Goal: Communication & Community: Participate in discussion

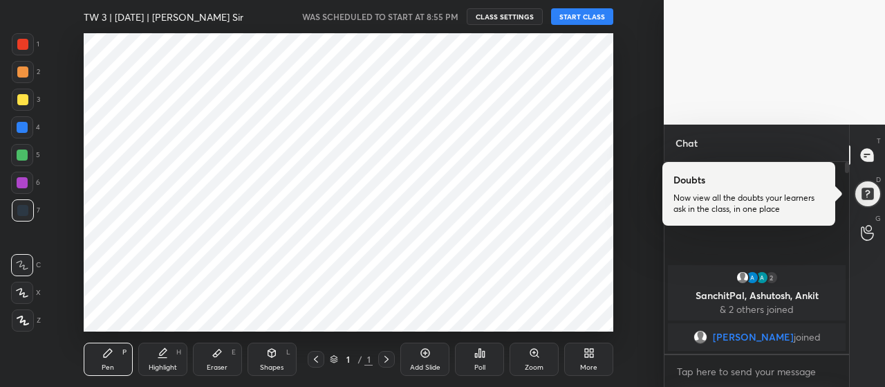
scroll to position [68861, 68551]
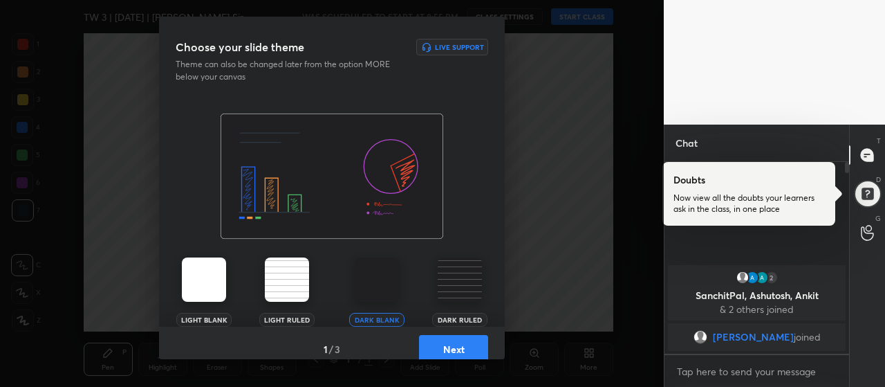
click at [461, 346] on button "Next" at bounding box center [453, 349] width 69 height 28
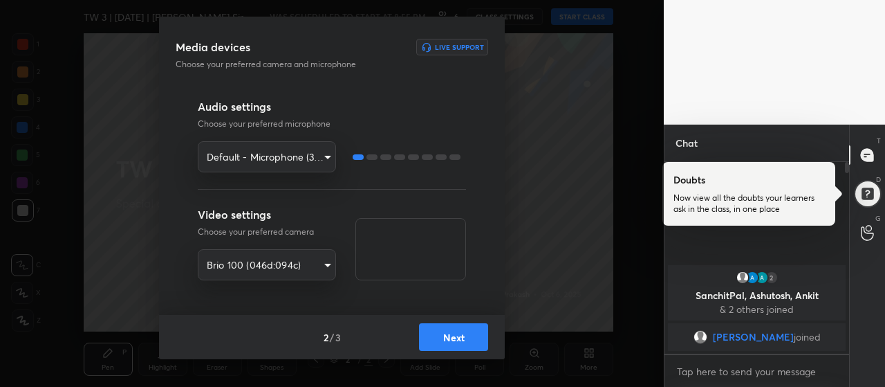
click at [450, 331] on button "Next" at bounding box center [453, 337] width 69 height 28
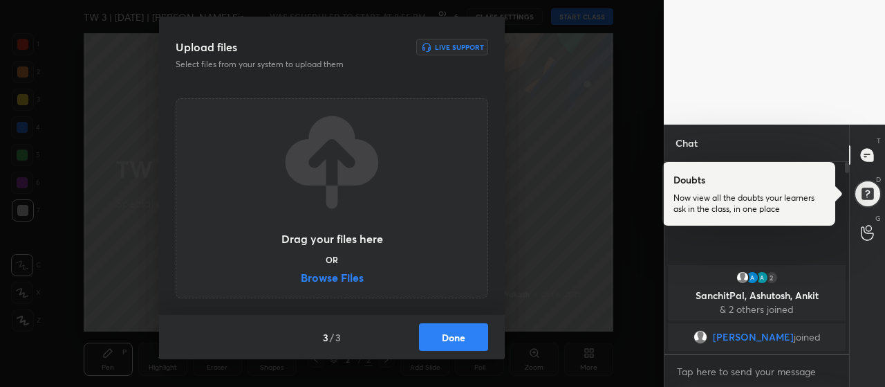
click at [340, 277] on label "Browse Files" at bounding box center [332, 279] width 63 height 15
click at [301, 277] on input "Browse Files" at bounding box center [301, 279] width 0 height 15
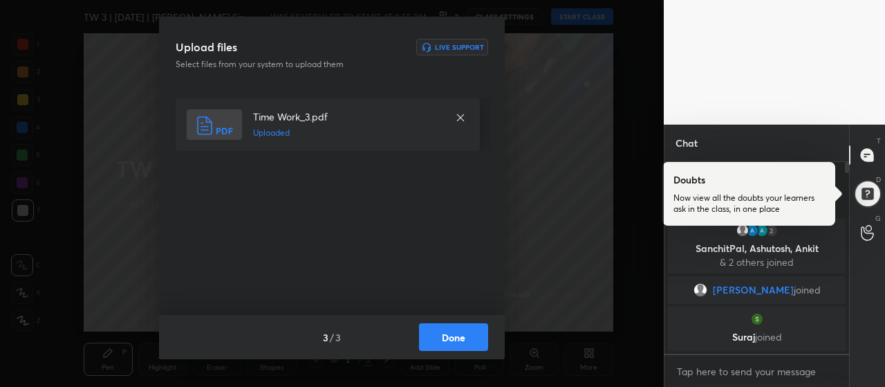
click at [438, 335] on button "Done" at bounding box center [453, 337] width 69 height 28
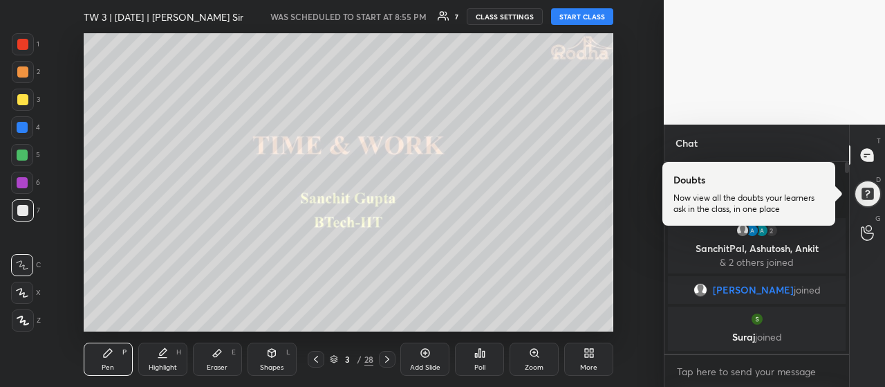
click at [28, 315] on div at bounding box center [23, 320] width 22 height 22
click at [28, 93] on div at bounding box center [23, 100] width 22 height 22
click at [870, 148] on icon at bounding box center [867, 155] width 15 height 15
click at [873, 197] on div at bounding box center [867, 194] width 28 height 28
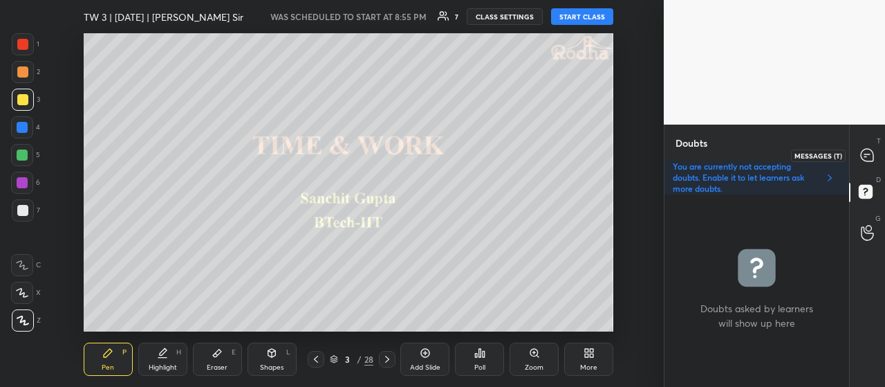
click at [870, 156] on icon at bounding box center [867, 155] width 12 height 12
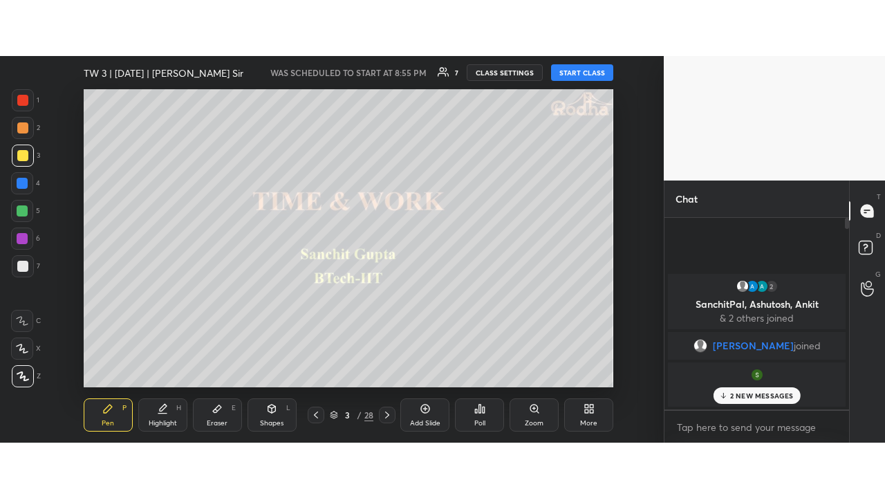
scroll to position [187, 181]
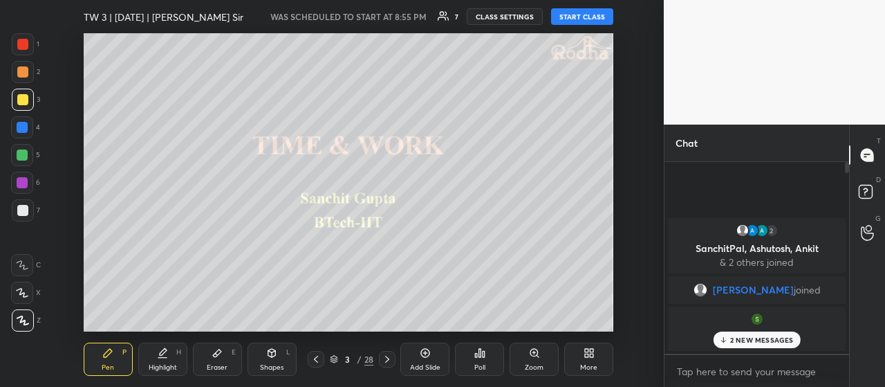
click at [755, 340] on p "2 NEW MESSAGES" at bounding box center [762, 339] width 64 height 8
click at [598, 19] on button "START CLASS" at bounding box center [582, 16] width 62 height 17
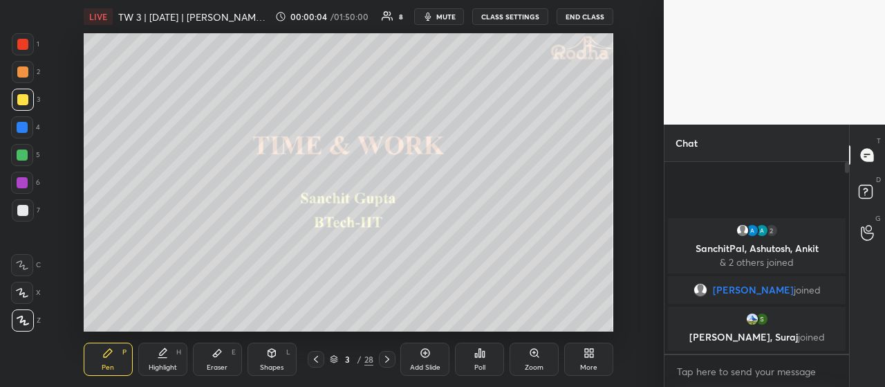
click at [607, 359] on div "More" at bounding box center [588, 358] width 49 height 33
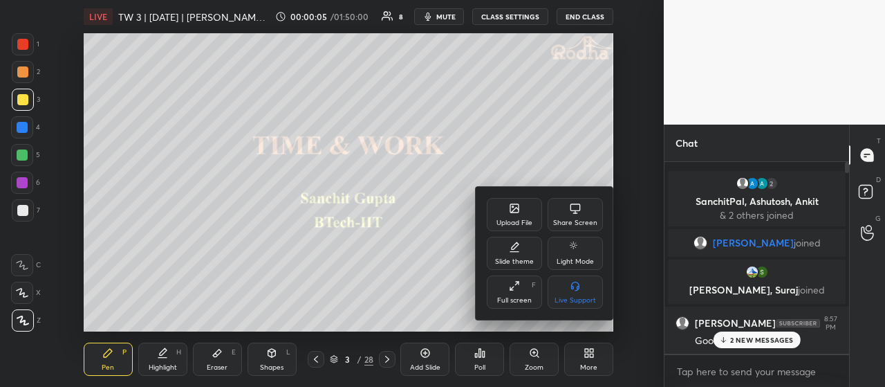
click at [524, 294] on div "Full screen F" at bounding box center [514, 291] width 55 height 33
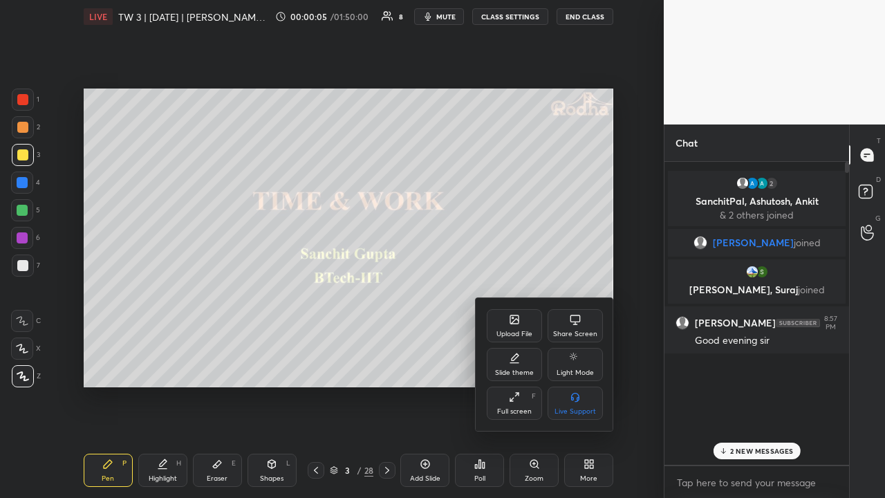
scroll to position [332, 181]
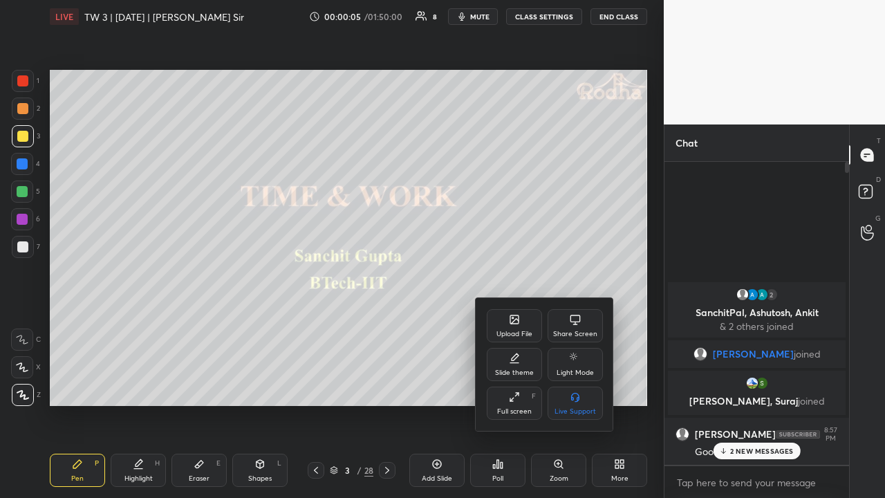
type textarea "x"
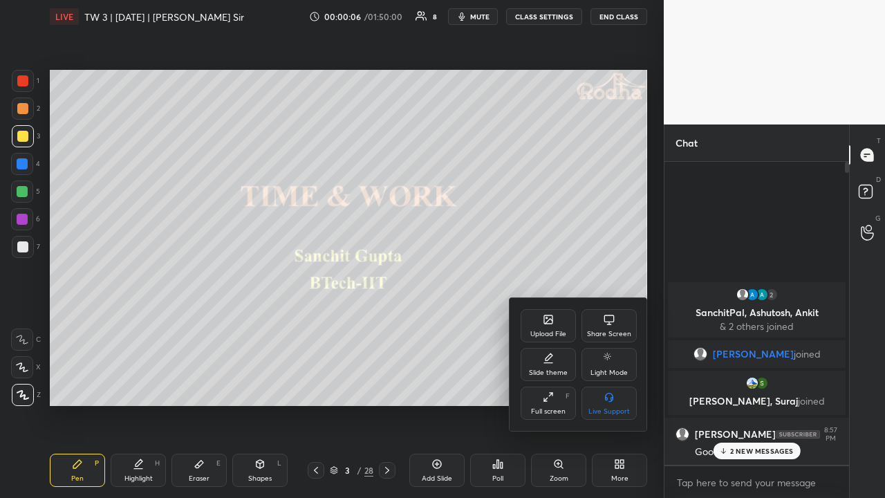
click at [743, 386] on div at bounding box center [442, 249] width 885 height 498
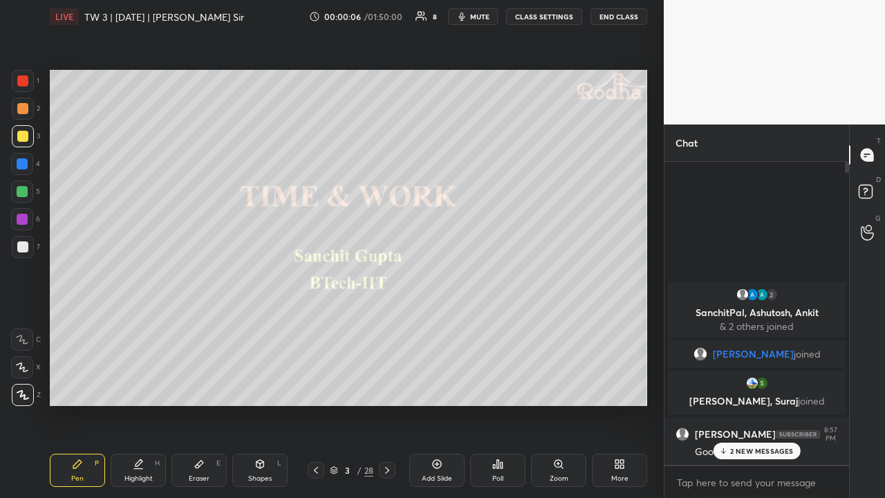
click at [747, 386] on p "2 NEW MESSAGES" at bounding box center [762, 451] width 64 height 8
click at [21, 108] on div at bounding box center [22, 108] width 11 height 11
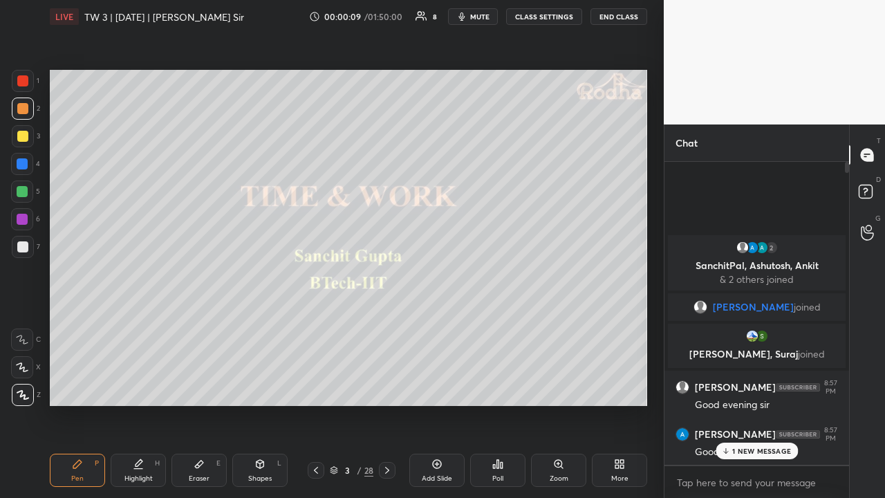
click at [24, 245] on div at bounding box center [22, 246] width 11 height 11
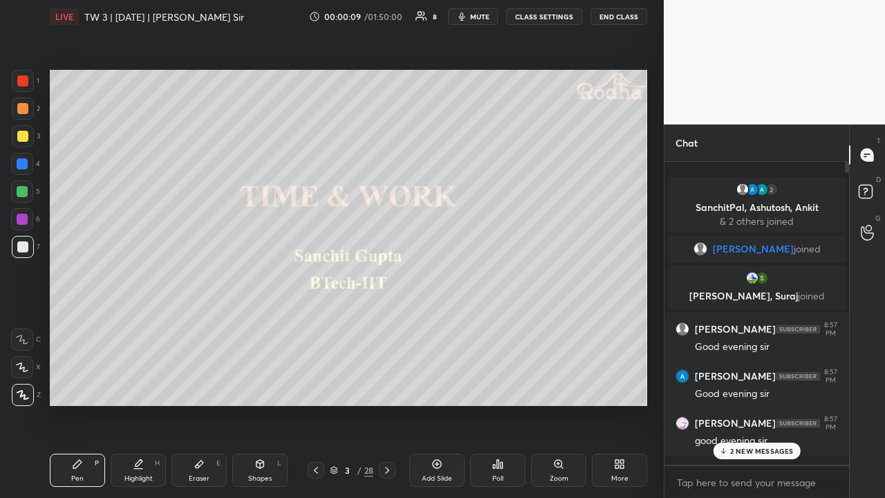
click at [26, 111] on div at bounding box center [22, 108] width 11 height 11
click at [751, 386] on p "2 NEW MESSAGES" at bounding box center [762, 451] width 64 height 8
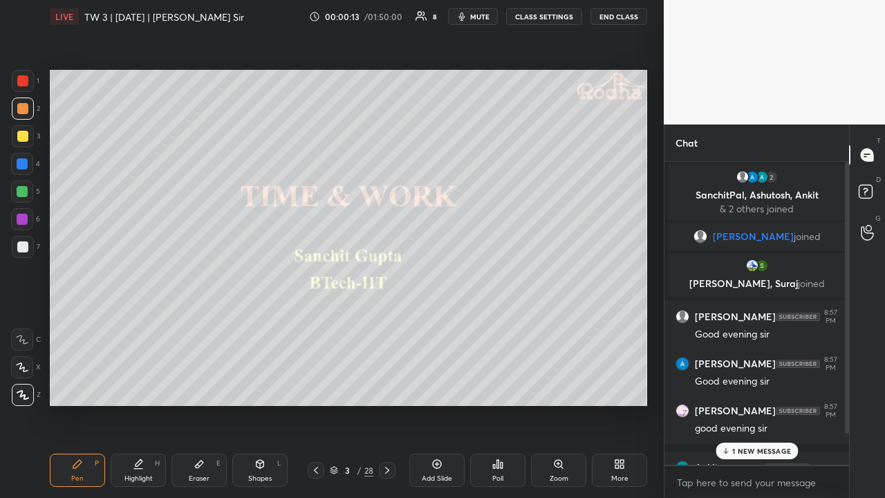
click at [749, 386] on p "1 NEW MESSAGE" at bounding box center [761, 451] width 59 height 8
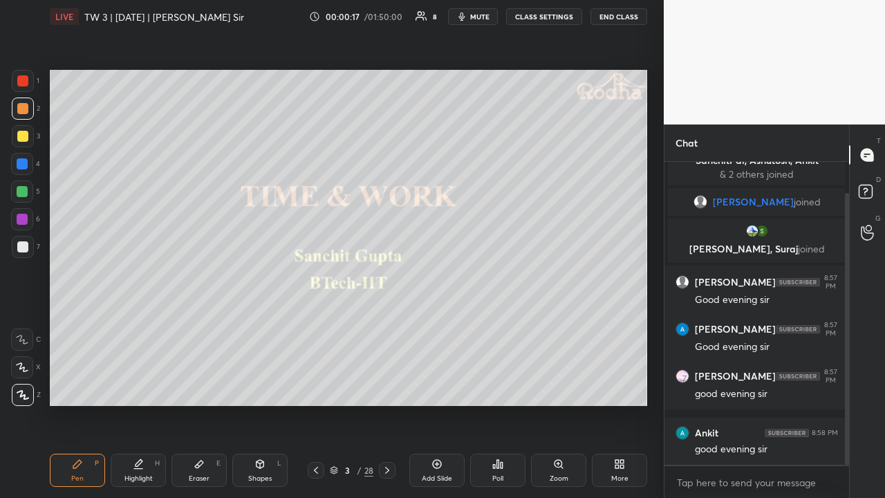
click at [24, 137] on div at bounding box center [22, 136] width 11 height 11
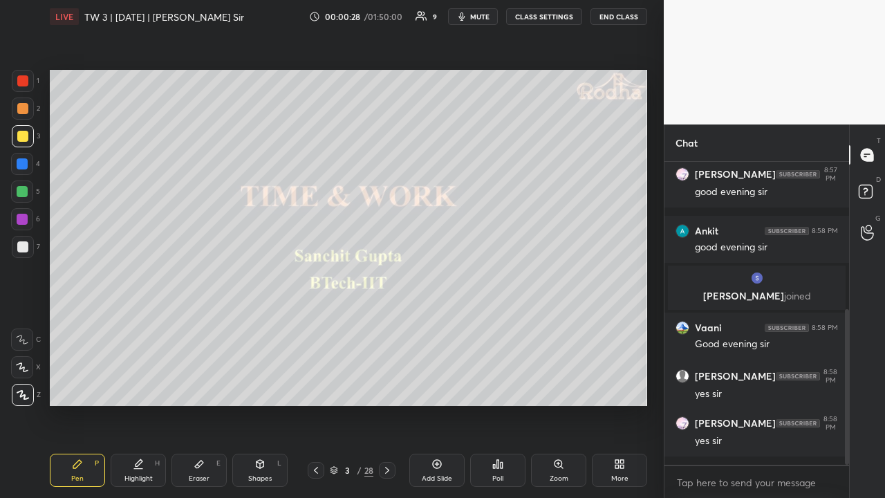
scroll to position [286, 0]
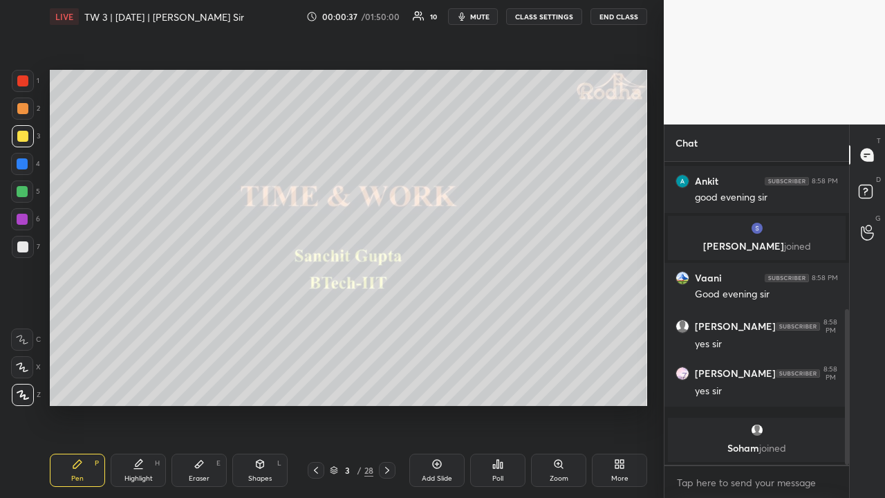
click at [25, 110] on div at bounding box center [22, 108] width 11 height 11
click at [22, 136] on div at bounding box center [22, 136] width 11 height 11
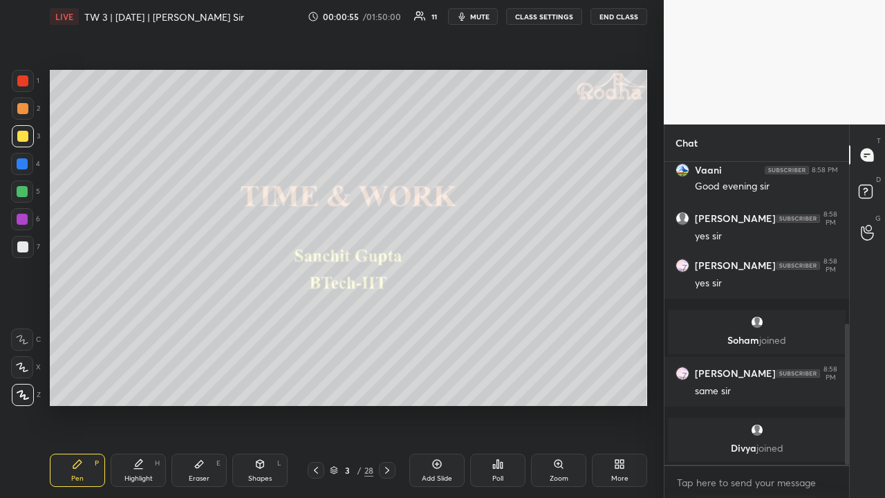
scroll to position [369, 0]
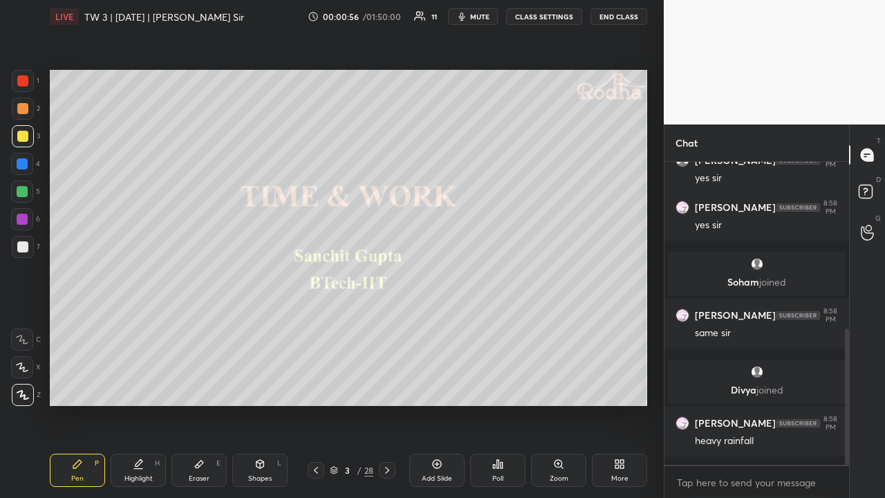
click at [25, 110] on div at bounding box center [22, 108] width 11 height 11
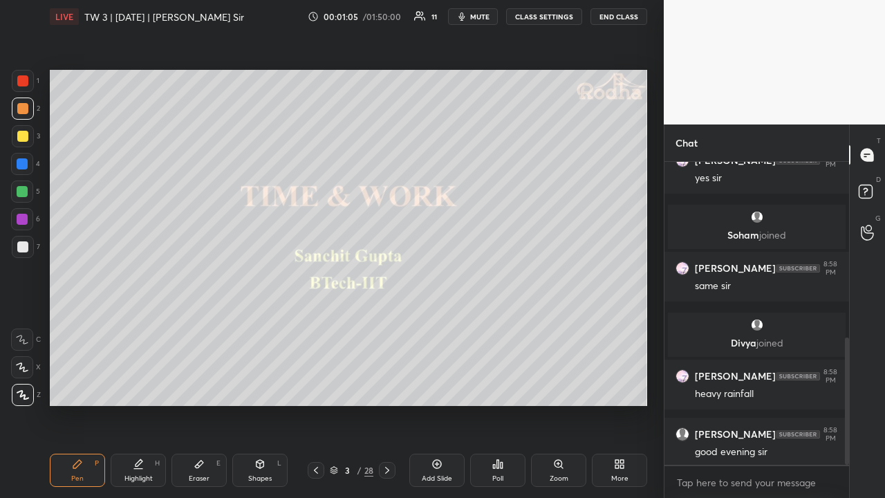
click at [28, 135] on div at bounding box center [23, 136] width 22 height 22
drag, startPoint x: 24, startPoint y: 112, endPoint x: 26, endPoint y: 123, distance: 11.4
click at [24, 112] on div at bounding box center [22, 108] width 11 height 11
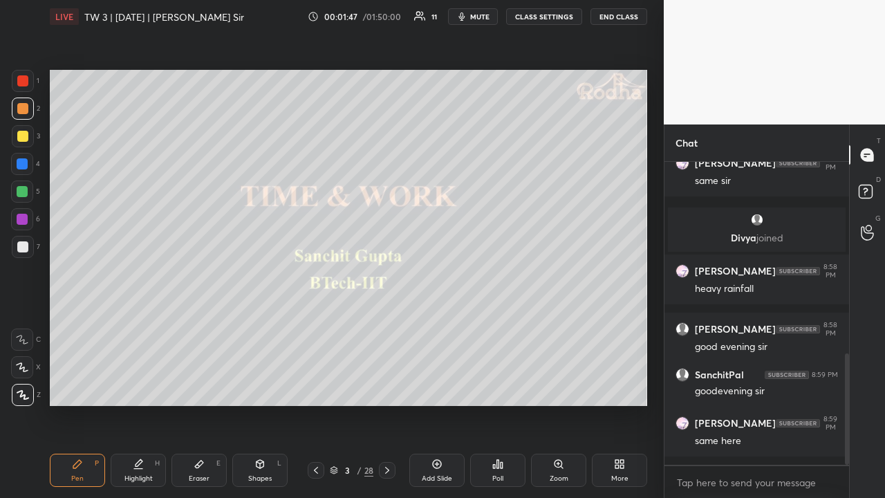
scroll to position [580, 0]
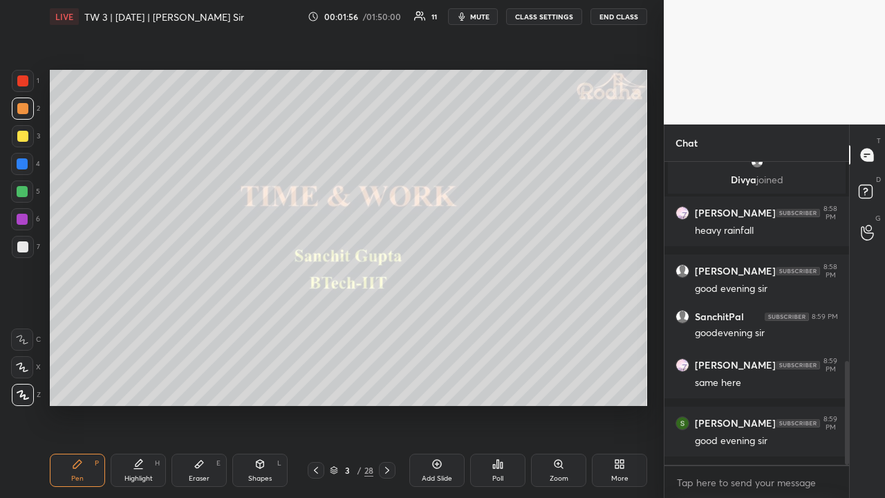
drag, startPoint x: 29, startPoint y: 239, endPoint x: 43, endPoint y: 227, distance: 18.2
click at [29, 238] on div at bounding box center [23, 247] width 22 height 22
click at [27, 140] on div at bounding box center [22, 136] width 11 height 11
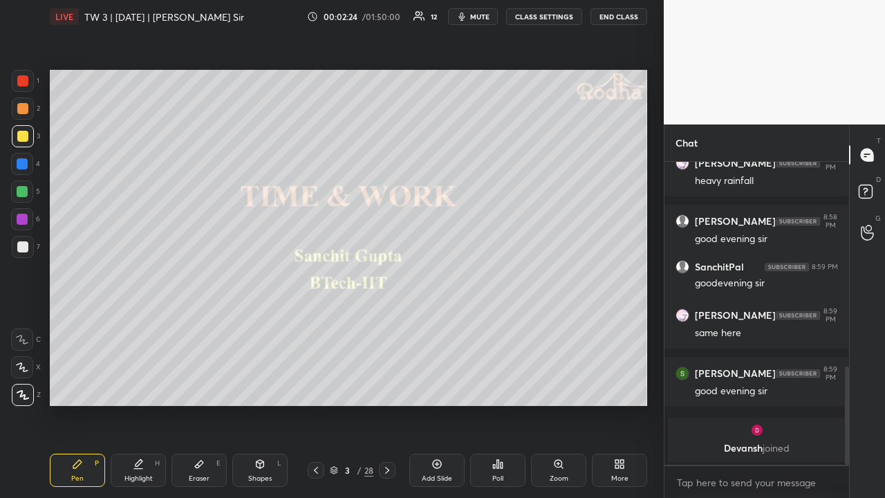
click at [28, 248] on div at bounding box center [22, 246] width 11 height 11
click at [24, 196] on div at bounding box center [22, 191] width 11 height 11
click at [26, 138] on div at bounding box center [22, 136] width 11 height 11
click at [28, 111] on div at bounding box center [23, 109] width 22 height 22
click at [27, 193] on div at bounding box center [22, 191] width 11 height 11
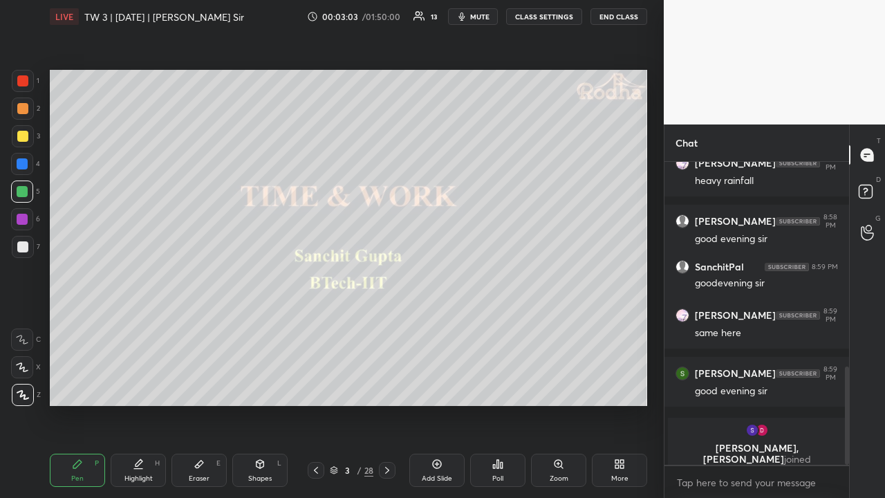
click at [30, 134] on div at bounding box center [23, 136] width 22 height 22
drag, startPoint x: 24, startPoint y: 109, endPoint x: 26, endPoint y: 122, distance: 13.3
click at [24, 109] on div at bounding box center [22, 108] width 11 height 11
click at [25, 135] on div at bounding box center [22, 136] width 11 height 11
click at [25, 112] on div at bounding box center [22, 108] width 11 height 11
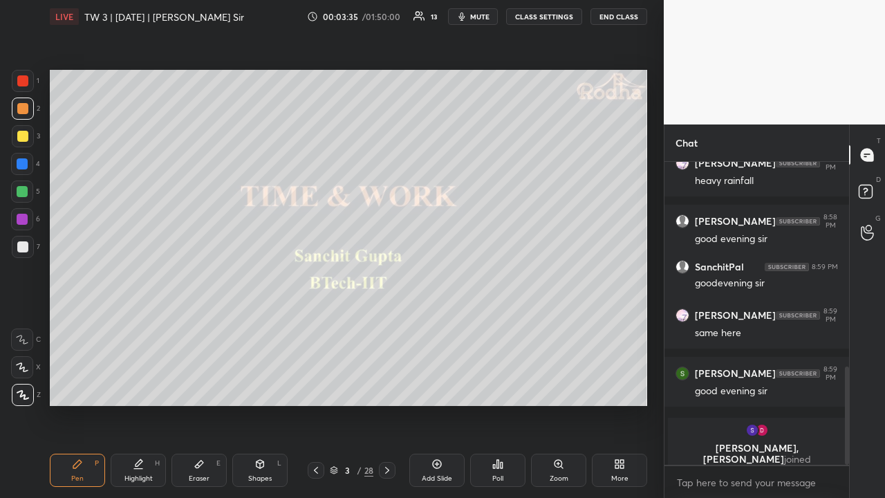
click at [30, 136] on div at bounding box center [23, 136] width 22 height 22
drag, startPoint x: 28, startPoint y: 110, endPoint x: 29, endPoint y: 120, distance: 10.5
click at [28, 109] on div at bounding box center [23, 109] width 22 height 22
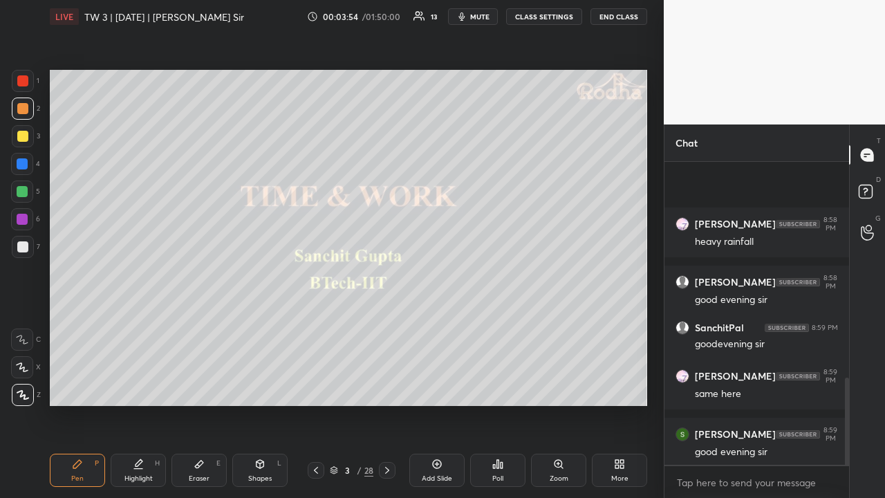
scroll to position [748, 0]
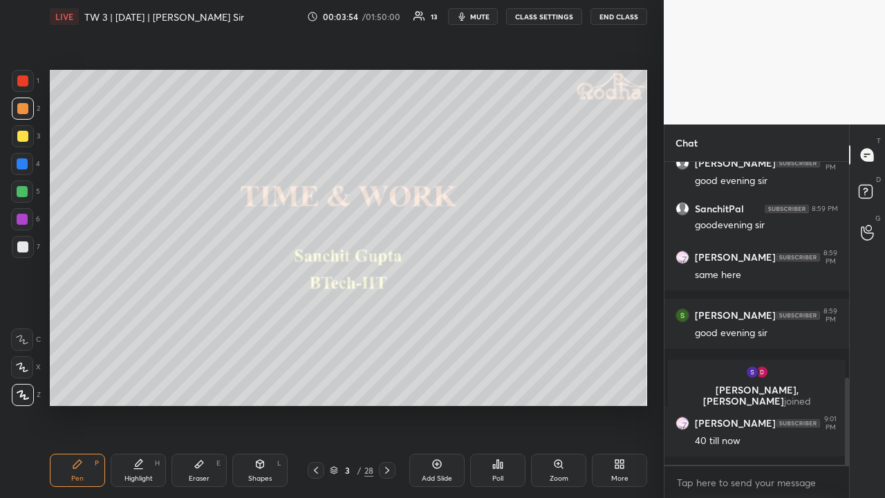
click at [22, 186] on div at bounding box center [22, 191] width 11 height 11
drag, startPoint x: 25, startPoint y: 250, endPoint x: 35, endPoint y: 252, distance: 9.9
click at [25, 250] on div at bounding box center [22, 246] width 11 height 11
click at [24, 134] on div at bounding box center [22, 136] width 11 height 11
drag, startPoint x: 19, startPoint y: 109, endPoint x: 25, endPoint y: 118, distance: 10.0
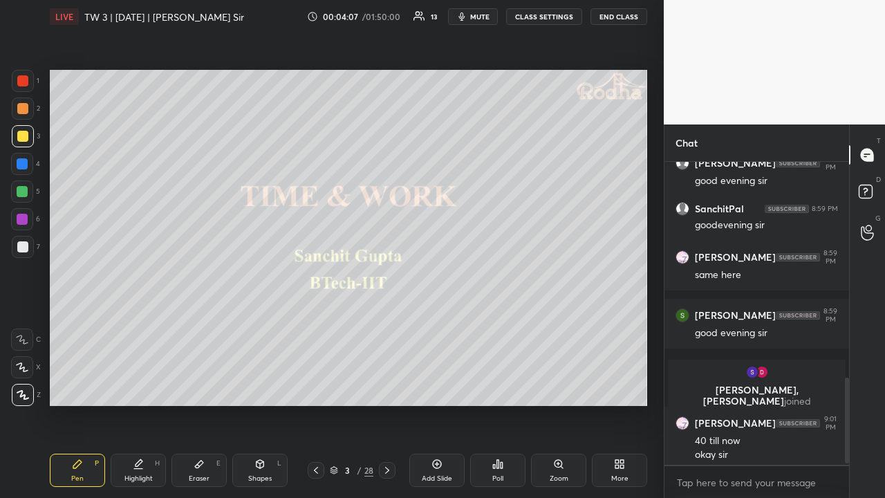
click at [19, 109] on div at bounding box center [22, 108] width 11 height 11
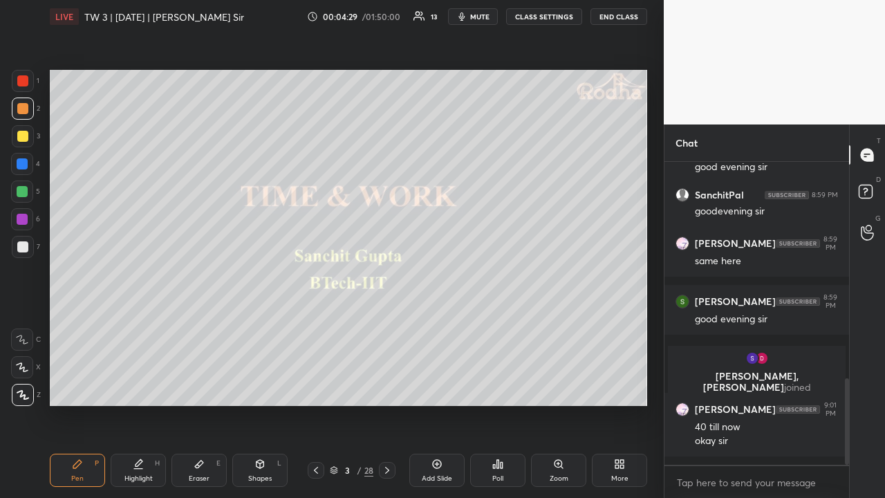
drag, startPoint x: 28, startPoint y: 191, endPoint x: 32, endPoint y: 206, distance: 15.8
click at [28, 191] on div at bounding box center [22, 191] width 11 height 11
click at [28, 245] on div at bounding box center [22, 246] width 11 height 11
drag, startPoint x: 26, startPoint y: 133, endPoint x: 31, endPoint y: 140, distance: 7.9
click at [25, 134] on div at bounding box center [22, 136] width 11 height 11
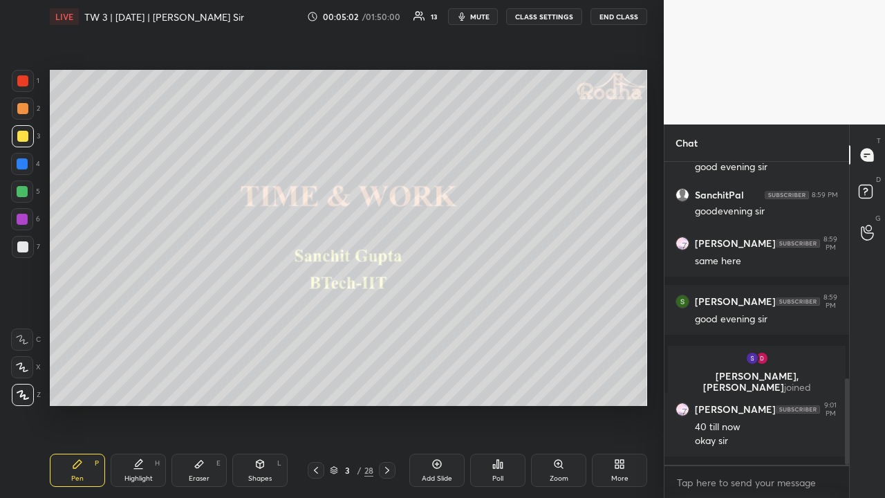
click at [20, 111] on div at bounding box center [22, 108] width 11 height 11
click at [27, 197] on div at bounding box center [22, 192] width 22 height 22
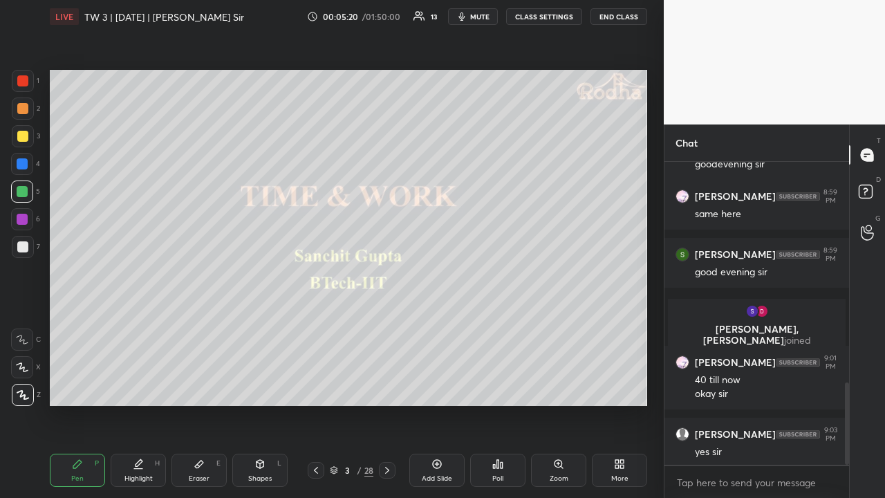
click at [26, 108] on div at bounding box center [22, 108] width 11 height 11
click at [22, 83] on div at bounding box center [22, 80] width 11 height 11
click at [26, 134] on div at bounding box center [22, 136] width 11 height 11
click at [26, 189] on div at bounding box center [22, 191] width 11 height 11
click at [27, 245] on div at bounding box center [22, 246] width 11 height 11
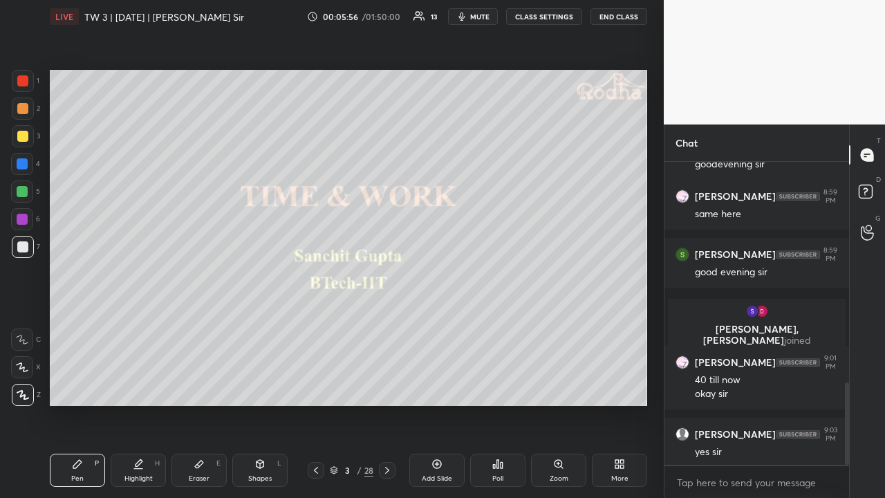
click at [24, 107] on div at bounding box center [22, 108] width 11 height 11
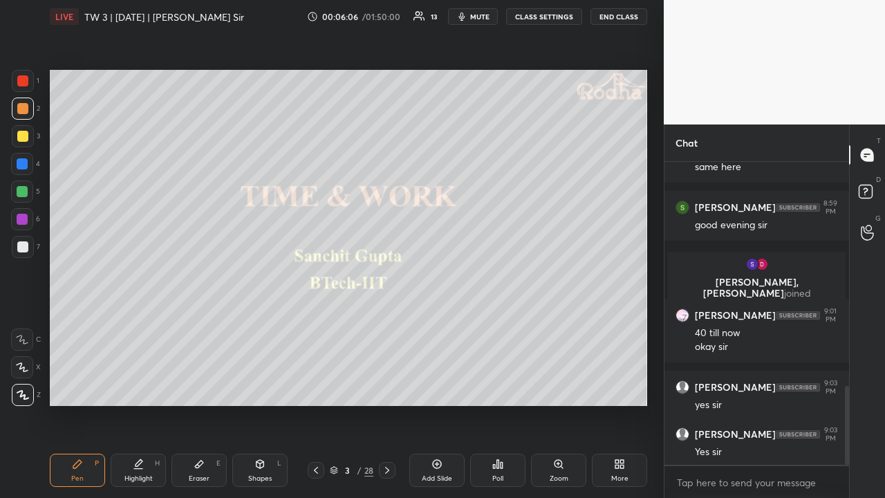
click at [26, 140] on div at bounding box center [22, 136] width 11 height 11
drag, startPoint x: 25, startPoint y: 113, endPoint x: 26, endPoint y: 123, distance: 9.8
click at [24, 113] on div at bounding box center [22, 108] width 11 height 11
click at [386, 386] on icon at bounding box center [387, 470] width 11 height 11
click at [502, 386] on icon at bounding box center [502, 465] width 2 height 6
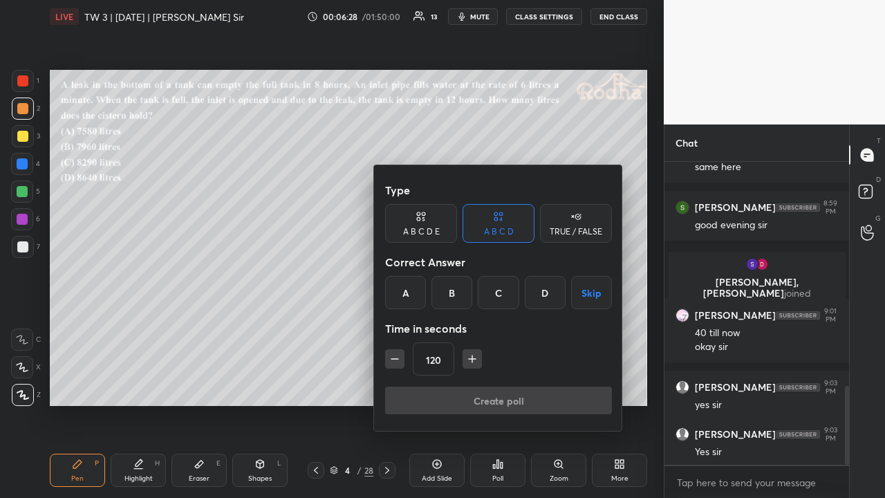
click at [317, 386] on div at bounding box center [442, 249] width 885 height 498
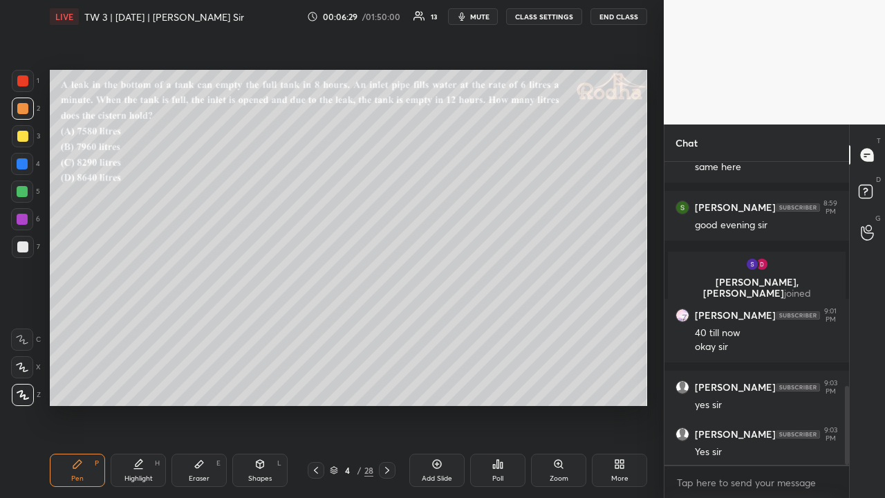
click at [317, 386] on icon at bounding box center [316, 470] width 11 height 11
click at [22, 138] on div at bounding box center [22, 136] width 11 height 11
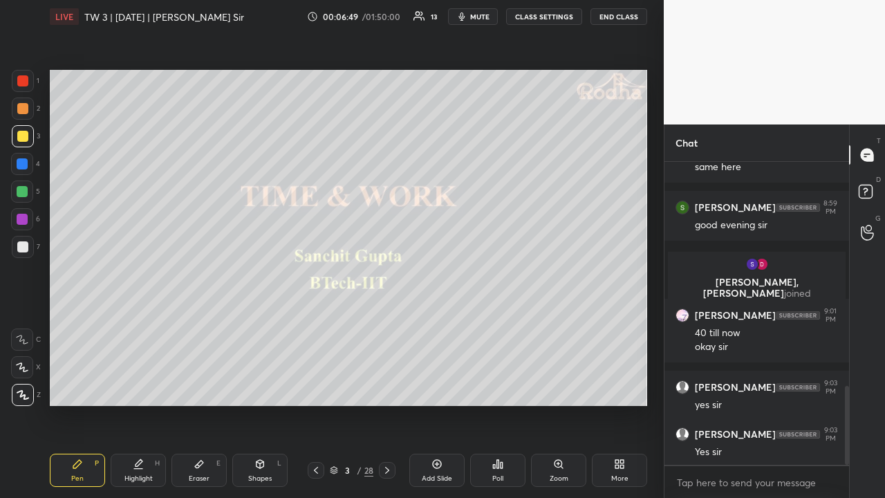
scroll to position [914, 0]
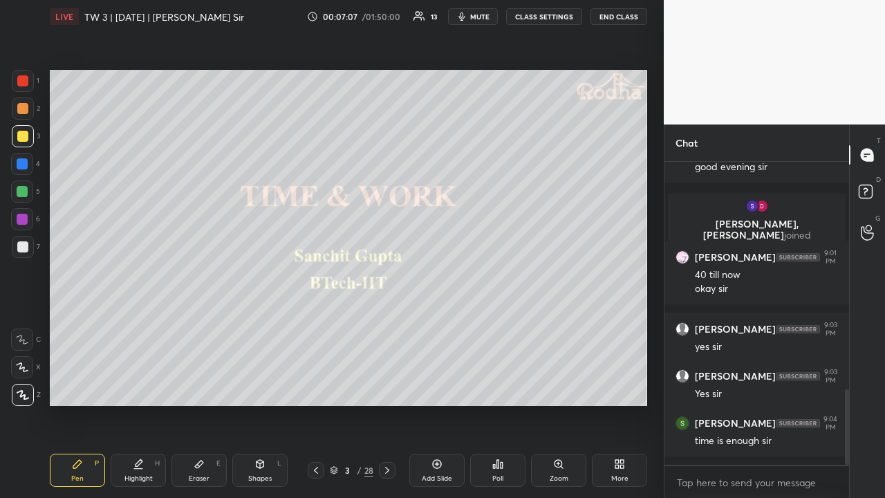
click at [26, 116] on div at bounding box center [23, 109] width 22 height 22
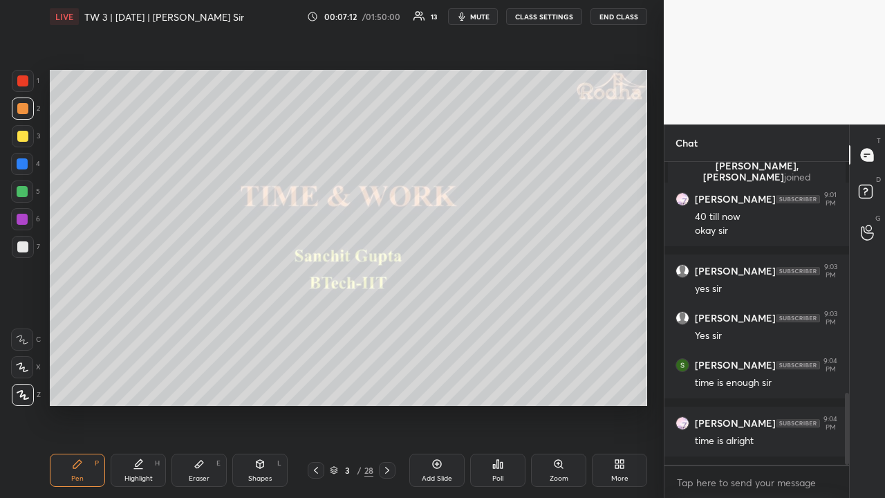
drag, startPoint x: 24, startPoint y: 194, endPoint x: 21, endPoint y: 221, distance: 26.4
click at [22, 196] on div at bounding box center [22, 191] width 11 height 11
click at [25, 248] on div at bounding box center [22, 246] width 11 height 11
click at [388, 386] on icon at bounding box center [387, 470] width 11 height 11
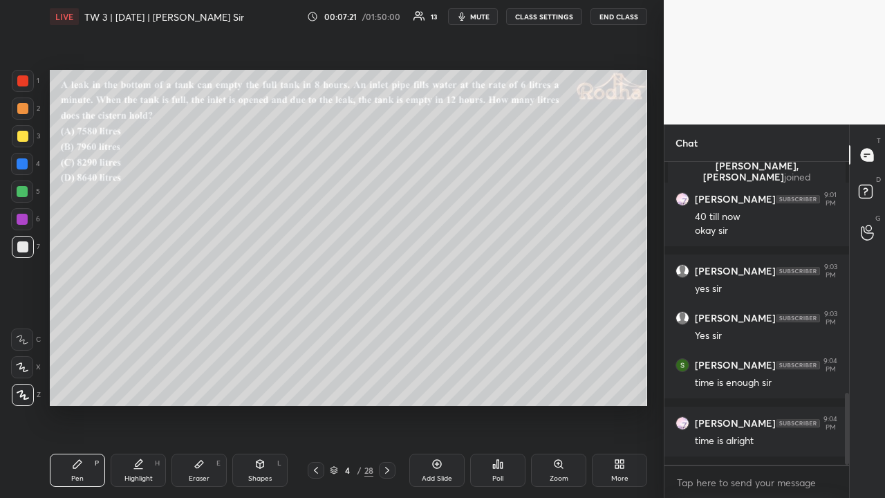
click at [493, 386] on icon at bounding box center [494, 466] width 2 height 3
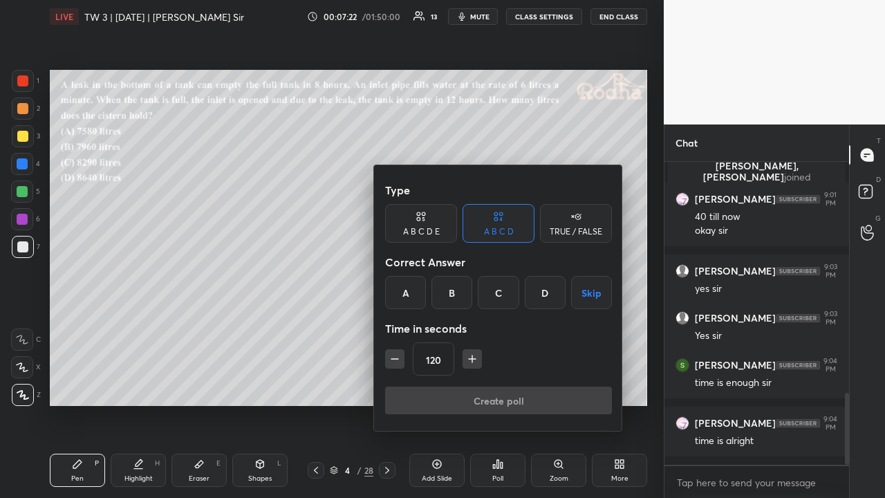
drag, startPoint x: 540, startPoint y: 290, endPoint x: 469, endPoint y: 326, distance: 79.8
click at [540, 290] on div "D" at bounding box center [545, 292] width 41 height 33
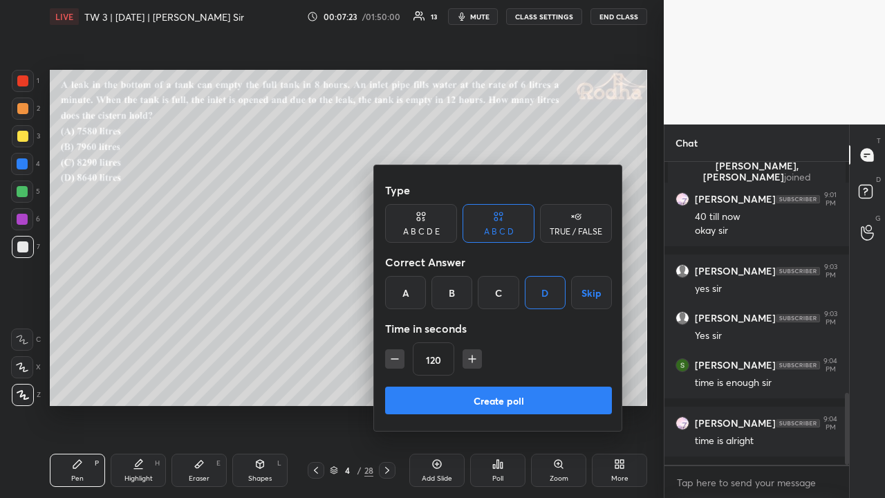
click at [395, 361] on icon "button" at bounding box center [395, 359] width 14 height 14
click at [394, 360] on icon "button" at bounding box center [395, 359] width 14 height 14
type input "90"
drag, startPoint x: 490, startPoint y: 396, endPoint x: 508, endPoint y: 385, distance: 21.4
click at [490, 386] on button "Create poll" at bounding box center [498, 401] width 227 height 28
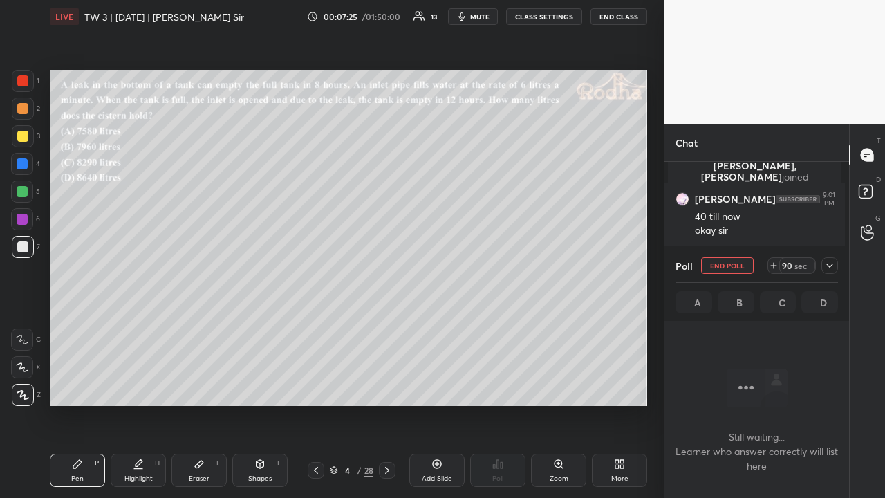
scroll to position [0, 0]
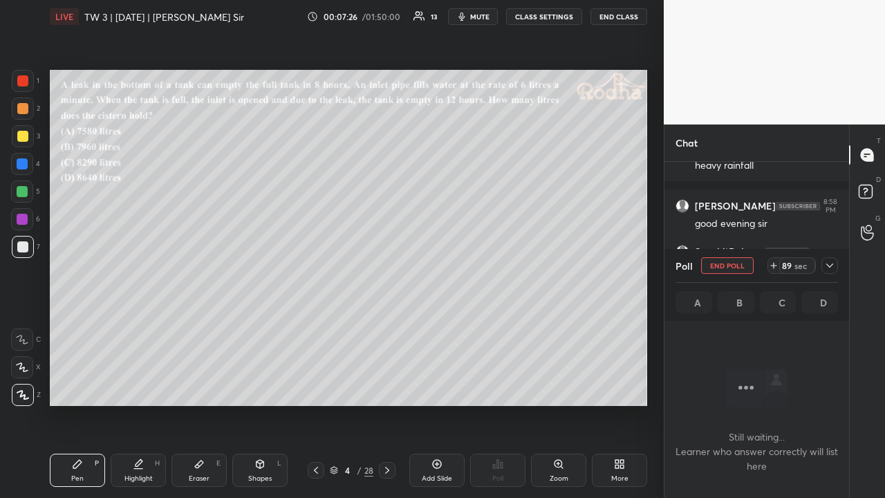
click at [829, 266] on icon at bounding box center [829, 265] width 11 height 11
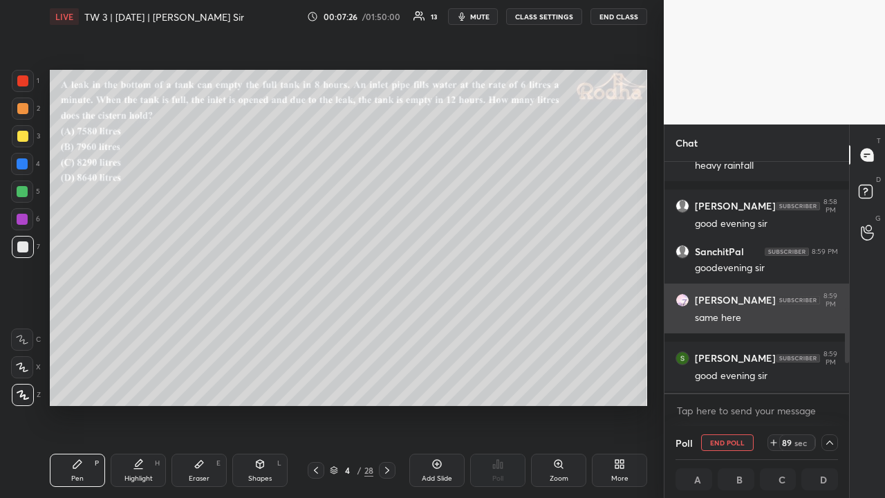
scroll to position [4, 4]
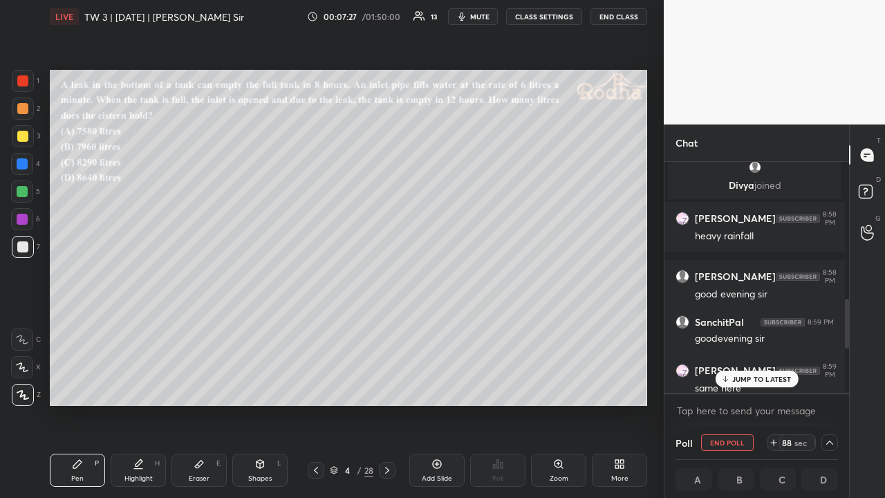
click at [749, 376] on p "JUMP TO LATEST" at bounding box center [761, 379] width 59 height 8
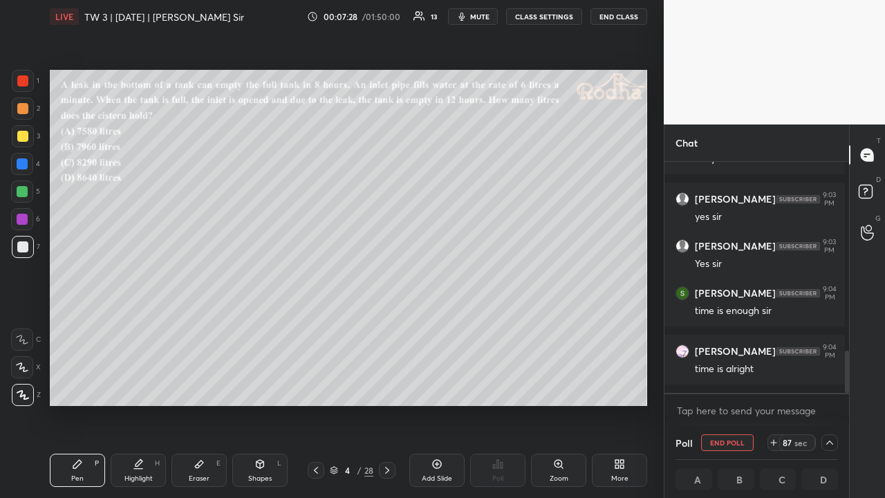
click at [23, 109] on div at bounding box center [22, 108] width 11 height 11
click at [21, 137] on div at bounding box center [22, 136] width 11 height 11
click at [24, 109] on div at bounding box center [22, 108] width 11 height 11
click at [26, 134] on div at bounding box center [22, 136] width 11 height 11
click at [23, 189] on div at bounding box center [22, 191] width 11 height 11
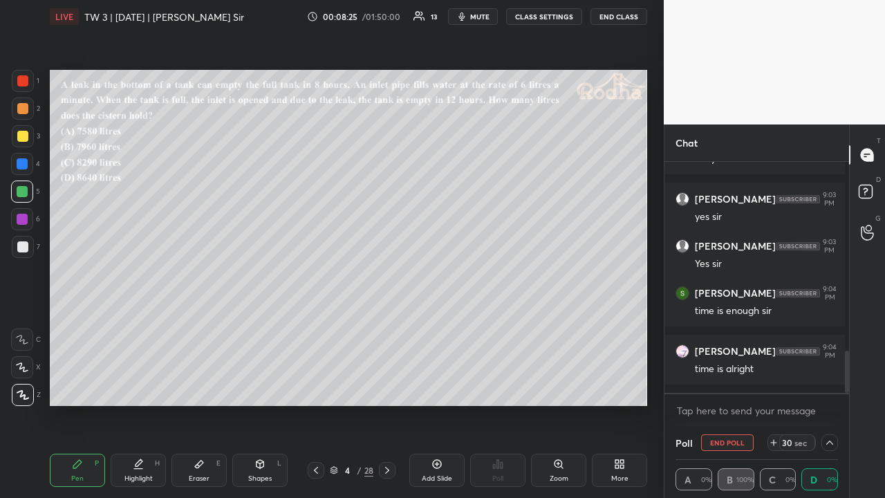
click at [24, 249] on div at bounding box center [22, 246] width 11 height 11
drag, startPoint x: 26, startPoint y: 108, endPoint x: 33, endPoint y: 119, distance: 13.4
click at [26, 108] on div at bounding box center [22, 108] width 11 height 11
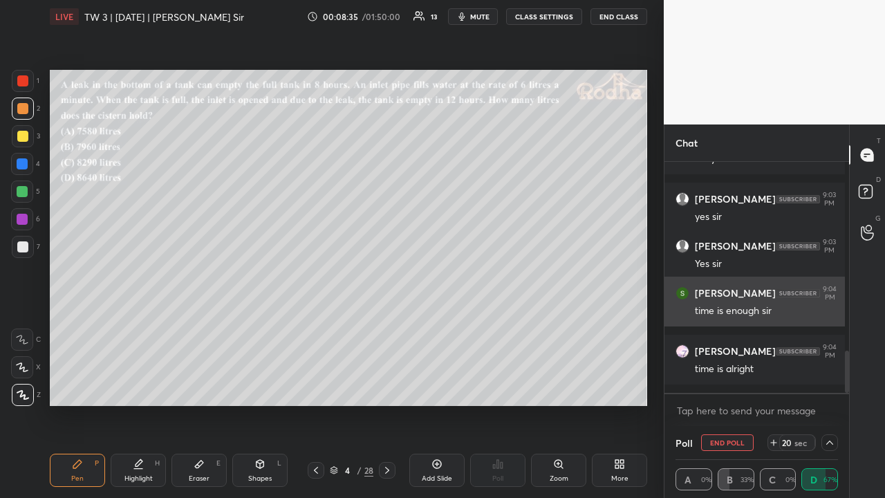
scroll to position [11, 0]
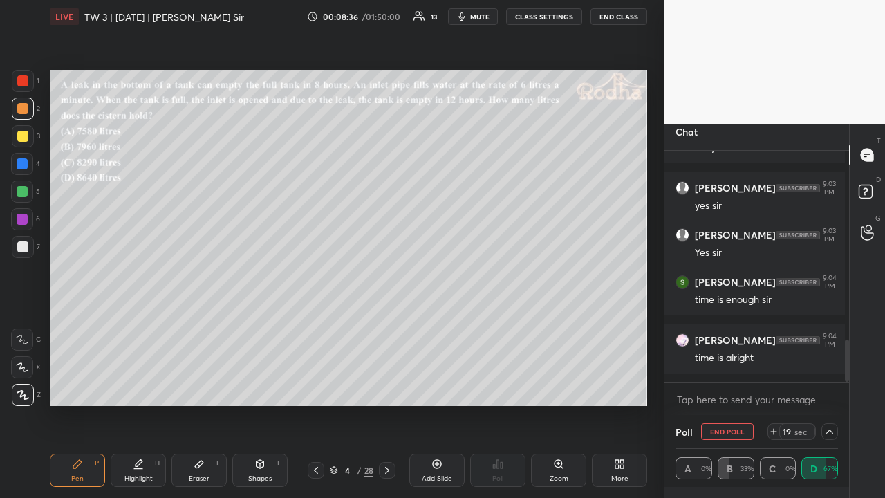
click at [831, 386] on div at bounding box center [830, 431] width 17 height 17
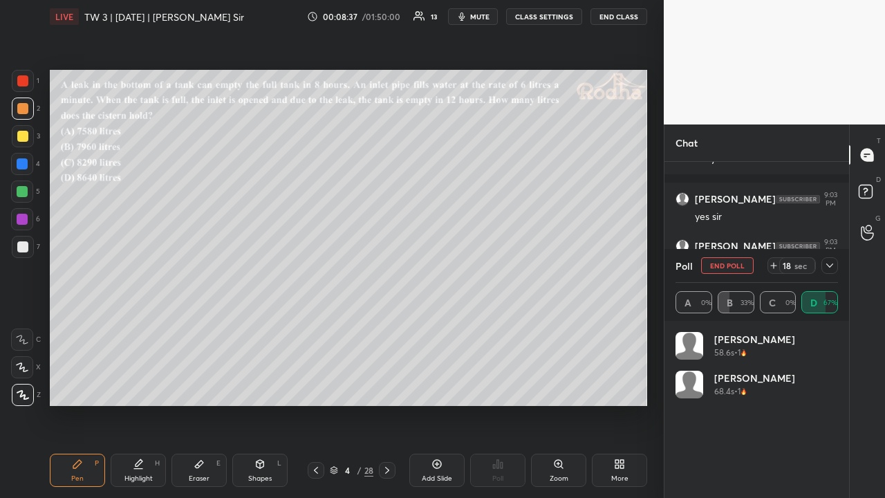
scroll to position [227, 181]
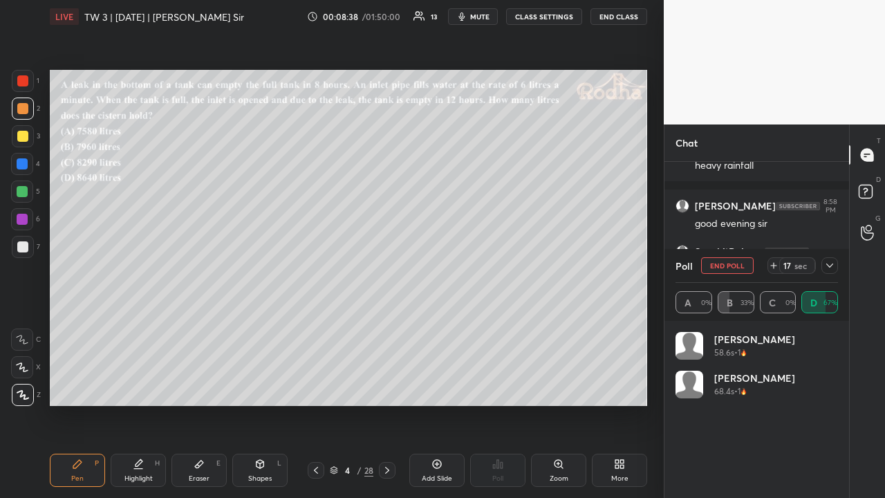
click at [834, 261] on icon at bounding box center [829, 265] width 11 height 11
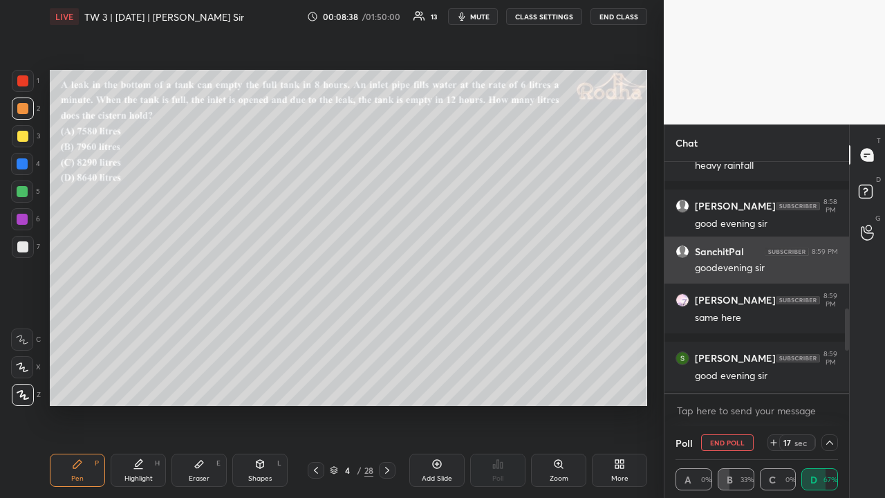
scroll to position [0, 0]
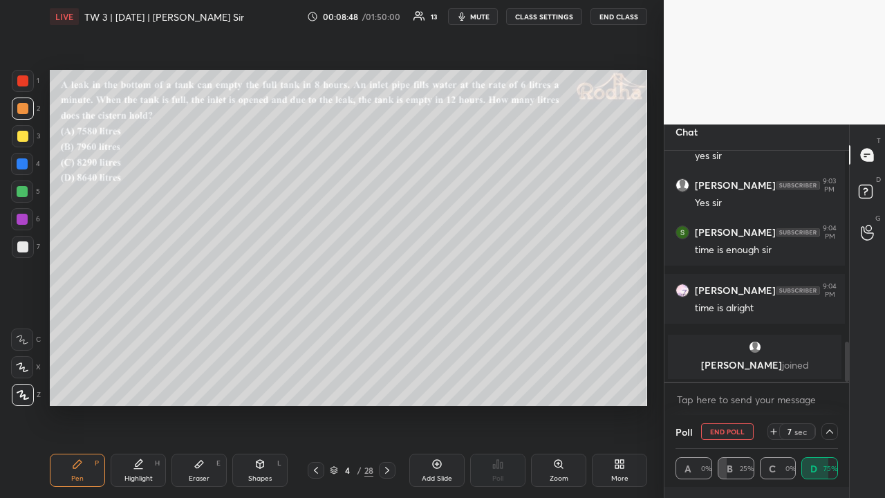
click at [827, 386] on icon at bounding box center [829, 431] width 7 height 4
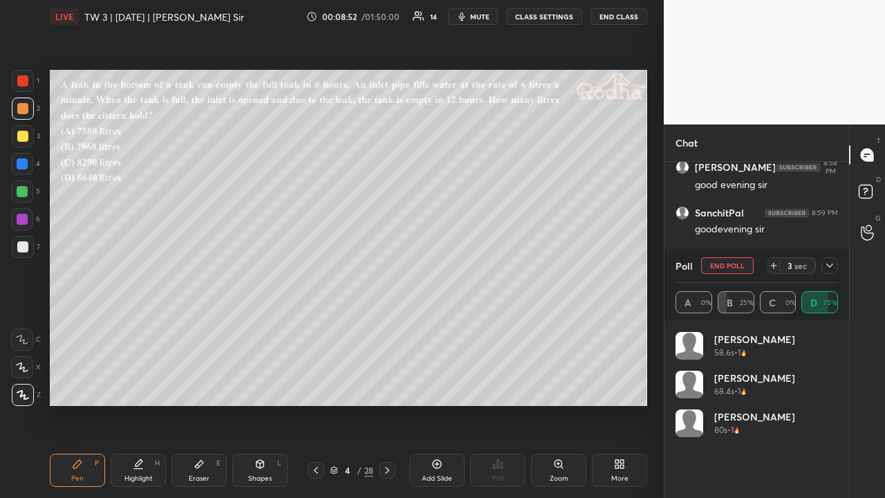
click at [834, 268] on icon at bounding box center [829, 265] width 11 height 11
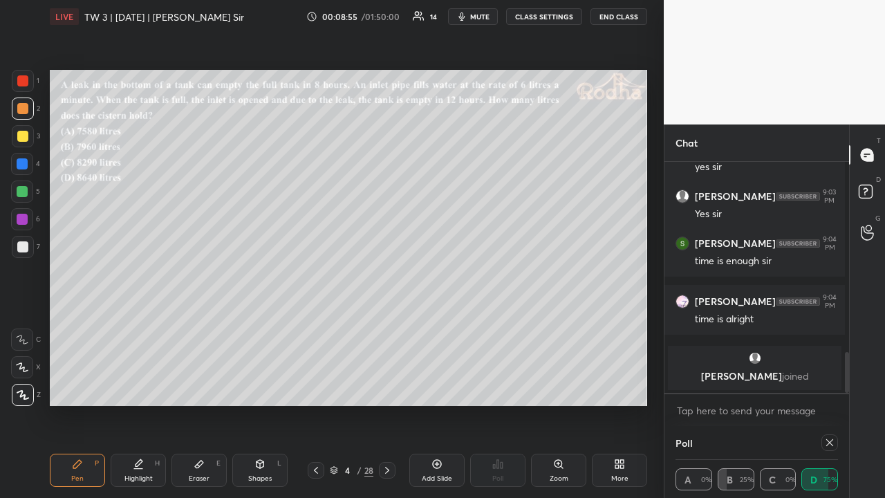
click at [827, 386] on icon at bounding box center [829, 442] width 11 height 11
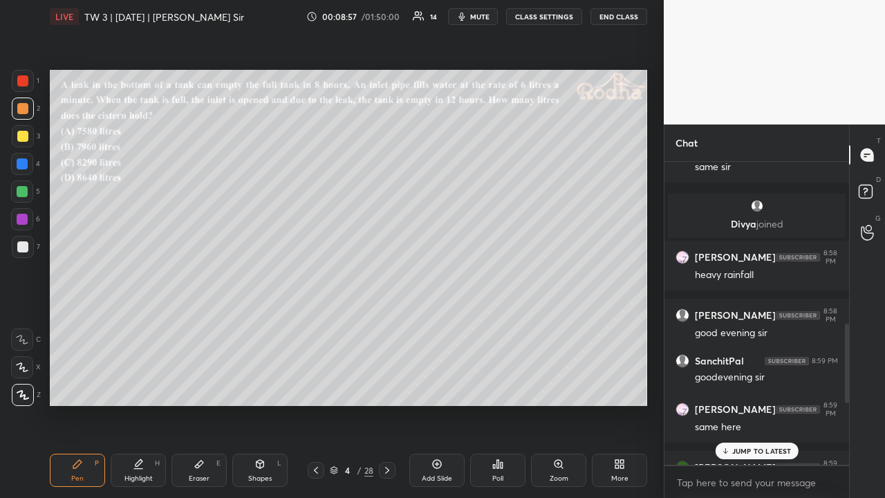
click at [756, 386] on p "JUMP TO LATEST" at bounding box center [761, 451] width 59 height 8
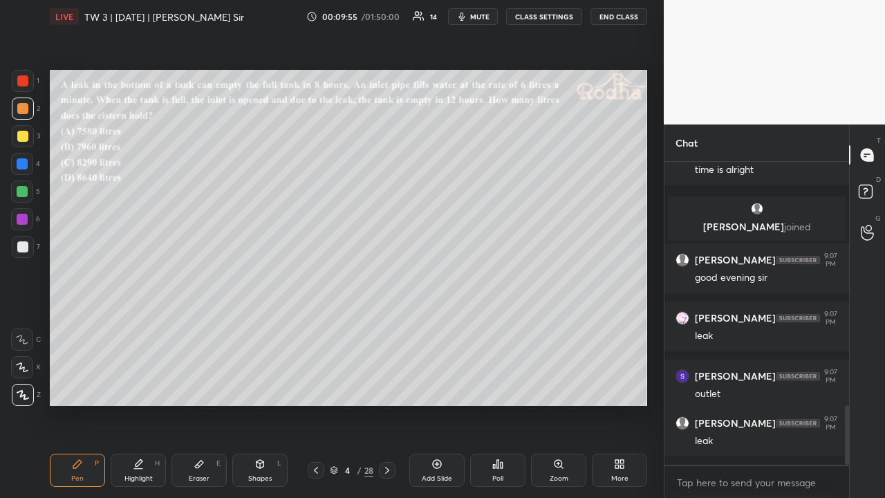
click at [26, 138] on div at bounding box center [22, 136] width 11 height 11
click at [26, 194] on div at bounding box center [22, 191] width 11 height 11
click at [25, 82] on div at bounding box center [22, 80] width 11 height 11
click at [24, 112] on div at bounding box center [22, 108] width 11 height 11
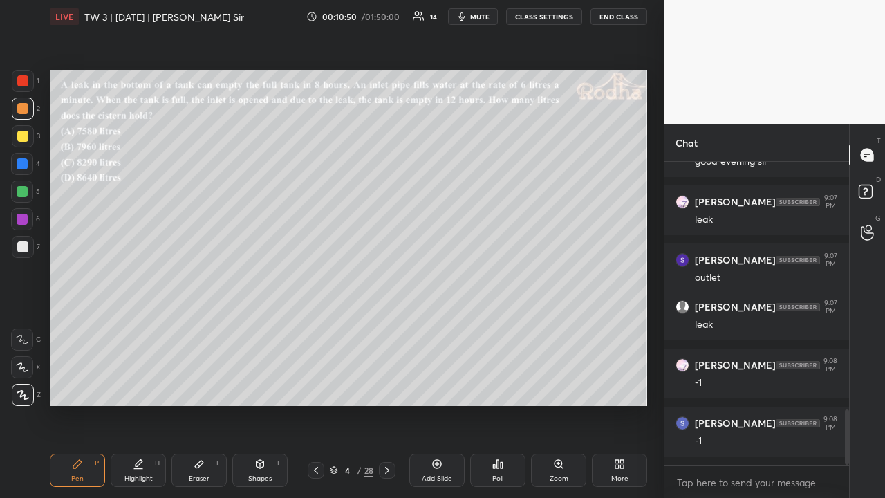
scroll to position [1418, 0]
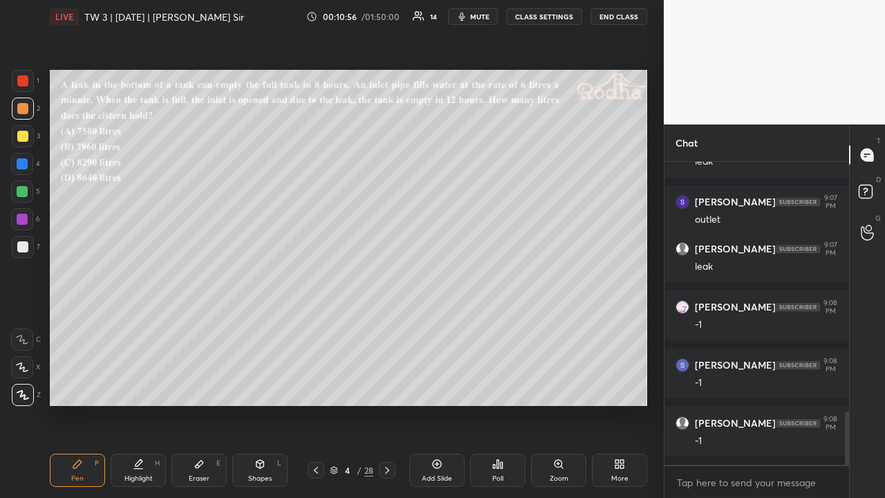
click at [22, 140] on div at bounding box center [22, 136] width 11 height 11
click at [27, 191] on div at bounding box center [22, 191] width 11 height 11
click at [26, 243] on div at bounding box center [22, 246] width 11 height 11
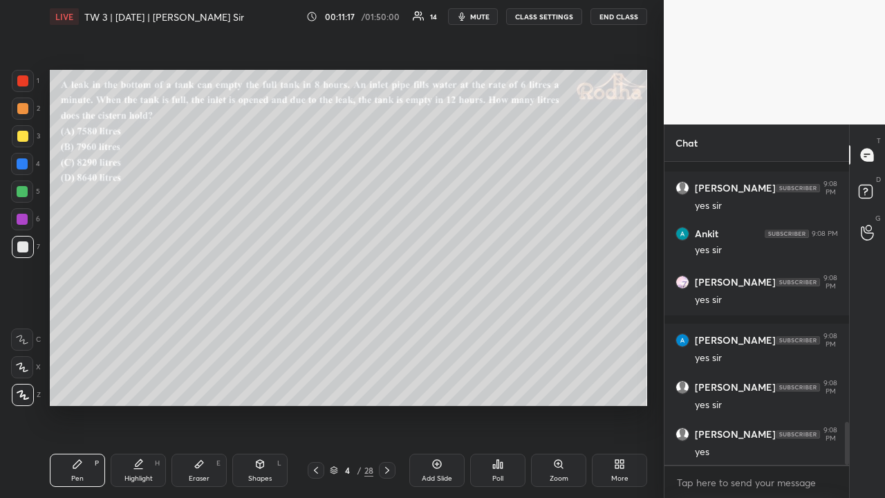
scroll to position [1827, 0]
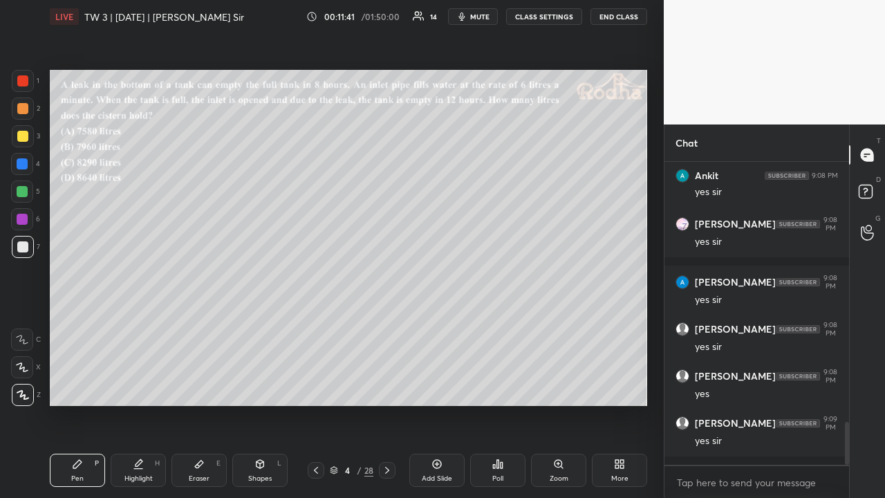
click at [25, 110] on div at bounding box center [22, 108] width 11 height 11
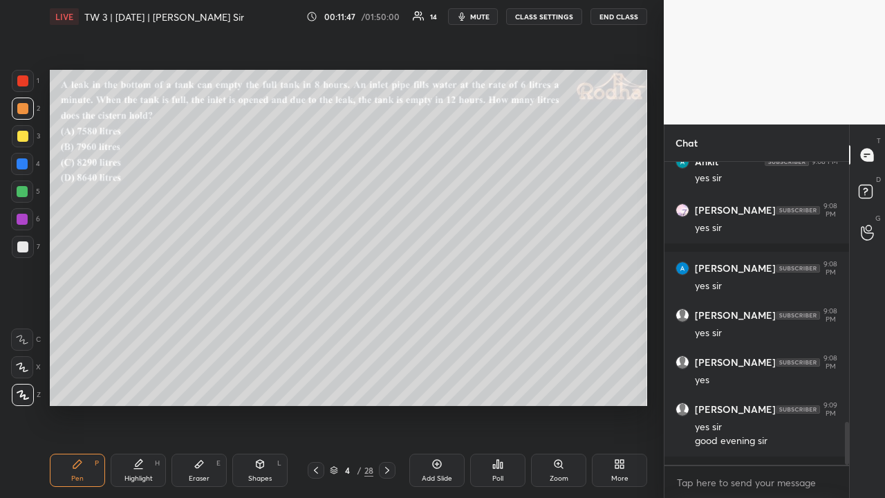
scroll to position [1888, 0]
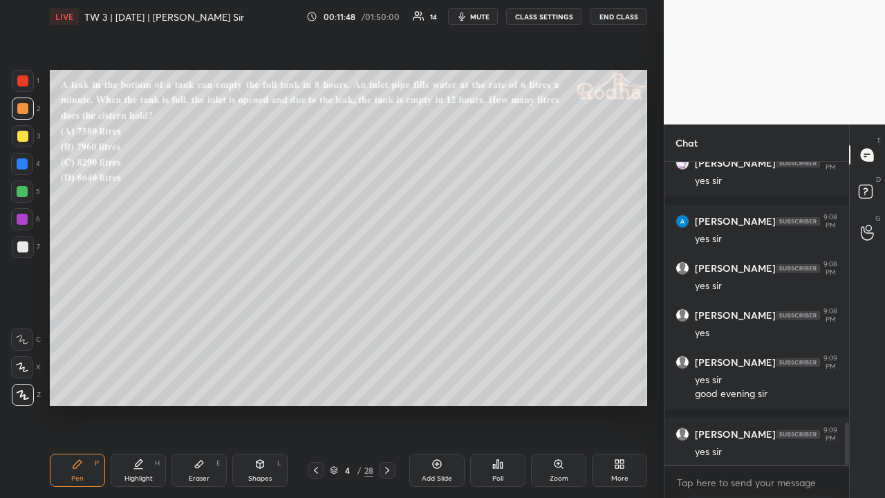
click at [22, 137] on div at bounding box center [22, 136] width 11 height 11
click at [28, 192] on div at bounding box center [22, 192] width 22 height 22
click at [24, 138] on div at bounding box center [22, 136] width 11 height 11
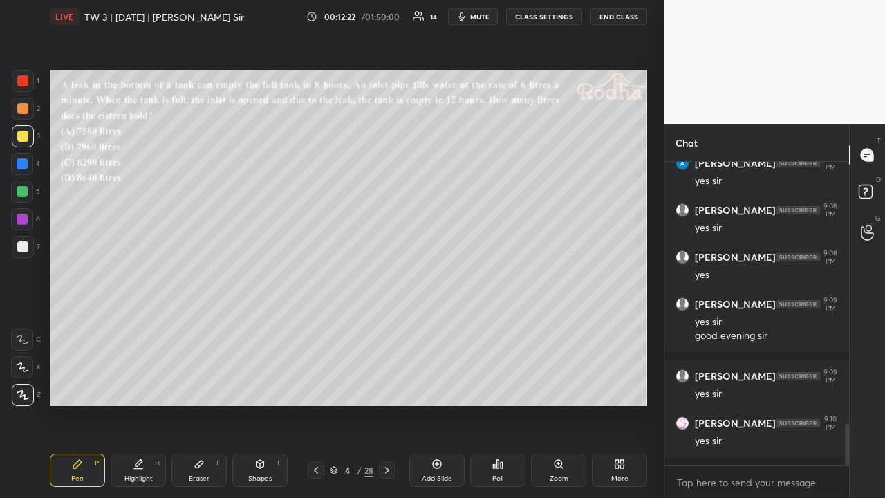
scroll to position [2087, 0]
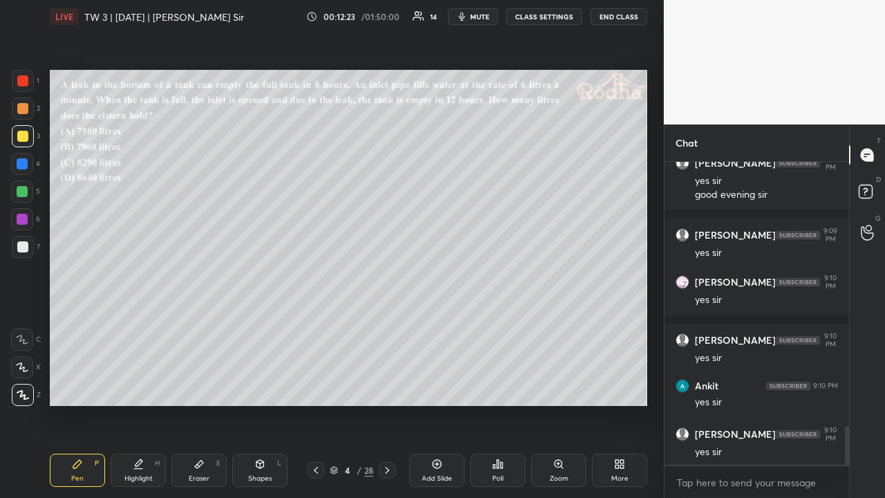
click at [23, 246] on div at bounding box center [22, 246] width 11 height 11
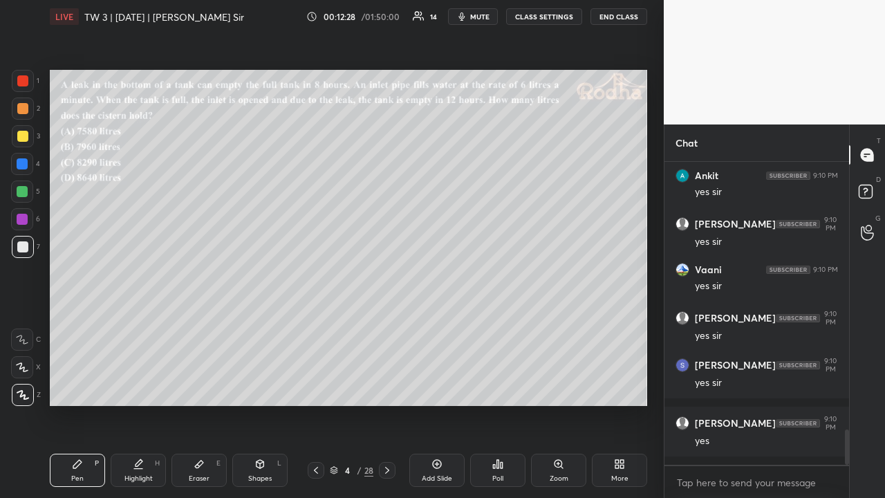
scroll to position [2345, 0]
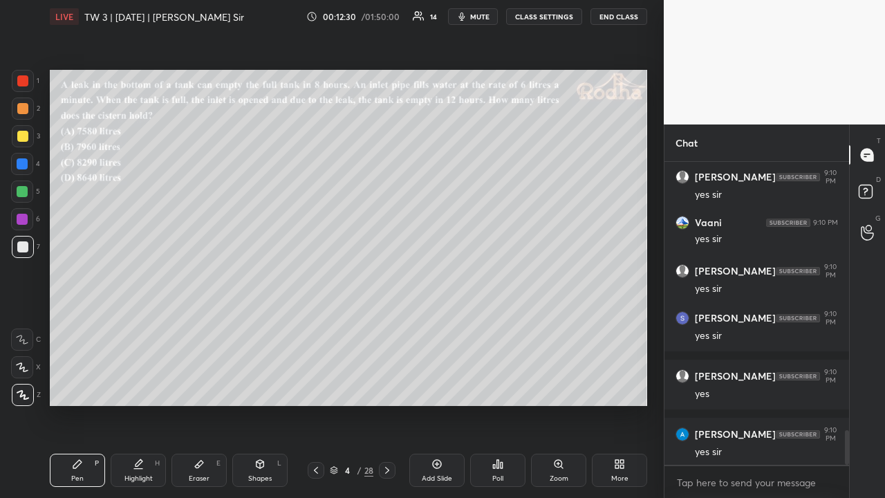
click at [386, 386] on icon at bounding box center [387, 470] width 11 height 11
click at [489, 386] on div "Poll" at bounding box center [497, 470] width 55 height 33
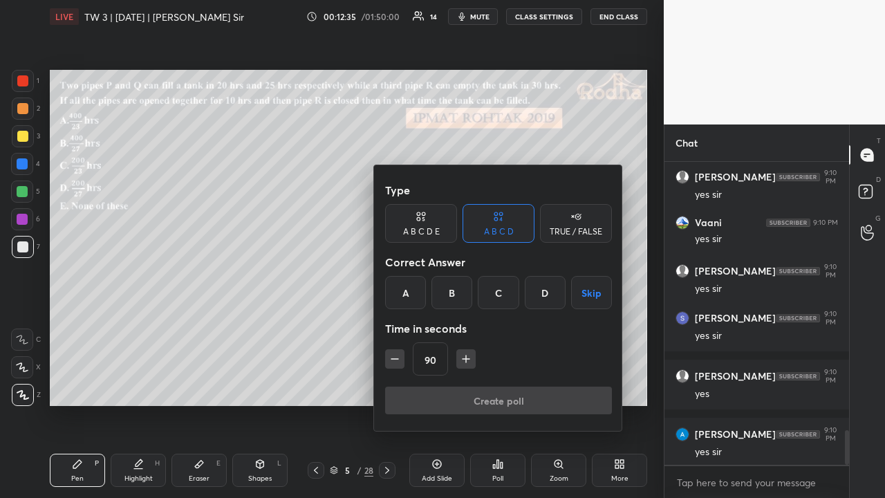
click at [459, 299] on div "B" at bounding box center [452, 292] width 41 height 33
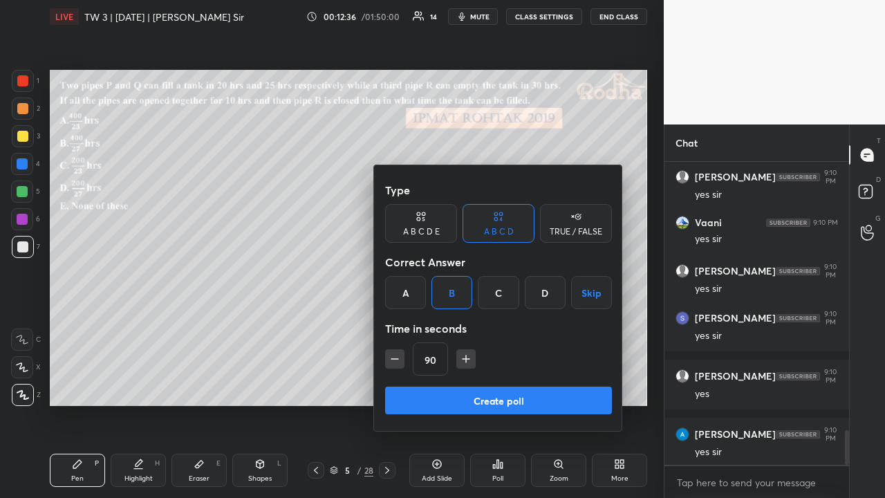
click at [470, 386] on button "Create poll" at bounding box center [498, 401] width 227 height 28
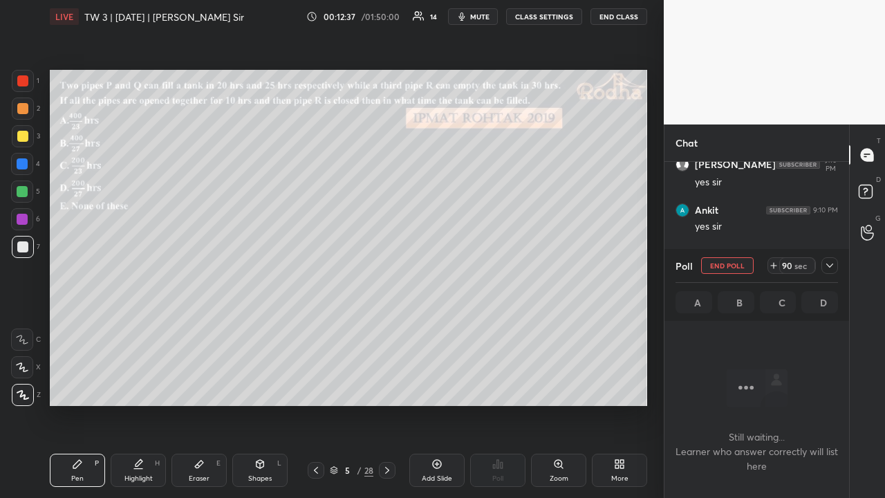
scroll to position [1569, 0]
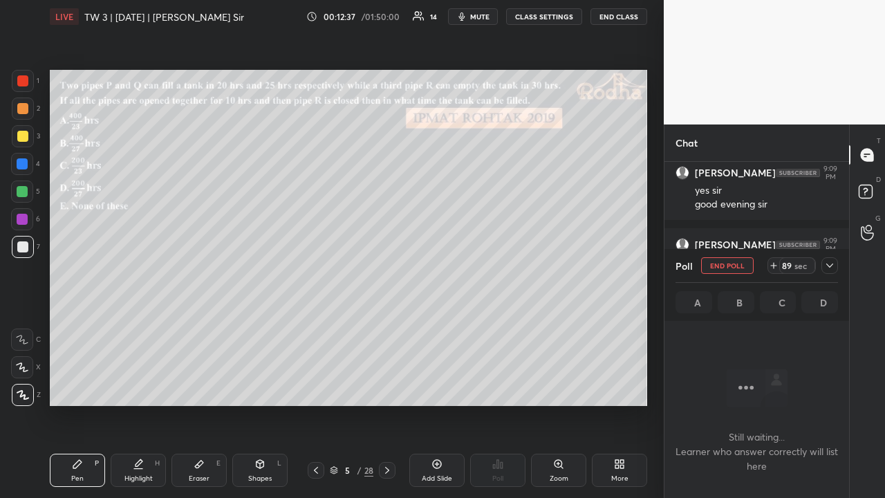
click at [830, 263] on icon at bounding box center [829, 265] width 11 height 11
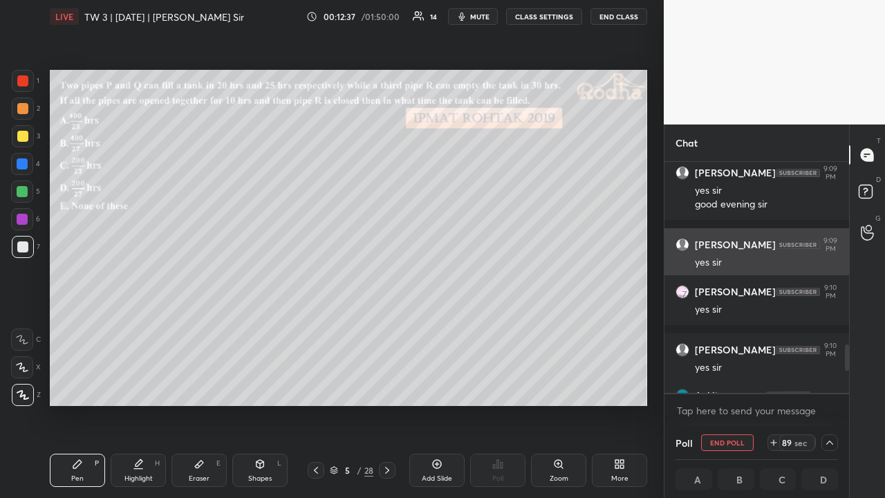
scroll to position [4, 4]
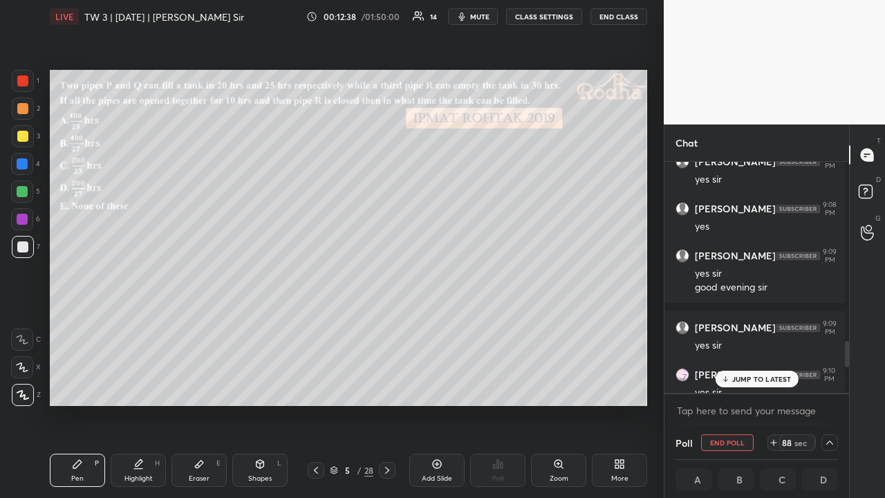
click at [755, 373] on div "JUMP TO LATEST" at bounding box center [756, 379] width 83 height 17
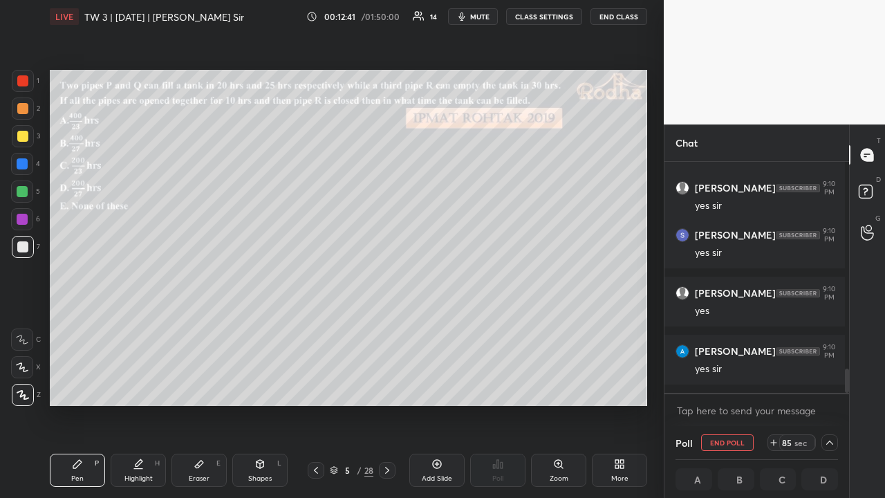
click at [28, 108] on div at bounding box center [22, 108] width 11 height 11
click at [21, 137] on div at bounding box center [22, 136] width 11 height 11
drag, startPoint x: 25, startPoint y: 111, endPoint x: 22, endPoint y: 124, distance: 13.4
click at [25, 113] on div at bounding box center [22, 108] width 11 height 11
click at [24, 131] on div at bounding box center [22, 136] width 11 height 11
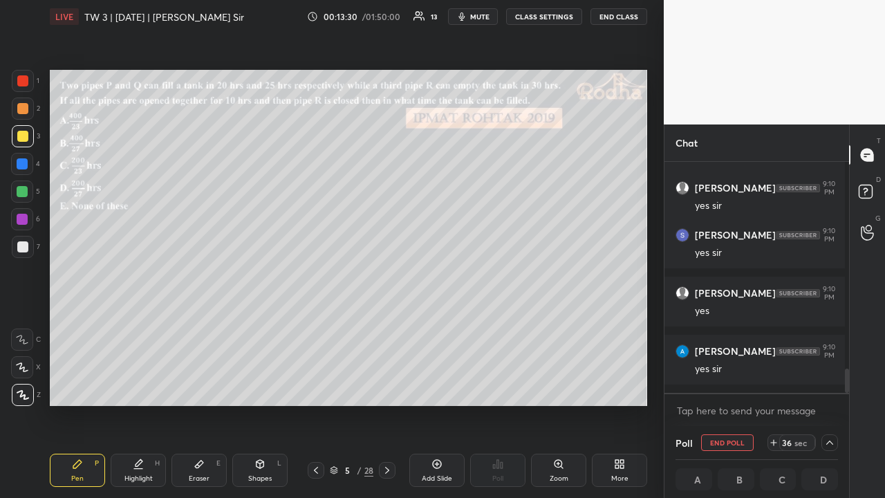
click at [826, 386] on icon at bounding box center [829, 443] width 7 height 4
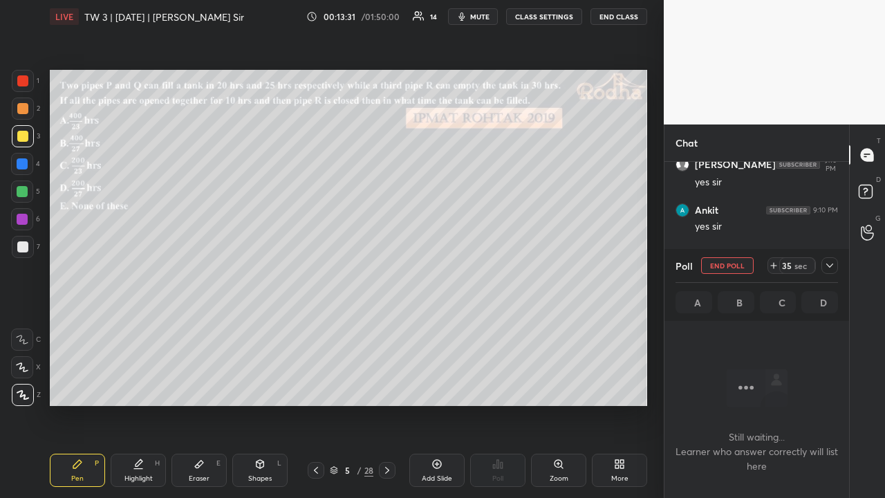
scroll to position [1569, 0]
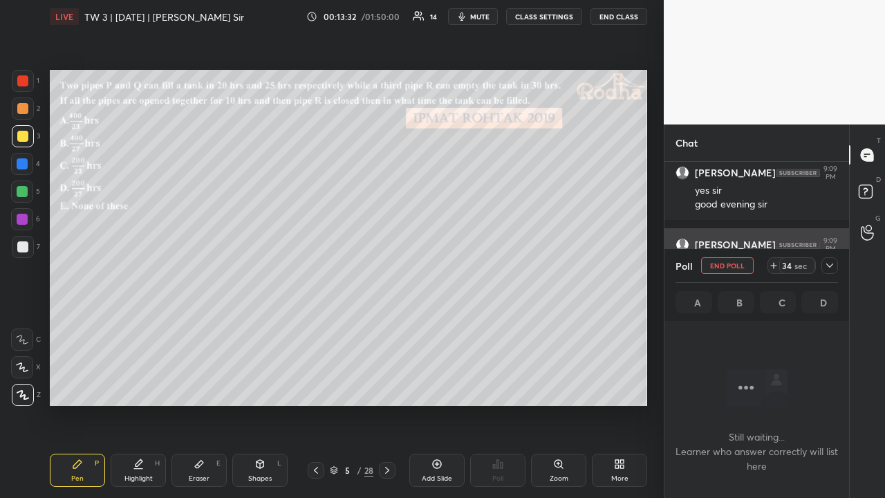
drag, startPoint x: 826, startPoint y: 264, endPoint x: 819, endPoint y: 272, distance: 11.3
click at [826, 264] on icon at bounding box center [829, 265] width 11 height 11
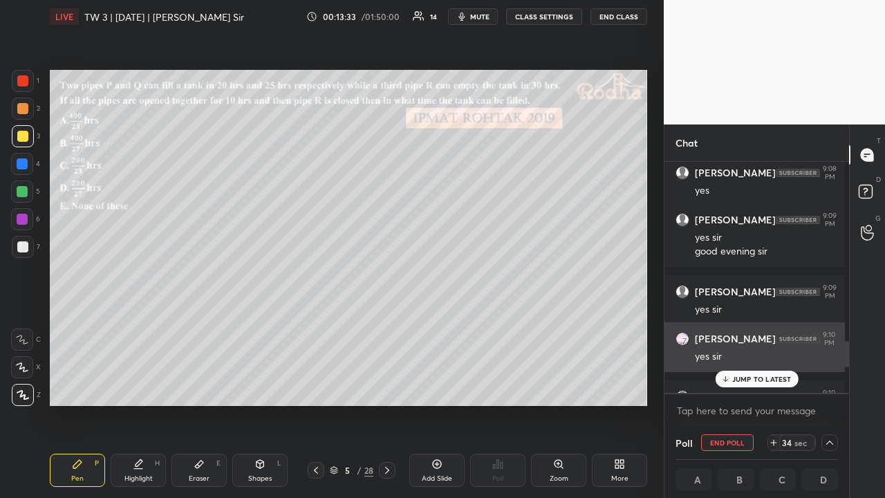
scroll to position [1533, 0]
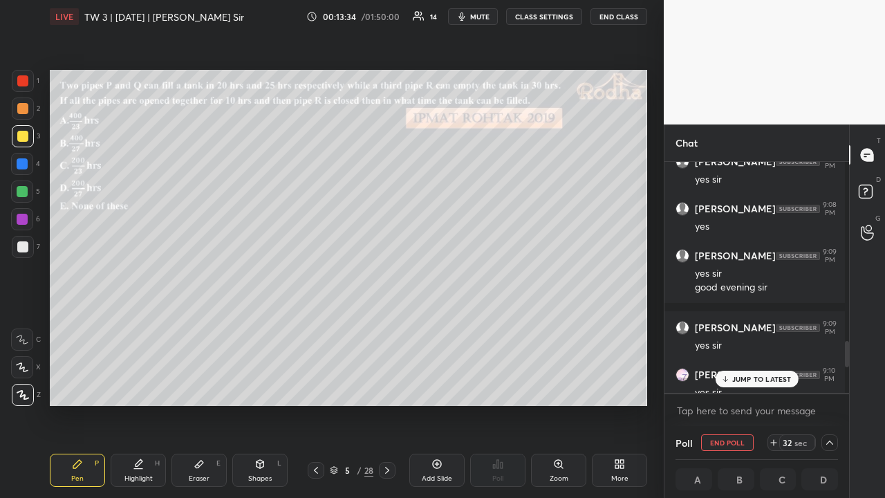
click at [761, 379] on p "JUMP TO LATEST" at bounding box center [761, 379] width 59 height 8
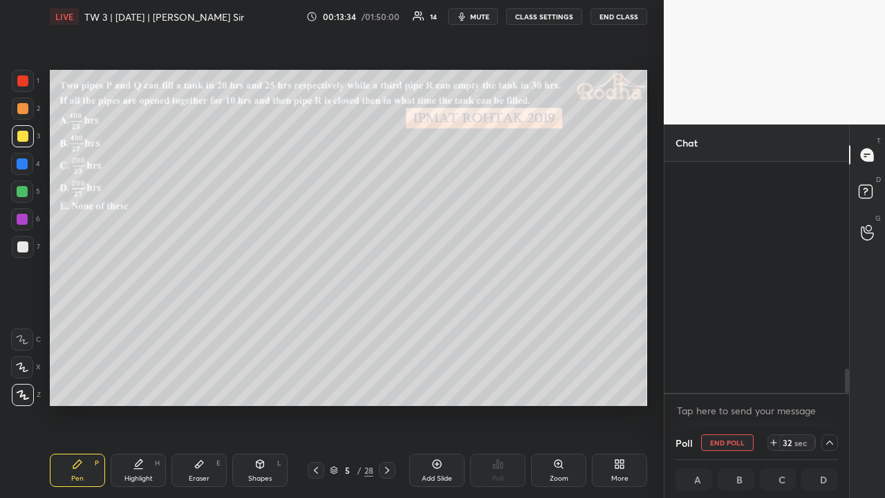
scroll to position [1966, 0]
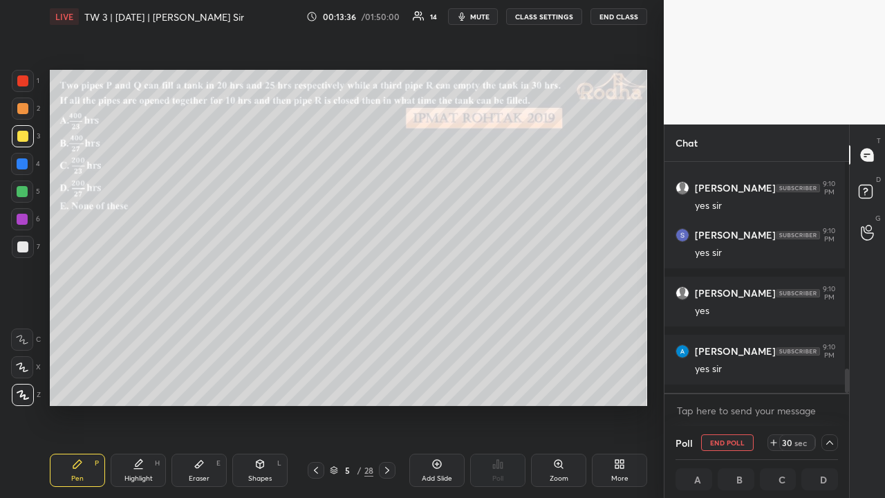
drag, startPoint x: 21, startPoint y: 113, endPoint x: 21, endPoint y: 126, distance: 13.1
click at [21, 113] on div at bounding box center [22, 108] width 11 height 11
click at [27, 242] on div at bounding box center [22, 246] width 11 height 11
click at [19, 116] on div at bounding box center [23, 109] width 22 height 22
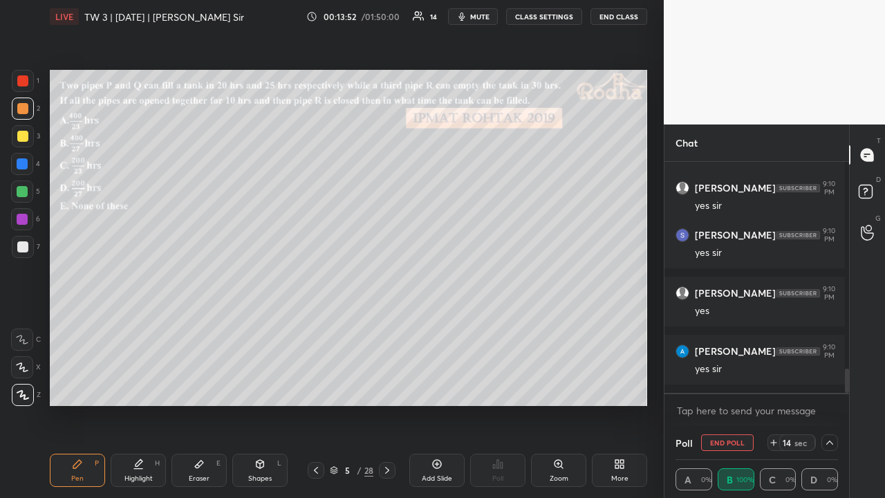
click at [768, 386] on icon at bounding box center [773, 442] width 11 height 11
click at [830, 386] on icon at bounding box center [829, 442] width 11 height 11
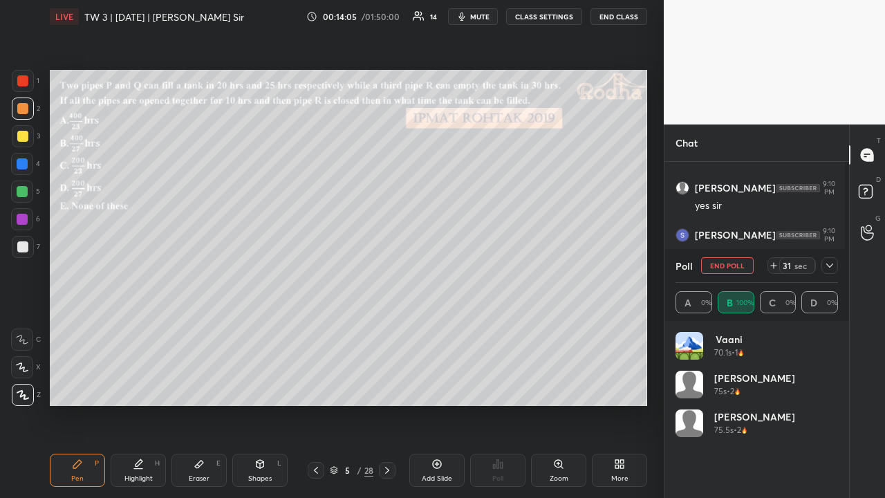
scroll to position [260, 181]
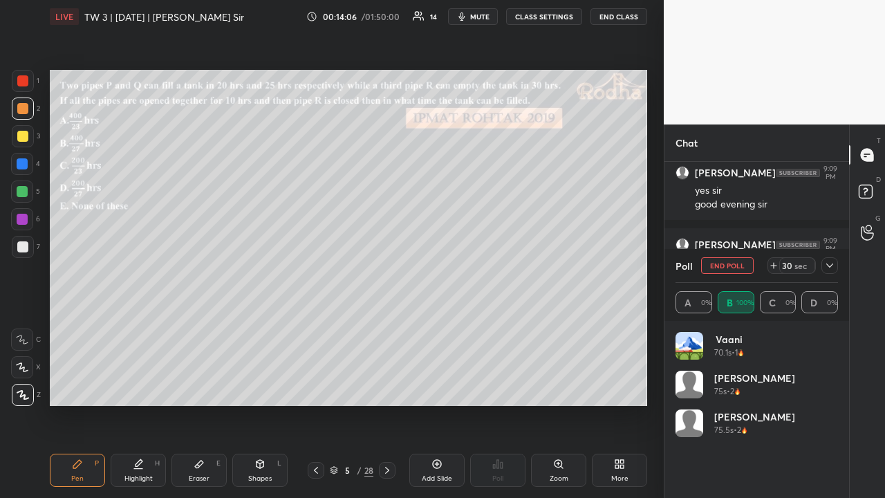
click at [830, 264] on icon at bounding box center [829, 265] width 11 height 11
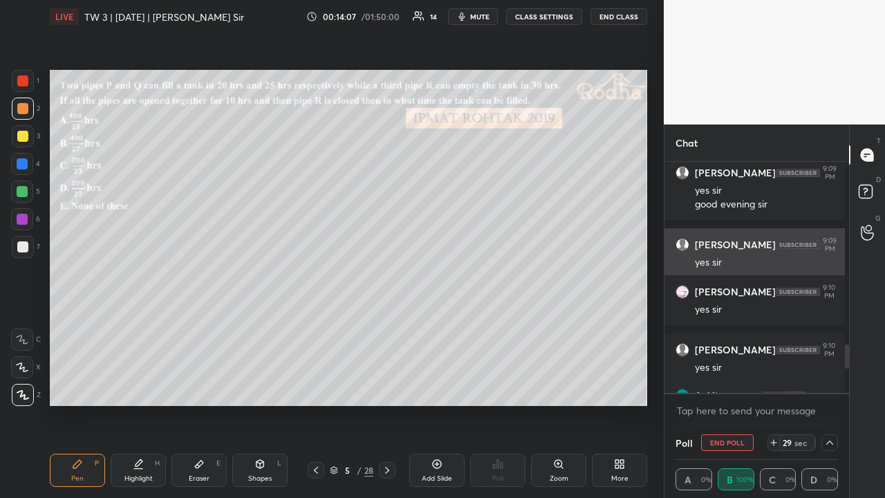
scroll to position [1, 4]
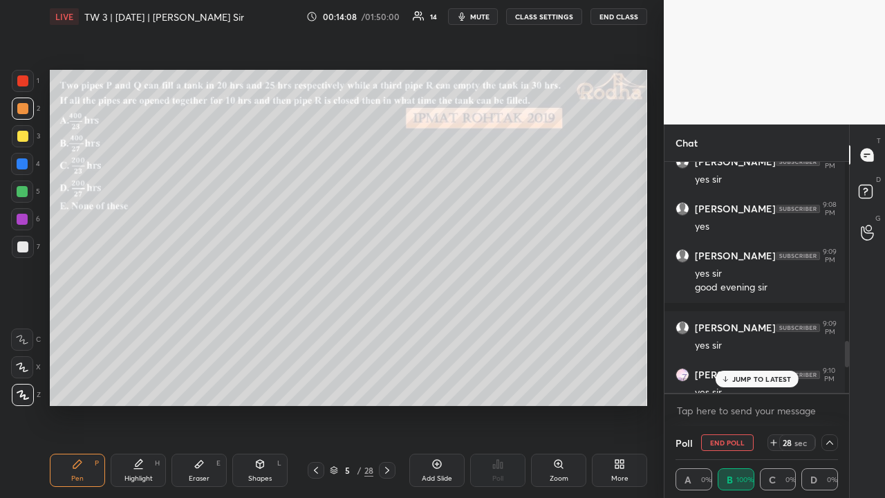
drag, startPoint x: 26, startPoint y: 138, endPoint x: 35, endPoint y: 142, distance: 10.2
click at [26, 137] on div at bounding box center [22, 136] width 11 height 11
click at [261, 386] on icon at bounding box center [261, 464] width 8 height 8
click at [192, 386] on div "Eraser E" at bounding box center [199, 470] width 55 height 33
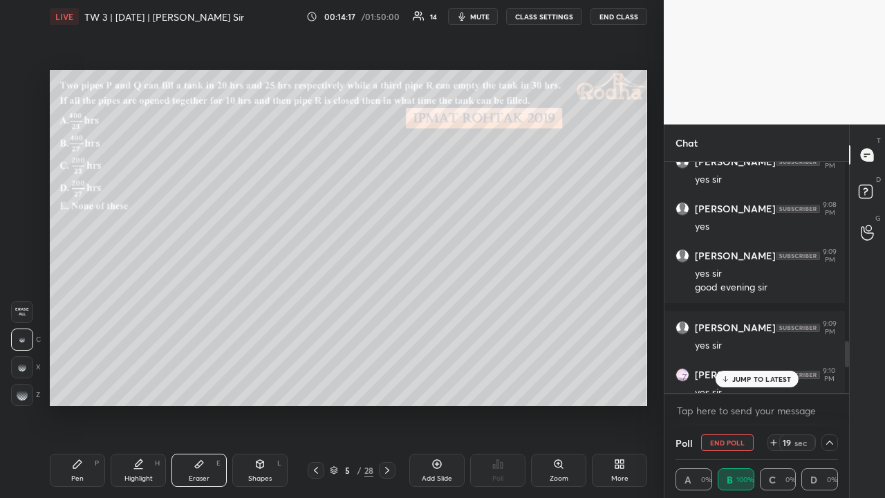
click at [24, 386] on div at bounding box center [22, 395] width 22 height 22
click at [82, 386] on icon at bounding box center [77, 464] width 11 height 11
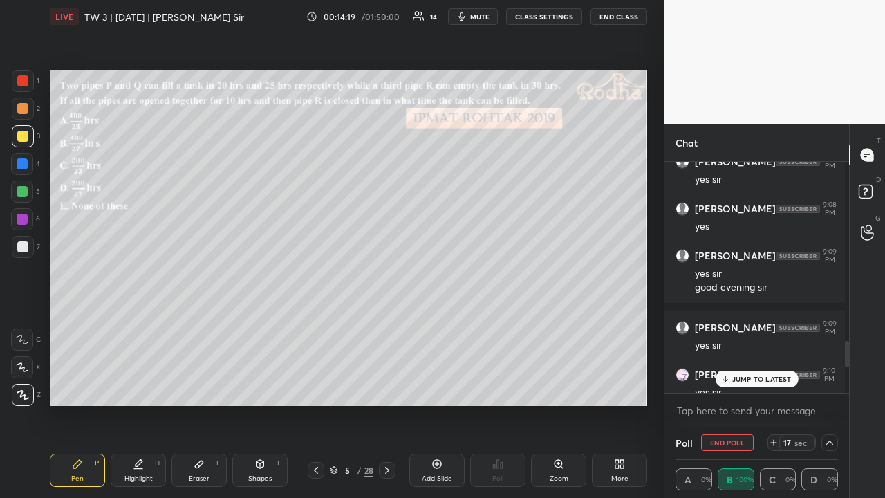
click at [268, 386] on div "Shapes L" at bounding box center [259, 470] width 55 height 33
click at [26, 386] on icon at bounding box center [23, 395] width 8 height 8
click at [24, 192] on div at bounding box center [22, 191] width 11 height 11
click at [774, 379] on p "JUMP TO LATEST" at bounding box center [761, 379] width 59 height 8
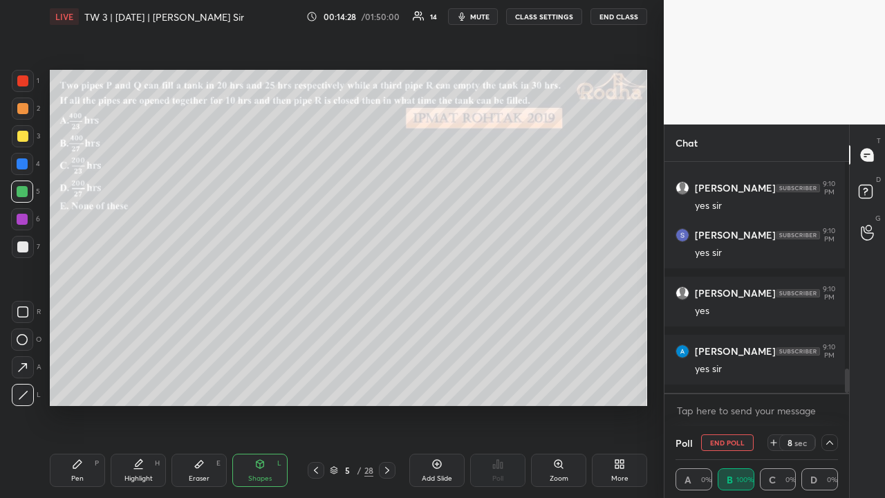
click at [829, 386] on icon at bounding box center [829, 442] width 11 height 11
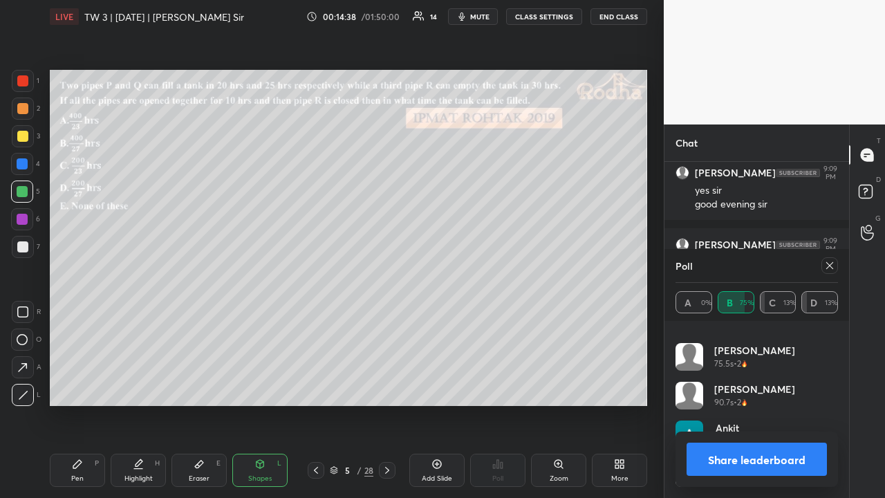
click at [832, 263] on icon at bounding box center [829, 265] width 7 height 7
type textarea "x"
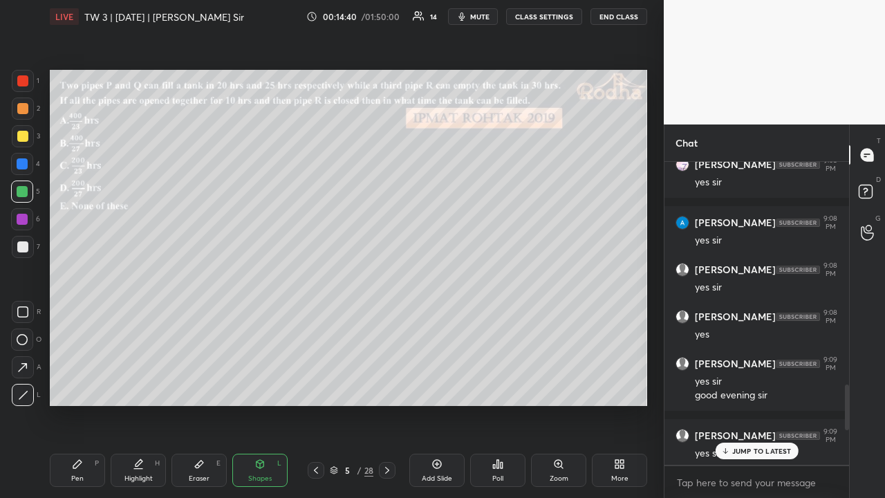
click at [759, 386] on p "JUMP TO LATEST" at bounding box center [761, 451] width 59 height 8
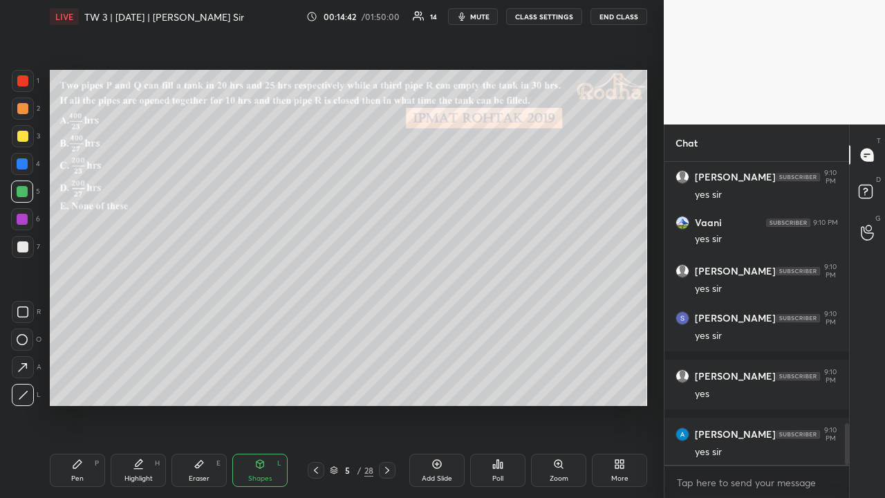
click at [82, 386] on icon at bounding box center [77, 464] width 11 height 11
drag, startPoint x: 24, startPoint y: 133, endPoint x: 45, endPoint y: 141, distance: 22.7
click at [24, 134] on div at bounding box center [22, 136] width 11 height 11
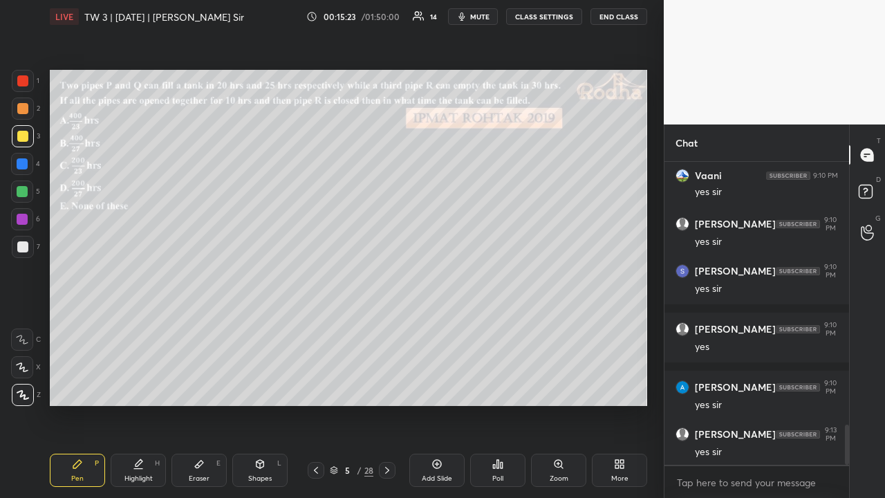
click at [25, 189] on div at bounding box center [22, 191] width 11 height 11
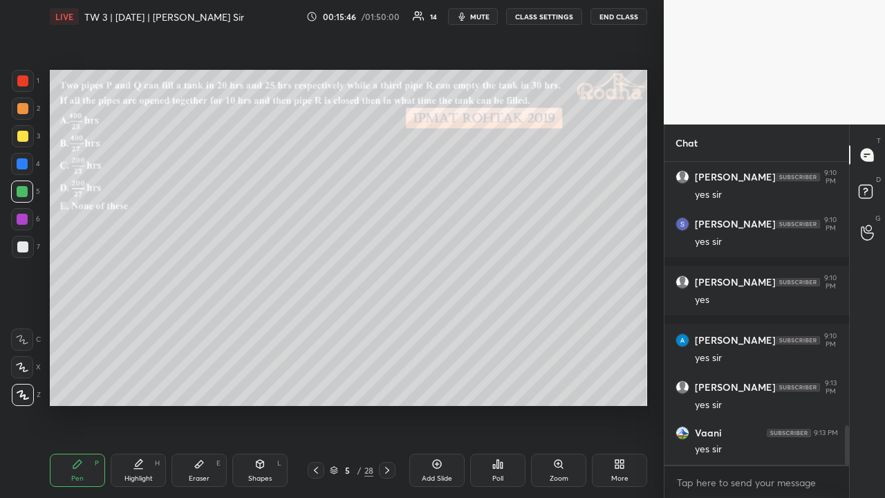
click at [257, 386] on icon at bounding box center [260, 464] width 11 height 11
click at [26, 386] on icon at bounding box center [23, 395] width 10 height 10
click at [21, 109] on div at bounding box center [22, 108] width 11 height 11
click at [88, 386] on div "Pen P" at bounding box center [77, 470] width 55 height 33
drag, startPoint x: 24, startPoint y: 135, endPoint x: 25, endPoint y: 145, distance: 10.5
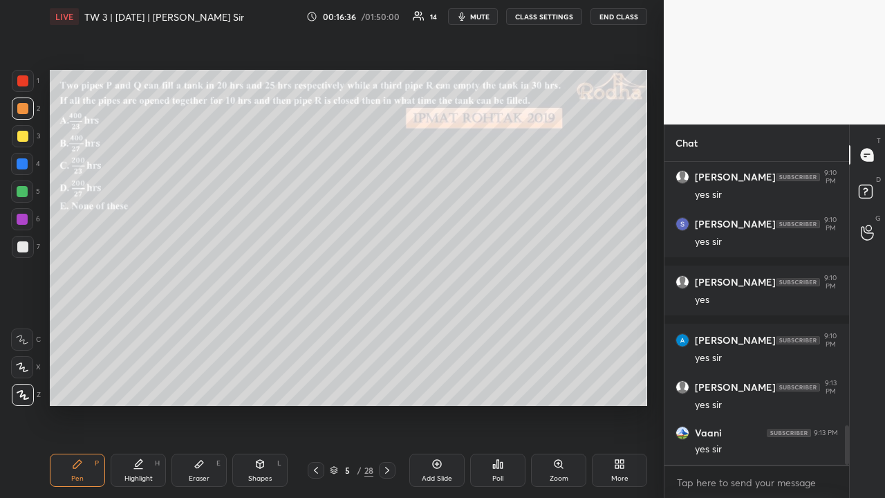
click at [24, 136] on div at bounding box center [22, 136] width 11 height 11
drag, startPoint x: 28, startPoint y: 82, endPoint x: 36, endPoint y: 97, distance: 17.3
click at [28, 82] on div at bounding box center [22, 80] width 11 height 11
click at [22, 134] on div at bounding box center [22, 136] width 11 height 11
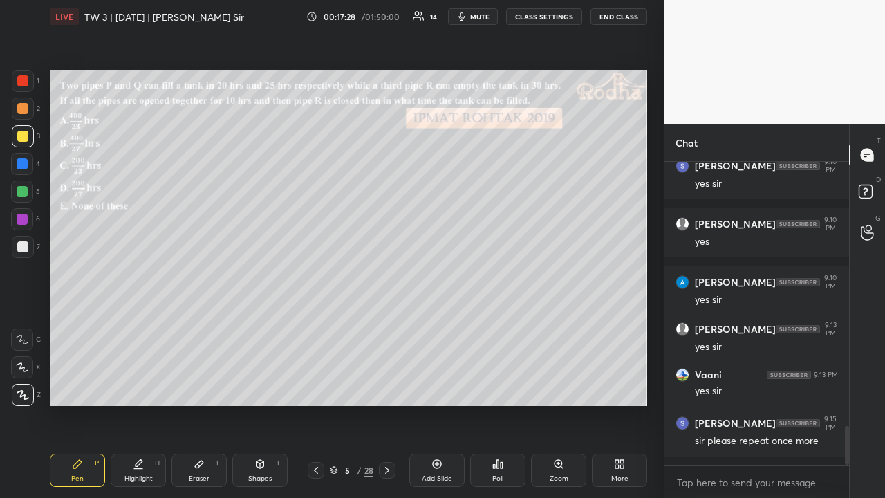
click at [201, 386] on div "Eraser E" at bounding box center [199, 470] width 55 height 33
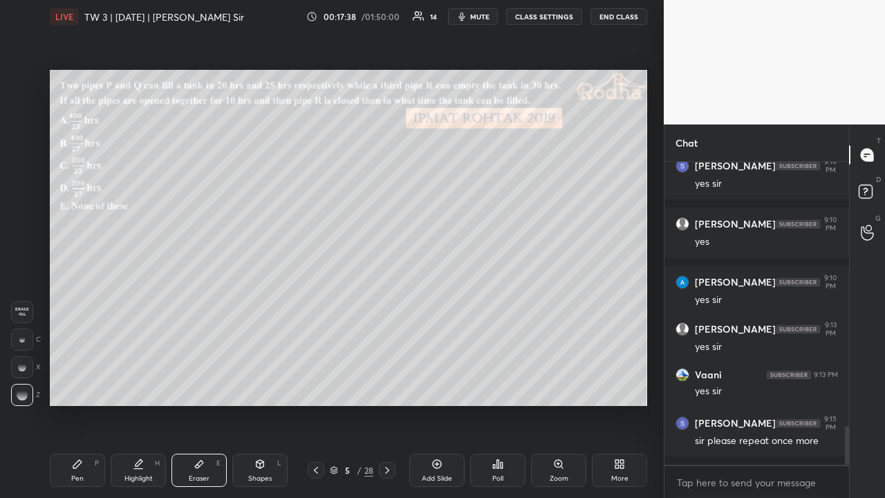
scroll to position [2084, 0]
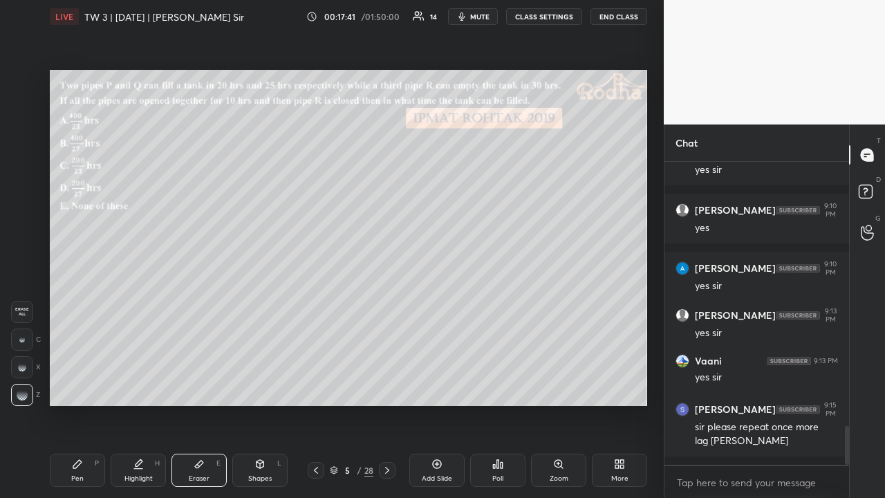
click at [84, 386] on div "Pen P" at bounding box center [77, 470] width 55 height 33
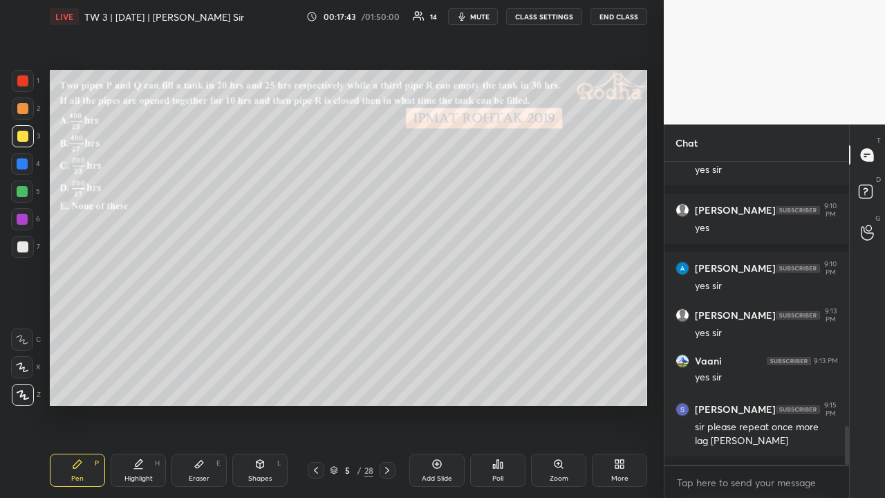
click at [202, 386] on div "Eraser E" at bounding box center [199, 470] width 55 height 33
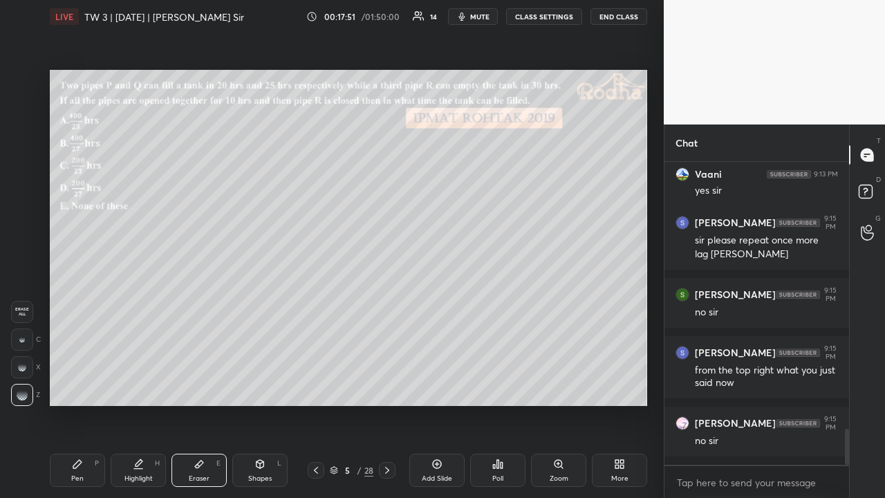
scroll to position [2365, 0]
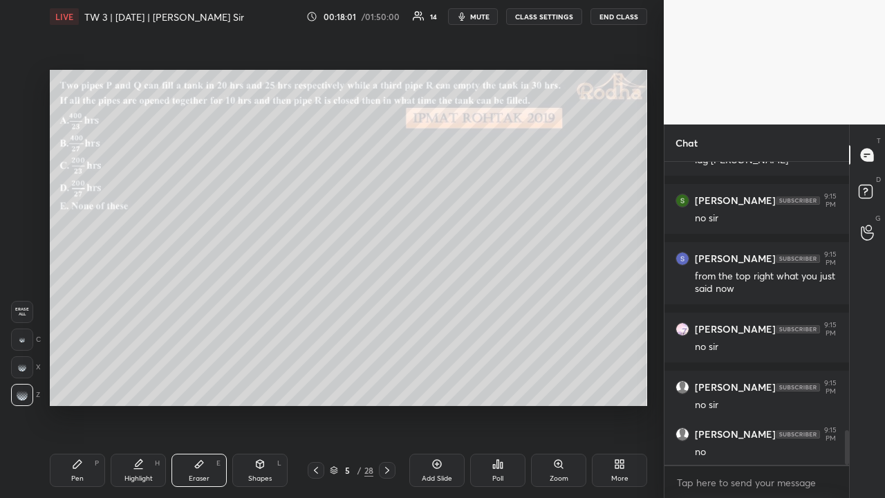
drag, startPoint x: 82, startPoint y: 463, endPoint x: 83, endPoint y: 455, distance: 7.6
click at [82, 386] on icon at bounding box center [77, 464] width 11 height 11
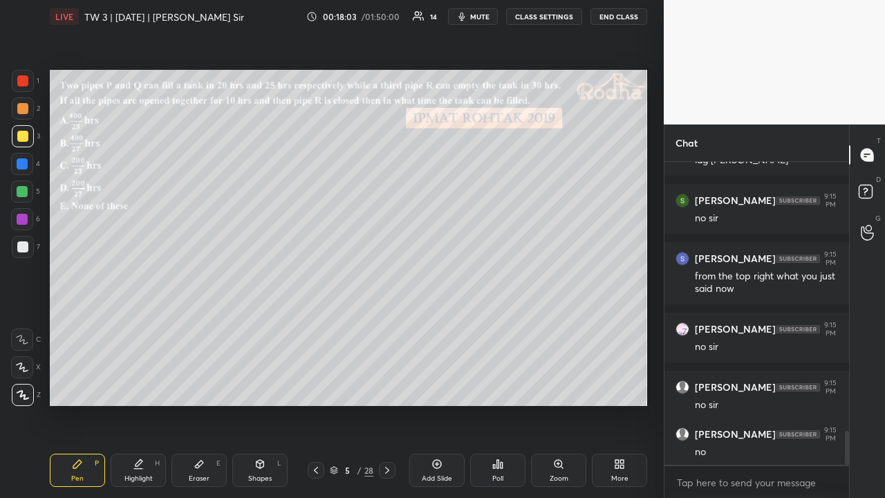
scroll to position [2423, 0]
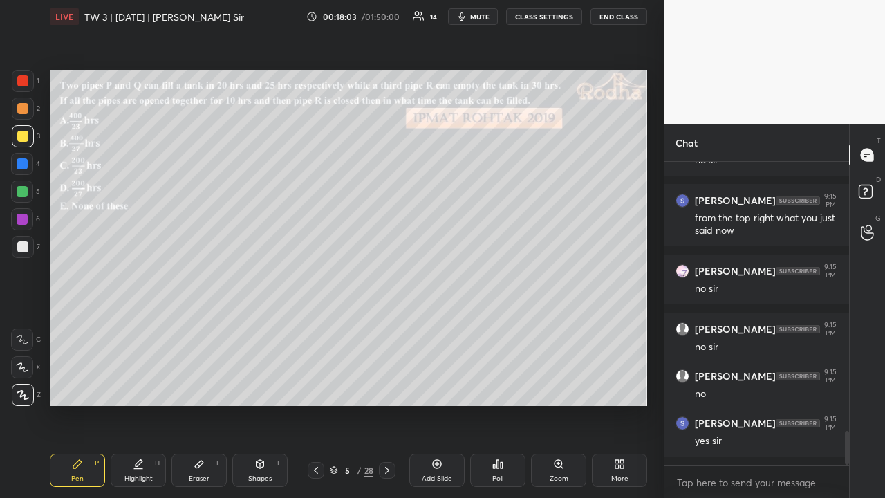
click at [23, 220] on div at bounding box center [22, 219] width 11 height 11
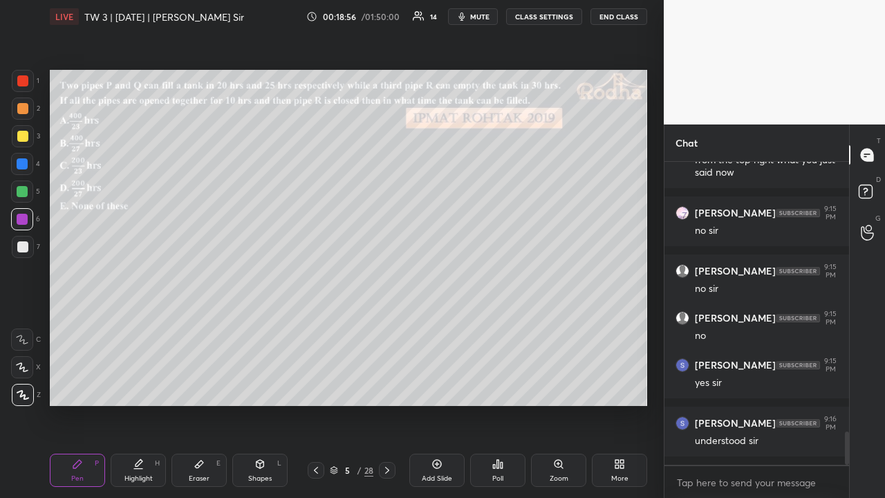
drag, startPoint x: 22, startPoint y: 109, endPoint x: 21, endPoint y: 131, distance: 22.2
click at [22, 109] on div at bounding box center [22, 108] width 11 height 11
click at [389, 386] on icon at bounding box center [387, 470] width 11 height 11
click at [494, 386] on icon at bounding box center [494, 466] width 2 height 3
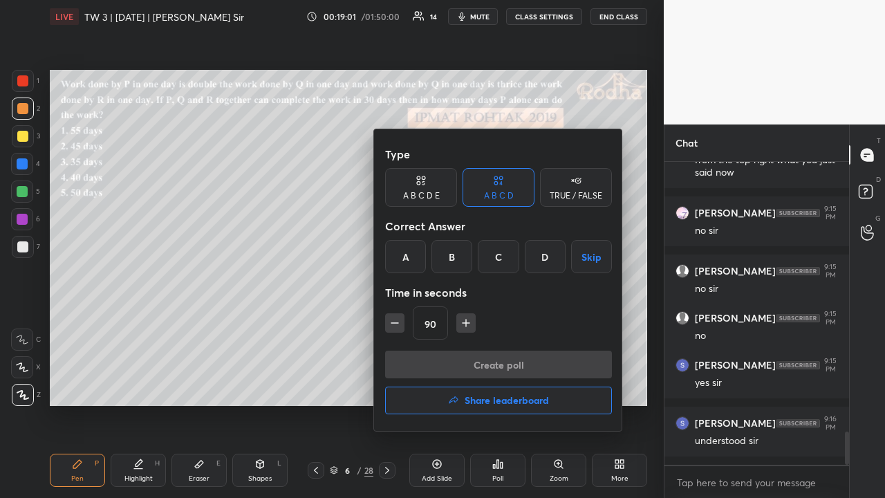
click at [429, 188] on div "A B C D E" at bounding box center [421, 187] width 72 height 39
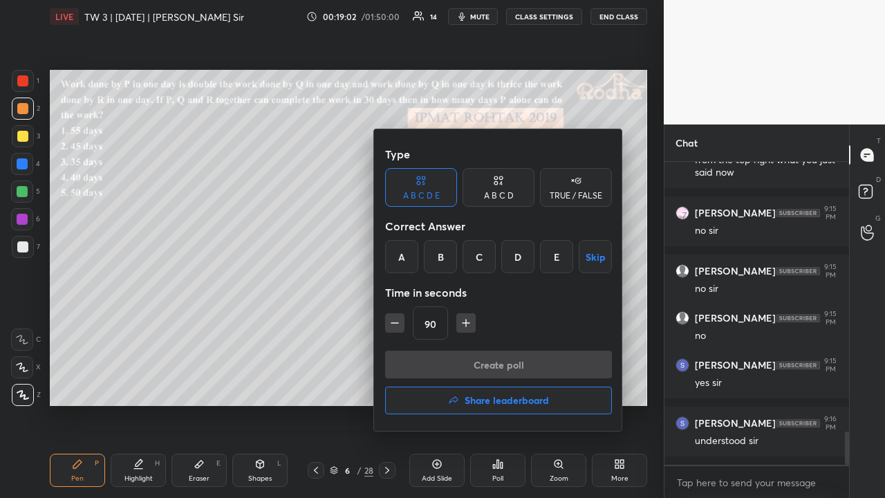
click at [551, 253] on div "E" at bounding box center [556, 256] width 33 height 33
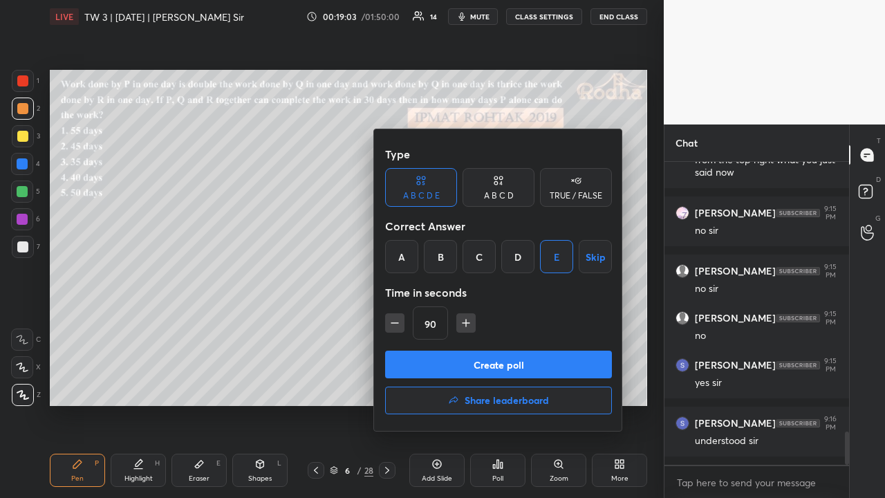
click at [398, 325] on icon "button" at bounding box center [395, 323] width 14 height 14
type input "75"
click at [502, 360] on button "Create poll" at bounding box center [498, 365] width 227 height 28
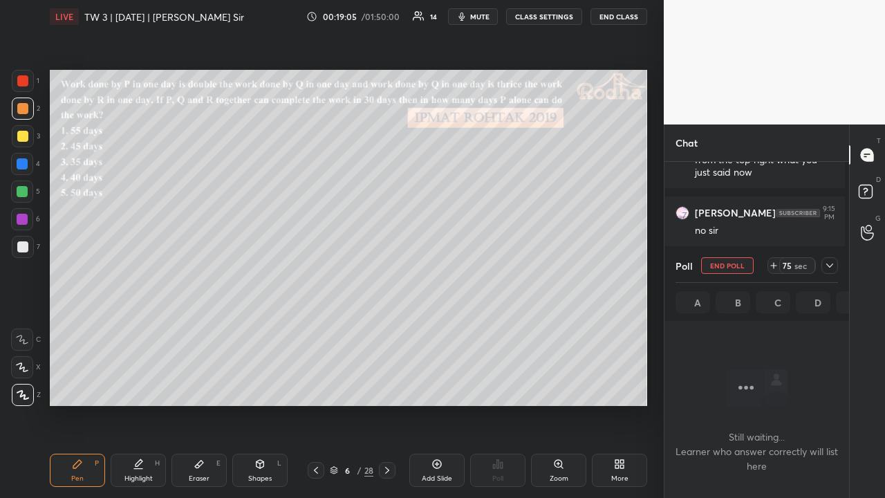
scroll to position [5, 4]
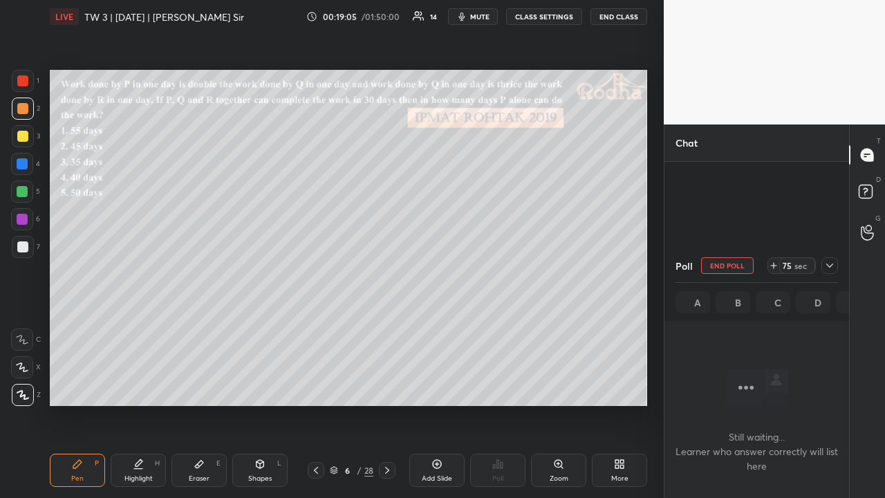
click at [831, 263] on icon at bounding box center [829, 265] width 7 height 4
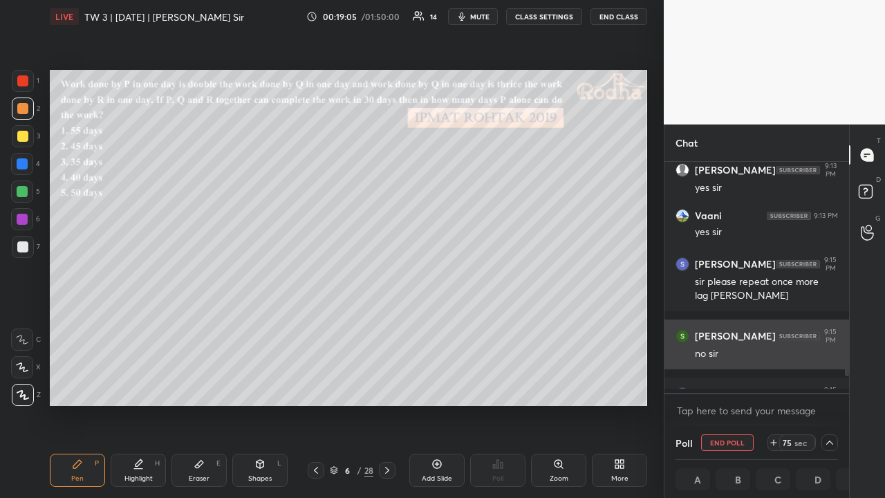
scroll to position [256, 176]
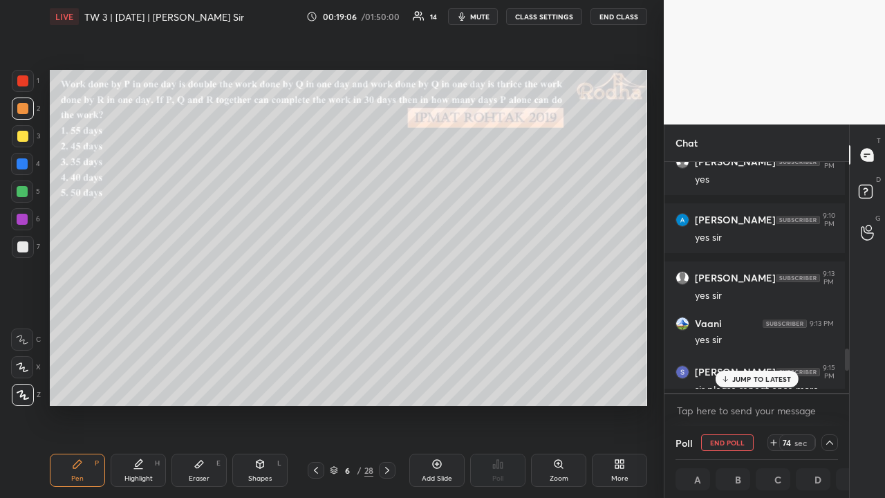
click at [771, 371] on div "JUMP TO LATEST" at bounding box center [756, 379] width 83 height 17
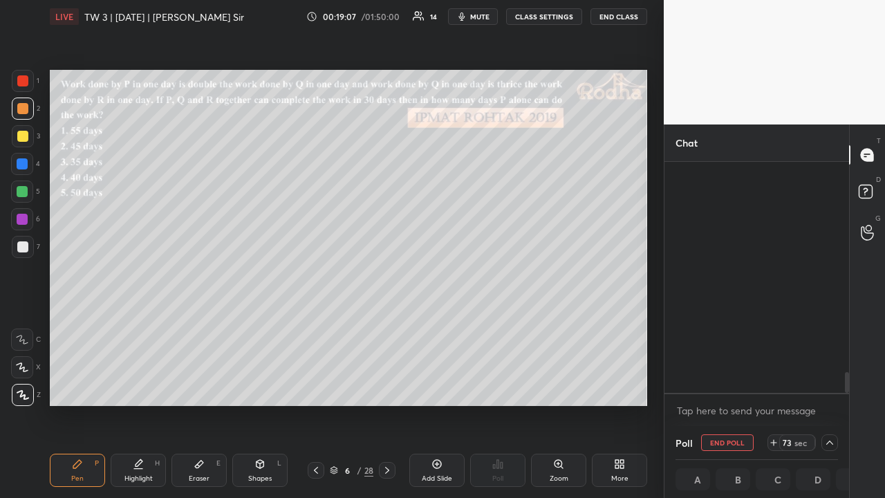
scroll to position [2318, 0]
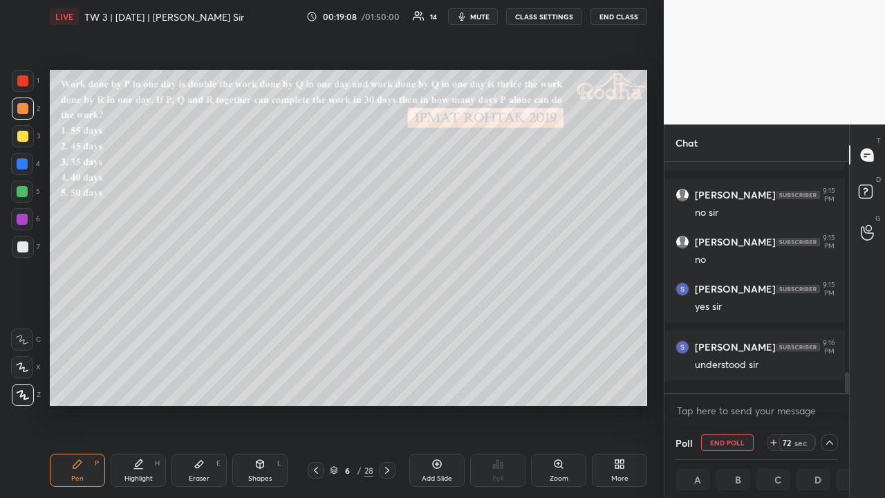
click at [25, 134] on div at bounding box center [22, 136] width 11 height 11
click at [21, 247] on div at bounding box center [22, 246] width 11 height 11
click at [196, 386] on icon at bounding box center [199, 464] width 11 height 11
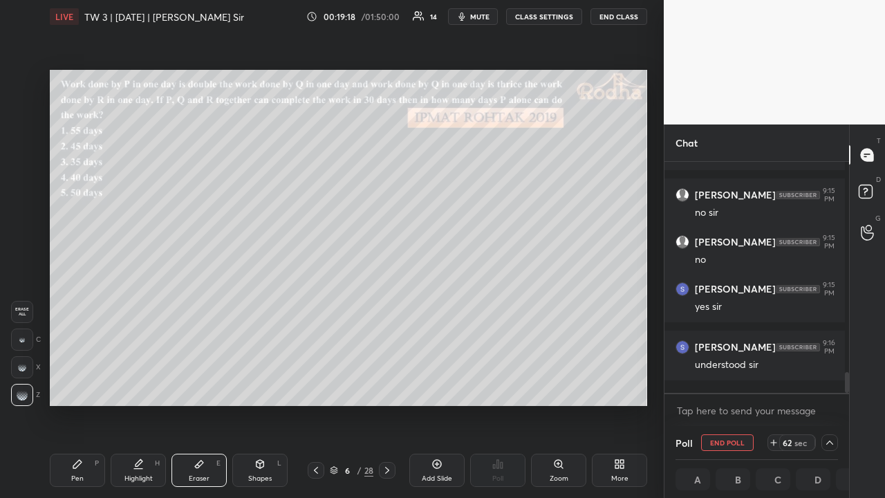
drag, startPoint x: 85, startPoint y: 466, endPoint x: 93, endPoint y: 454, distance: 14.6
click at [84, 386] on div "Pen P" at bounding box center [77, 470] width 55 height 33
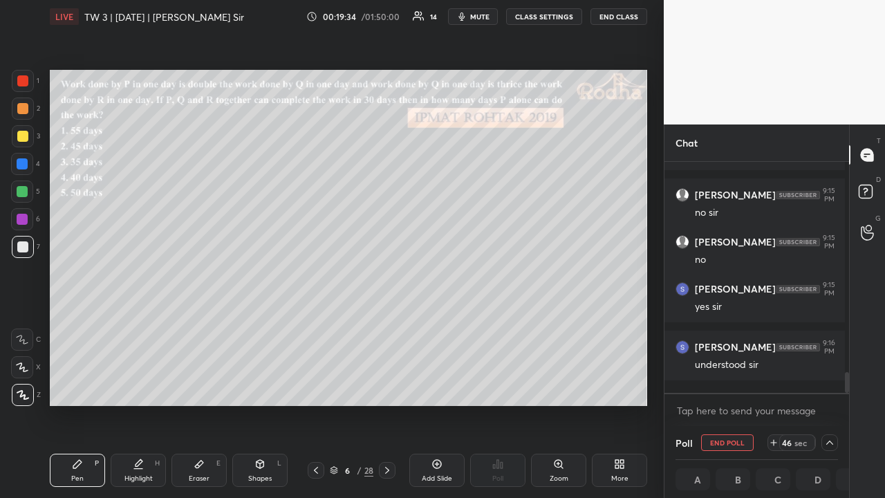
drag, startPoint x: 21, startPoint y: 136, endPoint x: 21, endPoint y: 145, distance: 9.0
click at [21, 137] on div at bounding box center [22, 136] width 11 height 11
click at [827, 386] on icon at bounding box center [829, 442] width 11 height 11
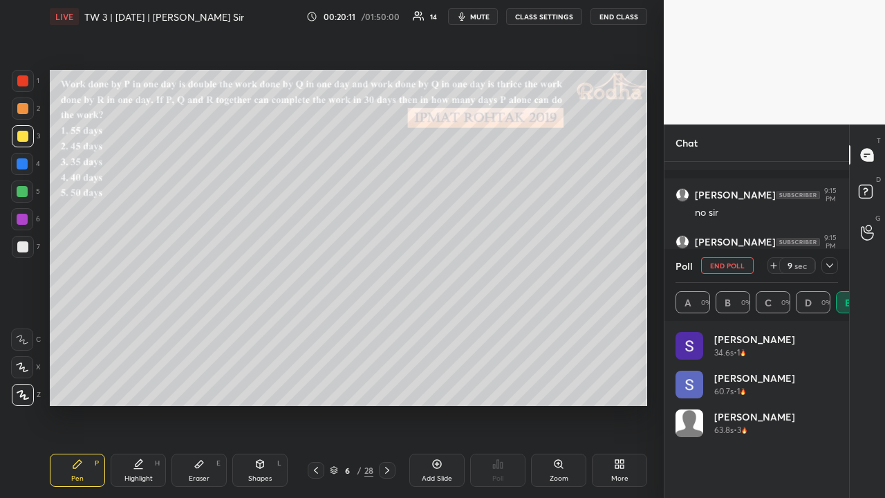
scroll to position [1930, 0]
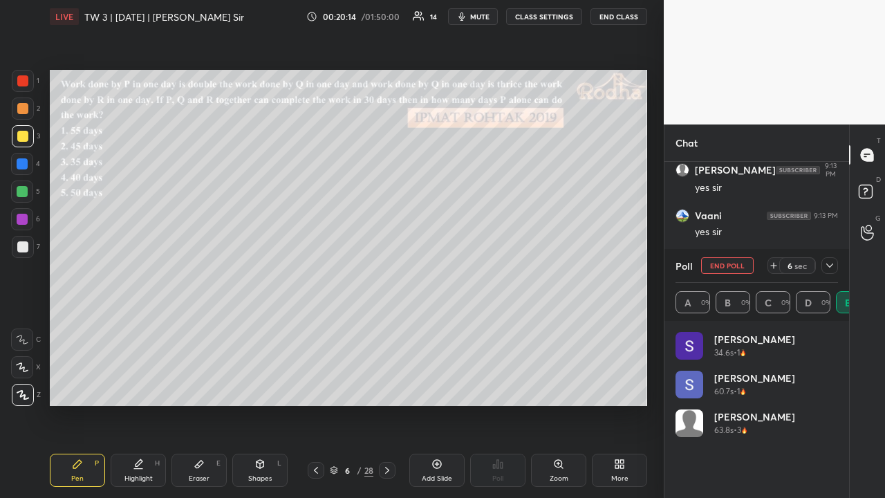
click at [775, 260] on icon at bounding box center [773, 265] width 11 height 11
click at [22, 245] on div at bounding box center [22, 246] width 11 height 11
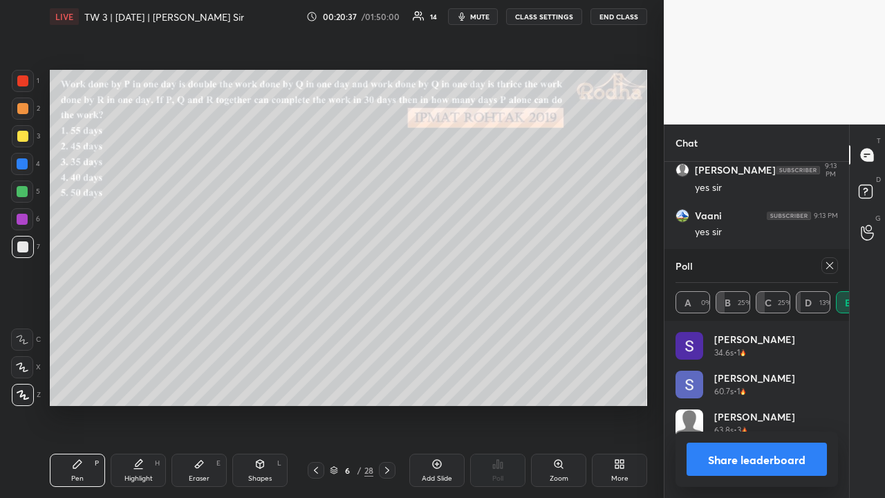
click at [832, 263] on icon at bounding box center [829, 265] width 11 height 11
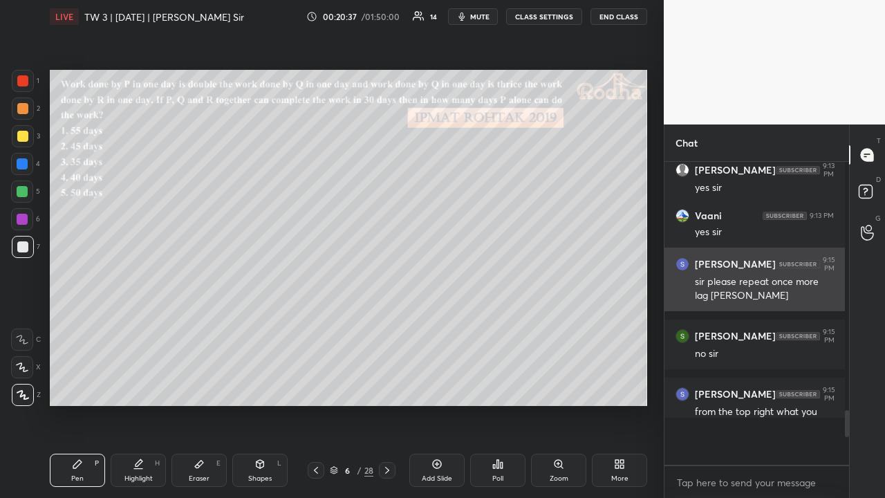
scroll to position [278, 176]
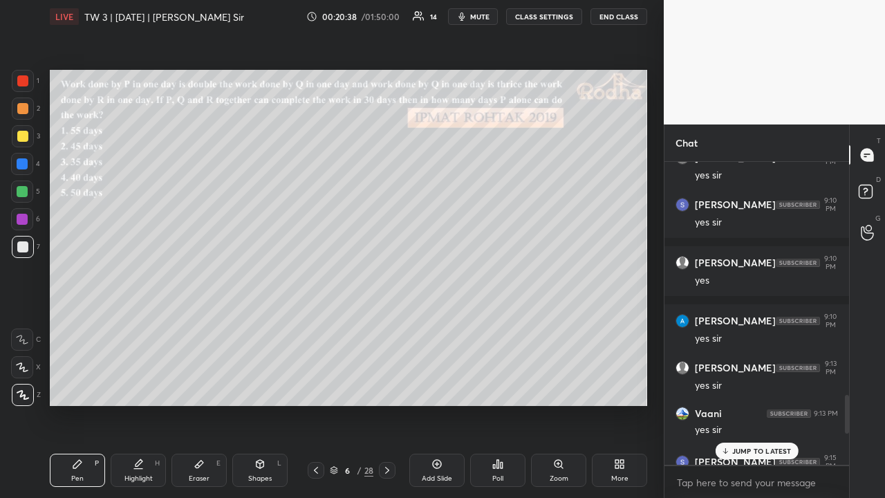
click at [754, 386] on div "JUMP TO LATEST" at bounding box center [756, 451] width 83 height 17
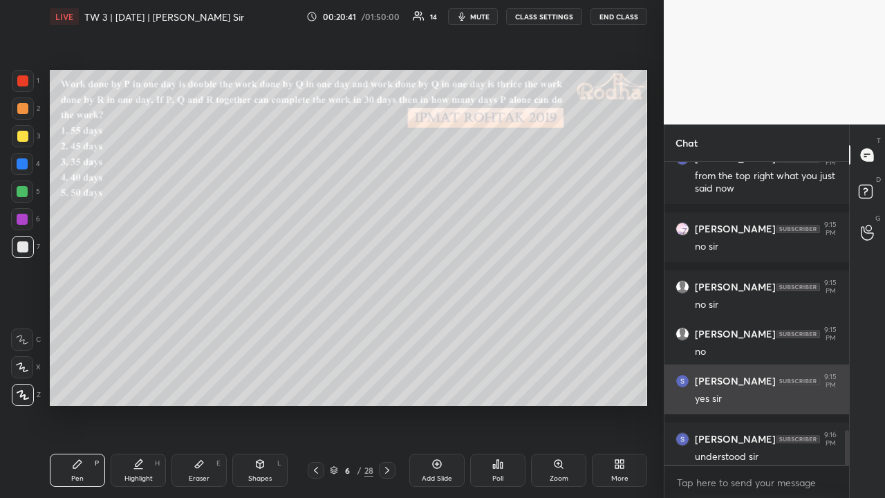
scroll to position [2327, 0]
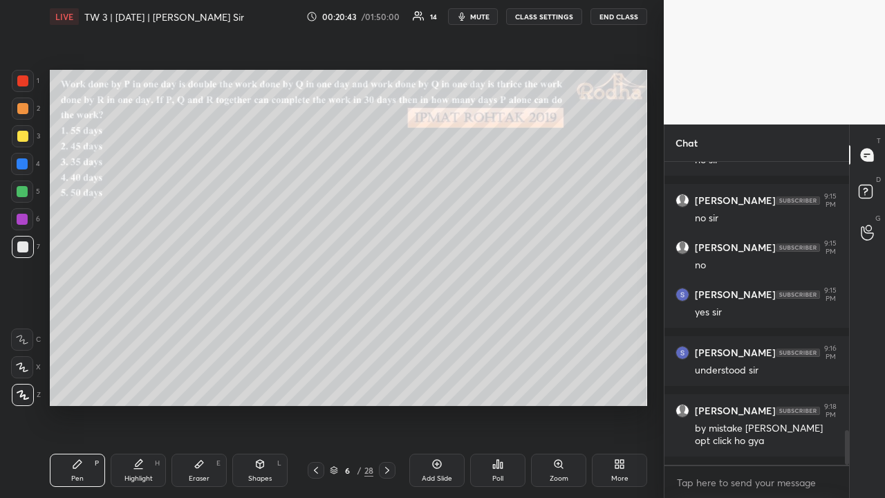
click at [23, 134] on div at bounding box center [22, 136] width 11 height 11
drag, startPoint x: 23, startPoint y: 109, endPoint x: 23, endPoint y: 127, distance: 18.7
click at [22, 109] on div at bounding box center [22, 108] width 11 height 11
click at [22, 134] on div at bounding box center [22, 136] width 11 height 11
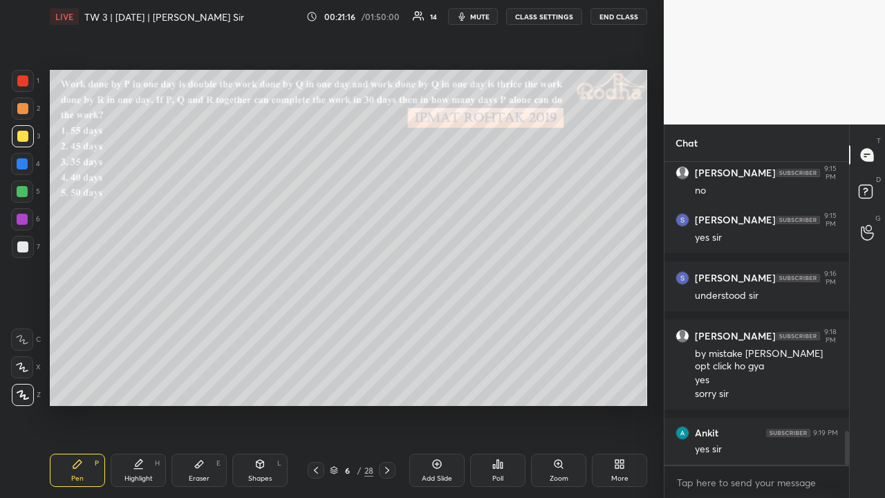
scroll to position [2448, 0]
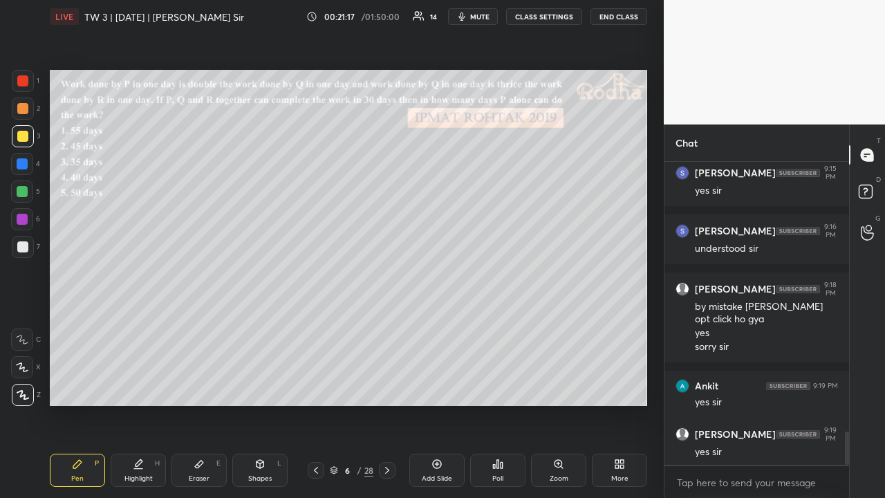
click at [25, 111] on div at bounding box center [22, 108] width 11 height 11
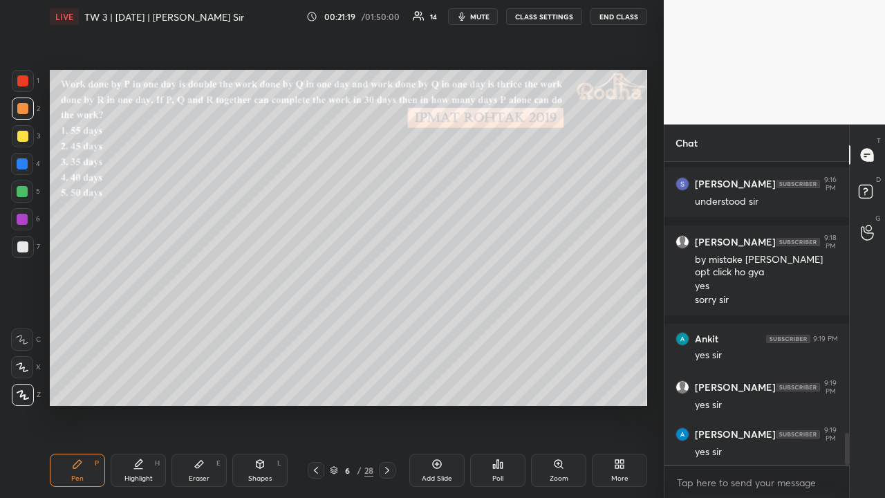
scroll to position [2553, 0]
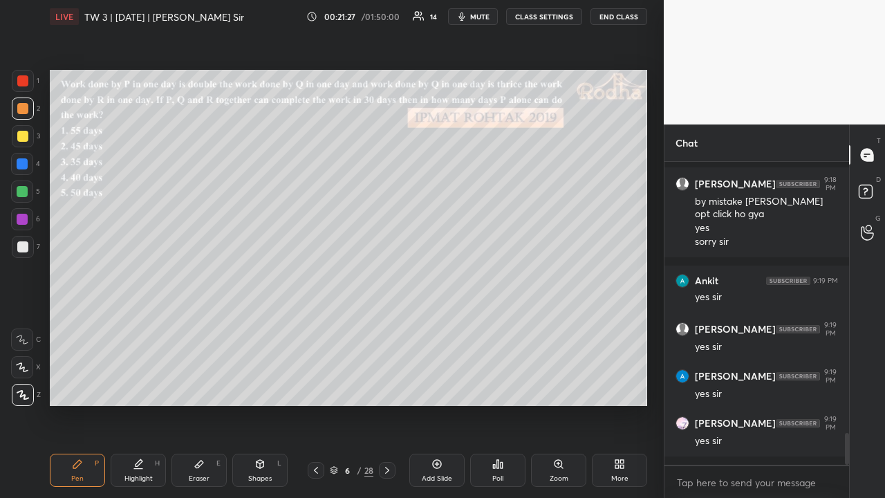
click at [25, 245] on div at bounding box center [22, 246] width 11 height 11
click at [25, 194] on div at bounding box center [22, 191] width 11 height 11
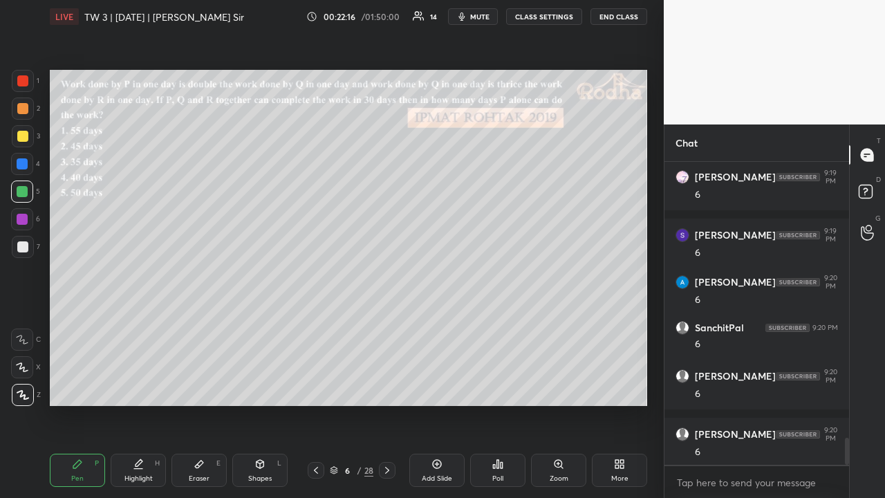
scroll to position [3115, 0]
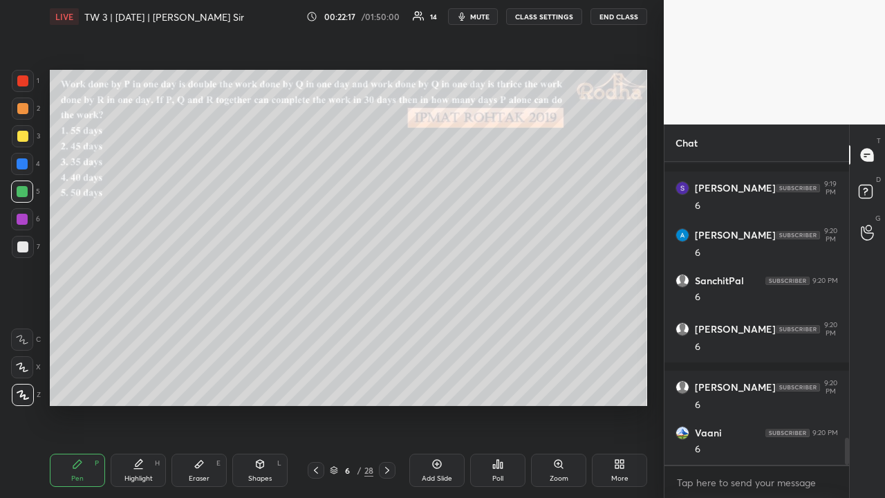
click at [21, 111] on div at bounding box center [22, 108] width 11 height 11
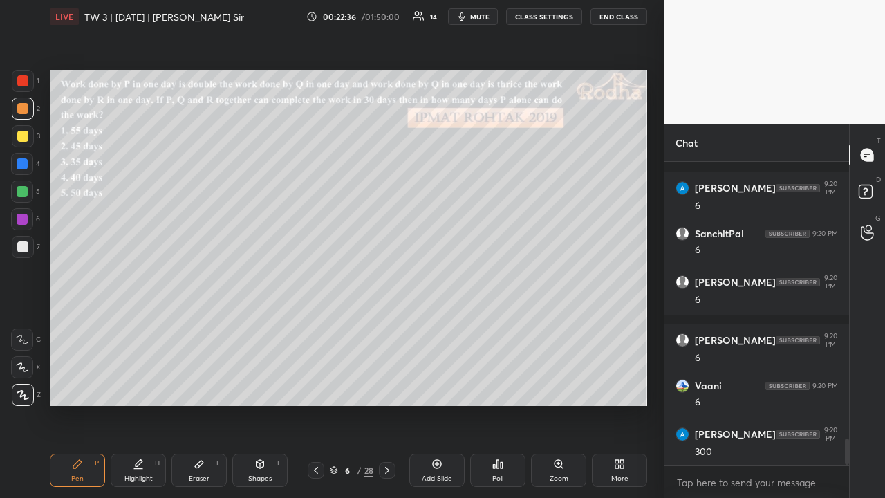
scroll to position [3220, 0]
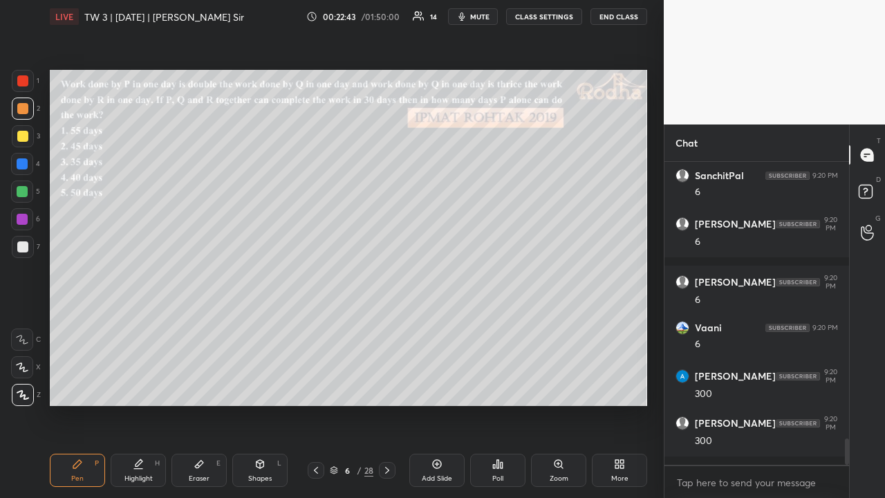
click at [26, 135] on div at bounding box center [22, 136] width 11 height 11
click at [24, 190] on div at bounding box center [22, 191] width 11 height 11
click at [24, 247] on div at bounding box center [22, 246] width 11 height 11
click at [24, 136] on div at bounding box center [22, 136] width 11 height 11
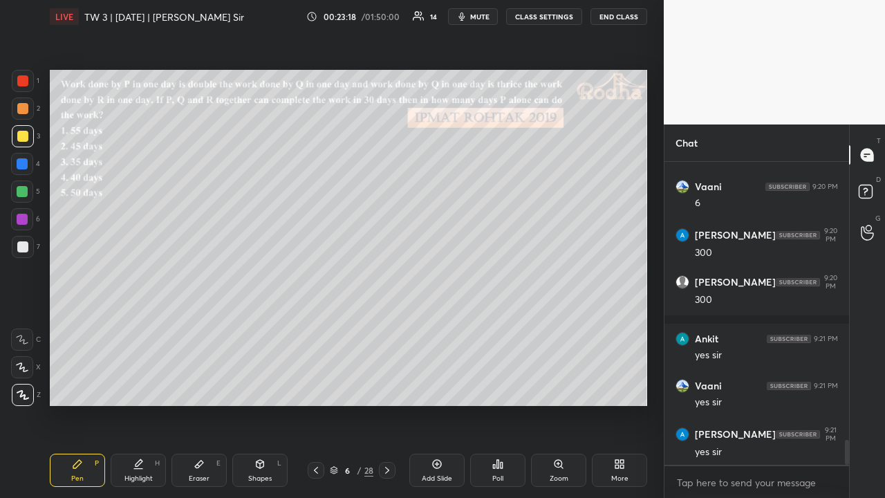
scroll to position [3408, 0]
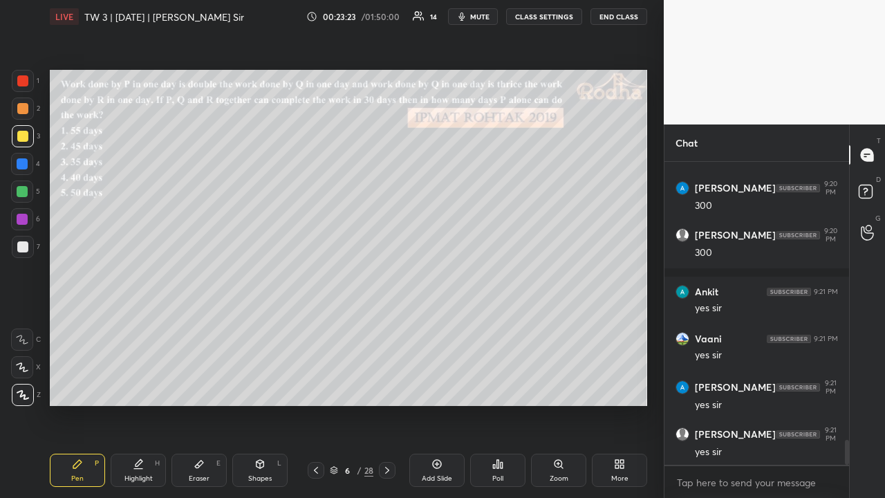
drag, startPoint x: 19, startPoint y: 111, endPoint x: 23, endPoint y: 117, distance: 7.1
click at [20, 111] on div at bounding box center [22, 108] width 11 height 11
click at [26, 198] on div at bounding box center [22, 192] width 22 height 22
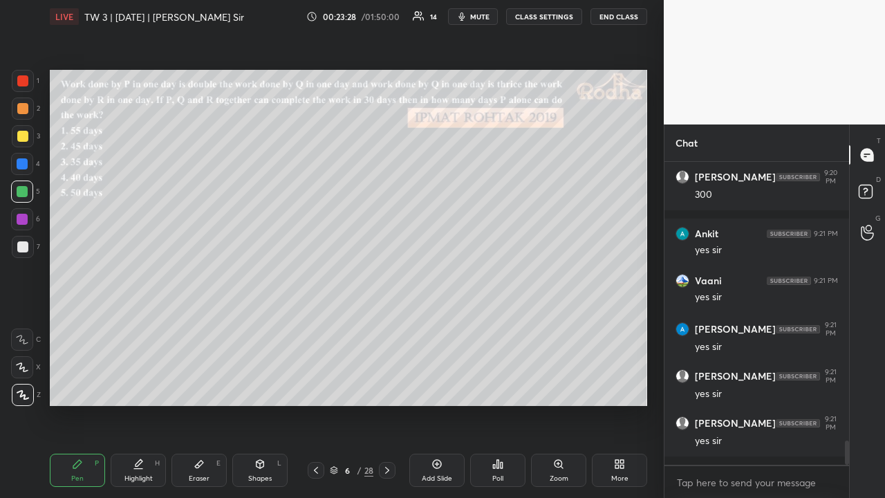
click at [28, 250] on div at bounding box center [22, 246] width 11 height 11
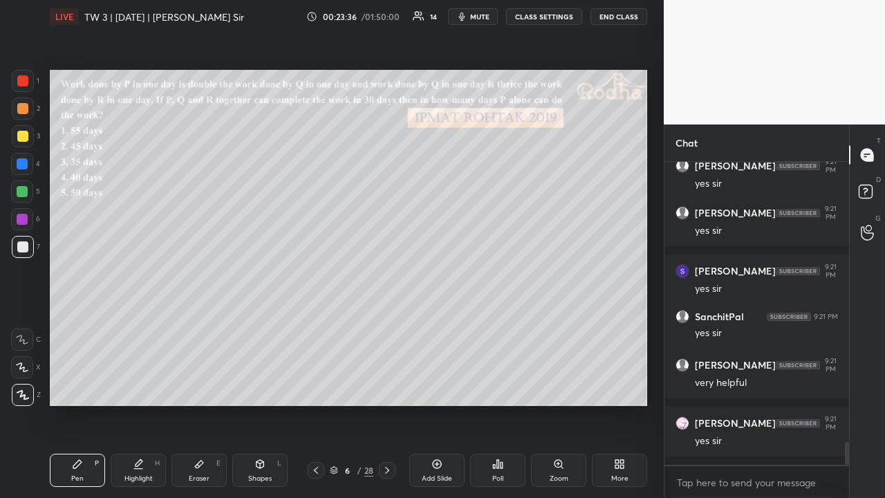
scroll to position [3724, 0]
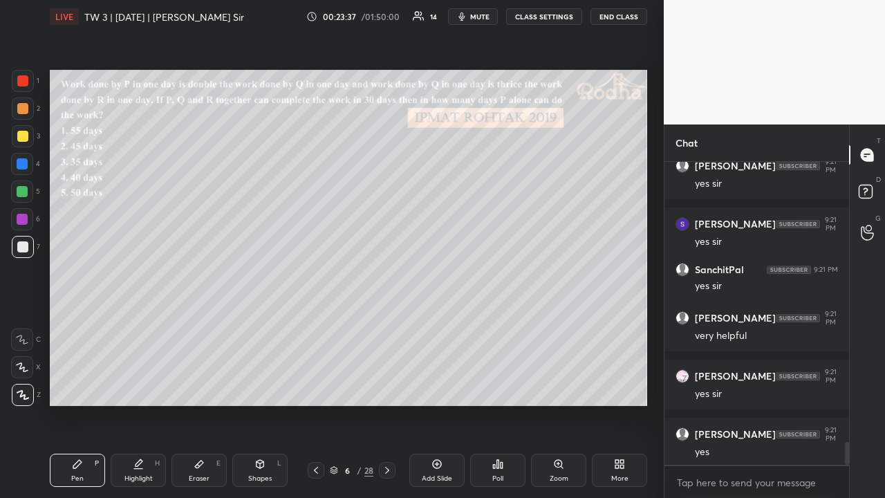
click at [24, 138] on div at bounding box center [22, 136] width 11 height 11
click at [389, 386] on icon at bounding box center [387, 470] width 11 height 11
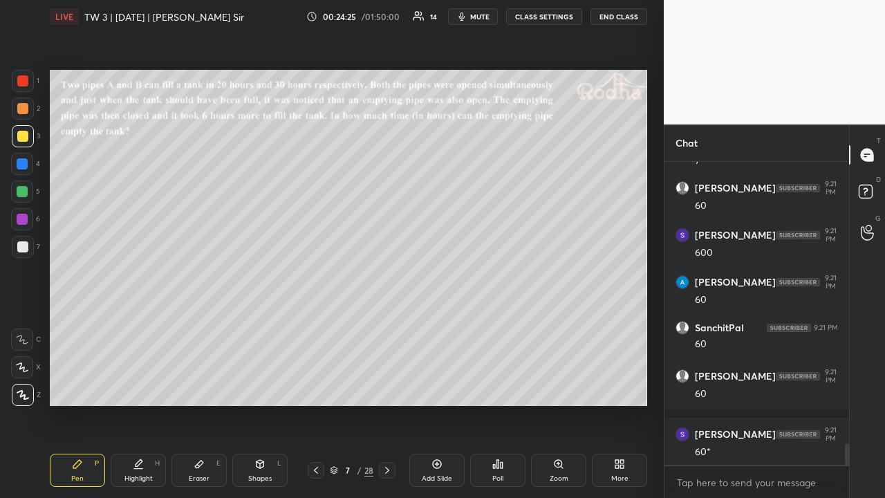
scroll to position [4075, 0]
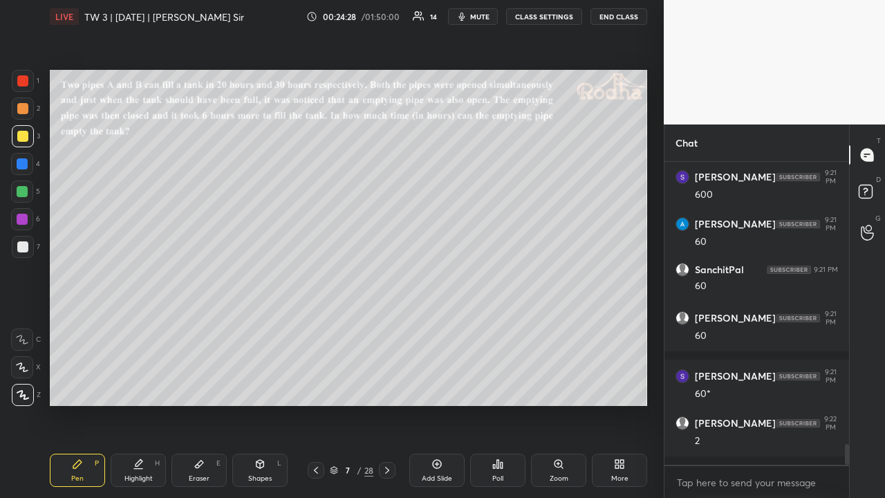
click at [255, 386] on div "Shapes L" at bounding box center [259, 470] width 55 height 33
drag, startPoint x: 28, startPoint y: 397, endPoint x: 40, endPoint y: 386, distance: 16.7
click at [28, 386] on div at bounding box center [23, 395] width 22 height 22
drag, startPoint x: 24, startPoint y: 107, endPoint x: 26, endPoint y: 115, distance: 8.6
click at [24, 107] on div at bounding box center [22, 108] width 11 height 11
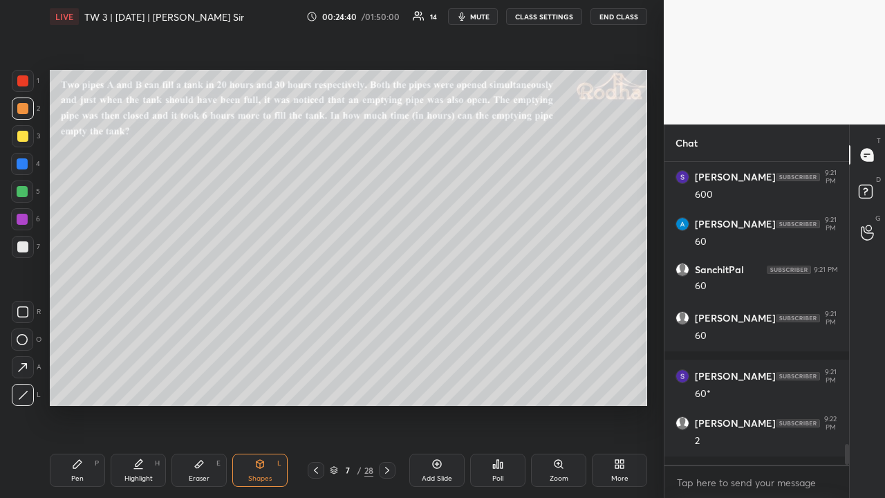
click at [77, 386] on icon at bounding box center [77, 464] width 11 height 11
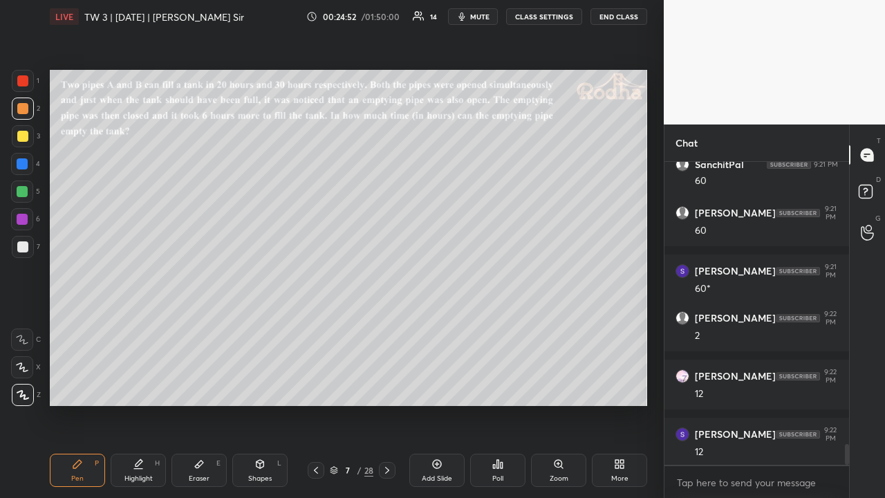
scroll to position [4238, 0]
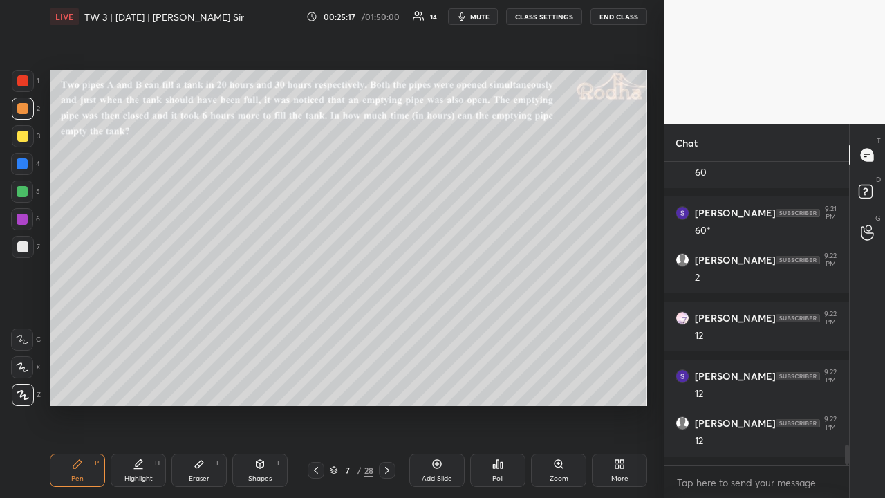
click at [26, 189] on div at bounding box center [22, 191] width 11 height 11
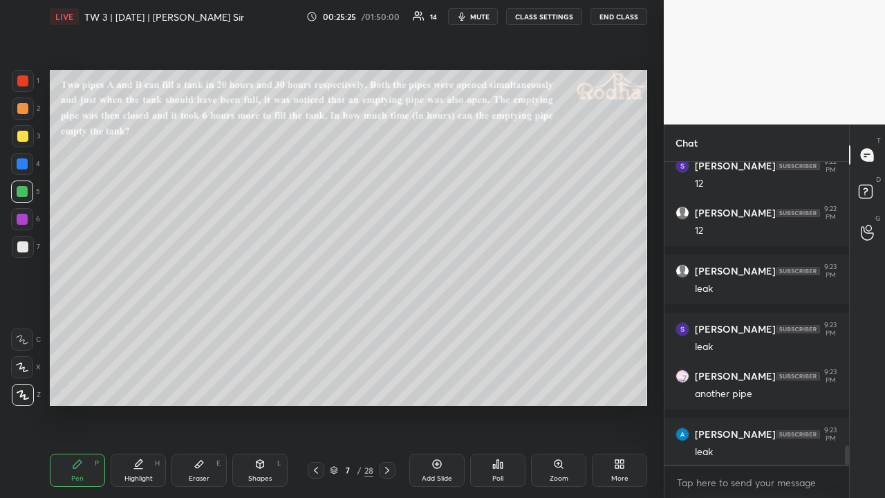
scroll to position [4506, 0]
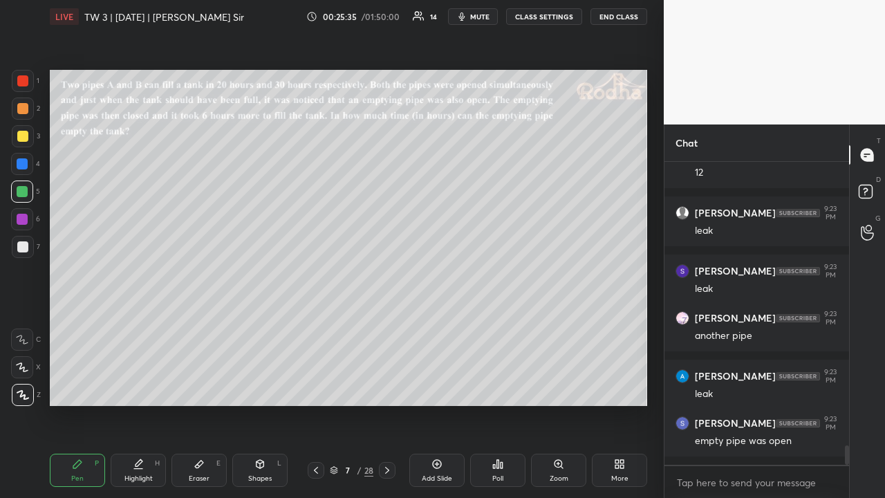
click at [23, 111] on div at bounding box center [22, 108] width 11 height 11
click at [24, 140] on div at bounding box center [22, 136] width 11 height 11
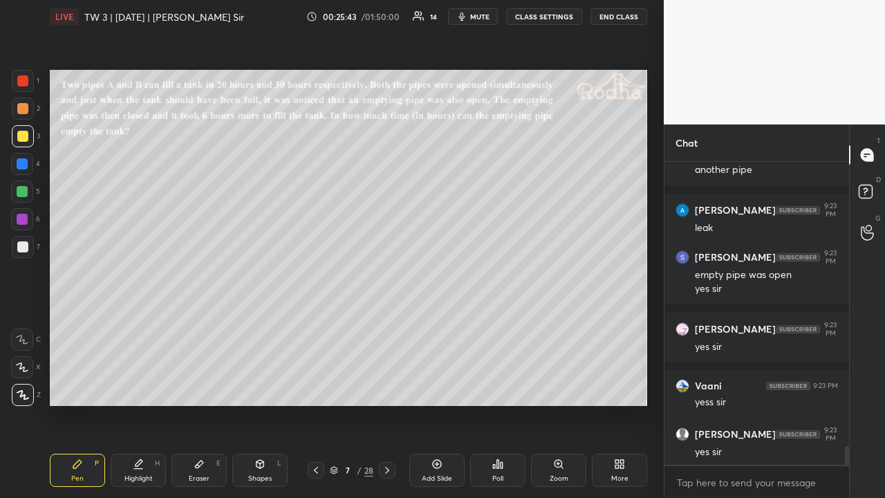
scroll to position [4731, 0]
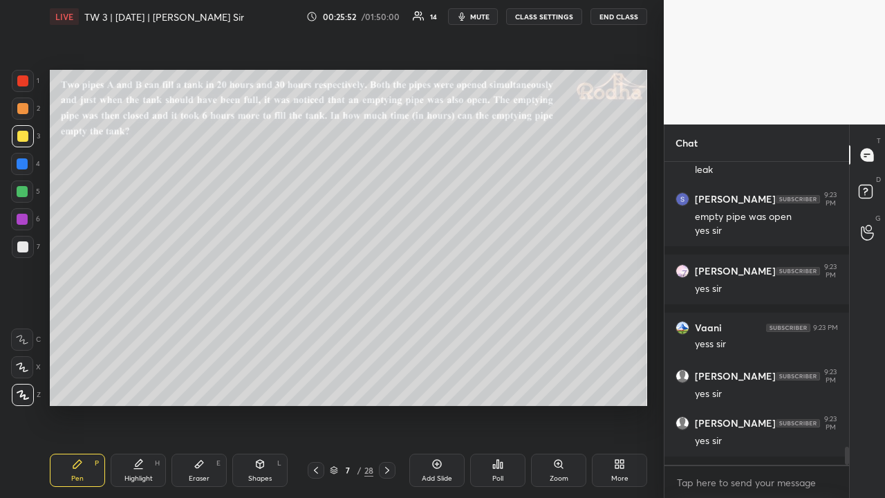
click at [21, 87] on div at bounding box center [23, 81] width 22 height 22
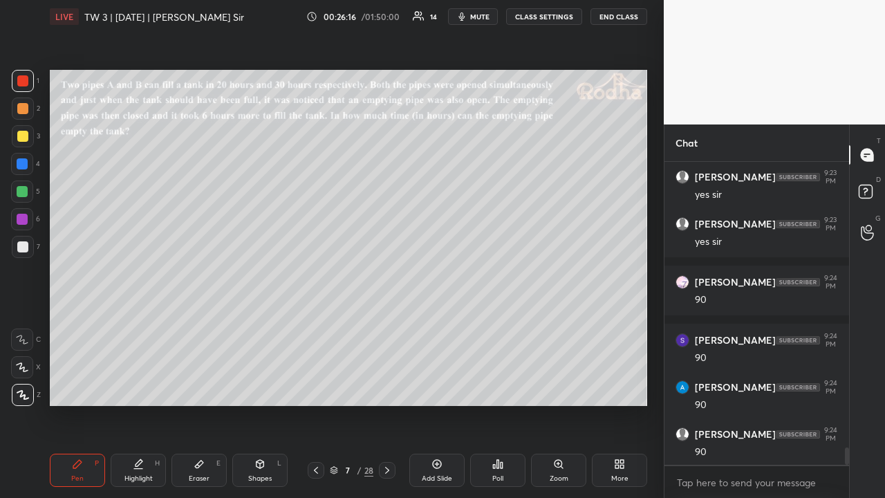
scroll to position [4988, 0]
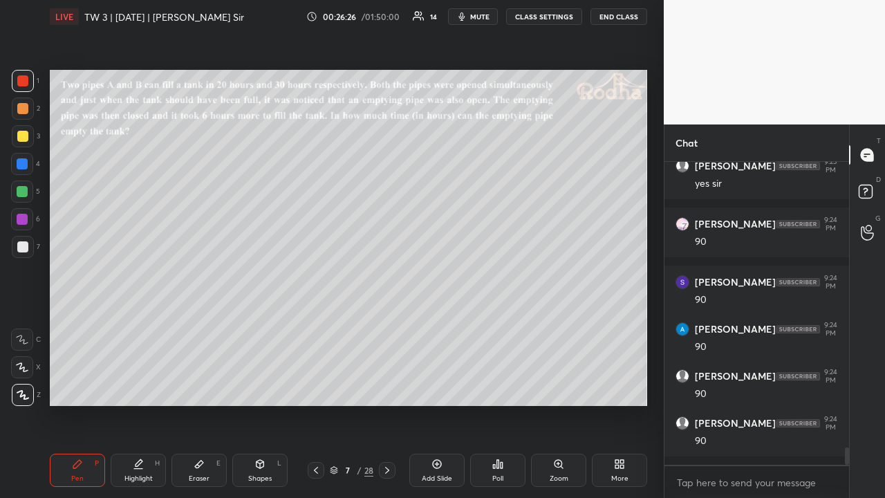
click at [201, 386] on div "Eraser E" at bounding box center [199, 470] width 55 height 33
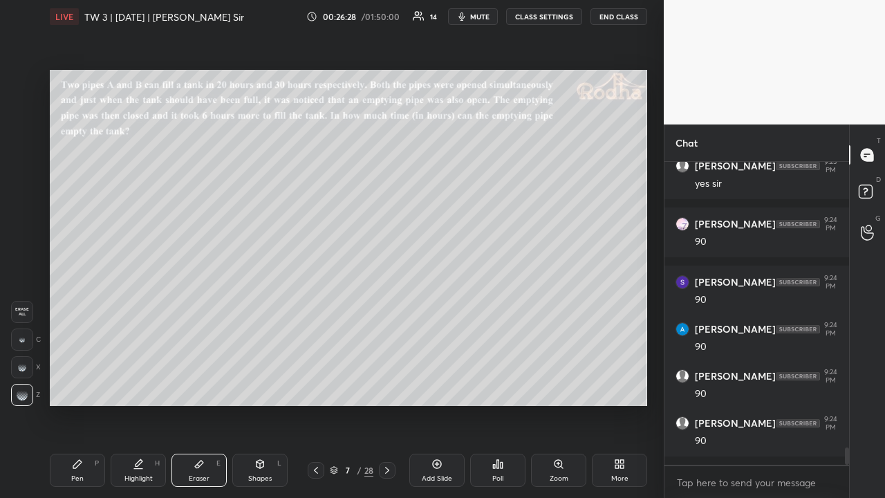
drag, startPoint x: 87, startPoint y: 459, endPoint x: 105, endPoint y: 412, distance: 50.3
click at [88, 386] on div "Pen P" at bounding box center [77, 470] width 55 height 33
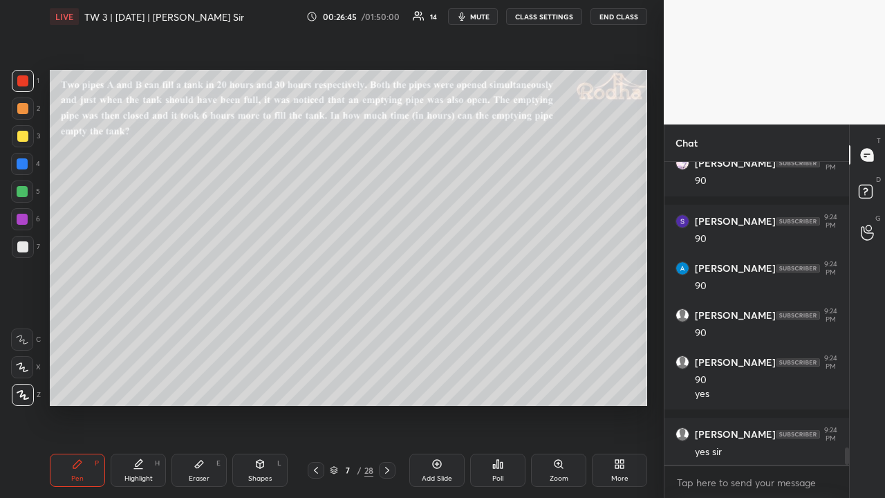
scroll to position [5096, 0]
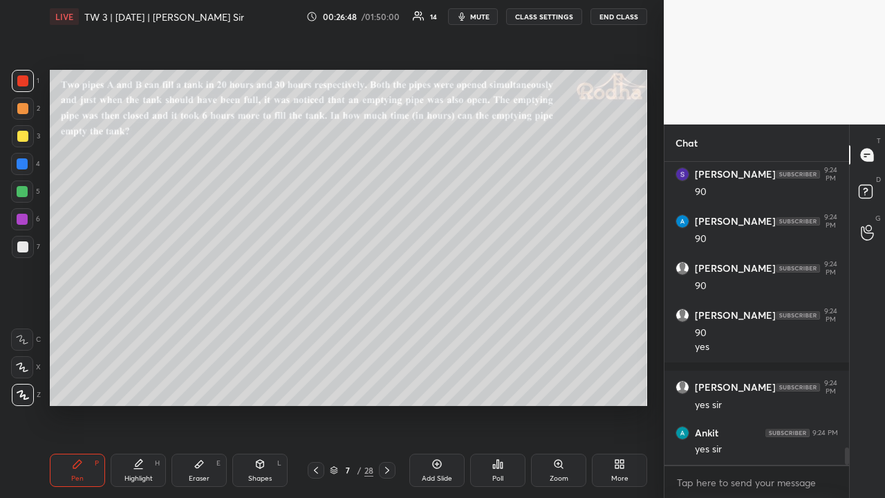
drag, startPoint x: 25, startPoint y: 249, endPoint x: 21, endPoint y: 243, distance: 7.5
click at [25, 251] on div at bounding box center [22, 246] width 11 height 11
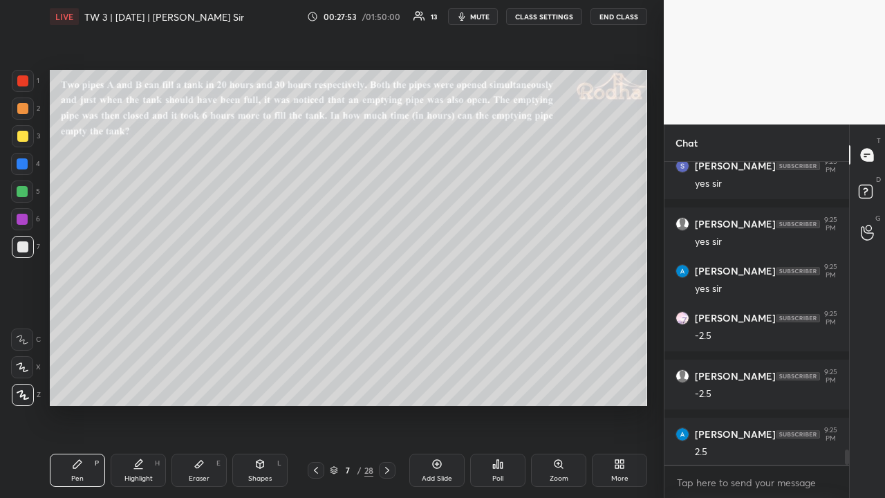
scroll to position [5668, 0]
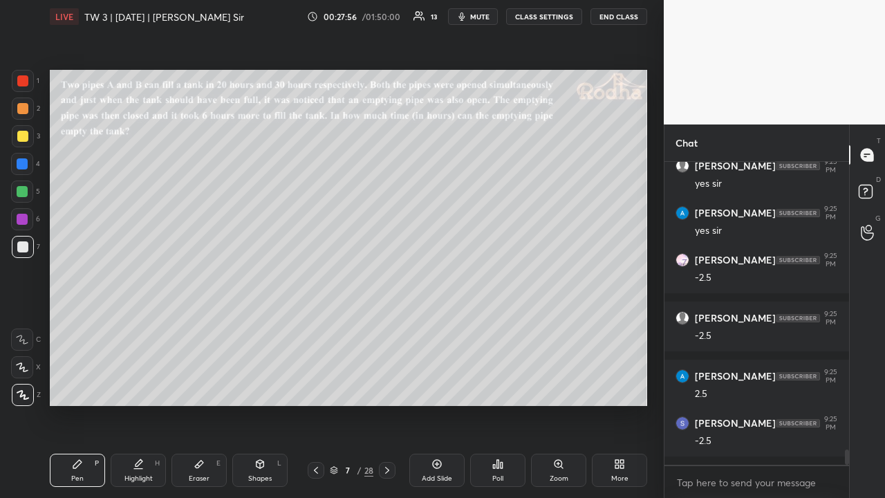
click at [24, 109] on div at bounding box center [22, 108] width 11 height 11
drag, startPoint x: 25, startPoint y: 138, endPoint x: 14, endPoint y: 145, distance: 13.4
click at [25, 140] on div at bounding box center [22, 136] width 11 height 11
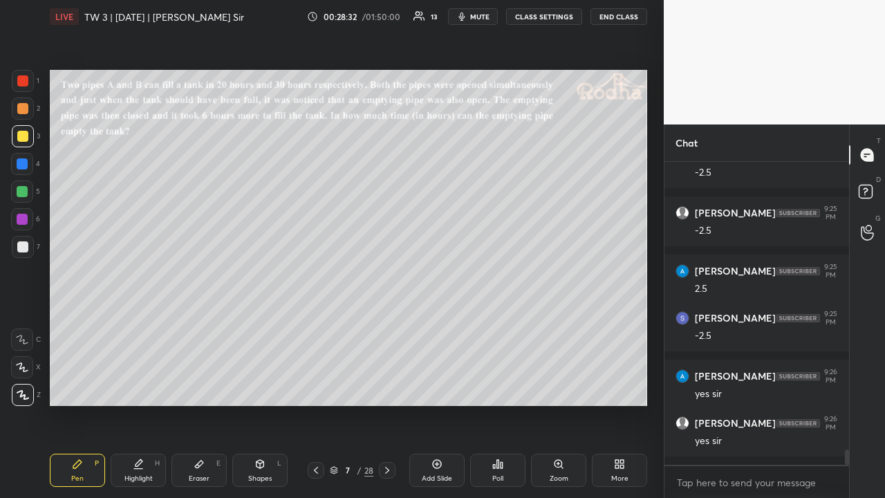
scroll to position [5820, 0]
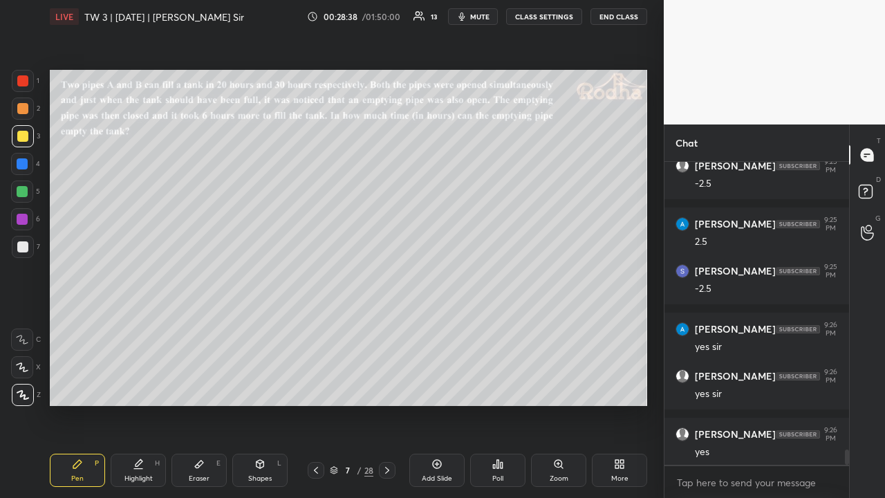
drag, startPoint x: 26, startPoint y: 86, endPoint x: 28, endPoint y: 115, distance: 28.4
click at [26, 84] on div at bounding box center [23, 81] width 22 height 22
click at [26, 189] on div at bounding box center [22, 191] width 11 height 11
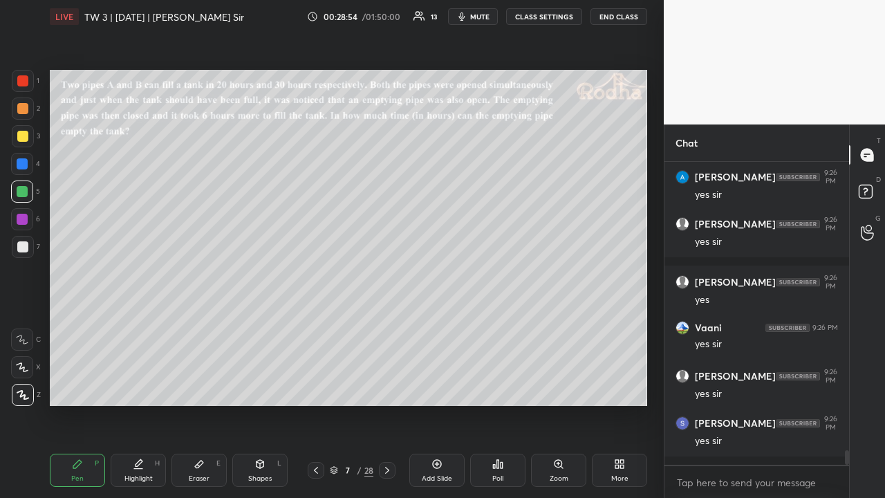
scroll to position [6031, 0]
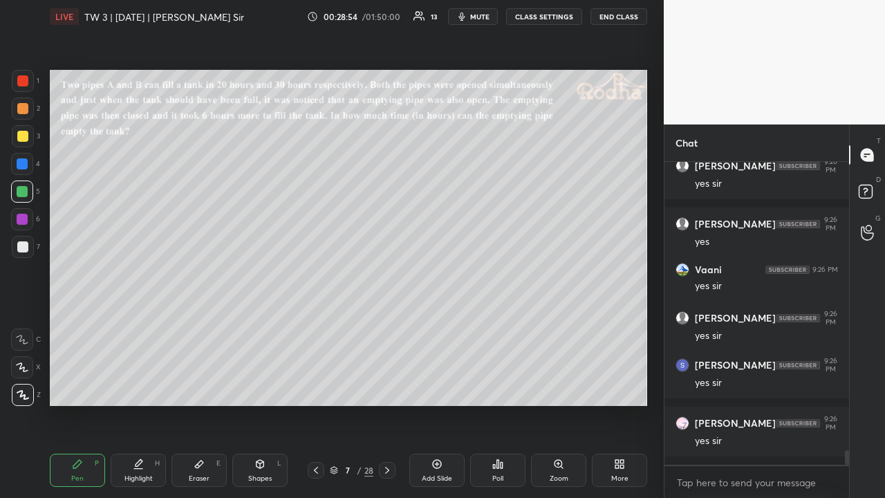
click at [391, 386] on icon at bounding box center [387, 470] width 11 height 11
click at [25, 129] on div at bounding box center [23, 136] width 22 height 22
click at [25, 111] on div at bounding box center [22, 108] width 11 height 11
click at [28, 190] on div at bounding box center [22, 191] width 11 height 11
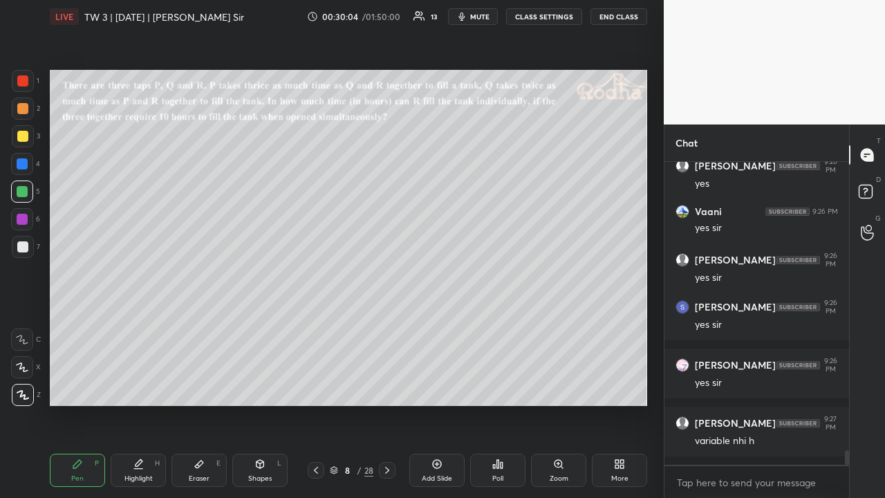
drag, startPoint x: 25, startPoint y: 111, endPoint x: 46, endPoint y: 109, distance: 20.9
click at [25, 112] on div at bounding box center [22, 108] width 11 height 11
click at [24, 138] on div at bounding box center [22, 136] width 11 height 11
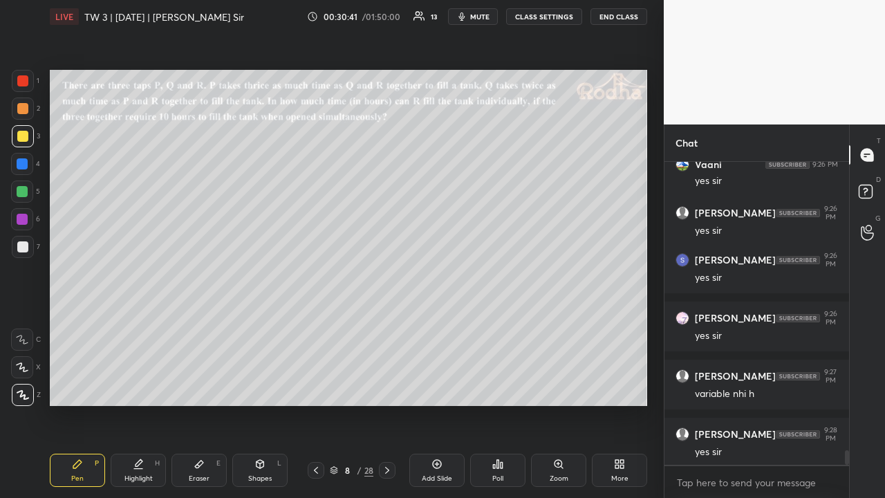
click at [24, 247] on div at bounding box center [22, 246] width 11 height 11
drag, startPoint x: 192, startPoint y: 466, endPoint x: 182, endPoint y: 419, distance: 48.2
click at [192, 386] on div "Eraser E" at bounding box center [199, 470] width 55 height 33
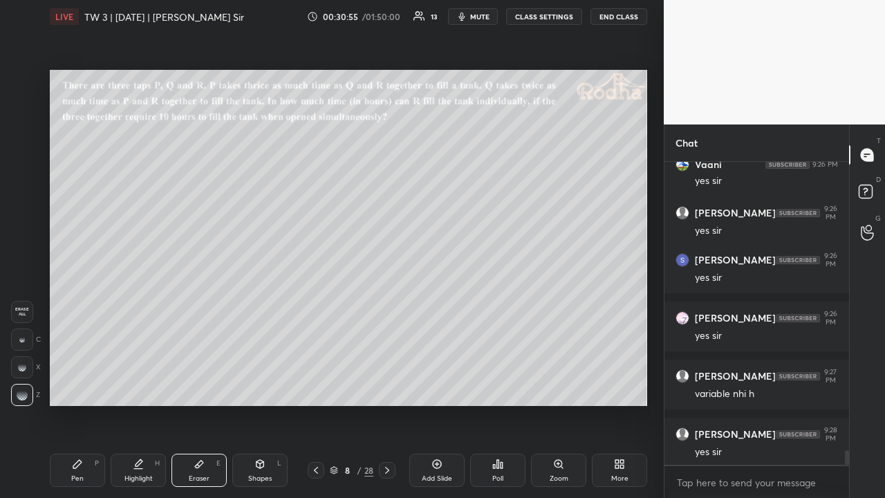
click at [80, 386] on icon at bounding box center [77, 464] width 8 height 8
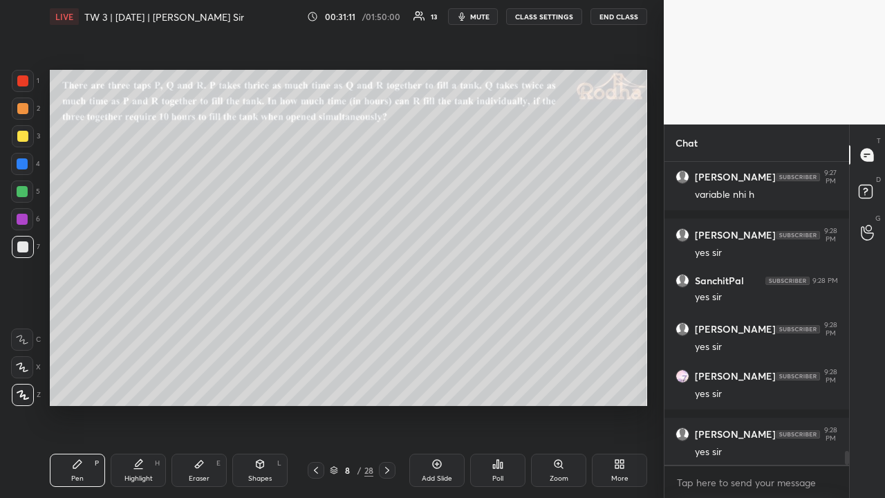
scroll to position [6393, 0]
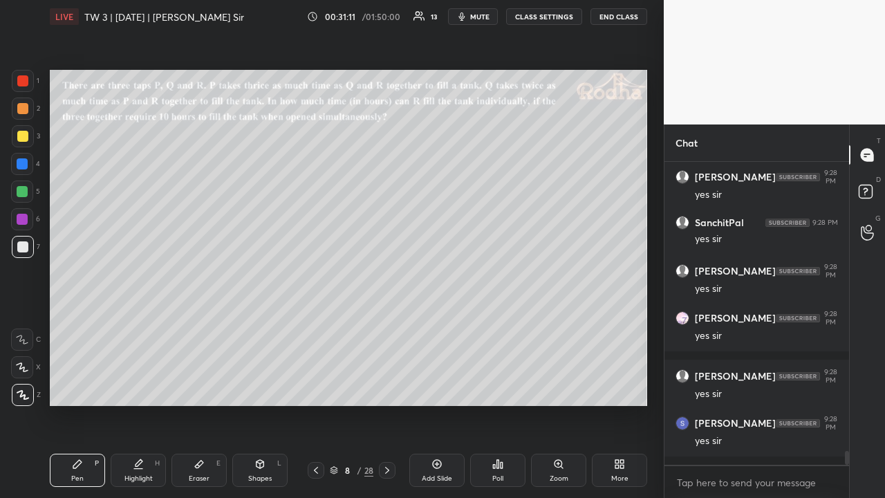
click at [25, 139] on div at bounding box center [22, 136] width 11 height 11
click at [28, 242] on div at bounding box center [22, 246] width 11 height 11
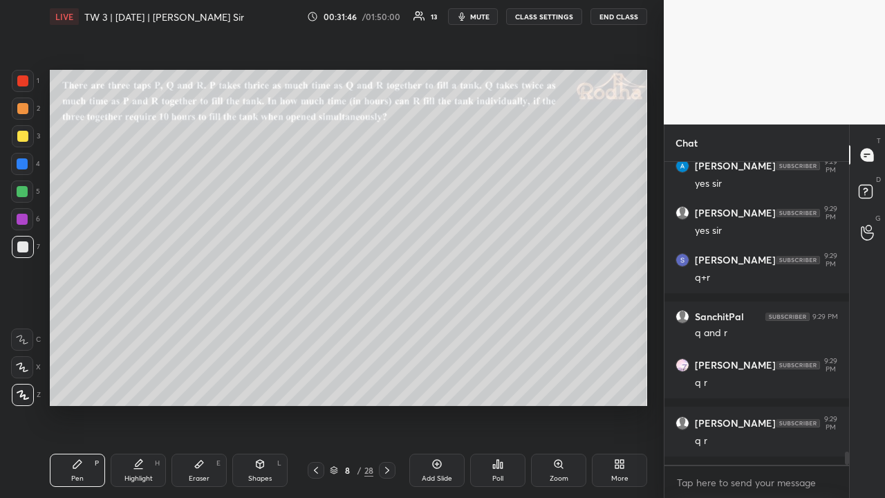
scroll to position [6814, 0]
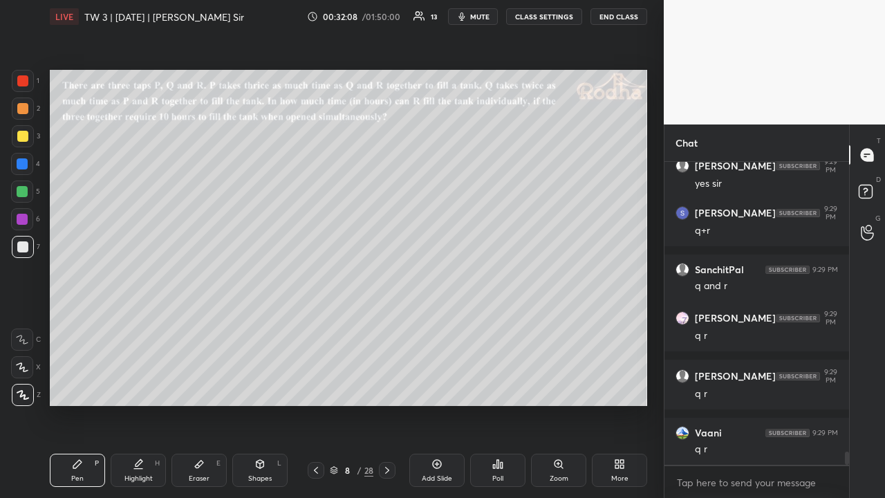
click at [22, 110] on div at bounding box center [22, 108] width 11 height 11
click at [21, 138] on div at bounding box center [22, 136] width 11 height 11
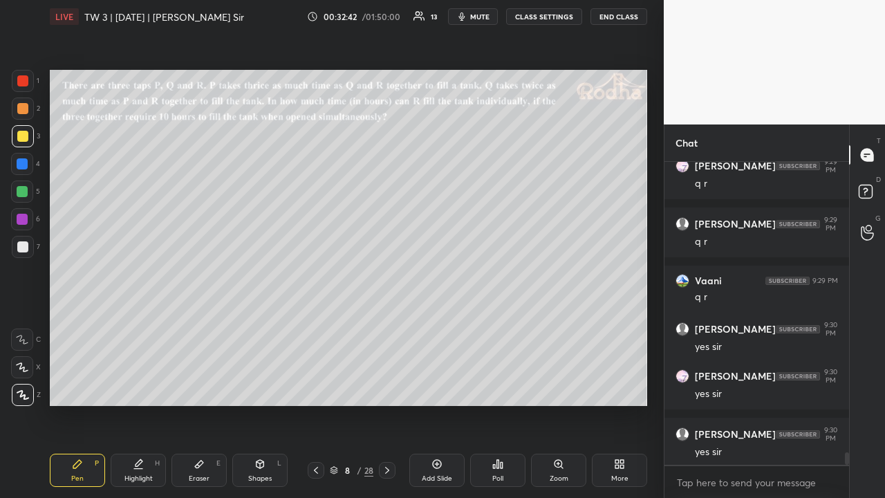
scroll to position [7024, 0]
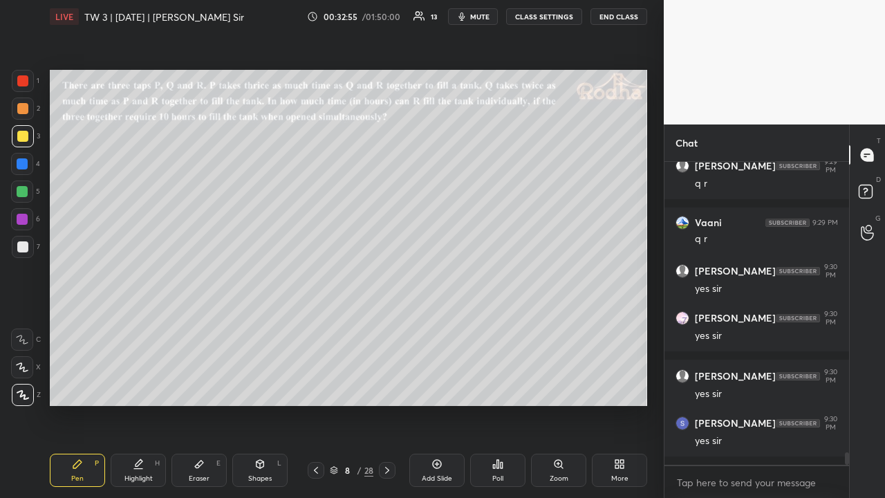
click at [201, 386] on icon at bounding box center [199, 464] width 11 height 11
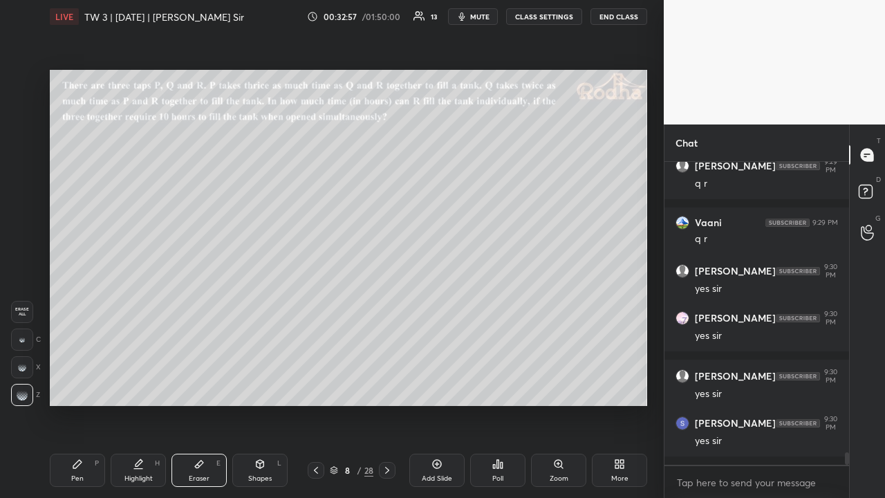
click at [83, 386] on div "Pen P" at bounding box center [77, 470] width 55 height 33
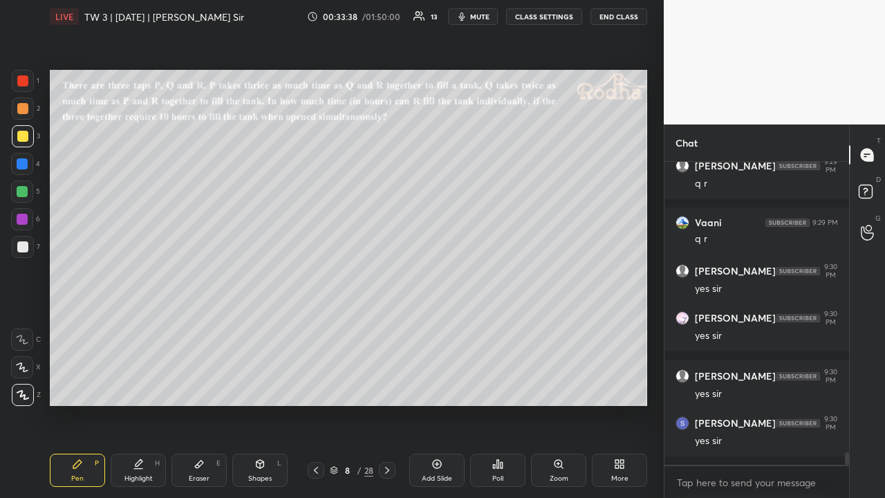
click at [21, 243] on div at bounding box center [22, 246] width 11 height 11
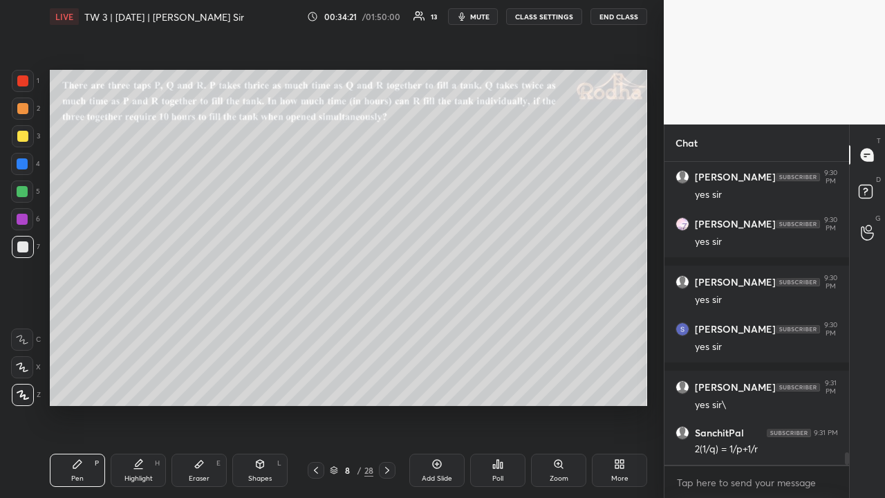
scroll to position [7176, 0]
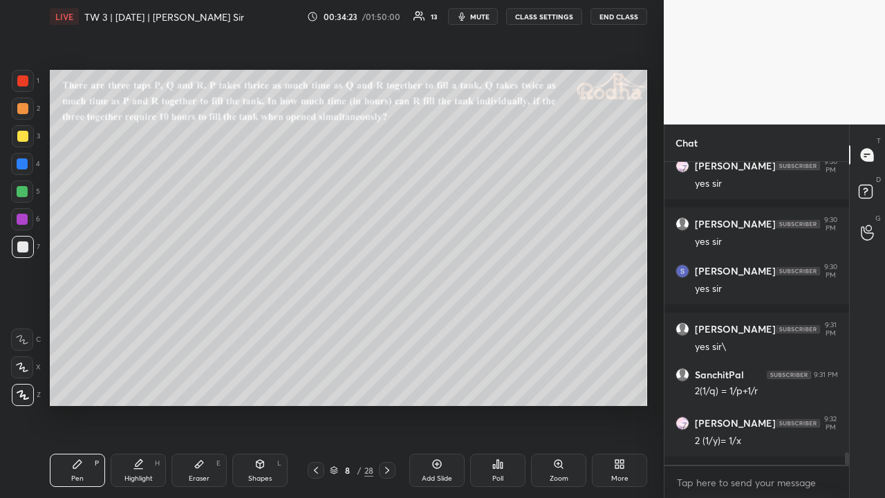
drag, startPoint x: 22, startPoint y: 137, endPoint x: 24, endPoint y: 151, distance: 14.6
click at [22, 140] on div at bounding box center [22, 136] width 11 height 11
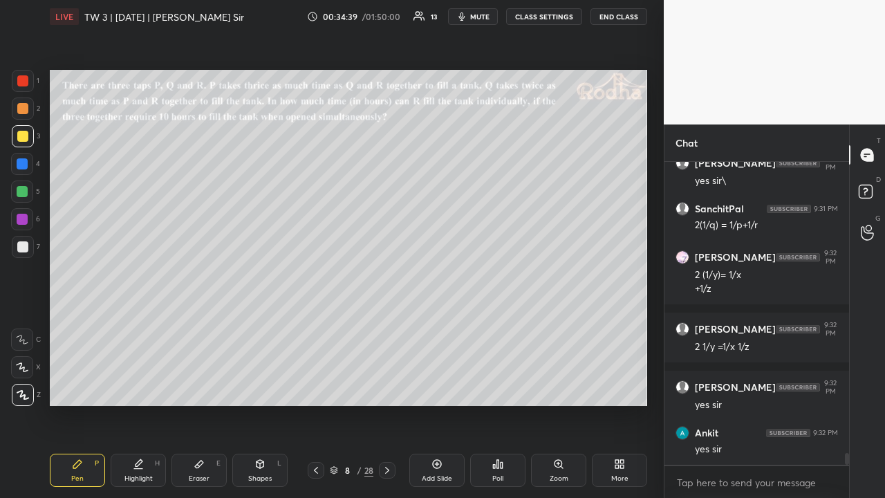
scroll to position [7400, 0]
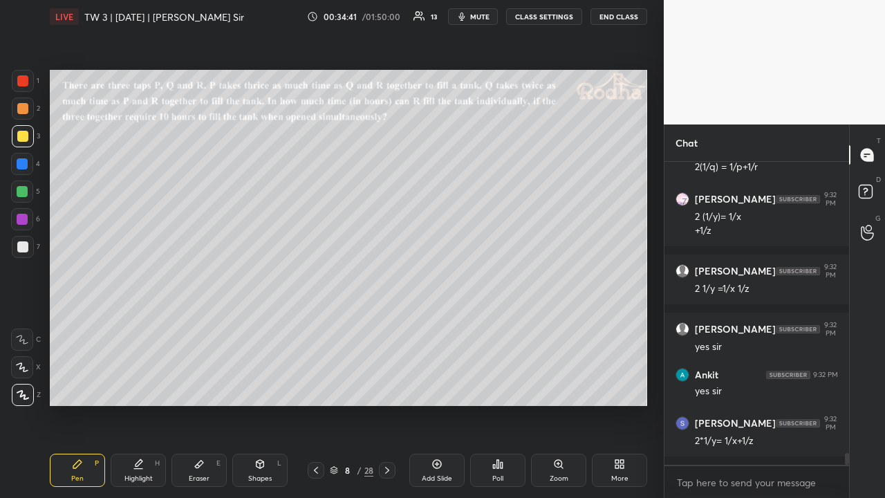
drag, startPoint x: 26, startPoint y: 115, endPoint x: 24, endPoint y: 122, distance: 7.2
click at [26, 115] on div at bounding box center [23, 109] width 22 height 22
drag, startPoint x: 22, startPoint y: 188, endPoint x: 29, endPoint y: 185, distance: 7.4
click at [22, 189] on div at bounding box center [22, 191] width 11 height 11
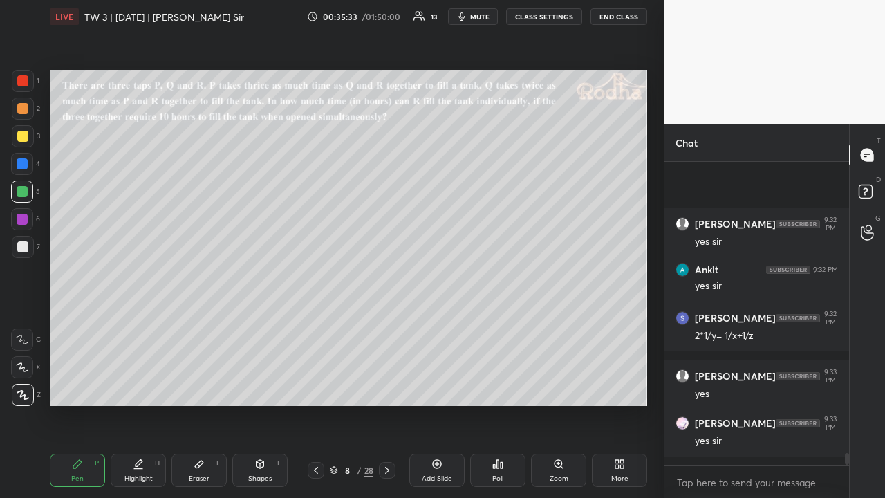
scroll to position [7599, 0]
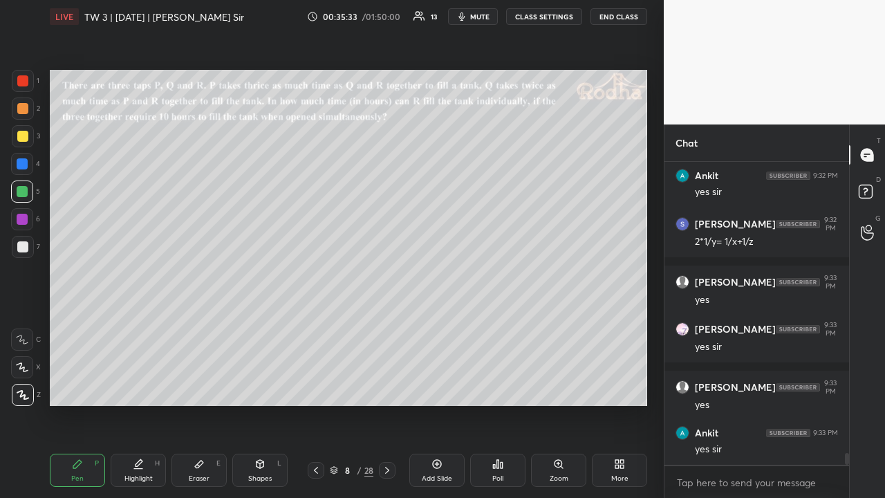
click at [23, 129] on div at bounding box center [23, 136] width 22 height 22
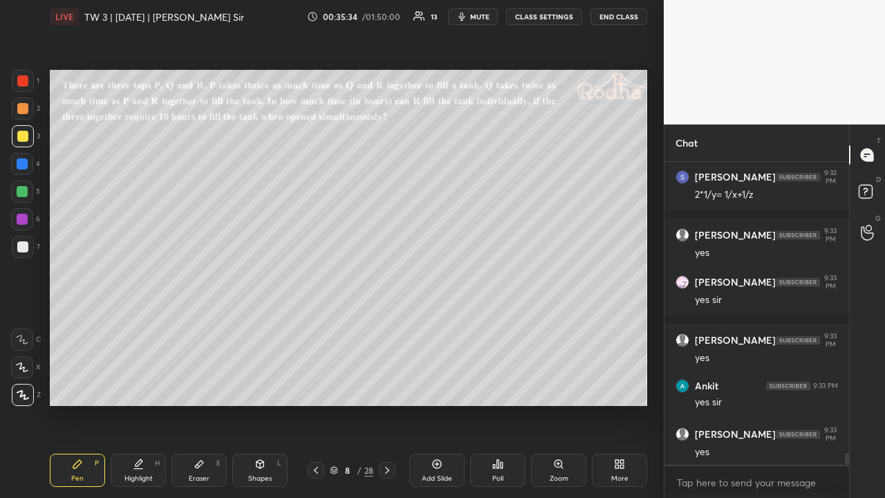
click at [21, 105] on div at bounding box center [22, 108] width 11 height 11
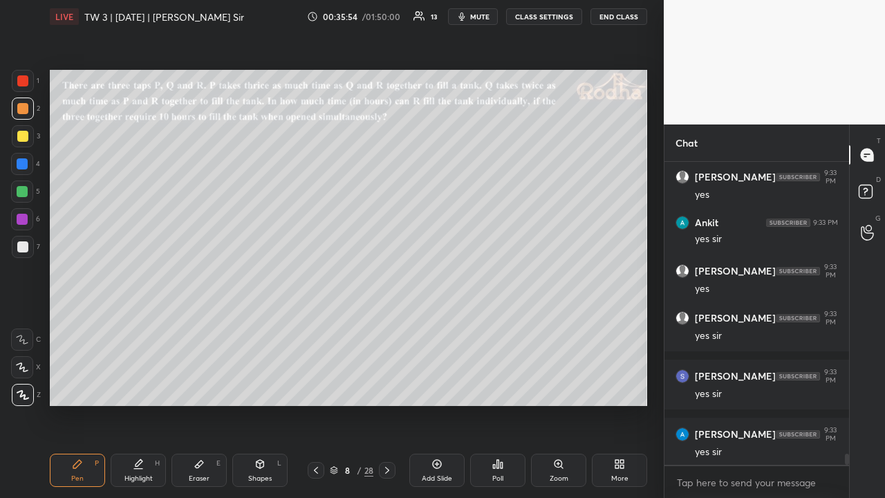
scroll to position [7868, 0]
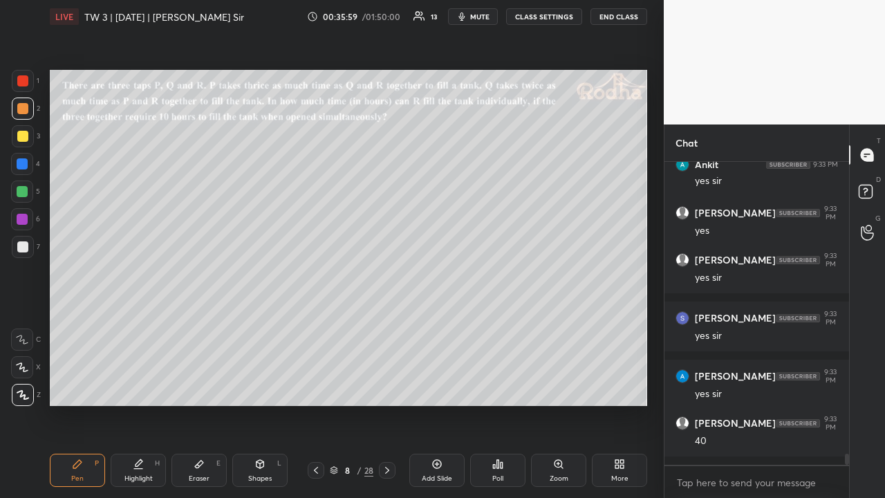
click at [25, 191] on div at bounding box center [22, 191] width 11 height 11
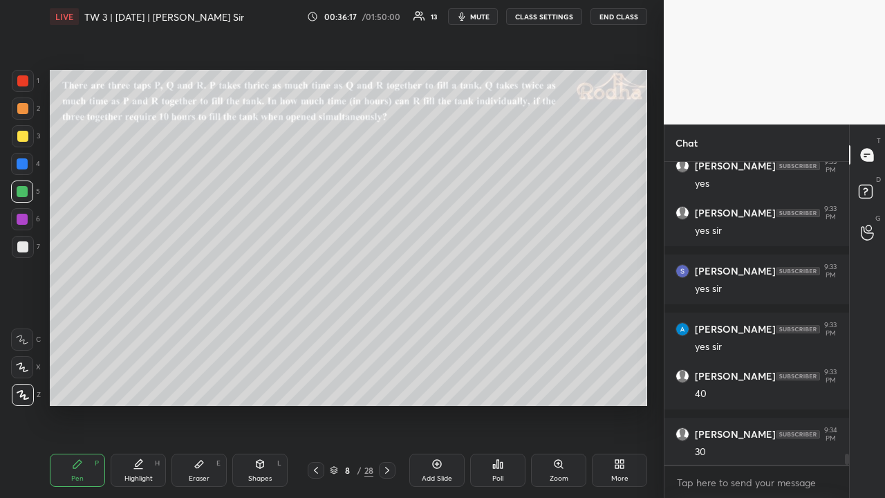
scroll to position [7973, 0]
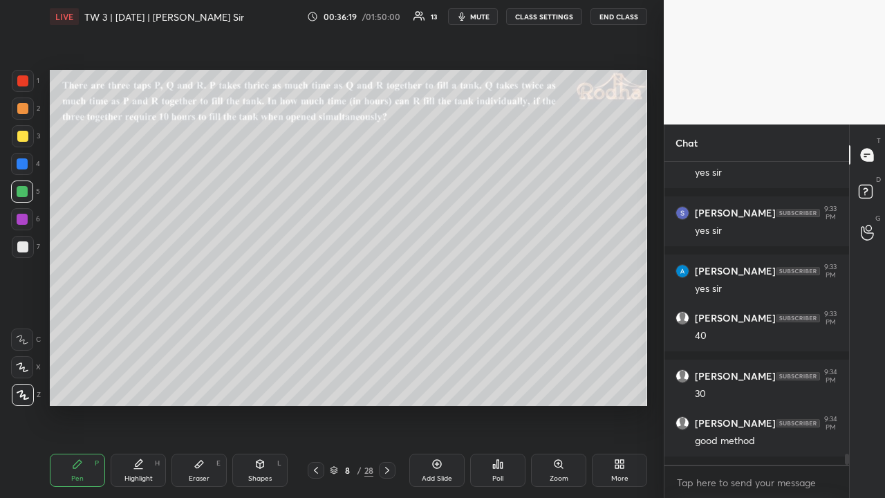
drag, startPoint x: 18, startPoint y: 136, endPoint x: 38, endPoint y: 149, distance: 24.4
click at [19, 137] on div at bounding box center [22, 136] width 11 height 11
click at [26, 244] on div at bounding box center [22, 246] width 11 height 11
click at [22, 112] on div at bounding box center [22, 108] width 11 height 11
click at [21, 133] on div at bounding box center [22, 136] width 11 height 11
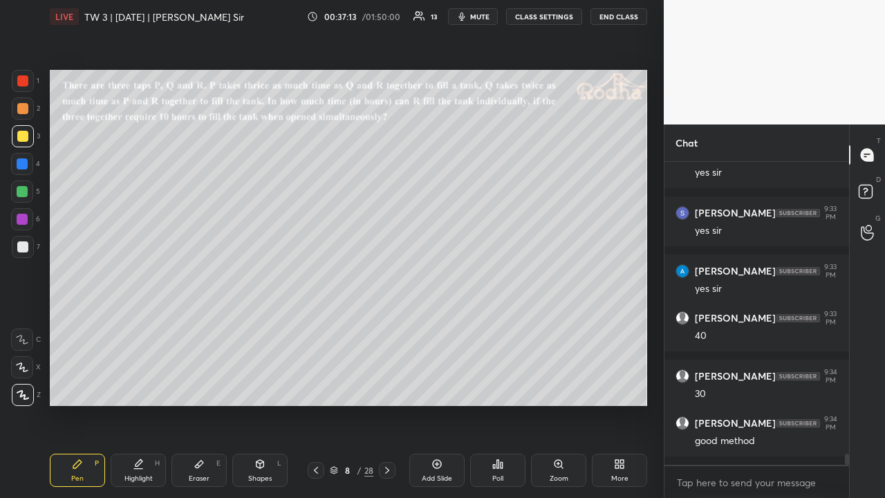
click at [24, 112] on div at bounding box center [22, 108] width 11 height 11
click at [30, 192] on div at bounding box center [22, 192] width 22 height 22
click at [28, 219] on div at bounding box center [22, 219] width 22 height 22
click at [26, 241] on div at bounding box center [23, 247] width 22 height 22
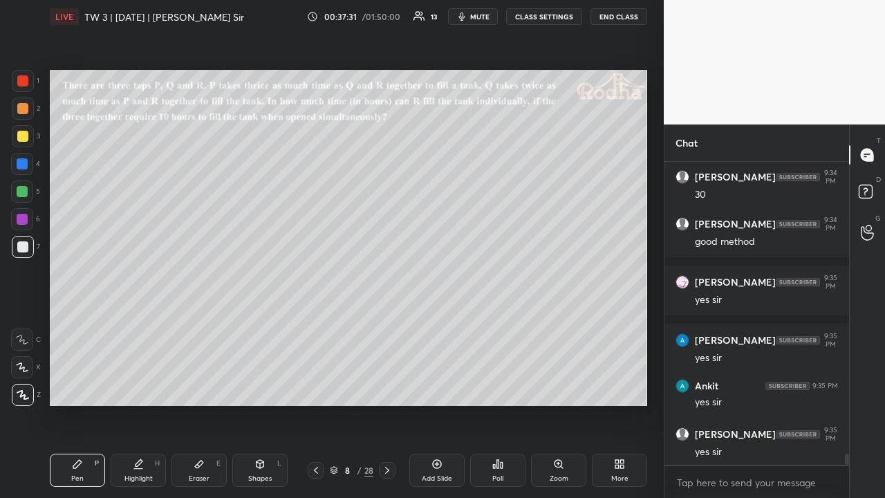
scroll to position [8219, 0]
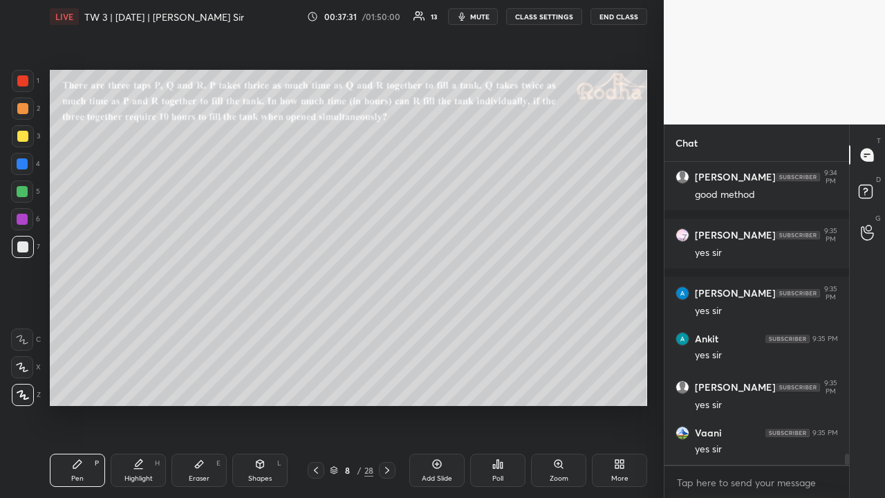
drag, startPoint x: 28, startPoint y: 134, endPoint x: 27, endPoint y: 144, distance: 9.7
click at [28, 136] on div at bounding box center [23, 136] width 22 height 22
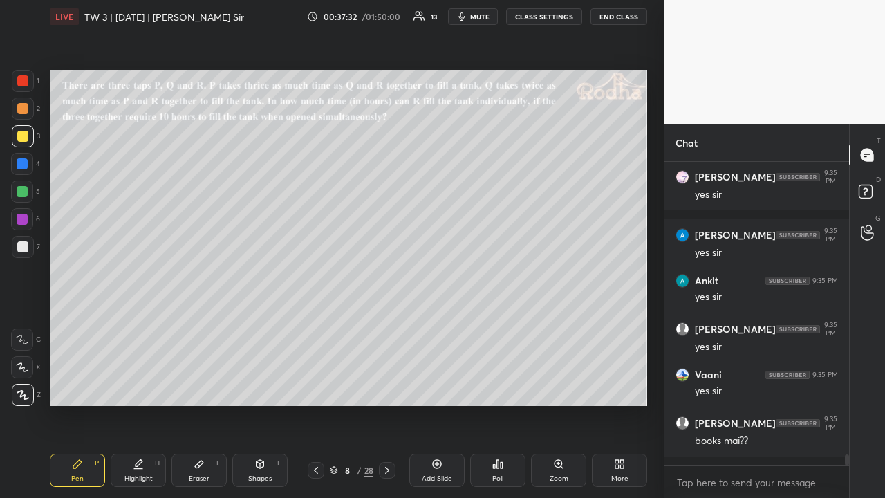
click at [26, 113] on div at bounding box center [22, 108] width 11 height 11
click at [29, 135] on div at bounding box center [23, 136] width 22 height 22
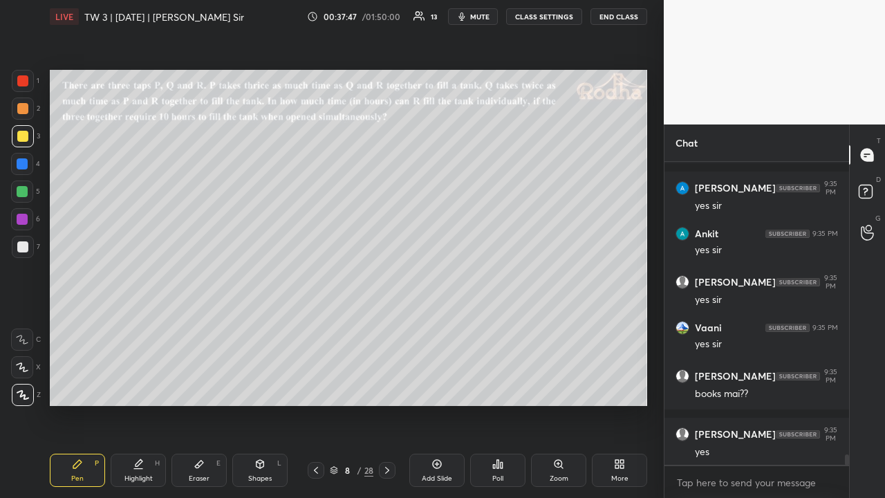
click at [387, 386] on icon at bounding box center [387, 470] width 11 height 11
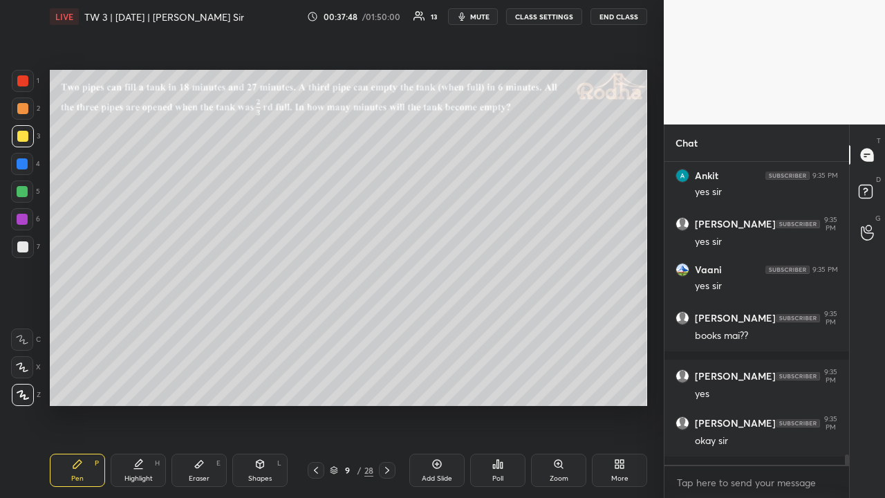
click at [316, 386] on icon at bounding box center [316, 470] width 11 height 11
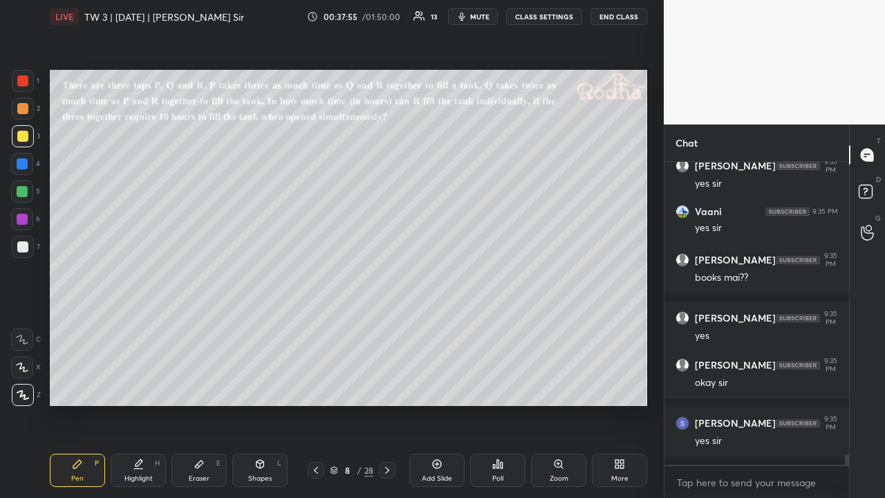
scroll to position [8487, 0]
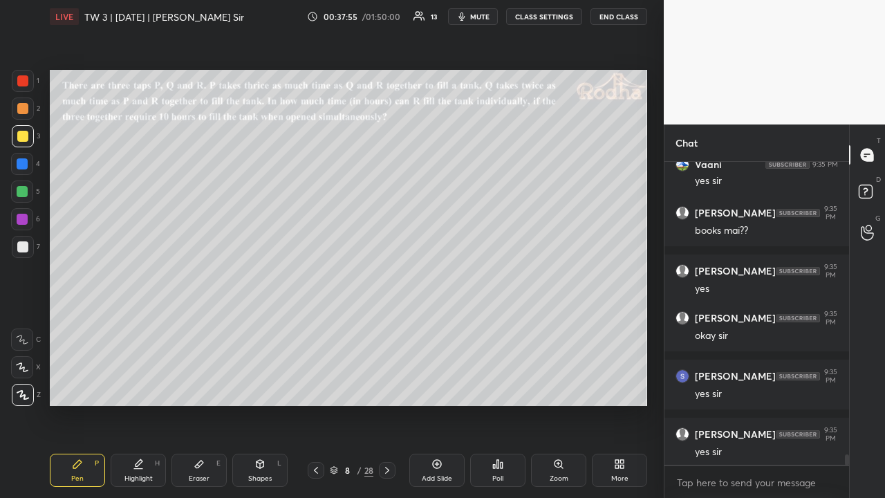
click at [25, 191] on div at bounding box center [22, 191] width 11 height 11
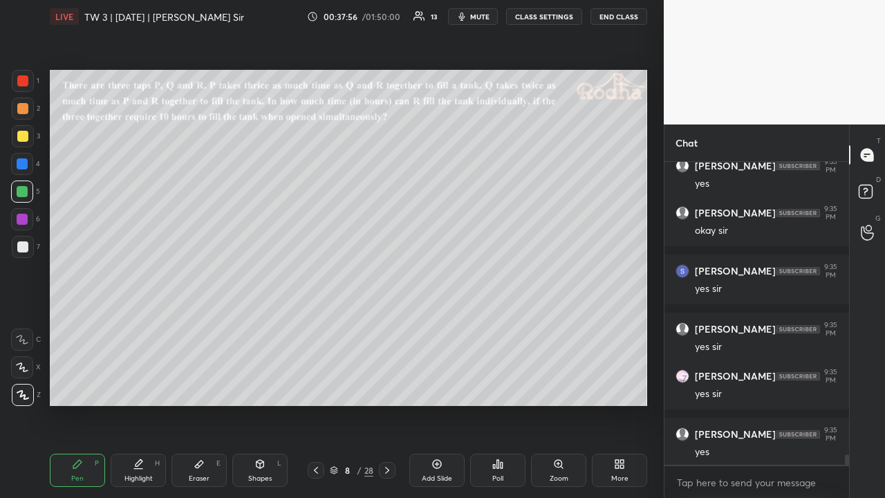
click at [29, 243] on div at bounding box center [23, 247] width 22 height 22
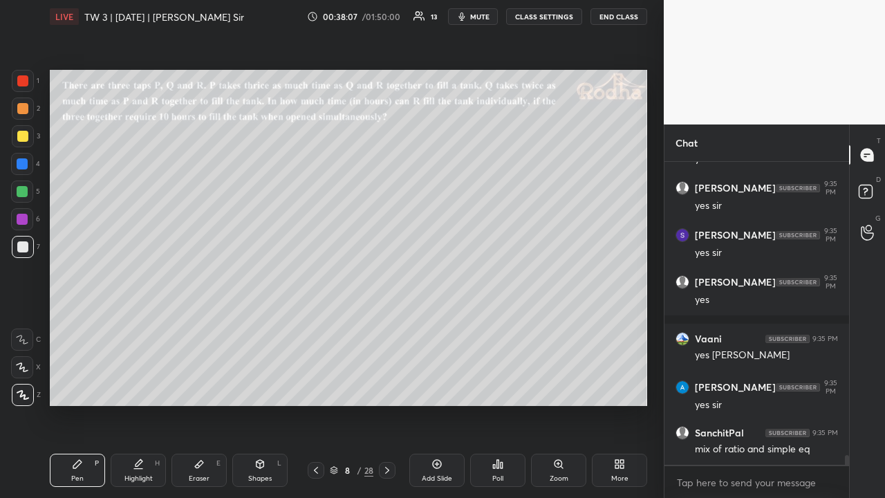
scroll to position [8933, 0]
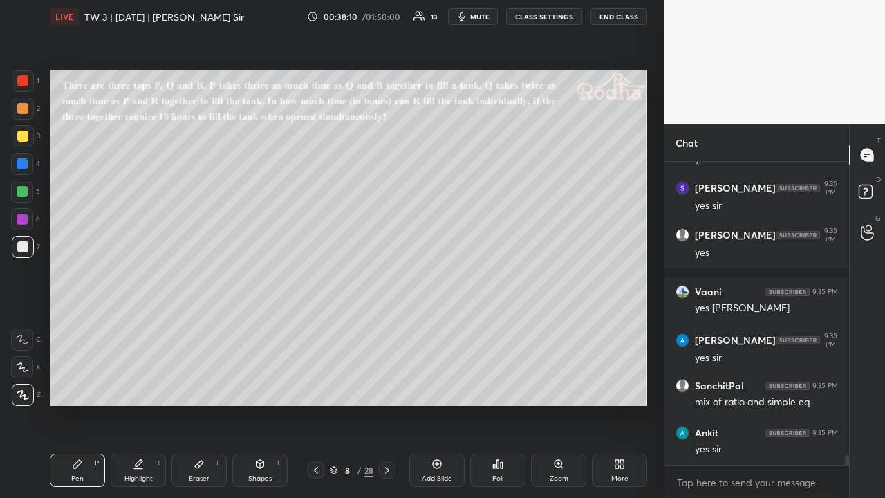
click at [387, 386] on icon at bounding box center [387, 470] width 11 height 11
click at [24, 113] on div at bounding box center [22, 108] width 11 height 11
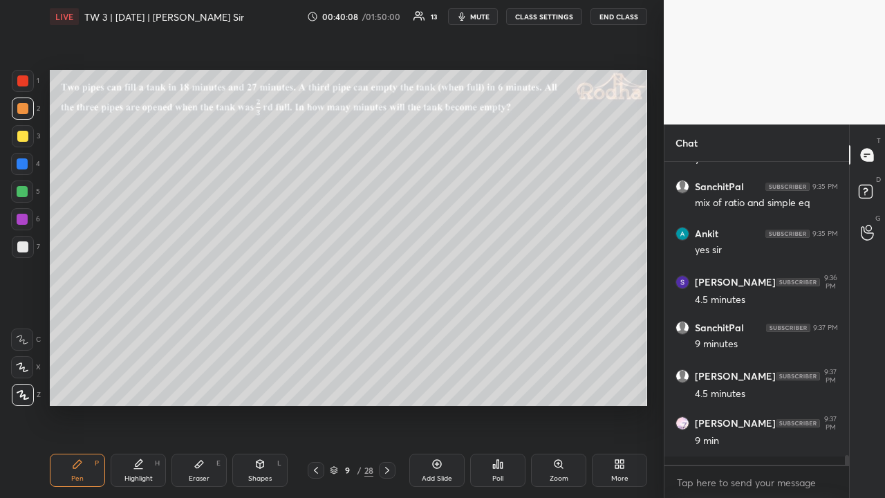
scroll to position [9190, 0]
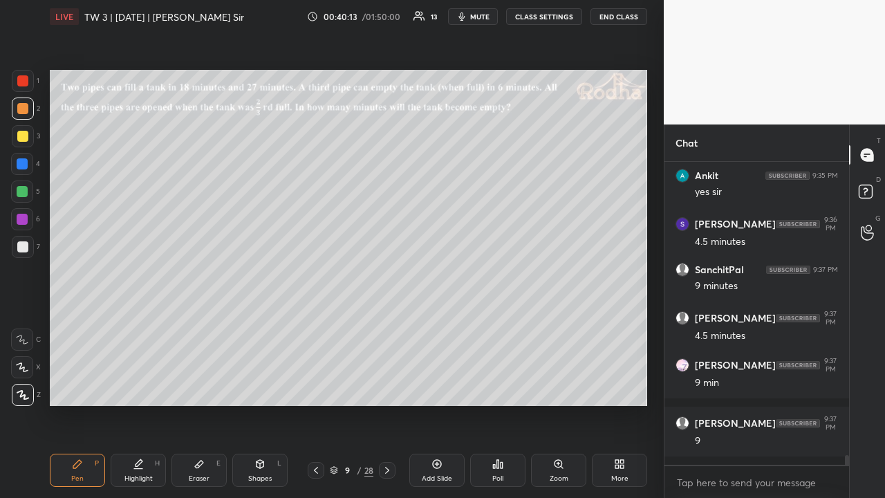
drag, startPoint x: 23, startPoint y: 140, endPoint x: 24, endPoint y: 151, distance: 10.4
click at [24, 141] on div at bounding box center [22, 136] width 11 height 11
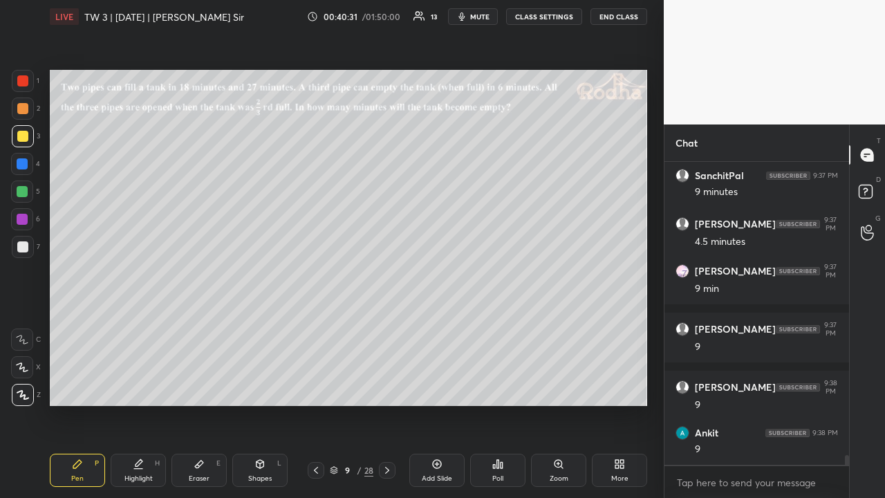
scroll to position [9331, 0]
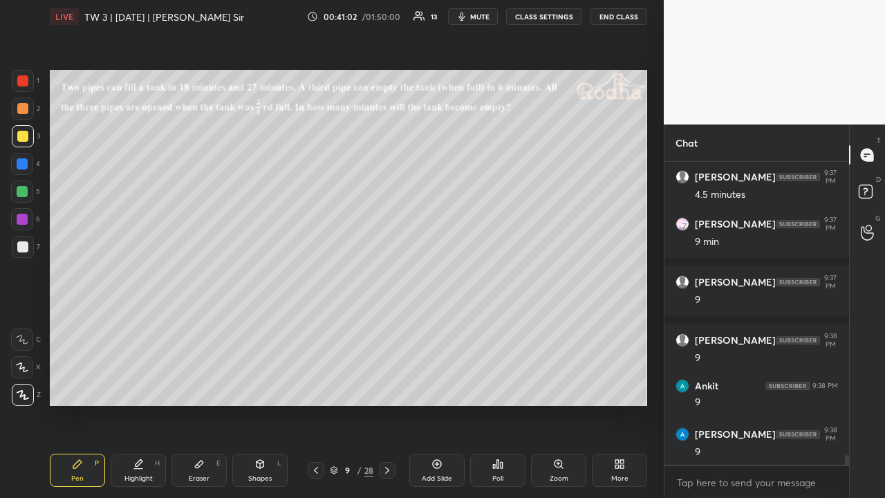
click at [25, 109] on div at bounding box center [22, 108] width 11 height 11
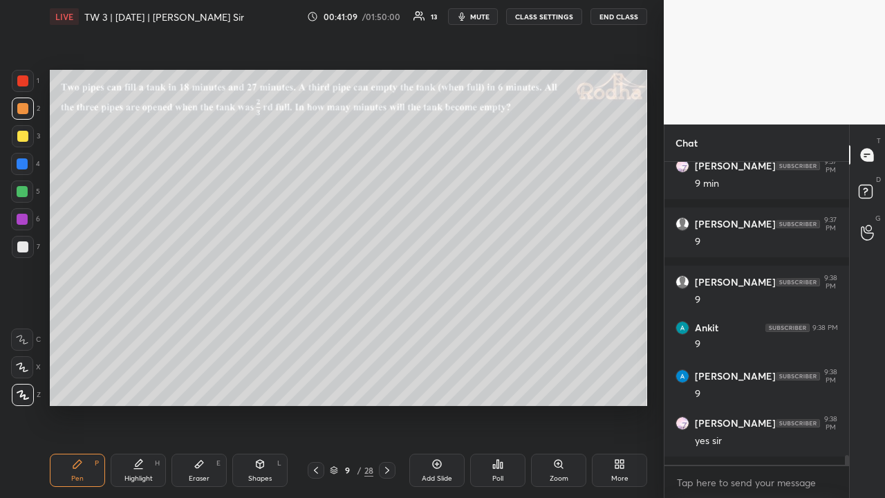
click at [201, 386] on icon at bounding box center [199, 464] width 11 height 11
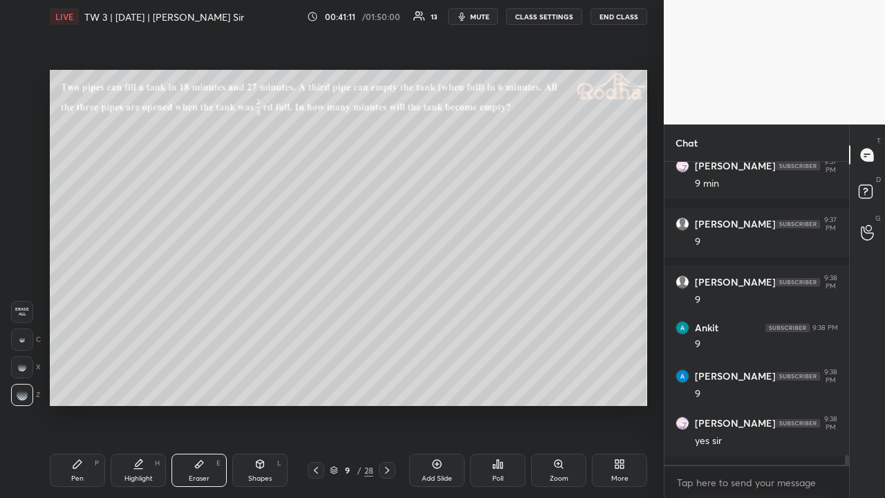
click at [26, 342] on div at bounding box center [22, 340] width 22 height 22
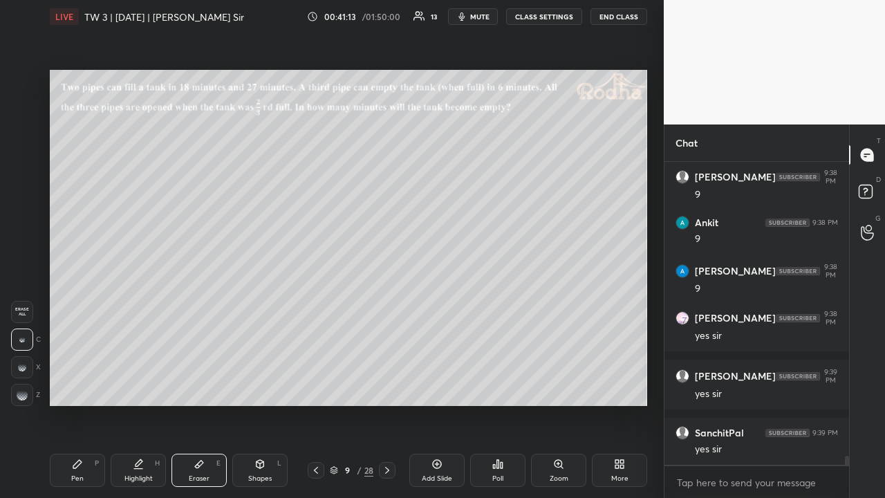
scroll to position [9541, 0]
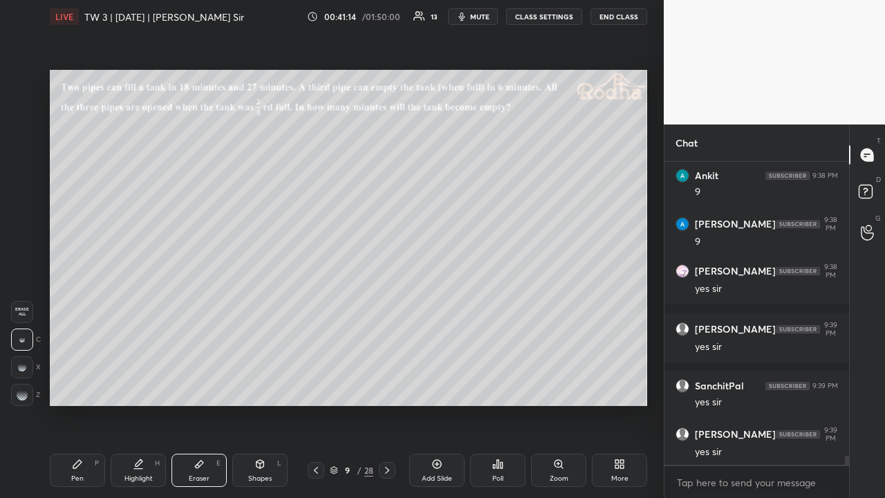
click at [80, 386] on icon at bounding box center [77, 464] width 11 height 11
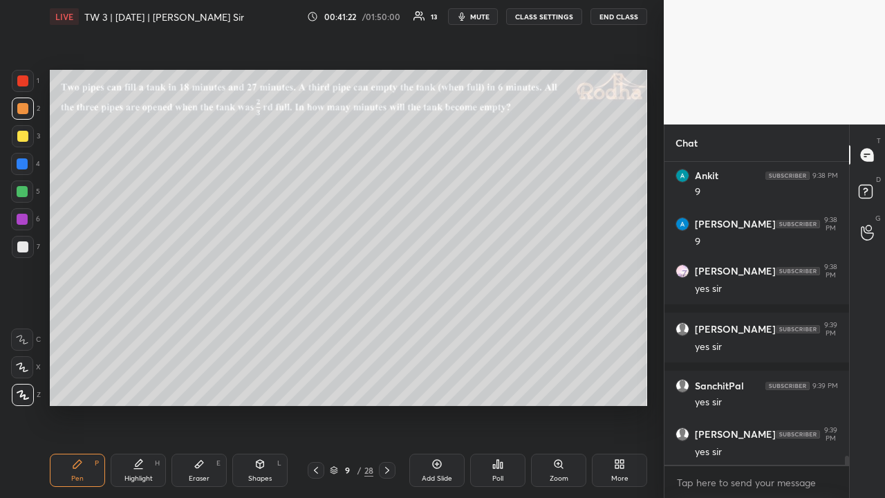
click at [25, 189] on div at bounding box center [22, 191] width 11 height 11
click at [260, 386] on icon at bounding box center [261, 464] width 8 height 8
click at [28, 386] on div at bounding box center [23, 395] width 22 height 22
drag, startPoint x: 27, startPoint y: 131, endPoint x: 47, endPoint y: 150, distance: 27.4
click at [28, 131] on div at bounding box center [23, 136] width 22 height 22
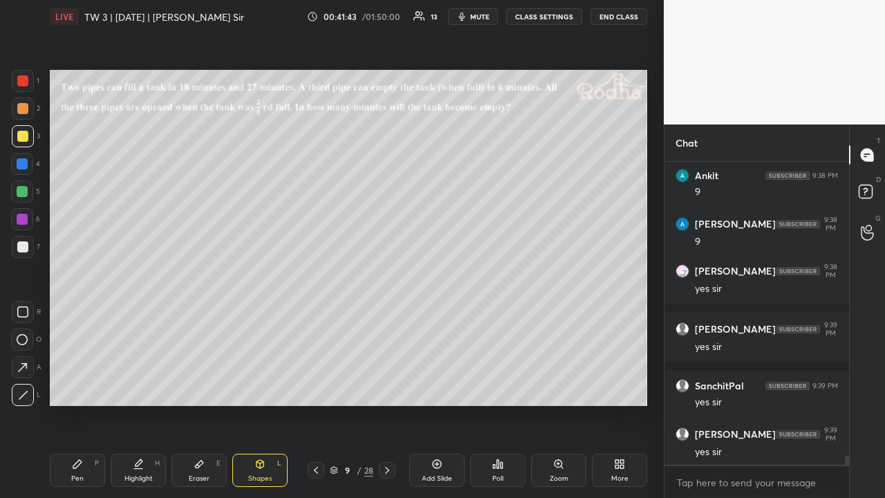
click at [82, 386] on icon at bounding box center [77, 464] width 11 height 11
drag, startPoint x: 24, startPoint y: 106, endPoint x: 28, endPoint y: 131, distance: 25.9
click at [24, 108] on div at bounding box center [22, 108] width 11 height 11
click at [29, 193] on div at bounding box center [22, 192] width 22 height 22
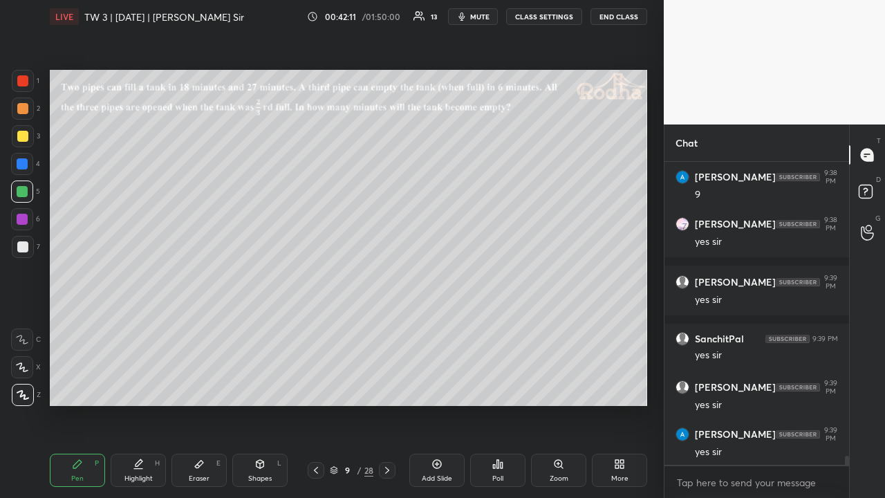
click at [29, 136] on div at bounding box center [23, 136] width 22 height 22
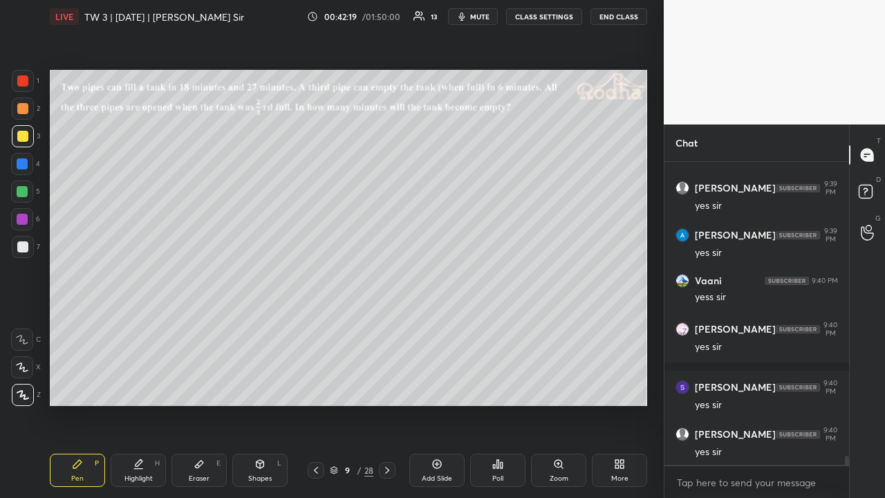
scroll to position [9835, 0]
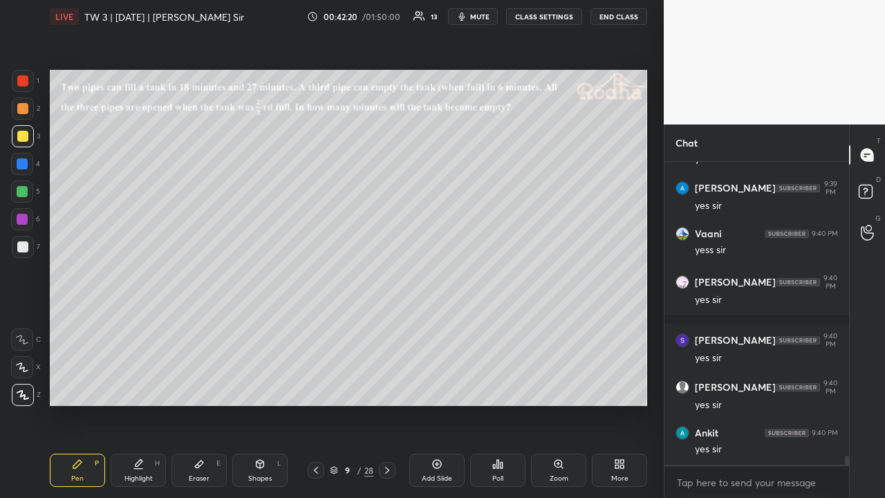
click at [385, 386] on icon at bounding box center [387, 470] width 11 height 11
click at [316, 386] on icon at bounding box center [316, 470] width 11 height 11
click at [317, 386] on icon at bounding box center [316, 470] width 11 height 11
click at [315, 386] on icon at bounding box center [316, 470] width 11 height 11
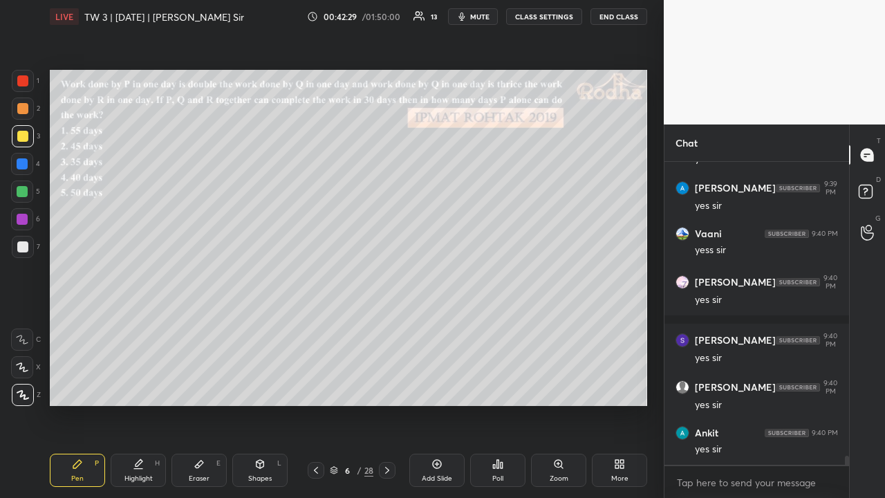
click at [318, 386] on div at bounding box center [316, 470] width 17 height 17
click at [319, 386] on icon at bounding box center [316, 470] width 11 height 11
click at [387, 386] on icon at bounding box center [387, 470] width 11 height 11
click at [386, 386] on icon at bounding box center [387, 470] width 11 height 11
click at [387, 386] on icon at bounding box center [387, 470] width 4 height 7
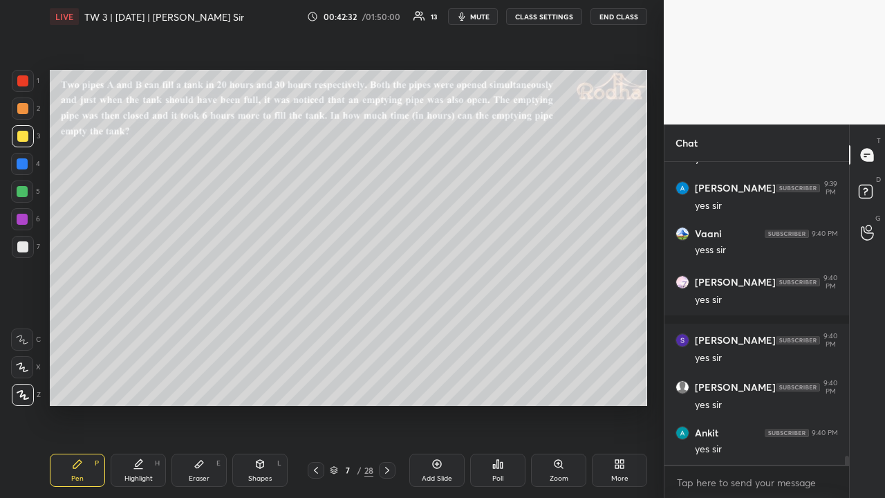
click at [385, 386] on icon at bounding box center [387, 470] width 11 height 11
click at [387, 386] on icon at bounding box center [387, 470] width 11 height 11
click at [24, 136] on div at bounding box center [22, 136] width 11 height 11
click at [28, 243] on div at bounding box center [22, 246] width 11 height 11
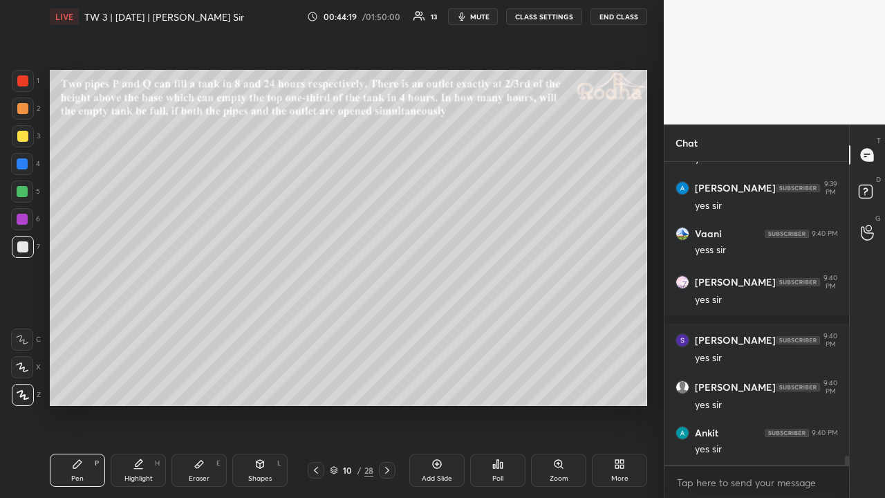
click at [260, 386] on icon at bounding box center [261, 464] width 8 height 8
click at [30, 386] on div at bounding box center [23, 395] width 22 height 22
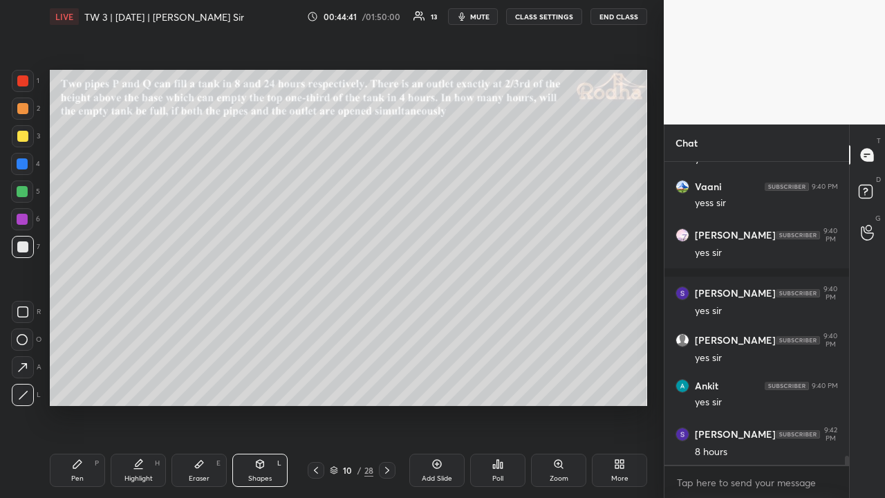
click at [26, 140] on div at bounding box center [22, 136] width 11 height 11
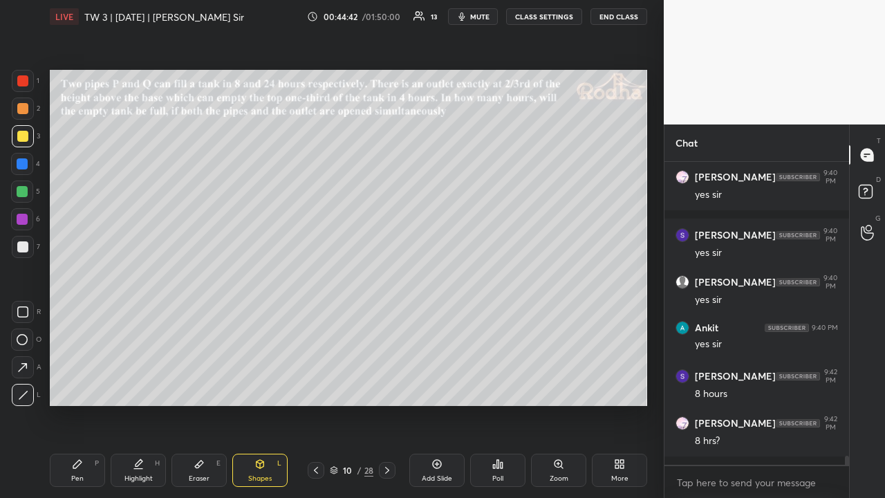
drag, startPoint x: 84, startPoint y: 465, endPoint x: 89, endPoint y: 455, distance: 11.2
click at [86, 386] on div "Pen P" at bounding box center [77, 470] width 55 height 33
click at [24, 109] on div at bounding box center [22, 108] width 11 height 11
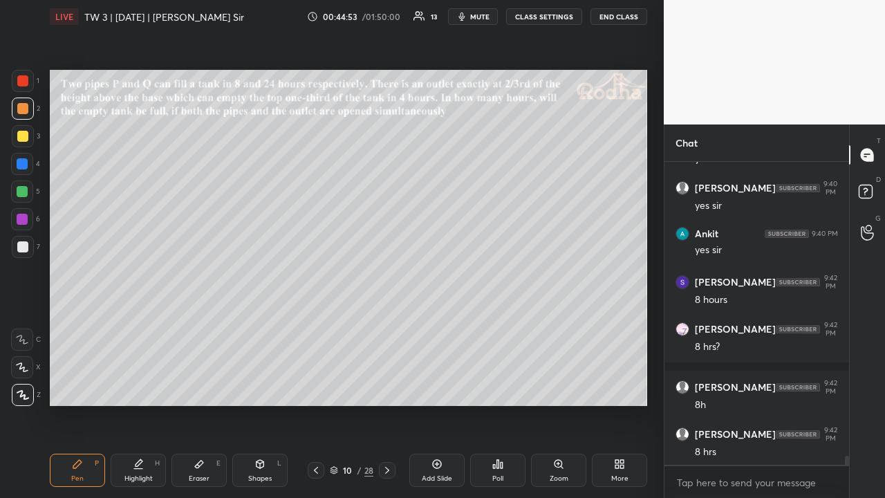
scroll to position [10092, 0]
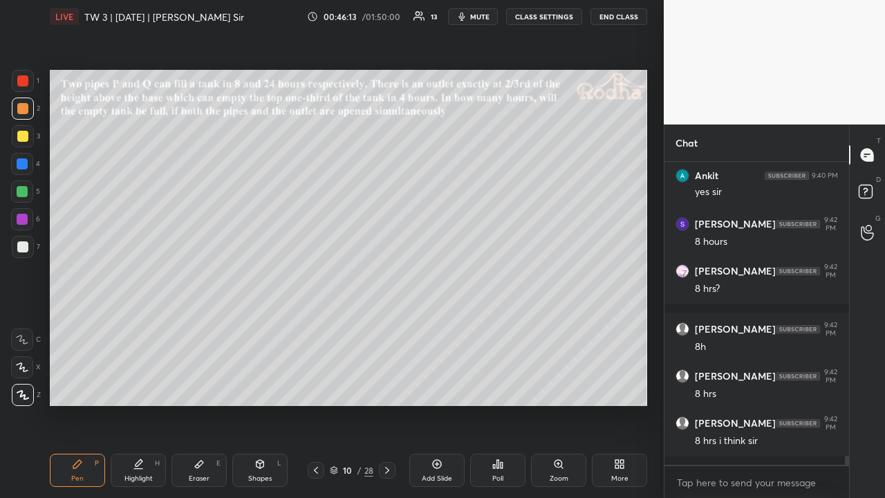
click at [20, 136] on div at bounding box center [22, 136] width 11 height 11
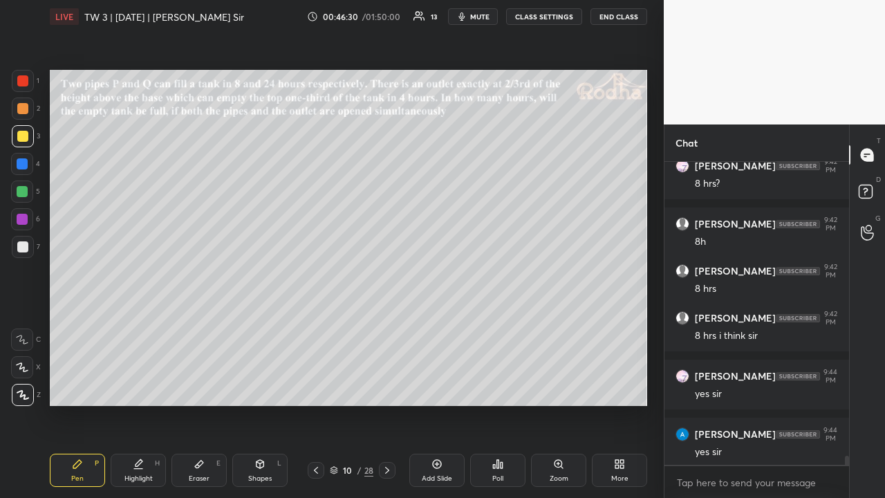
scroll to position [10244, 0]
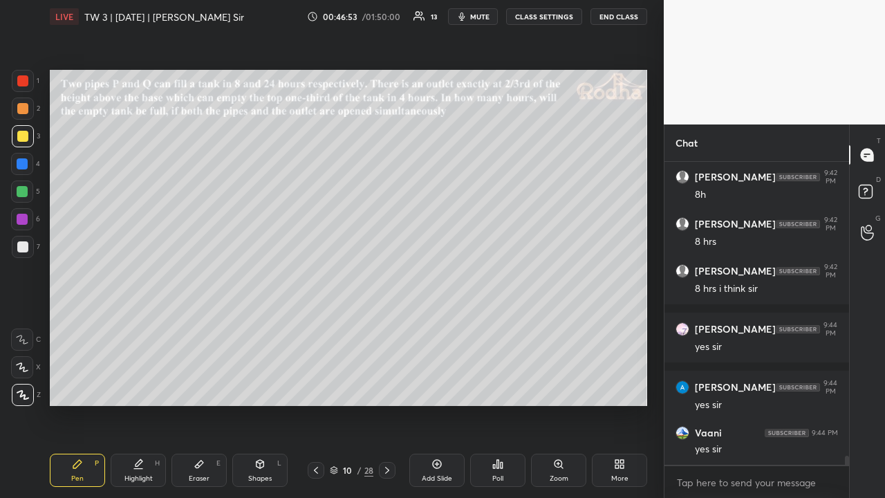
click at [26, 112] on div at bounding box center [22, 108] width 11 height 11
drag, startPoint x: 26, startPoint y: 245, endPoint x: 46, endPoint y: 245, distance: 20.1
click at [26, 245] on div at bounding box center [22, 246] width 11 height 11
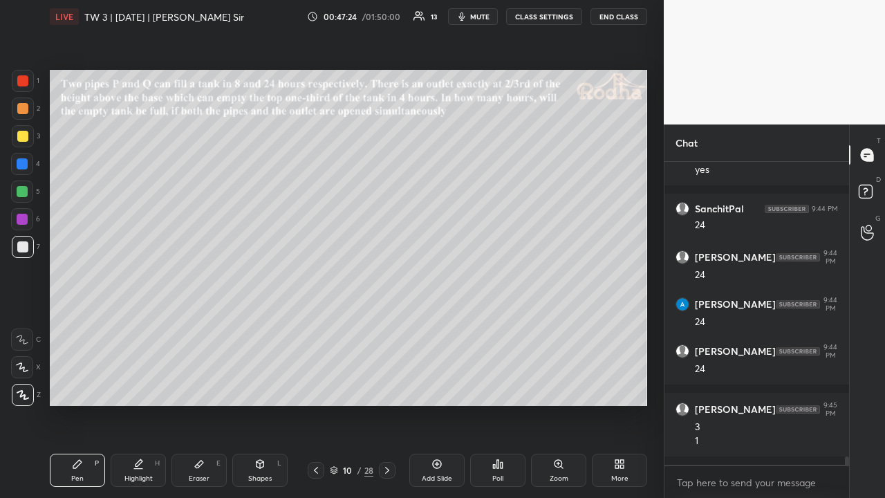
scroll to position [10634, 0]
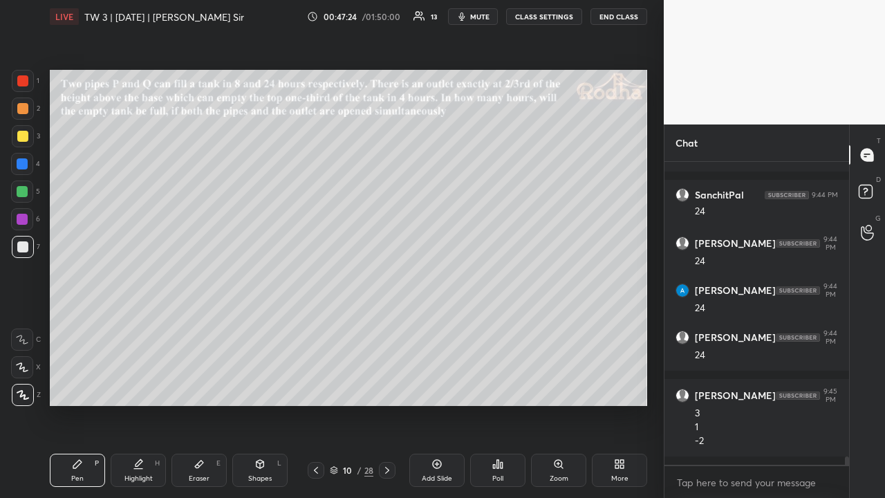
click at [24, 133] on div at bounding box center [22, 136] width 11 height 11
click at [201, 386] on icon at bounding box center [199, 464] width 11 height 11
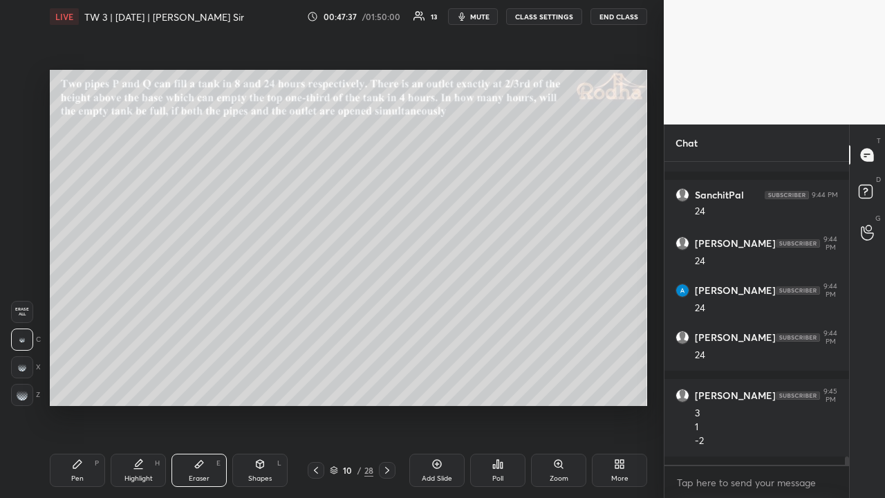
click at [80, 386] on icon at bounding box center [77, 464] width 11 height 11
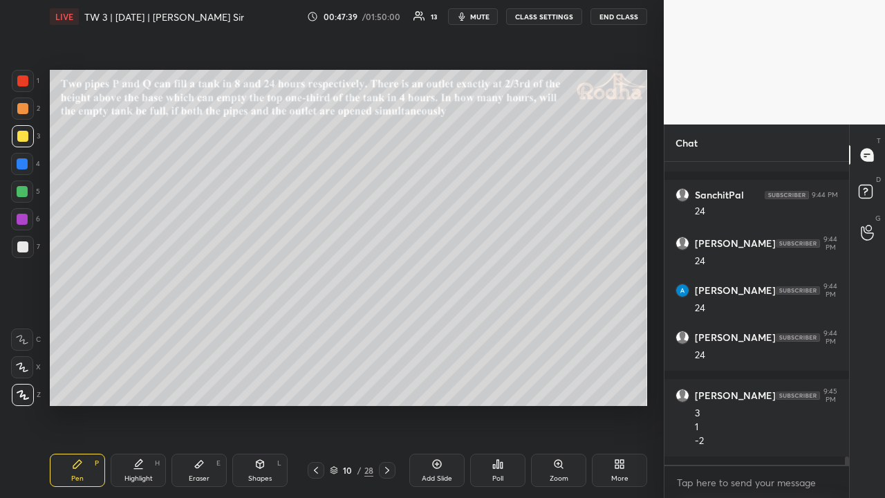
drag, startPoint x: 24, startPoint y: 107, endPoint x: 28, endPoint y: 115, distance: 8.7
click at [24, 108] on div at bounding box center [22, 108] width 11 height 11
click at [24, 191] on div at bounding box center [22, 191] width 11 height 11
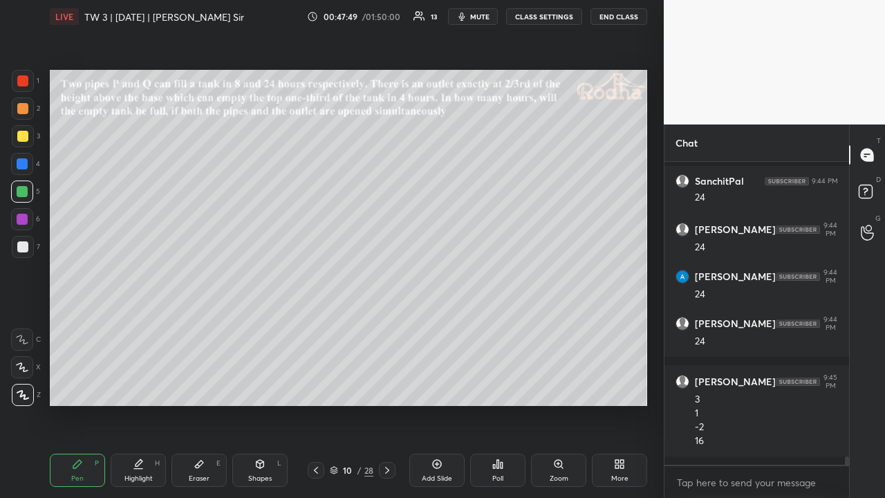
click at [263, 386] on icon at bounding box center [260, 464] width 11 height 11
drag, startPoint x: 29, startPoint y: 390, endPoint x: 43, endPoint y: 384, distance: 15.2
click at [29, 386] on div at bounding box center [23, 395] width 22 height 22
drag, startPoint x: 26, startPoint y: 241, endPoint x: 41, endPoint y: 245, distance: 15.6
click at [28, 243] on div at bounding box center [23, 247] width 22 height 22
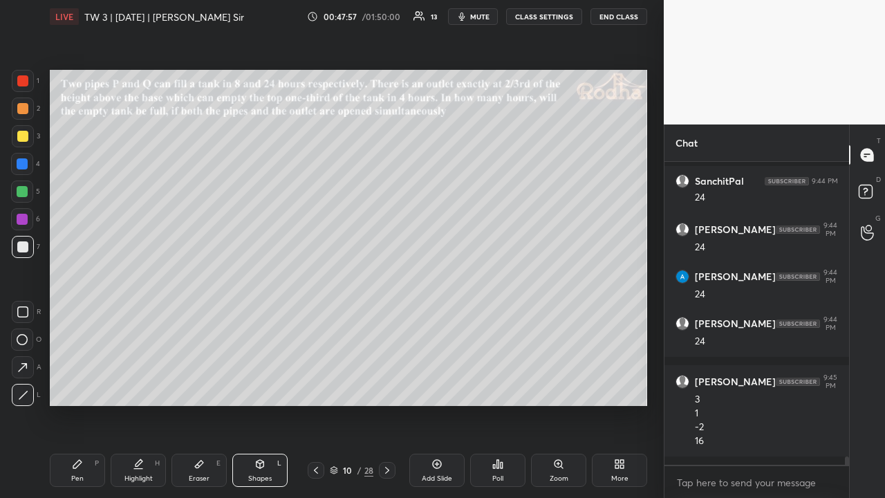
click at [19, 191] on div at bounding box center [22, 191] width 11 height 11
click at [21, 138] on div at bounding box center [22, 136] width 11 height 11
drag, startPoint x: 68, startPoint y: 474, endPoint x: 79, endPoint y: 447, distance: 29.8
click at [69, 386] on div "Pen P" at bounding box center [77, 470] width 55 height 33
click at [23, 245] on div at bounding box center [22, 246] width 11 height 11
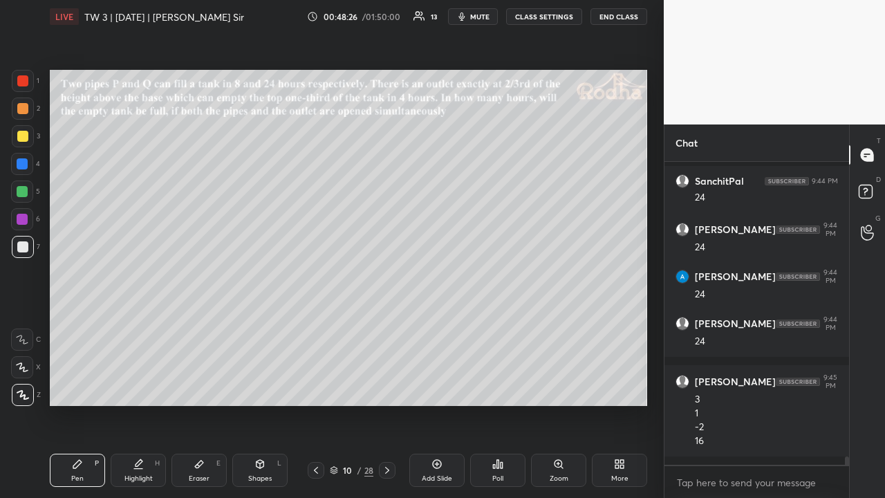
drag, startPoint x: 24, startPoint y: 133, endPoint x: 30, endPoint y: 169, distance: 35.8
click at [23, 136] on div at bounding box center [22, 136] width 11 height 11
drag, startPoint x: 25, startPoint y: 107, endPoint x: 33, endPoint y: 115, distance: 11.7
click at [24, 108] on div at bounding box center [22, 108] width 11 height 11
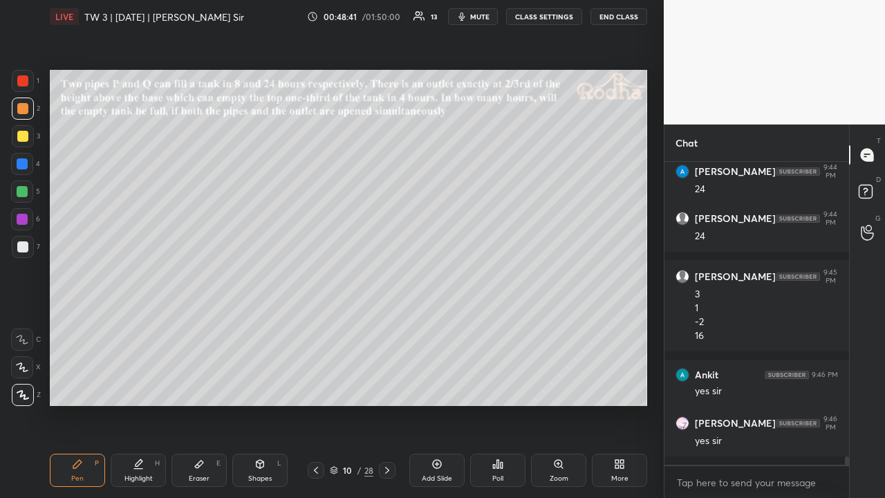
scroll to position [10800, 0]
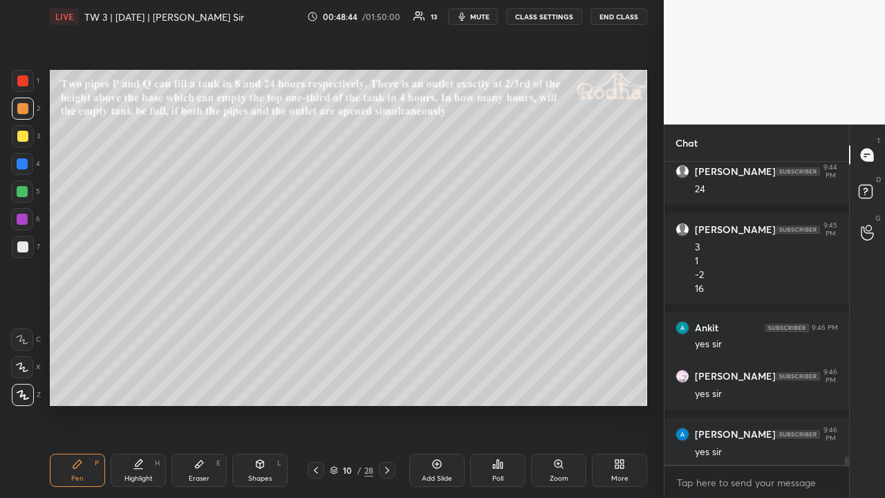
click at [24, 131] on div at bounding box center [22, 136] width 11 height 11
click at [25, 186] on div at bounding box center [22, 191] width 11 height 11
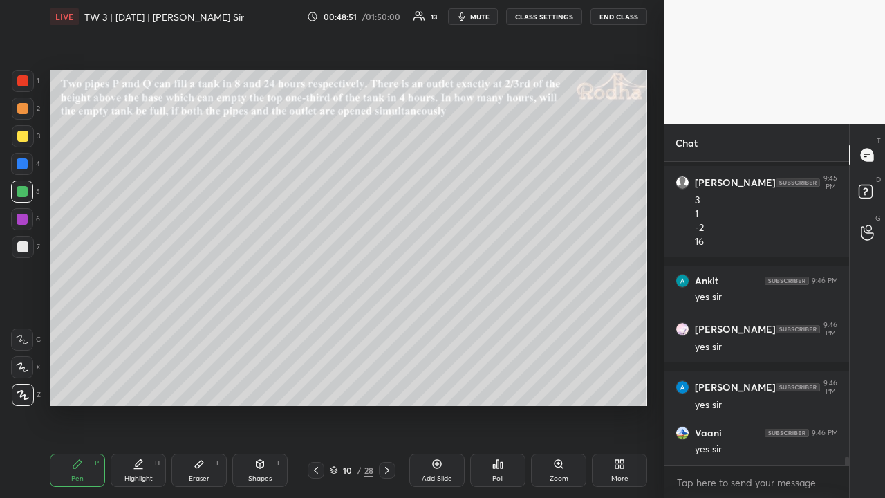
drag, startPoint x: 24, startPoint y: 219, endPoint x: 36, endPoint y: 214, distance: 13.1
click at [25, 219] on div at bounding box center [22, 219] width 11 height 11
click at [24, 136] on div at bounding box center [22, 136] width 11 height 11
click at [21, 107] on div at bounding box center [22, 108] width 11 height 11
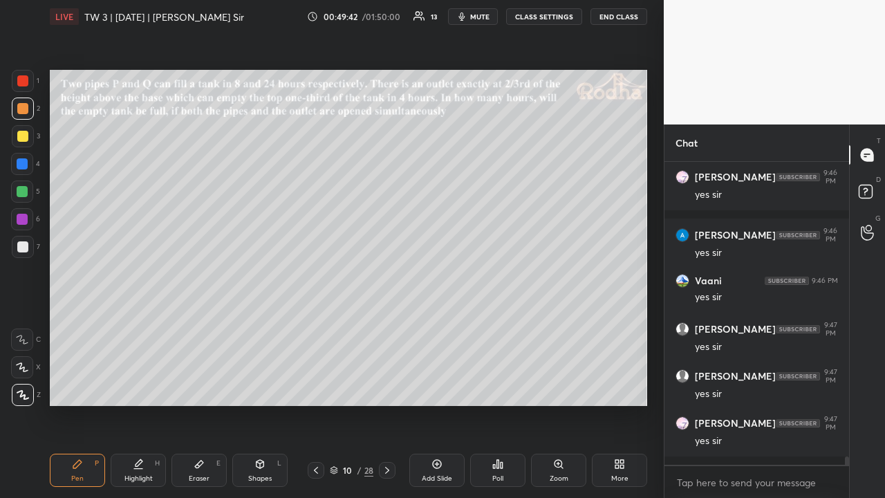
scroll to position [11057, 0]
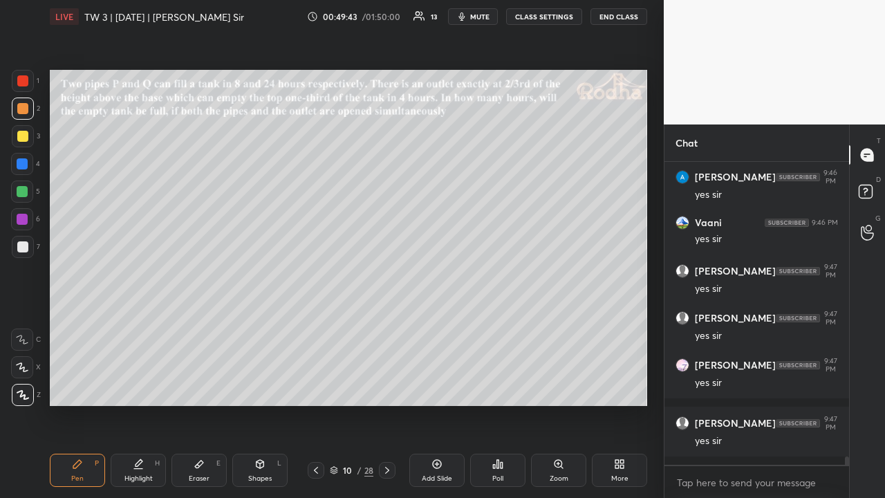
click at [26, 246] on div at bounding box center [22, 246] width 11 height 11
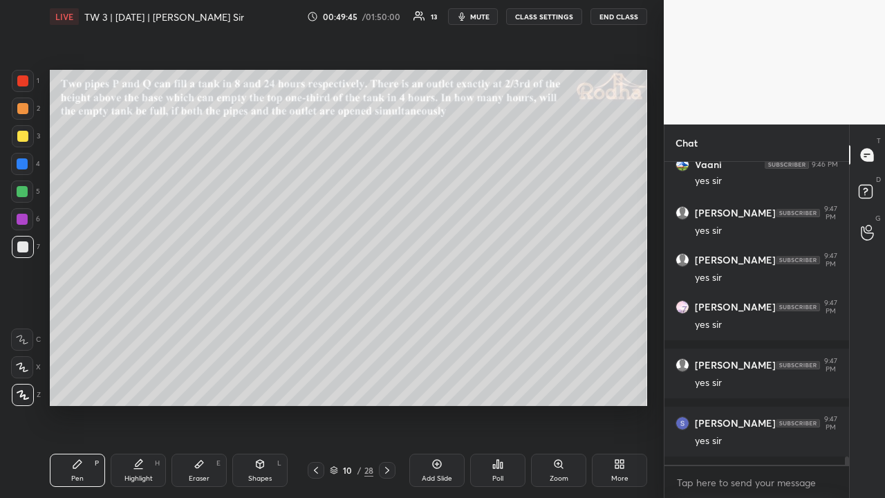
scroll to position [11162, 0]
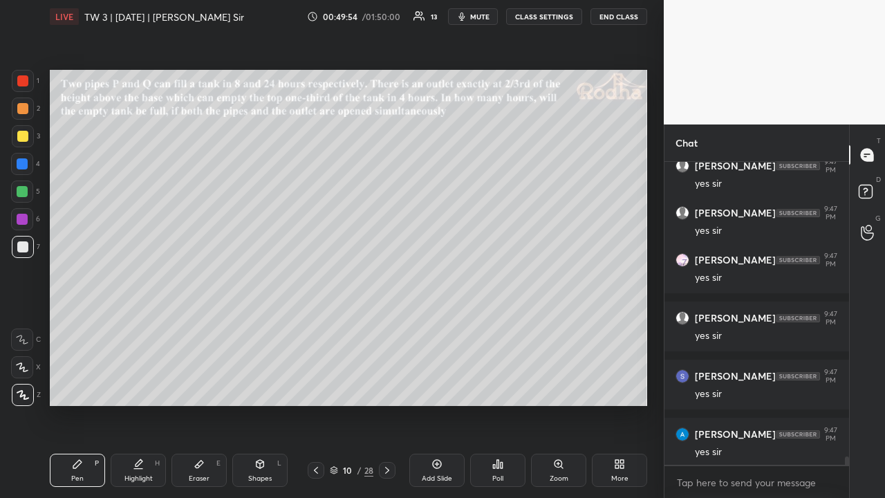
drag, startPoint x: 212, startPoint y: 463, endPoint x: 221, endPoint y: 449, distance: 17.5
click at [210, 386] on div "Eraser E" at bounding box center [199, 470] width 55 height 33
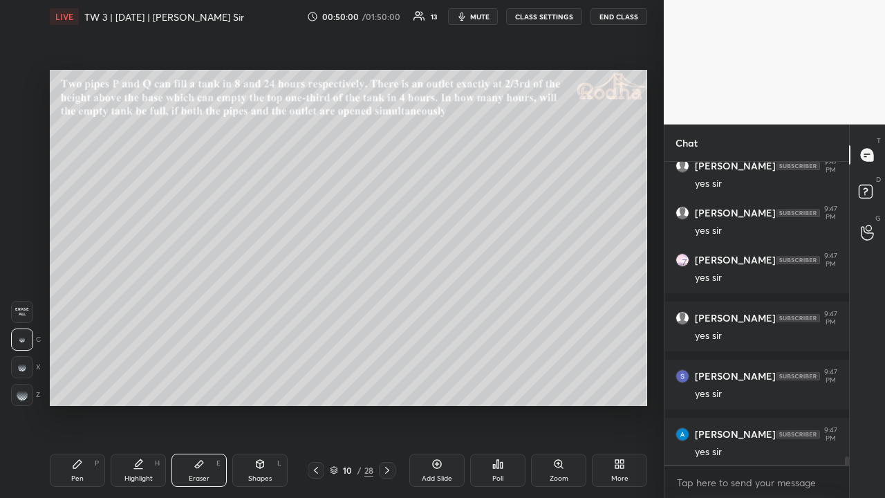
click at [73, 386] on div "Pen P" at bounding box center [77, 470] width 55 height 33
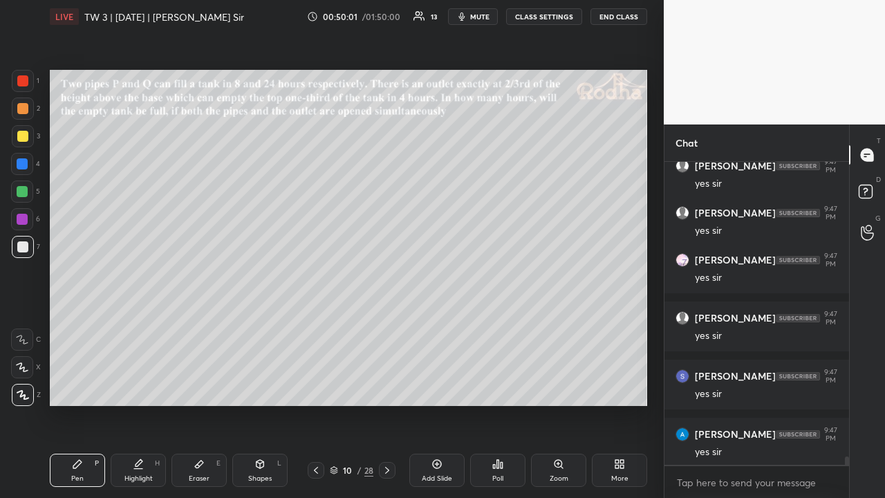
click at [26, 134] on div at bounding box center [22, 136] width 11 height 11
click at [24, 106] on div at bounding box center [22, 108] width 11 height 11
click at [388, 386] on icon at bounding box center [387, 470] width 11 height 11
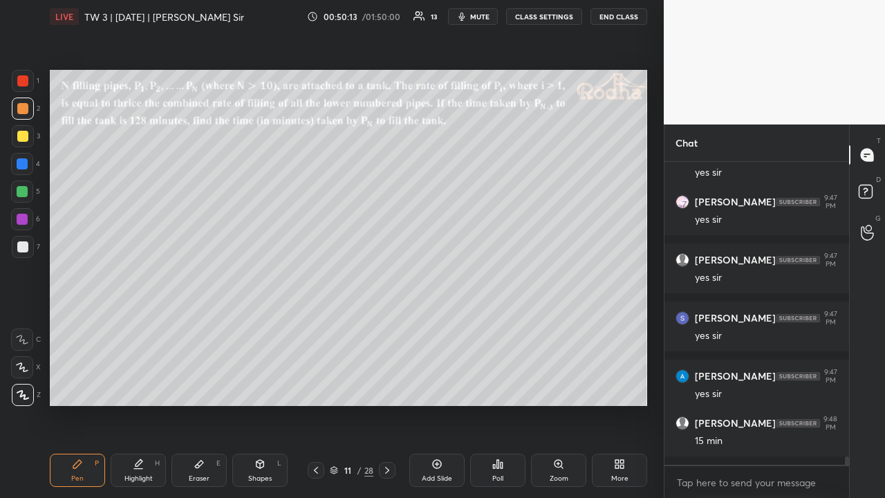
drag, startPoint x: 21, startPoint y: 133, endPoint x: 35, endPoint y: 149, distance: 22.1
click at [21, 133] on div at bounding box center [22, 136] width 11 height 11
click at [317, 386] on icon at bounding box center [316, 470] width 11 height 11
click at [314, 386] on icon at bounding box center [316, 470] width 11 height 11
click at [315, 386] on icon at bounding box center [316, 470] width 11 height 11
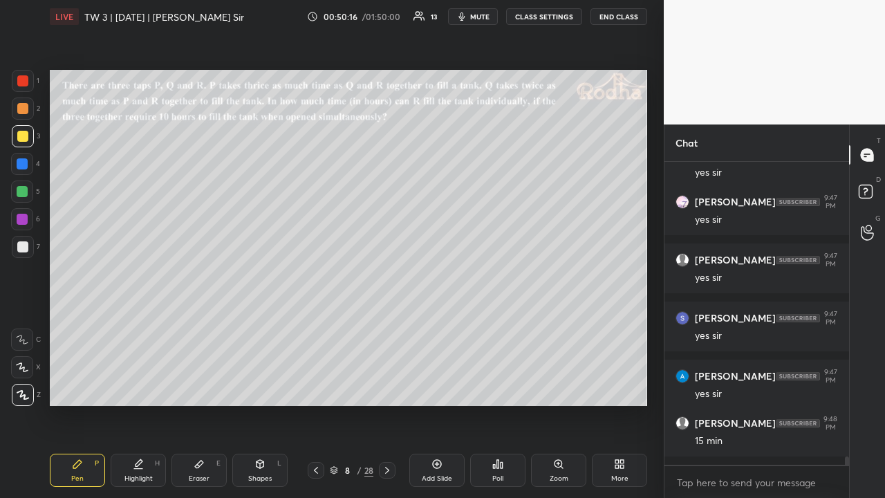
click at [314, 386] on icon at bounding box center [316, 470] width 11 height 11
click at [315, 386] on icon at bounding box center [316, 470] width 11 height 11
click at [316, 386] on icon at bounding box center [316, 470] width 11 height 11
click at [317, 386] on icon at bounding box center [316, 470] width 11 height 11
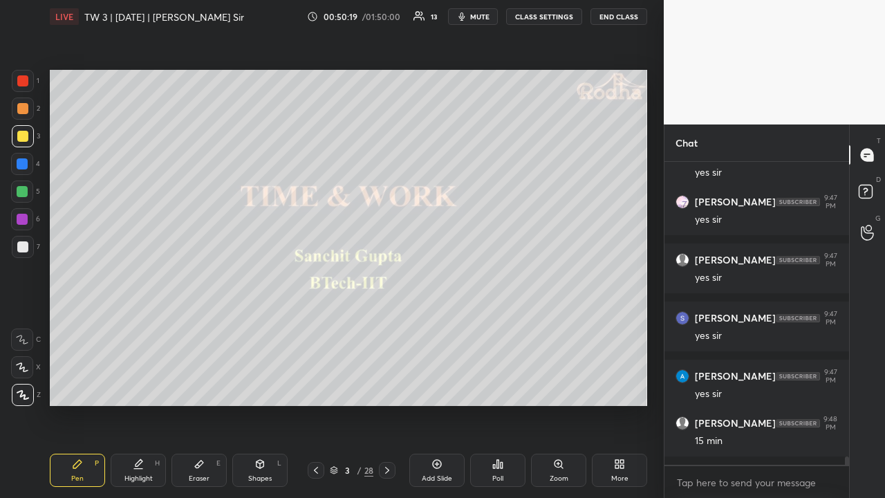
click at [390, 386] on icon at bounding box center [387, 470] width 11 height 11
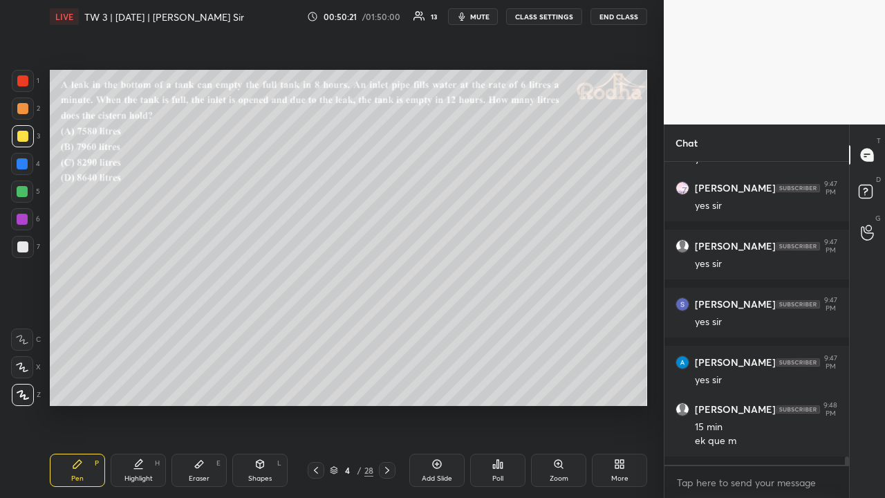
click at [385, 386] on icon at bounding box center [387, 470] width 11 height 11
click at [387, 386] on icon at bounding box center [387, 470] width 11 height 11
click at [389, 386] on icon at bounding box center [387, 470] width 11 height 11
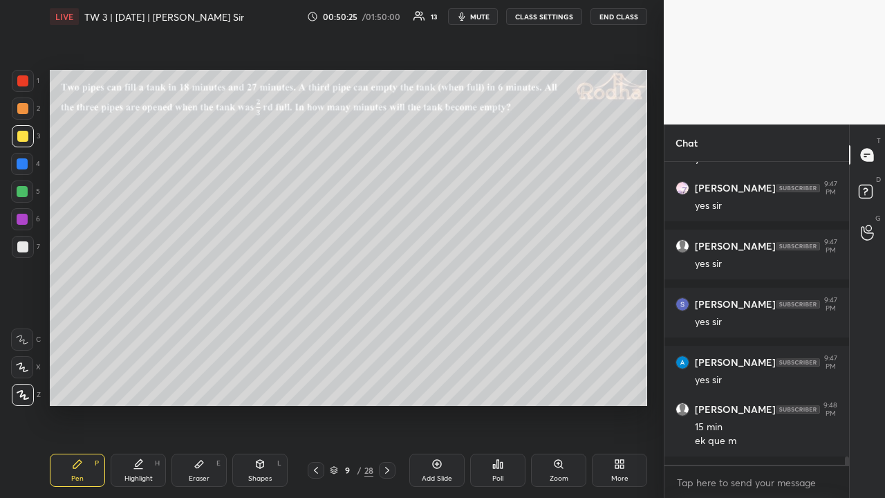
click at [388, 386] on icon at bounding box center [387, 470] width 11 height 11
click at [389, 386] on icon at bounding box center [387, 470] width 11 height 11
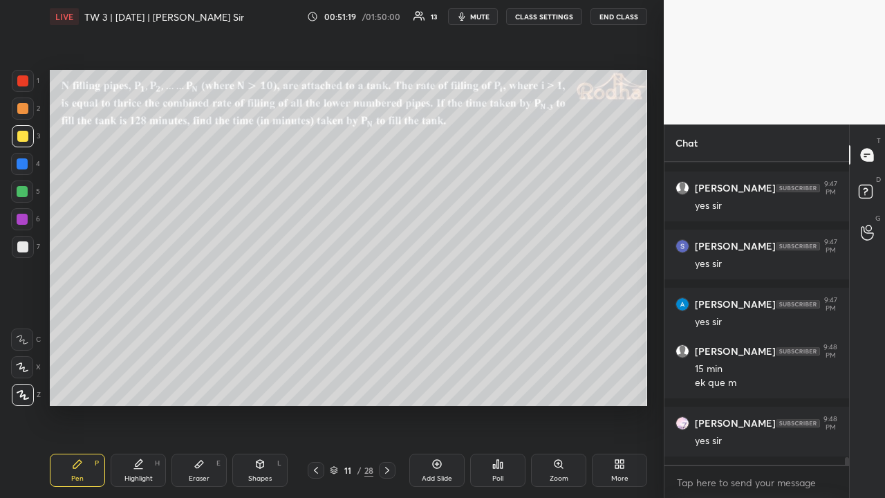
click at [24, 107] on div at bounding box center [22, 108] width 11 height 11
drag, startPoint x: 24, startPoint y: 138, endPoint x: 46, endPoint y: 154, distance: 27.3
click at [25, 141] on div at bounding box center [22, 136] width 11 height 11
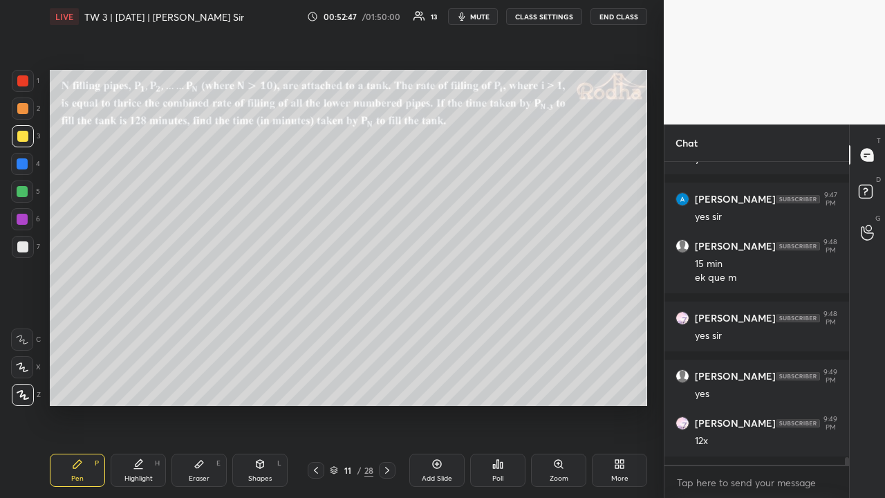
scroll to position [11456, 0]
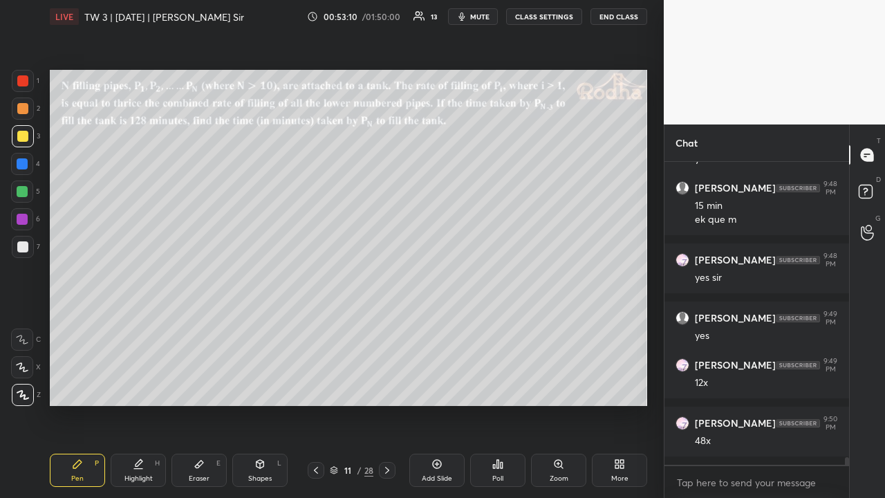
click at [27, 191] on div at bounding box center [22, 191] width 11 height 11
click at [28, 245] on div at bounding box center [23, 247] width 22 height 22
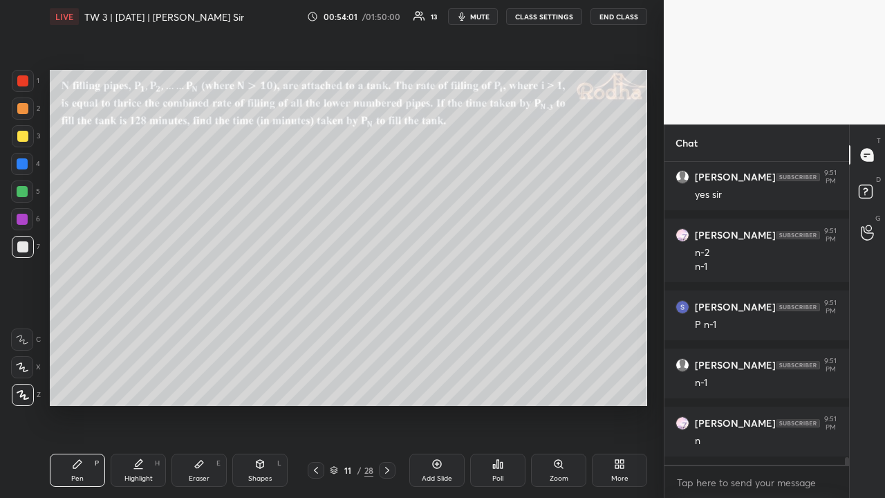
scroll to position [11912, 0]
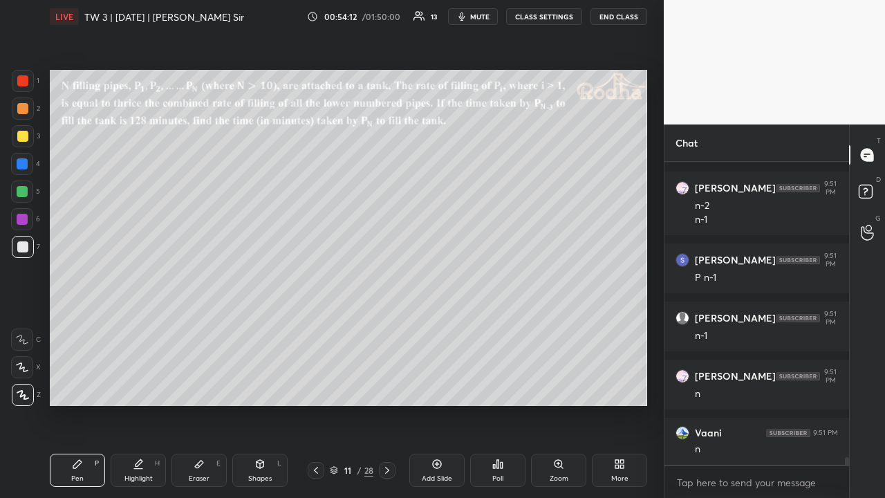
click at [19, 138] on div at bounding box center [22, 136] width 11 height 11
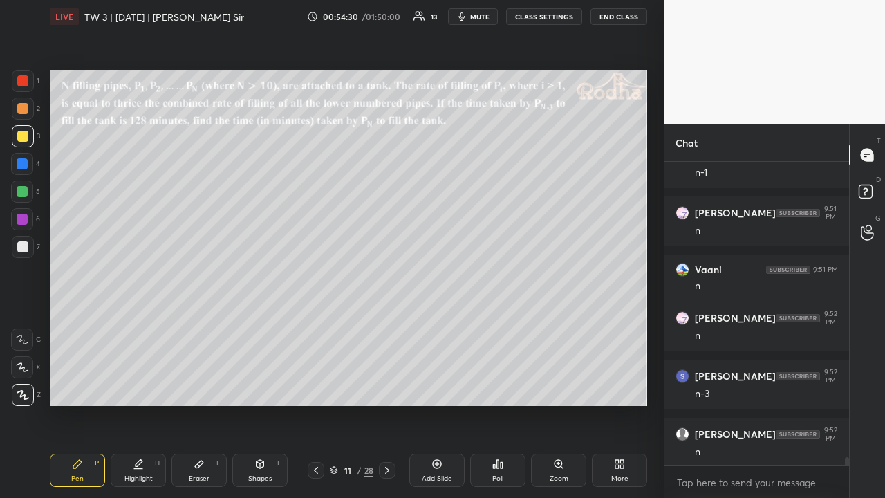
scroll to position [12133, 0]
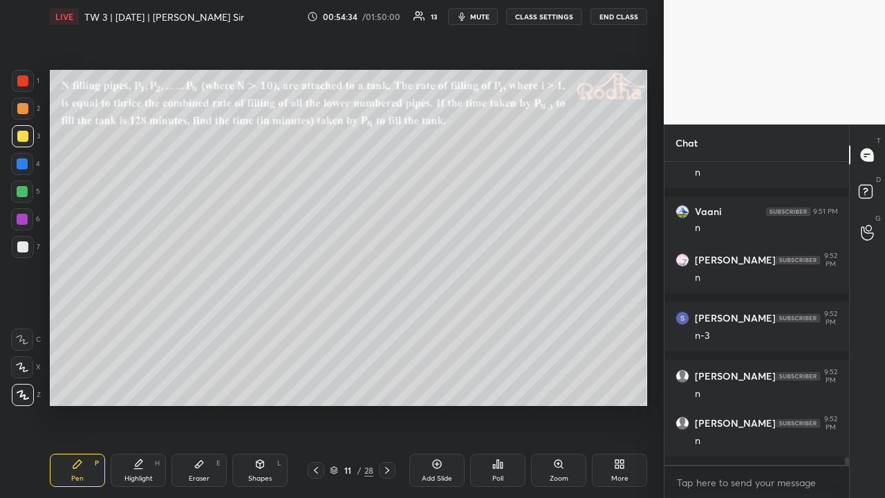
click at [27, 193] on div at bounding box center [22, 191] width 11 height 11
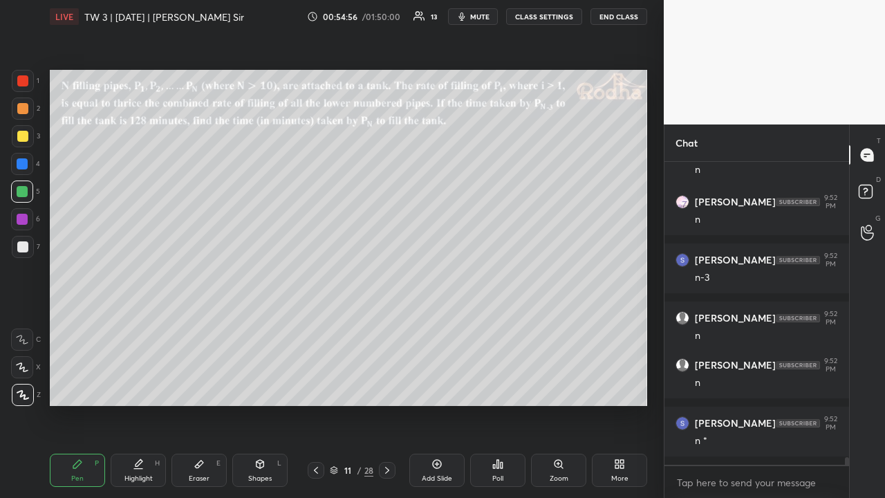
click at [26, 111] on div at bounding box center [22, 108] width 11 height 11
drag, startPoint x: 22, startPoint y: 137, endPoint x: 21, endPoint y: 145, distance: 8.4
click at [24, 137] on div at bounding box center [22, 136] width 11 height 11
click at [26, 243] on div at bounding box center [22, 246] width 11 height 11
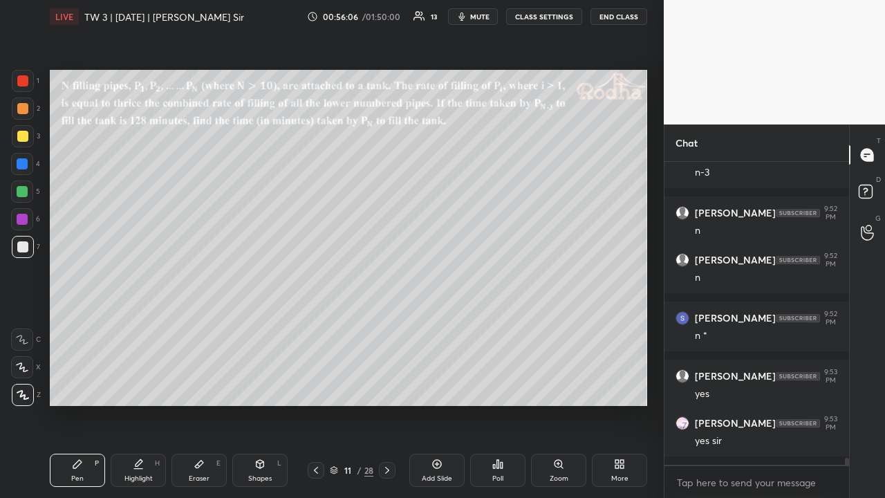
scroll to position [12355, 0]
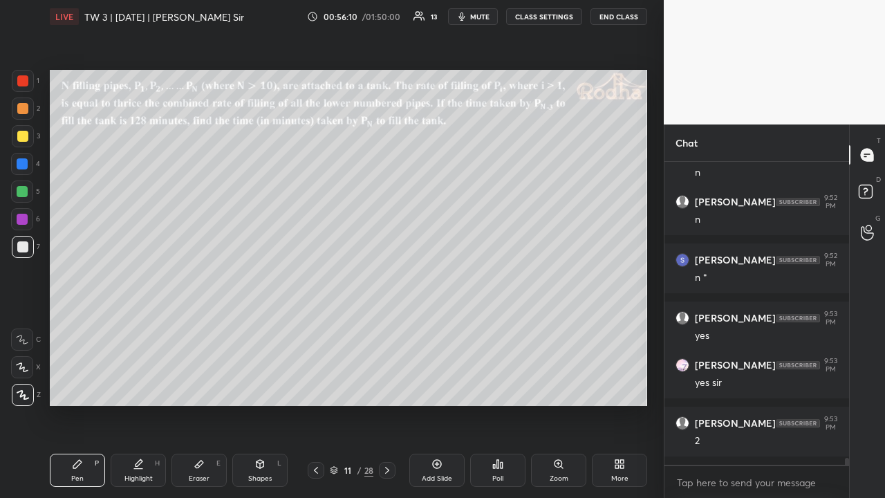
drag, startPoint x: 23, startPoint y: 134, endPoint x: 31, endPoint y: 141, distance: 10.8
click at [22, 134] on div at bounding box center [22, 136] width 11 height 11
click at [25, 245] on div at bounding box center [22, 246] width 11 height 11
click at [24, 138] on div at bounding box center [22, 136] width 11 height 11
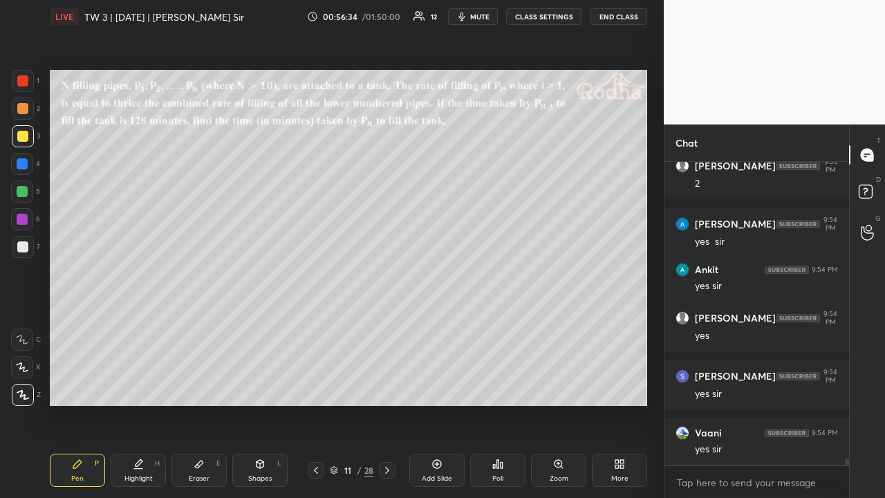
scroll to position [12670, 0]
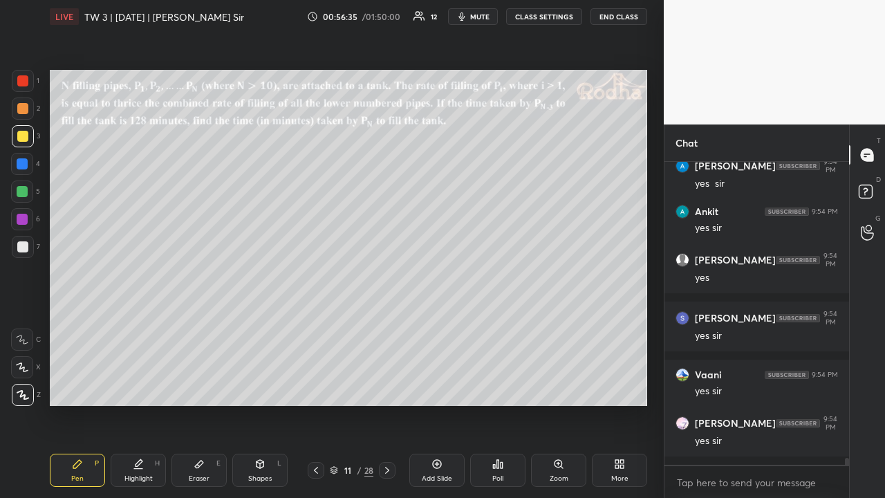
click at [26, 189] on div at bounding box center [22, 191] width 11 height 11
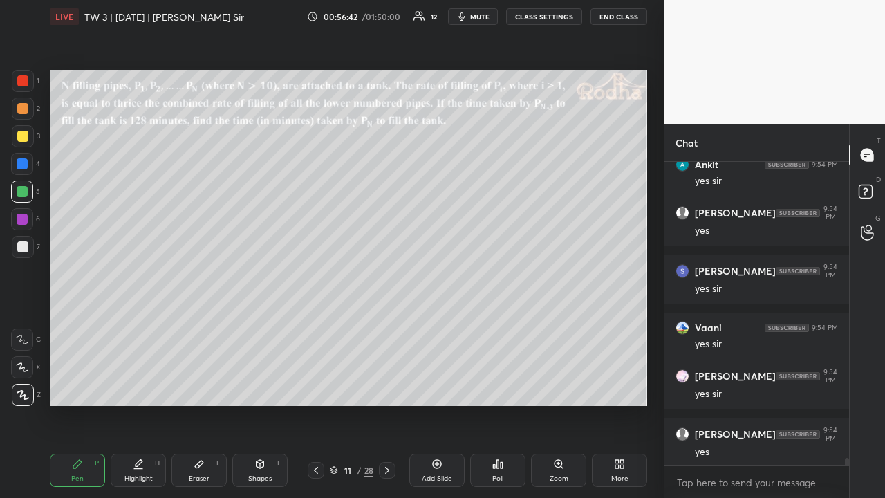
click at [30, 130] on div at bounding box center [23, 136] width 22 height 22
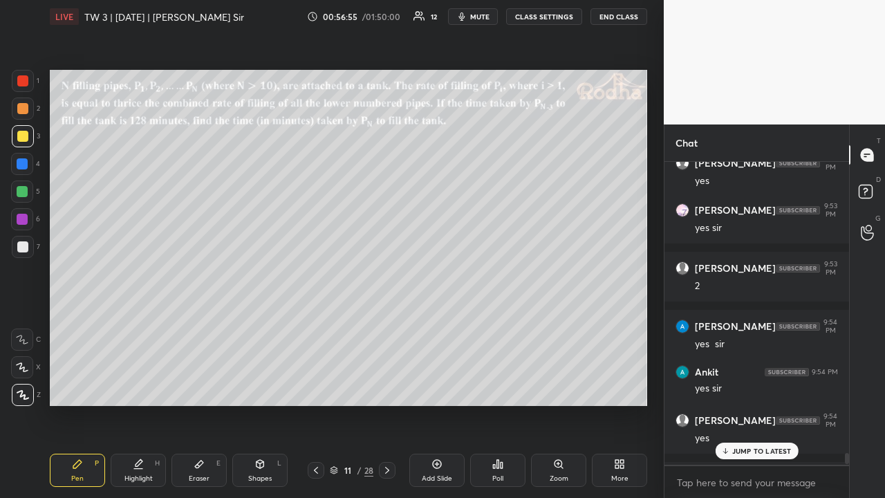
click at [765, 386] on div "JUMP TO LATEST" at bounding box center [756, 451] width 83 height 17
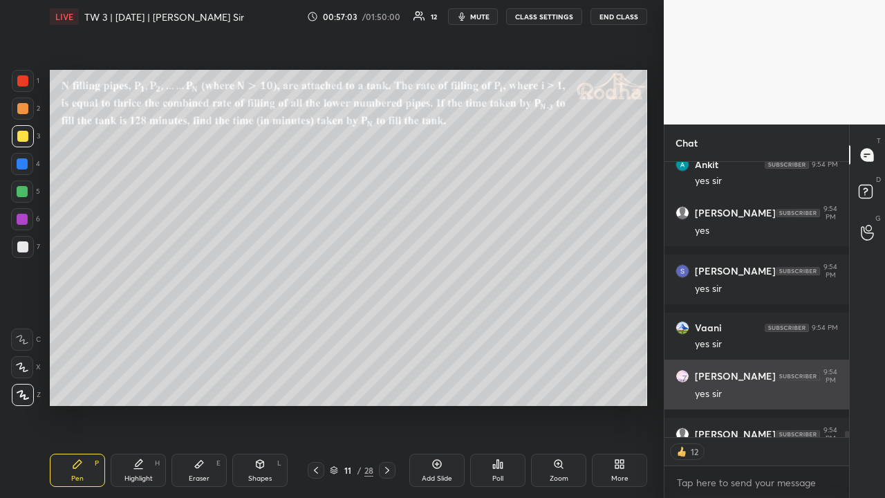
scroll to position [12792, 0]
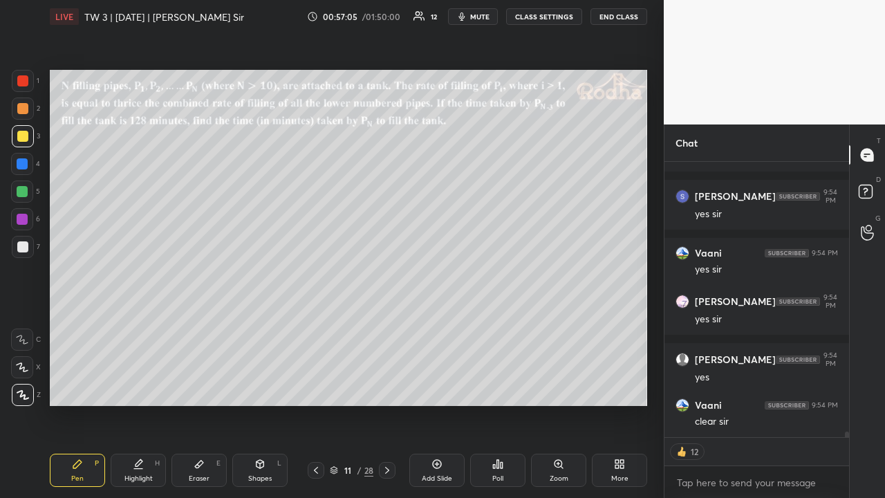
click at [23, 247] on div at bounding box center [22, 246] width 11 height 11
click at [21, 140] on div at bounding box center [22, 136] width 11 height 11
click at [25, 108] on div at bounding box center [22, 108] width 11 height 11
click at [23, 137] on div at bounding box center [22, 136] width 11 height 11
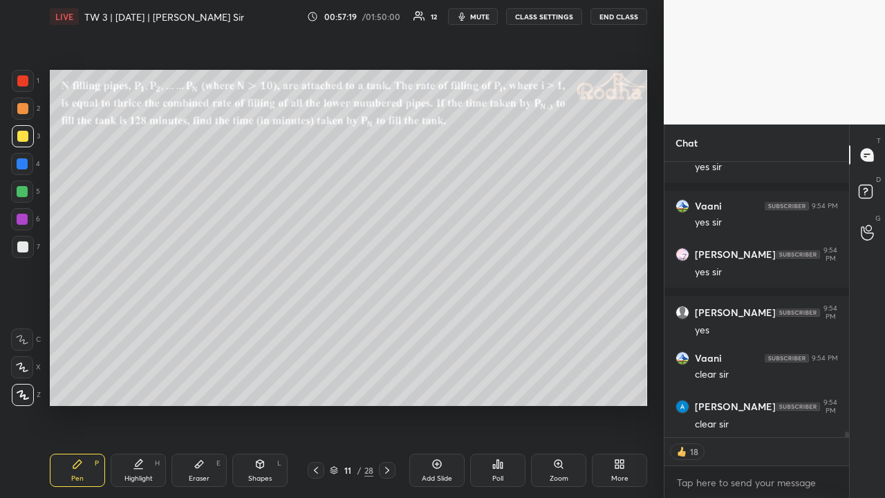
drag, startPoint x: 25, startPoint y: 105, endPoint x: 25, endPoint y: 113, distance: 8.3
click at [25, 106] on div at bounding box center [22, 108] width 11 height 11
click at [25, 133] on div at bounding box center [22, 136] width 11 height 11
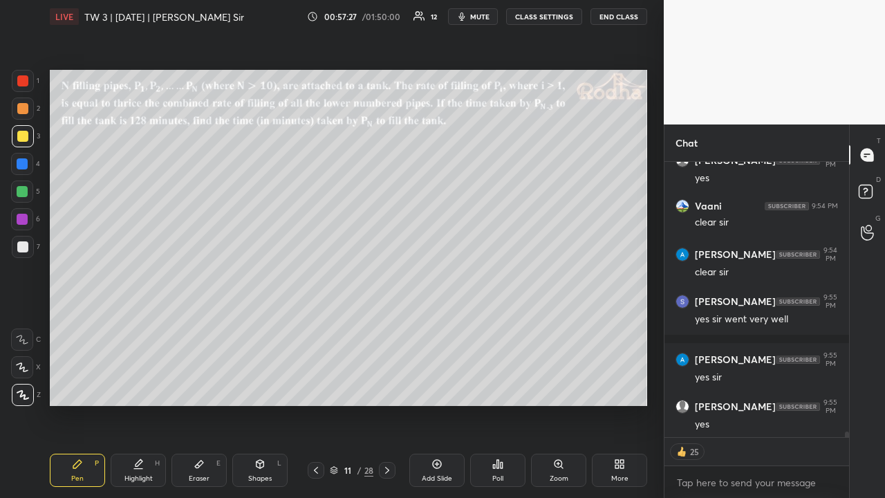
scroll to position [13049, 0]
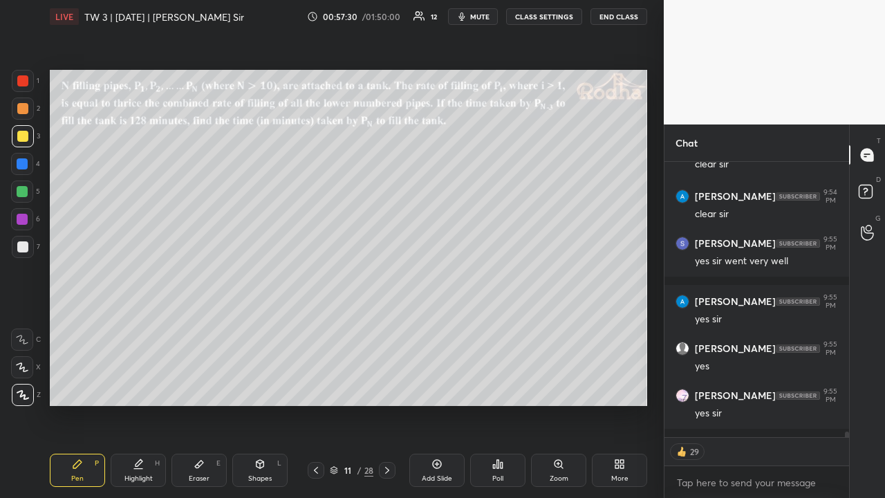
click at [388, 386] on icon at bounding box center [387, 470] width 11 height 11
drag, startPoint x: 310, startPoint y: 468, endPoint x: 304, endPoint y: 451, distance: 17.7
click at [310, 386] on div at bounding box center [316, 470] width 17 height 17
click at [386, 386] on icon at bounding box center [387, 470] width 11 height 11
drag, startPoint x: 25, startPoint y: 108, endPoint x: 44, endPoint y: 121, distance: 22.8
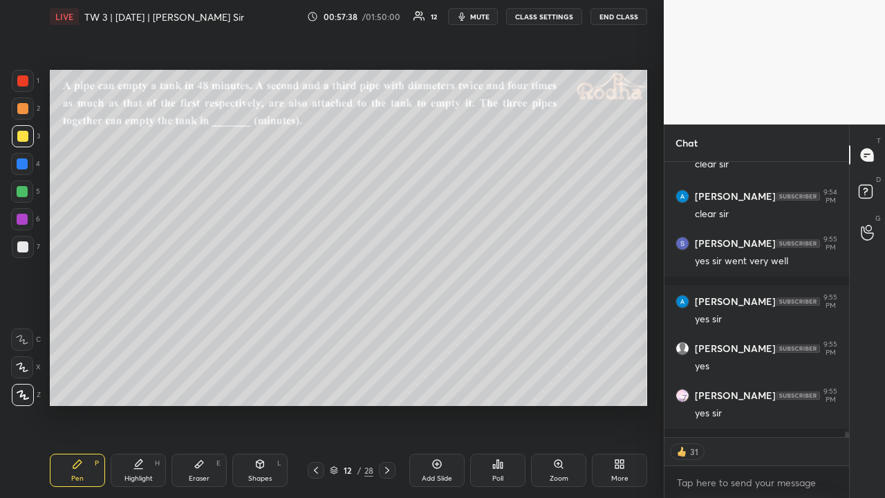
click at [24, 109] on div at bounding box center [22, 108] width 11 height 11
type textarea "x"
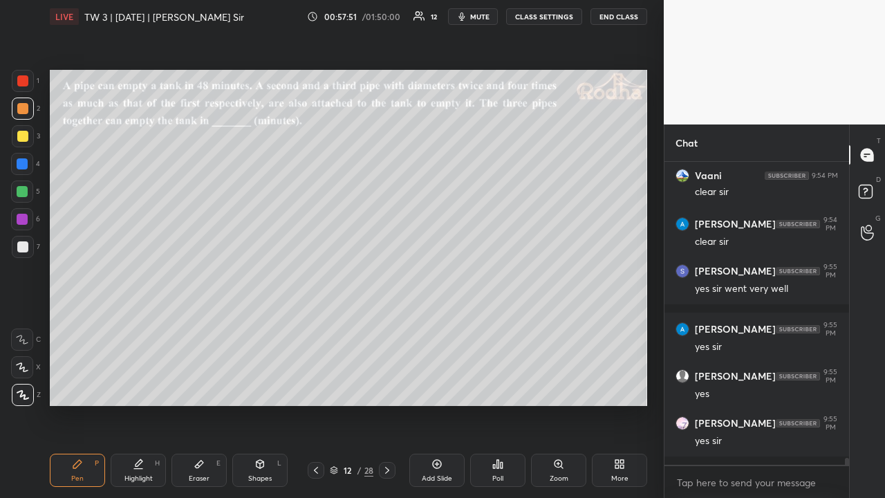
scroll to position [13080, 0]
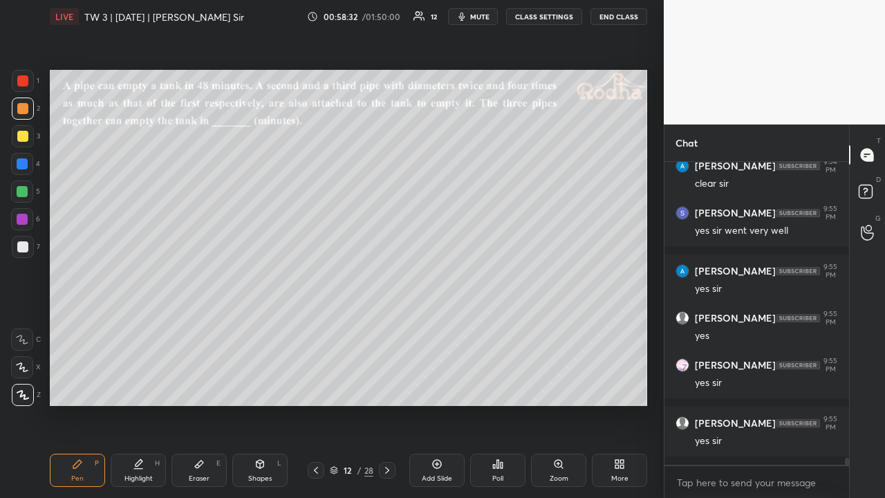
click at [201, 386] on icon at bounding box center [199, 464] width 11 height 11
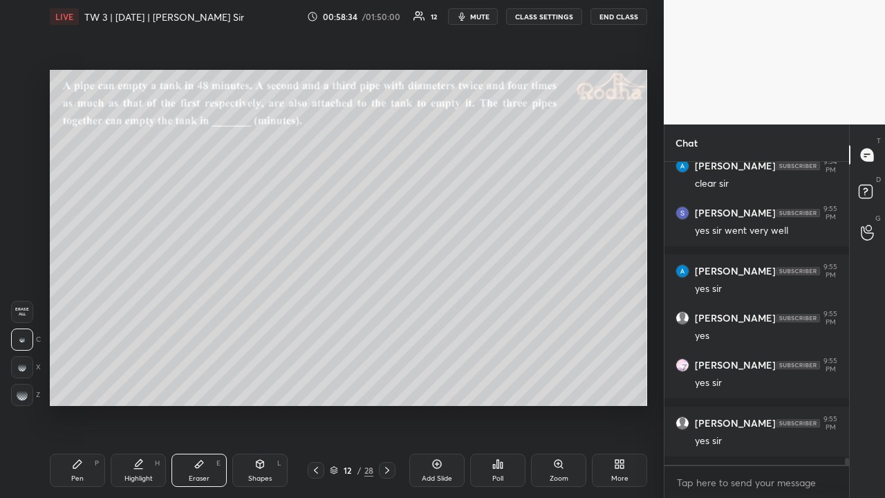
drag, startPoint x: 82, startPoint y: 472, endPoint x: 102, endPoint y: 427, distance: 49.2
click at [82, 386] on div "Pen P" at bounding box center [77, 470] width 55 height 33
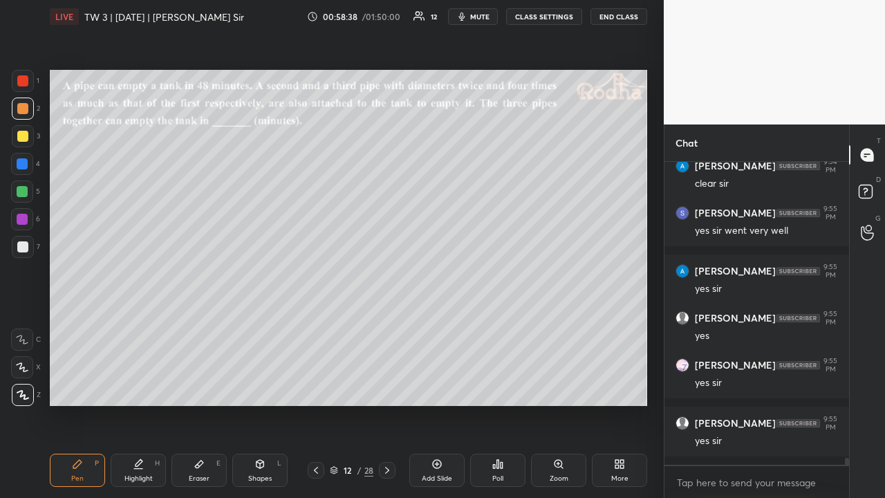
click at [21, 136] on div at bounding box center [22, 136] width 11 height 11
click at [24, 114] on div at bounding box center [23, 109] width 22 height 22
click at [28, 195] on div at bounding box center [22, 192] width 22 height 22
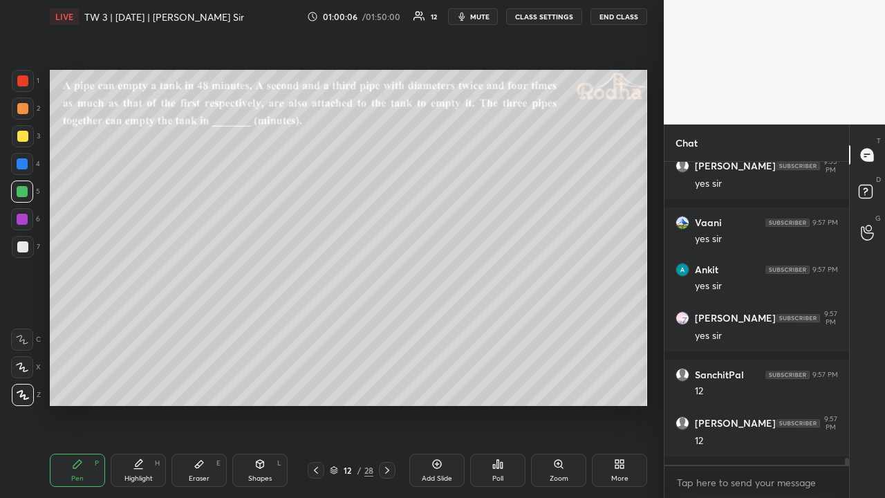
scroll to position [13384, 0]
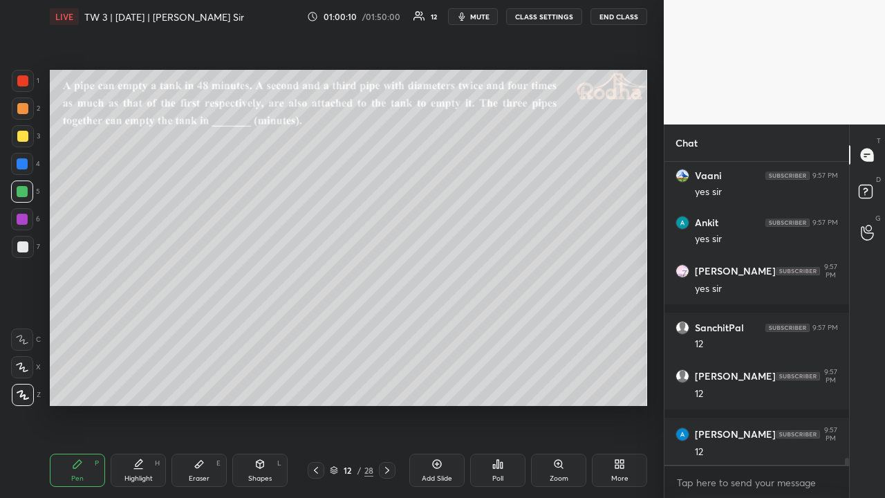
click at [26, 109] on div at bounding box center [22, 108] width 11 height 11
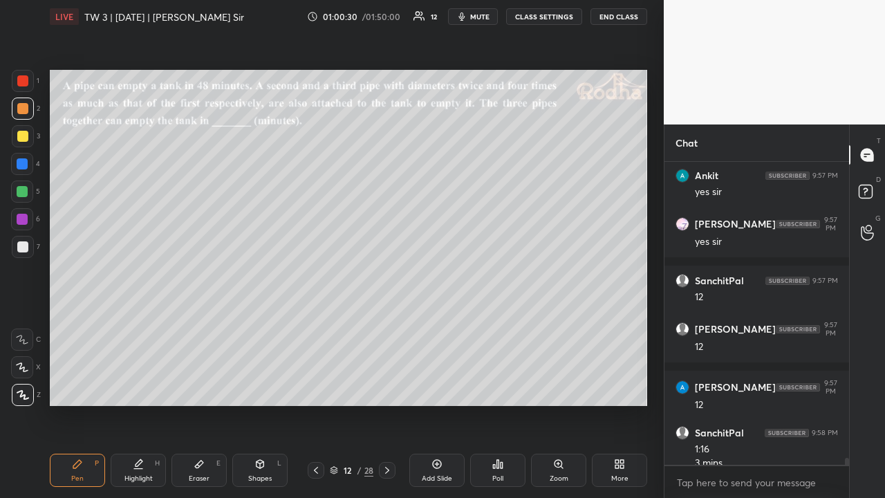
scroll to position [13445, 0]
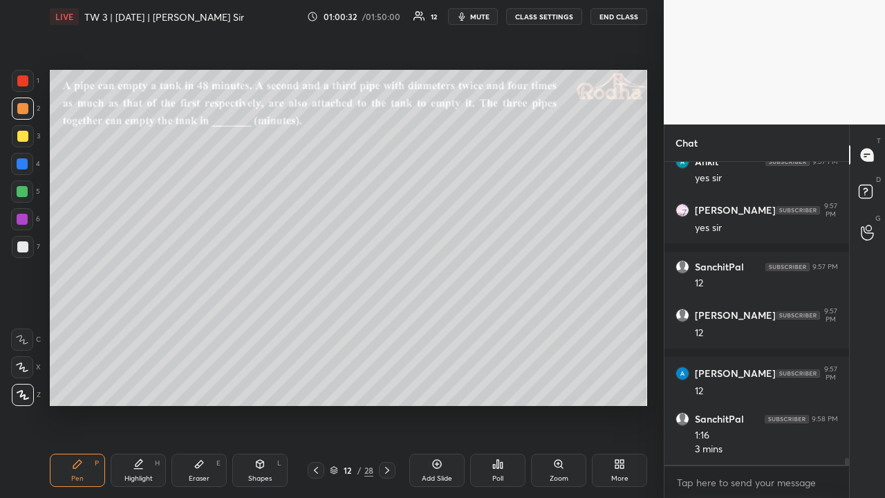
click at [25, 194] on div at bounding box center [22, 191] width 11 height 11
click at [27, 252] on div at bounding box center [23, 247] width 22 height 22
click at [28, 245] on div at bounding box center [23, 247] width 22 height 22
click at [25, 113] on div at bounding box center [22, 108] width 11 height 11
drag, startPoint x: 26, startPoint y: 78, endPoint x: 24, endPoint y: 86, distance: 8.6
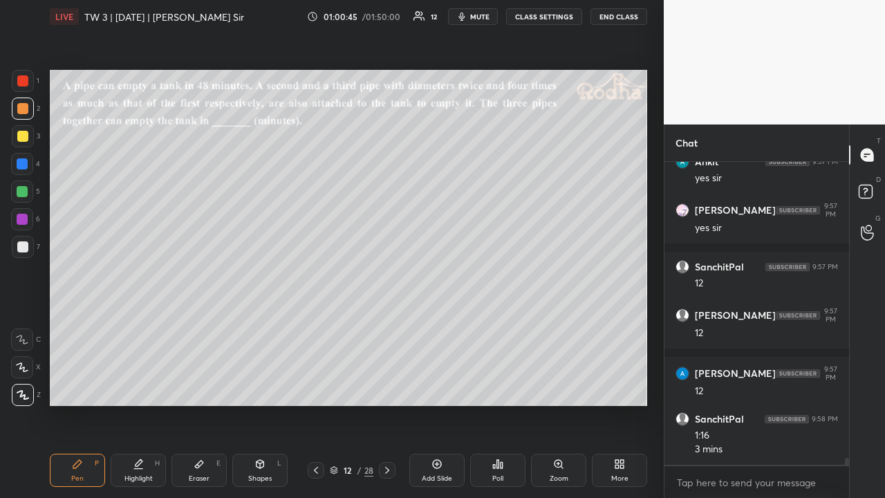
click at [26, 81] on div at bounding box center [22, 80] width 11 height 11
click at [26, 137] on div at bounding box center [22, 136] width 11 height 11
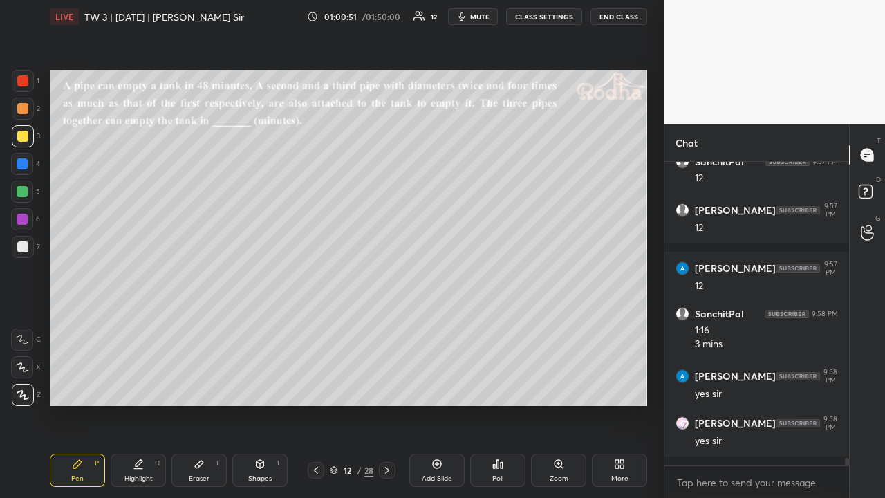
scroll to position [13597, 0]
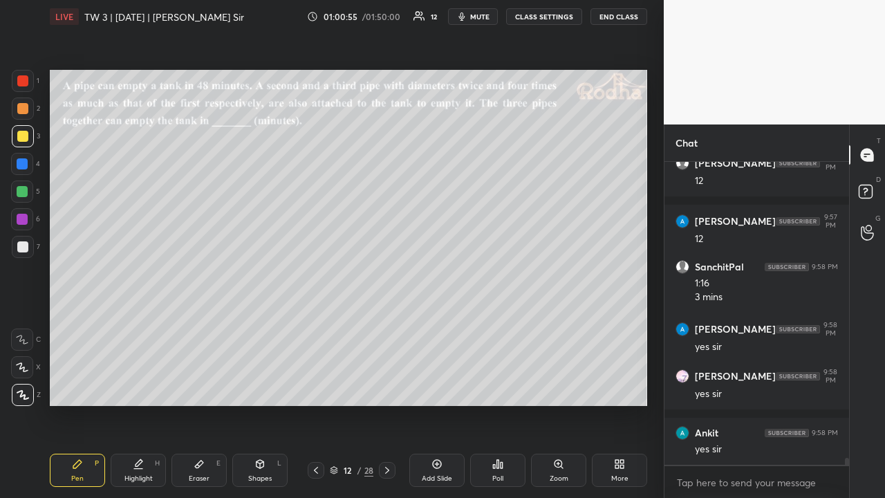
drag, startPoint x: 25, startPoint y: 248, endPoint x: 44, endPoint y: 245, distance: 19.6
click at [26, 248] on div at bounding box center [22, 246] width 11 height 11
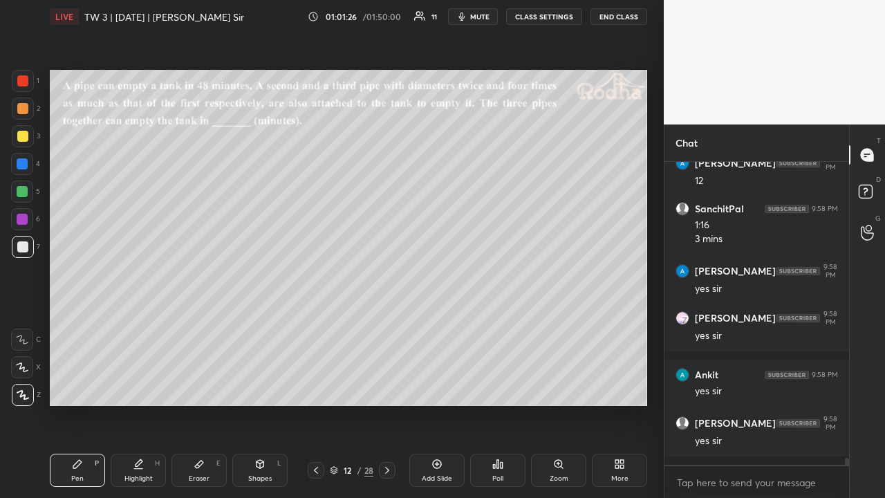
click at [24, 134] on div at bounding box center [22, 136] width 11 height 11
click at [26, 192] on div at bounding box center [22, 191] width 11 height 11
click at [26, 250] on div at bounding box center [22, 246] width 11 height 11
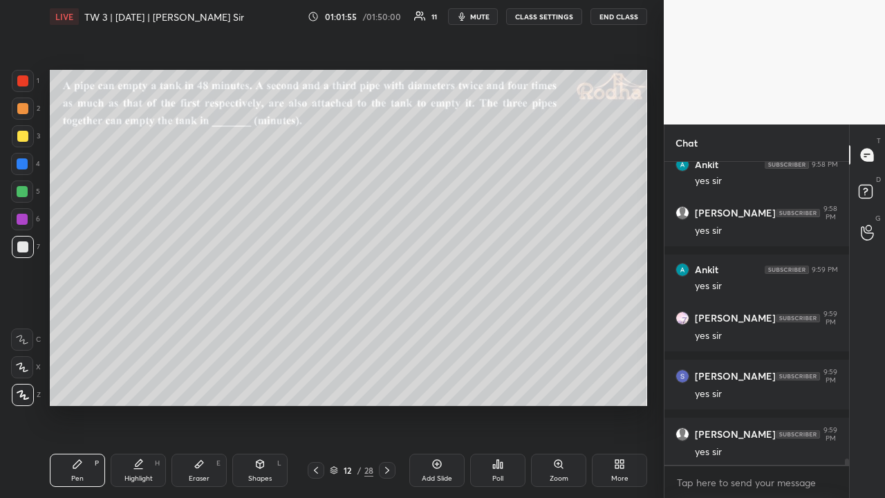
scroll to position [13912, 0]
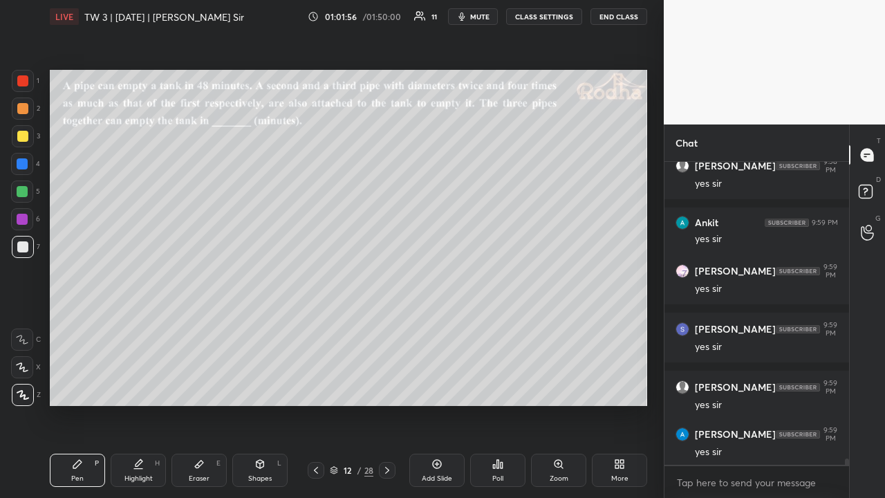
click at [314, 386] on icon at bounding box center [316, 470] width 11 height 11
drag, startPoint x: 384, startPoint y: 464, endPoint x: 368, endPoint y: 439, distance: 29.5
click at [385, 386] on div at bounding box center [387, 470] width 17 height 17
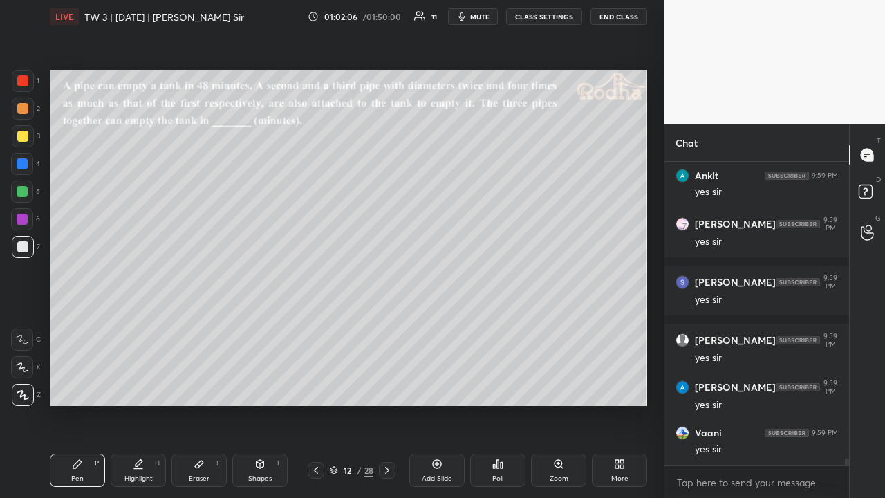
click at [25, 191] on div at bounding box center [22, 191] width 11 height 11
drag, startPoint x: 21, startPoint y: 134, endPoint x: 21, endPoint y: 144, distance: 9.7
click at [21, 134] on div at bounding box center [22, 136] width 11 height 11
click at [28, 108] on div at bounding box center [23, 109] width 22 height 22
click at [28, 131] on div at bounding box center [23, 136] width 22 height 22
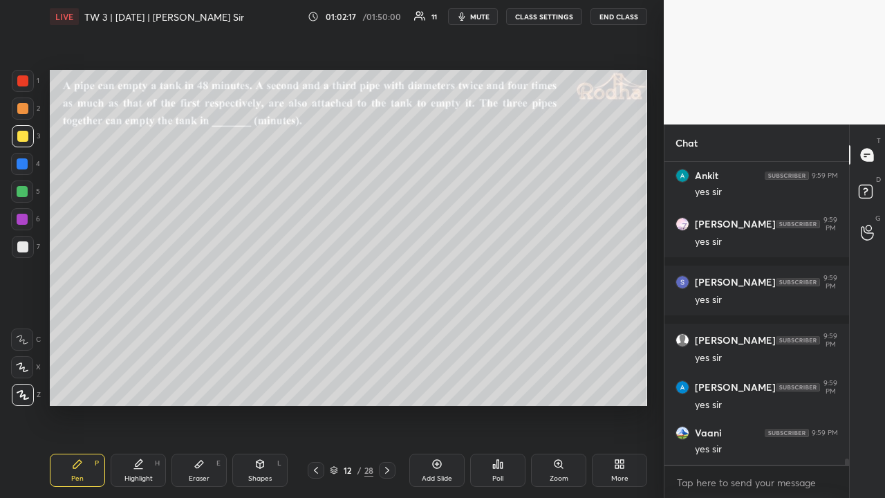
click at [315, 386] on icon at bounding box center [316, 470] width 11 height 11
click at [385, 386] on icon at bounding box center [387, 470] width 11 height 11
click at [487, 386] on div "Poll" at bounding box center [497, 470] width 55 height 33
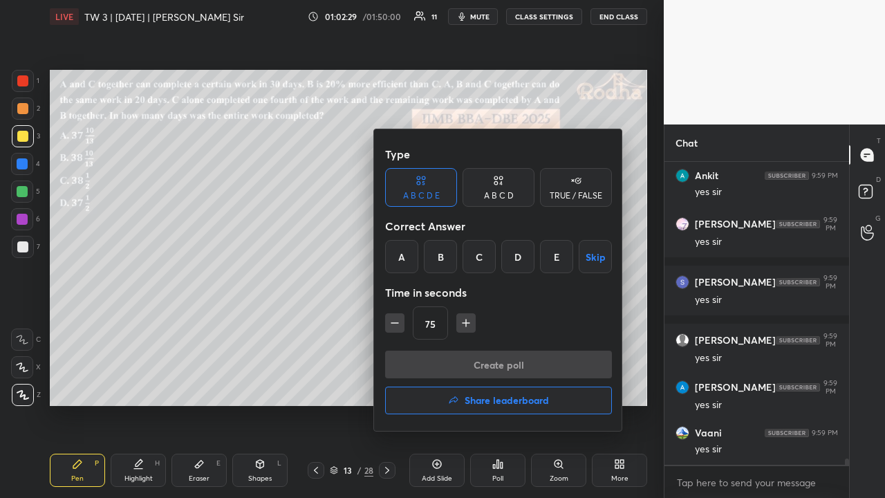
click at [448, 257] on div "B" at bounding box center [440, 256] width 33 height 33
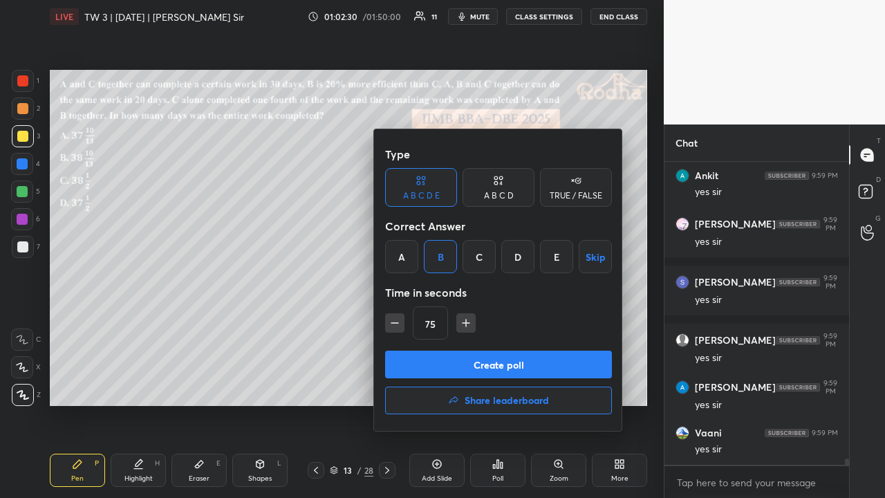
click at [463, 323] on icon "button" at bounding box center [466, 323] width 7 height 0
type input "90"
click at [477, 367] on button "Create poll" at bounding box center [498, 365] width 227 height 28
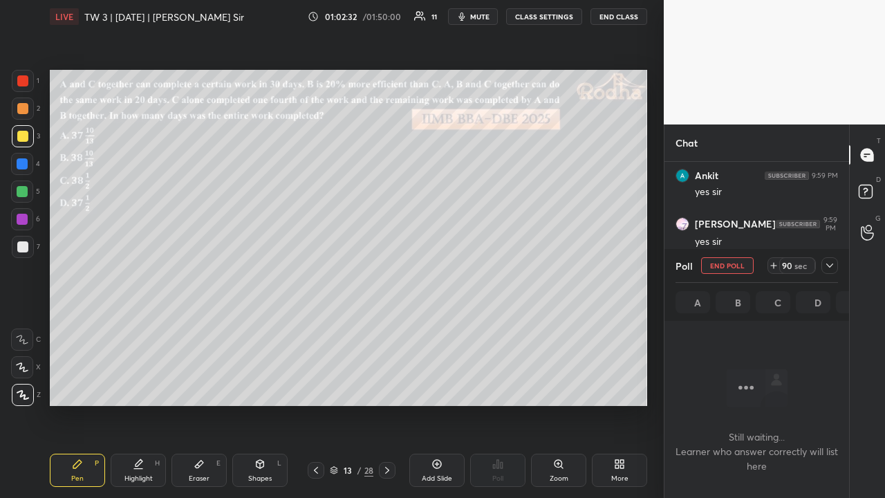
scroll to position [4, 4]
drag, startPoint x: 830, startPoint y: 261, endPoint x: 829, endPoint y: 278, distance: 16.7
click at [831, 262] on icon at bounding box center [829, 265] width 11 height 11
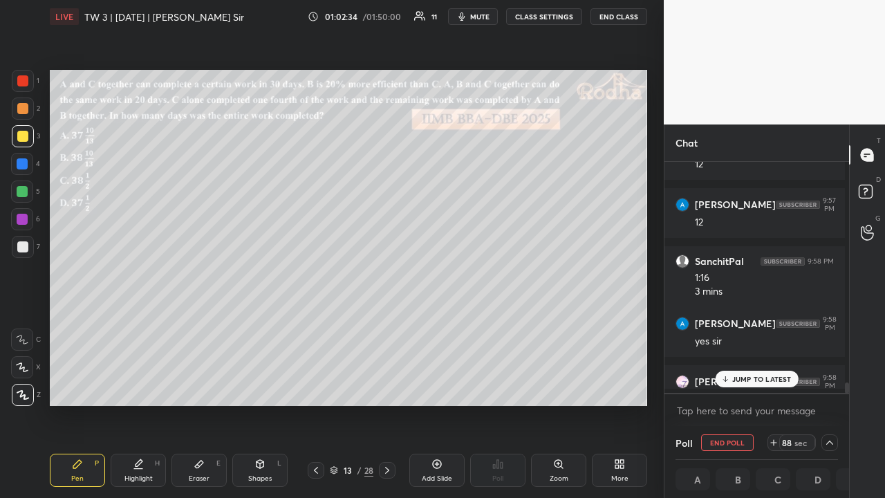
click at [758, 376] on p "JUMP TO LATEST" at bounding box center [761, 379] width 59 height 8
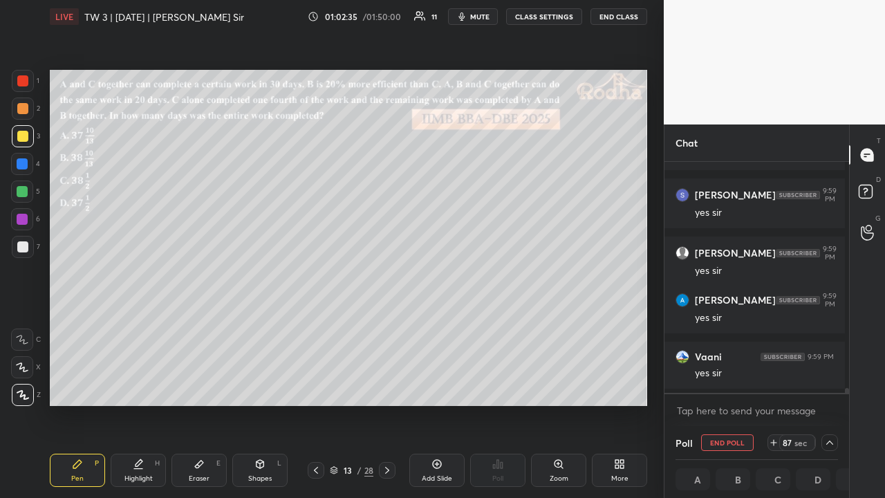
click at [23, 108] on div at bounding box center [22, 108] width 11 height 11
click at [24, 135] on div at bounding box center [22, 136] width 11 height 11
drag, startPoint x: 25, startPoint y: 107, endPoint x: 22, endPoint y: 122, distance: 15.5
click at [25, 109] on div at bounding box center [22, 108] width 11 height 11
click at [22, 133] on div at bounding box center [22, 136] width 11 height 11
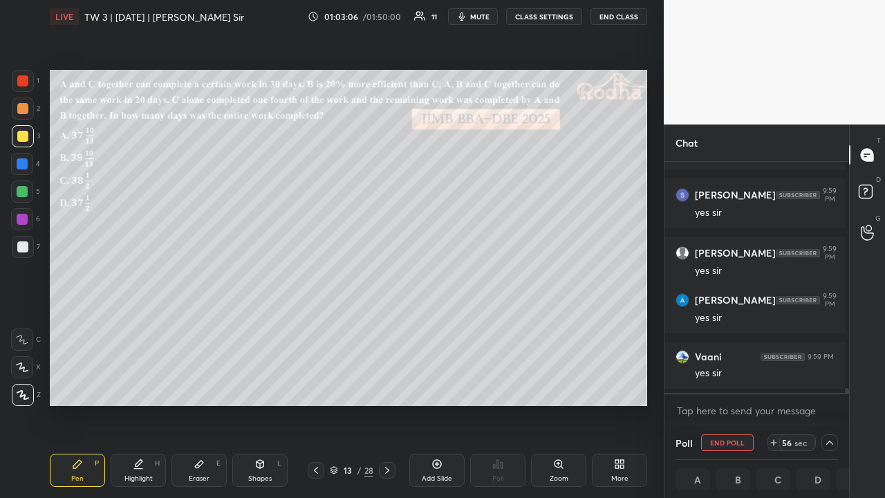
scroll to position [1, 4]
click at [829, 386] on icon at bounding box center [829, 443] width 7 height 4
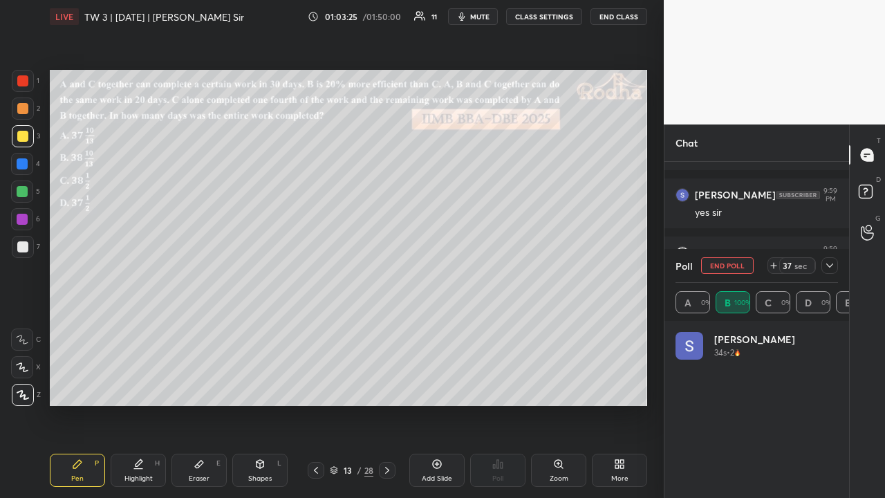
scroll to position [256, 181]
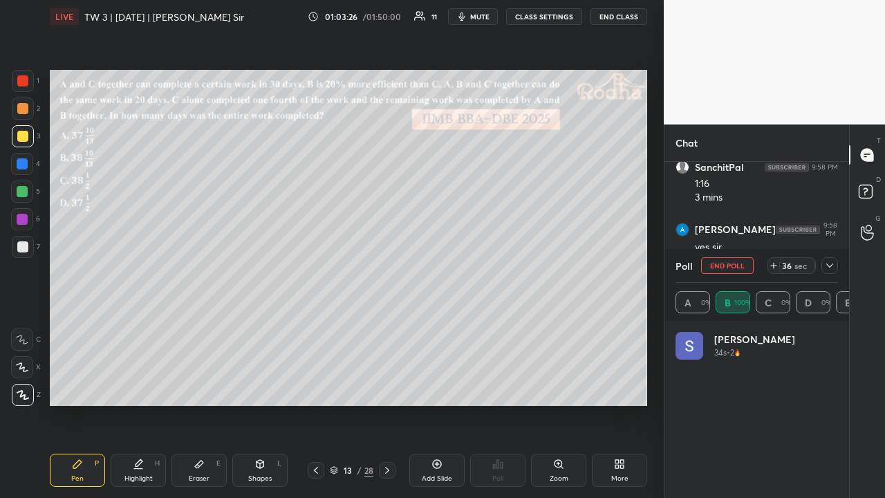
click at [829, 263] on icon at bounding box center [829, 265] width 11 height 11
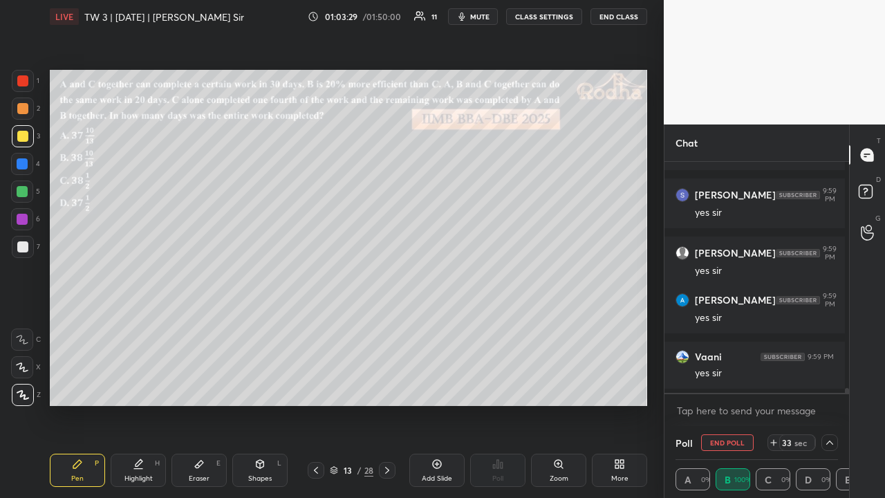
click at [768, 386] on icon at bounding box center [773, 442] width 11 height 11
click at [824, 386] on icon at bounding box center [829, 442] width 11 height 11
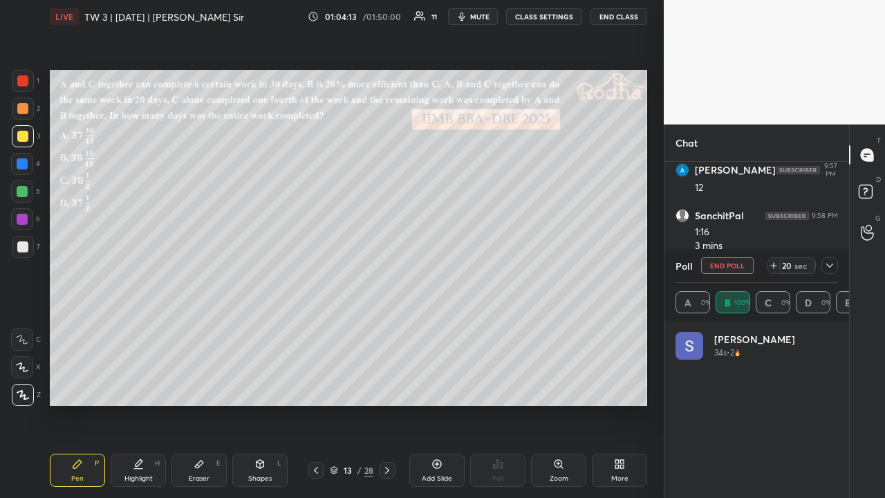
click at [831, 263] on icon at bounding box center [829, 265] width 11 height 11
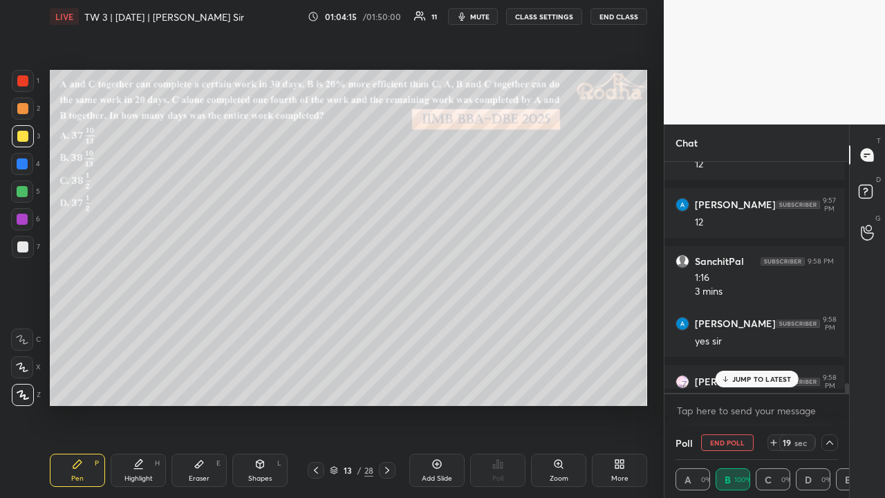
click at [768, 376] on p "JUMP TO LATEST" at bounding box center [761, 379] width 59 height 8
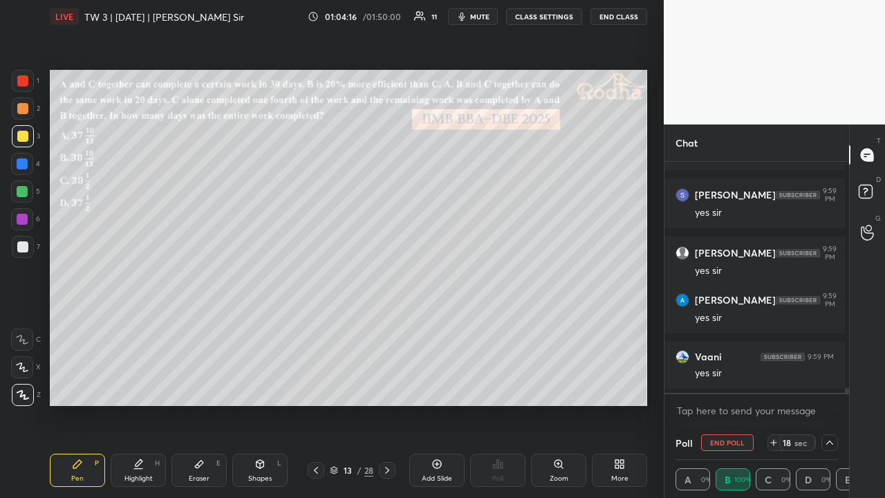
click at [827, 386] on icon at bounding box center [829, 442] width 11 height 11
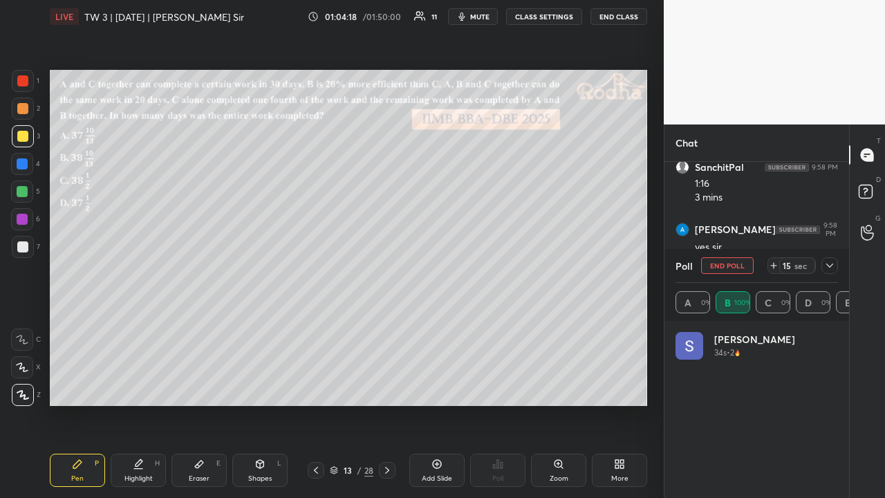
click at [831, 263] on icon at bounding box center [829, 265] width 11 height 11
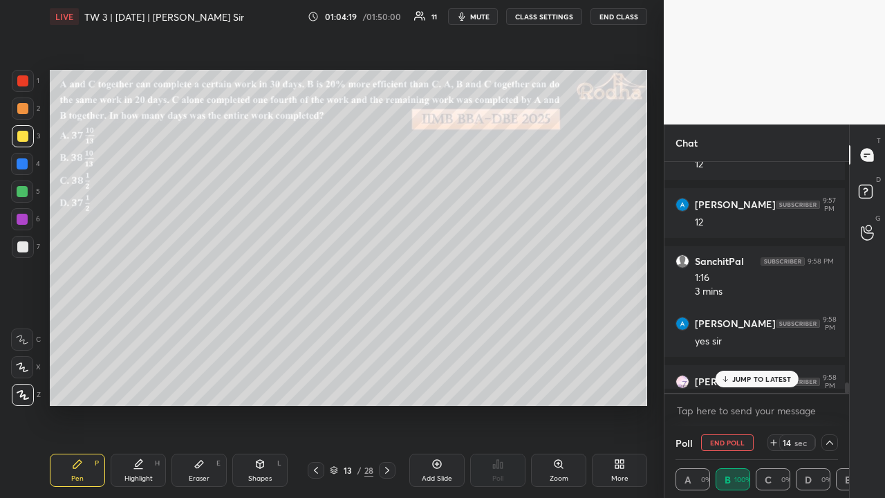
click at [826, 386] on icon at bounding box center [829, 442] width 11 height 11
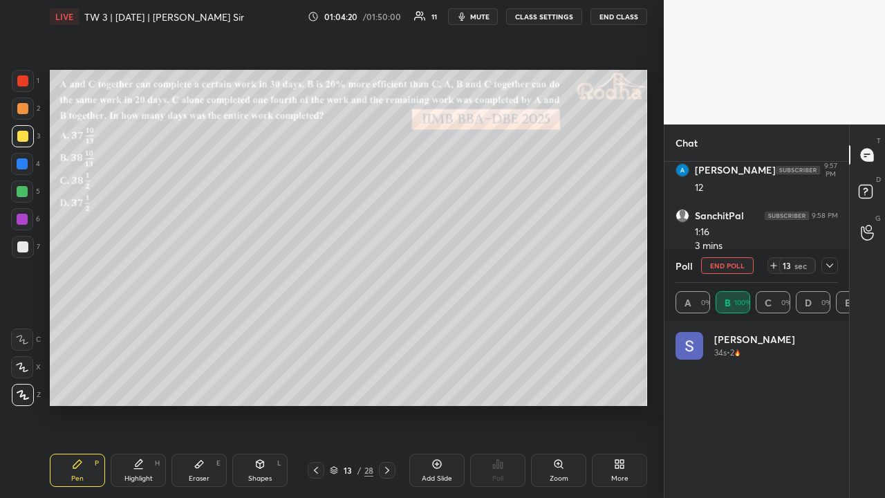
click at [831, 266] on icon at bounding box center [829, 265] width 11 height 11
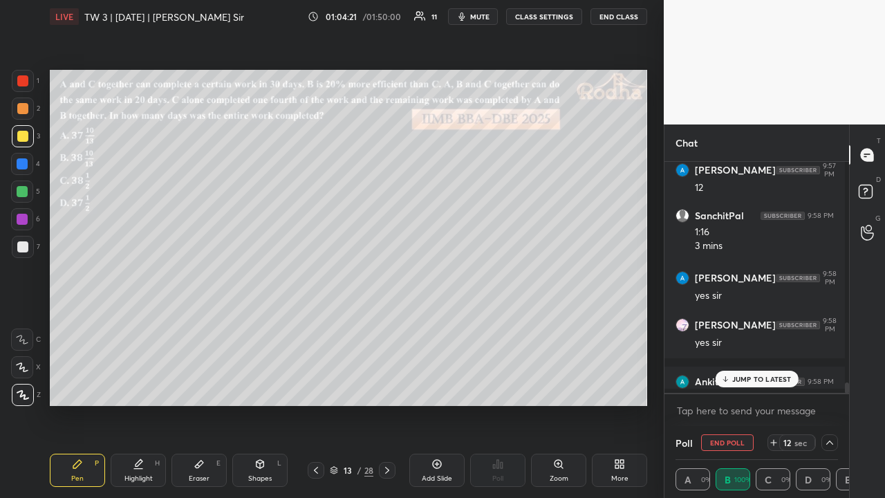
click at [762, 375] on p "JUMP TO LATEST" at bounding box center [761, 379] width 59 height 8
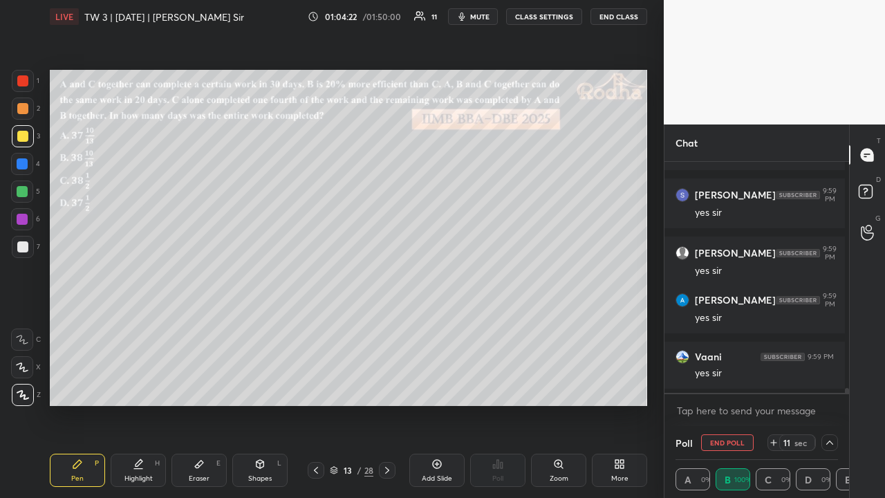
click at [826, 386] on icon at bounding box center [829, 443] width 7 height 4
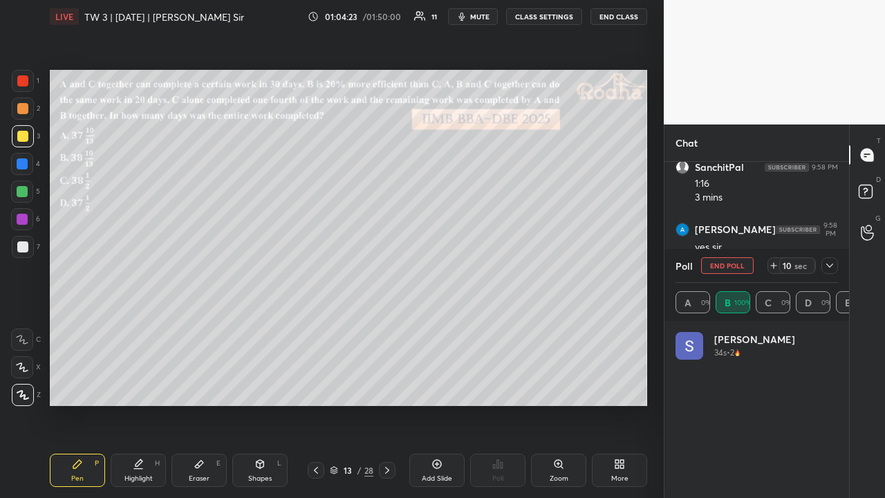
click at [829, 266] on icon at bounding box center [829, 265] width 11 height 11
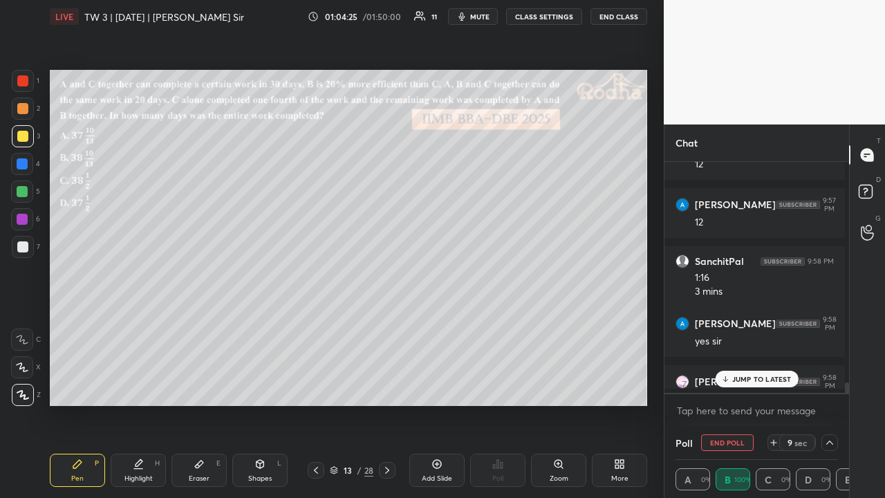
click at [754, 376] on p "JUMP TO LATEST" at bounding box center [761, 379] width 59 height 8
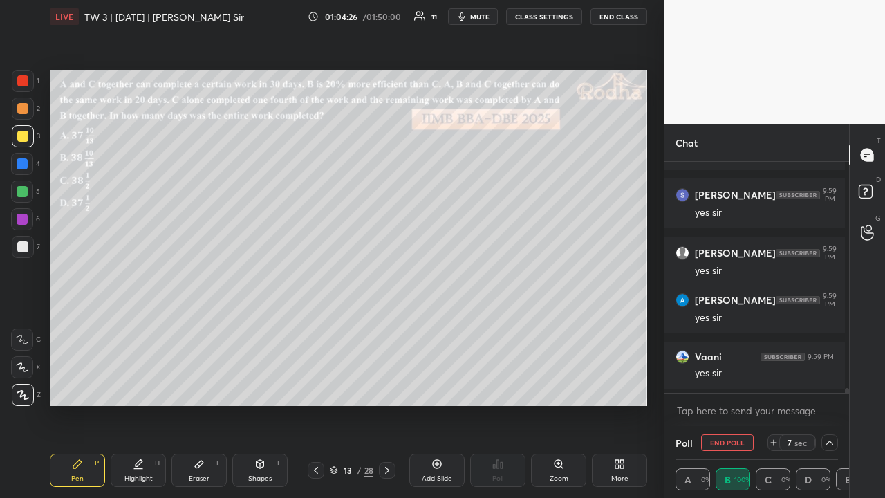
click at [824, 386] on icon at bounding box center [829, 442] width 11 height 11
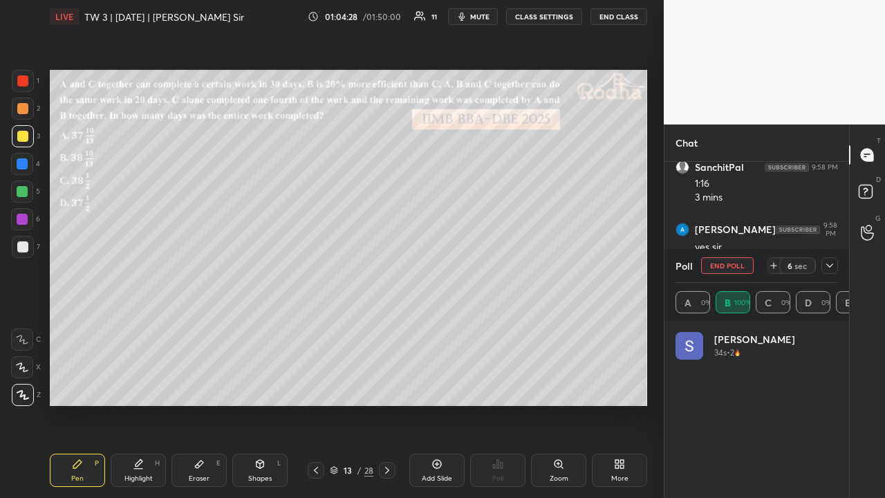
click at [831, 263] on icon at bounding box center [829, 265] width 11 height 11
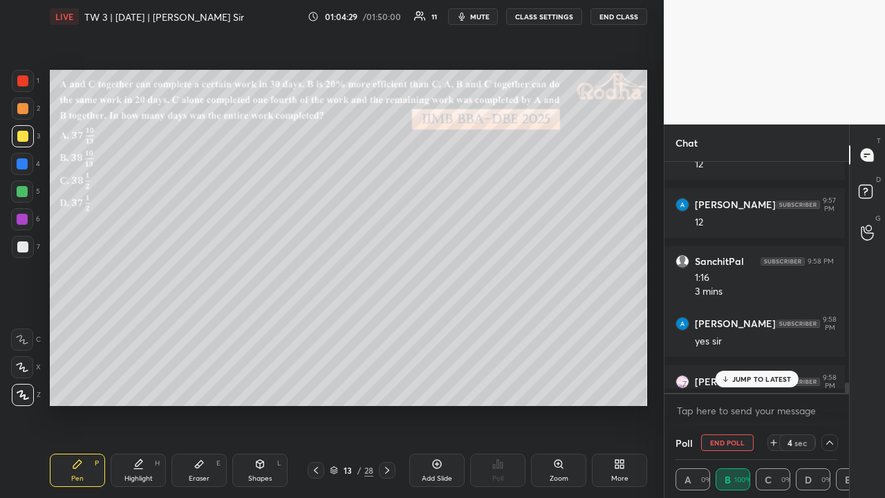
click at [758, 377] on p "JUMP TO LATEST" at bounding box center [761, 379] width 59 height 8
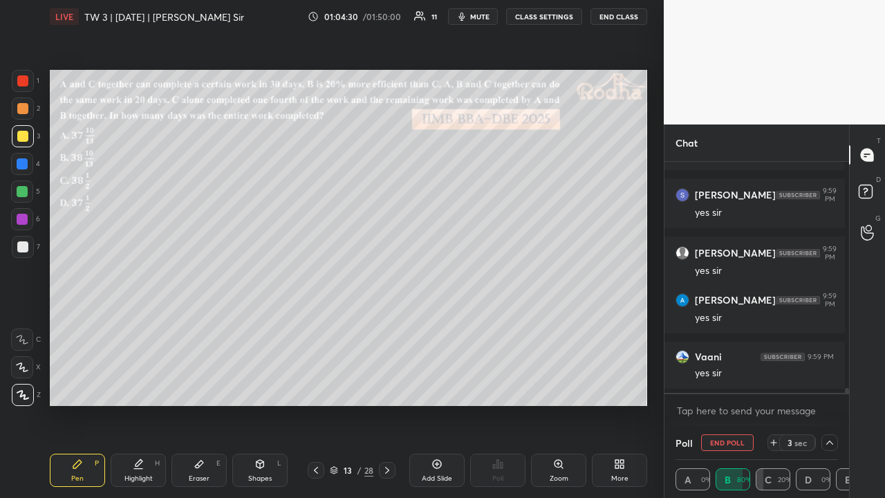
click at [826, 386] on icon at bounding box center [829, 442] width 11 height 11
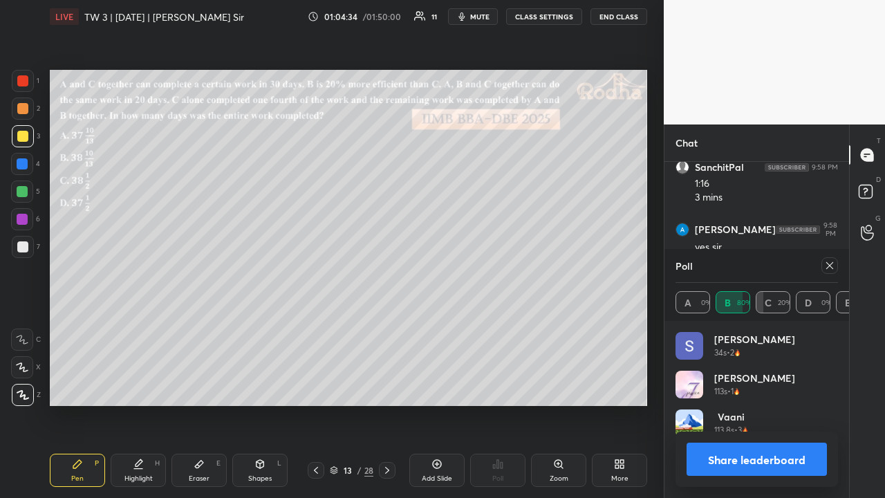
click at [829, 260] on icon at bounding box center [829, 265] width 11 height 11
type textarea "x"
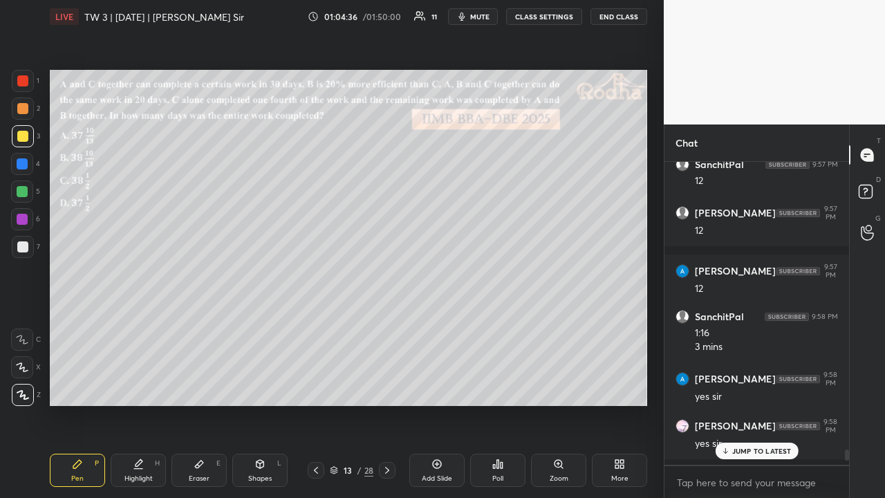
click at [748, 386] on div "JUMP TO LATEST" at bounding box center [756, 451] width 83 height 17
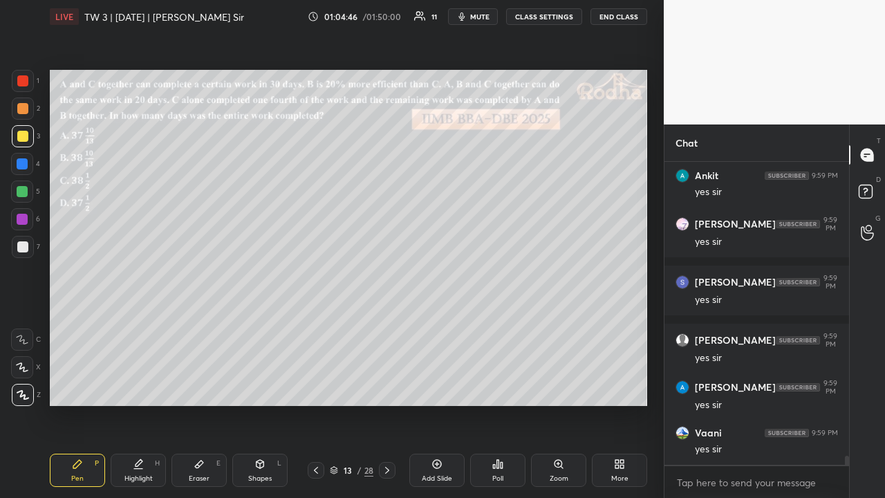
click at [23, 109] on div at bounding box center [22, 108] width 11 height 11
click at [26, 135] on div at bounding box center [22, 136] width 11 height 11
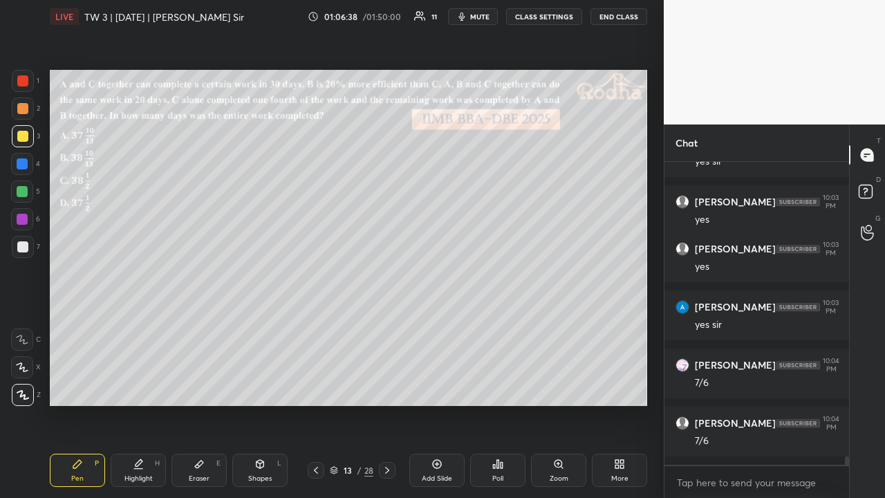
scroll to position [10373, 0]
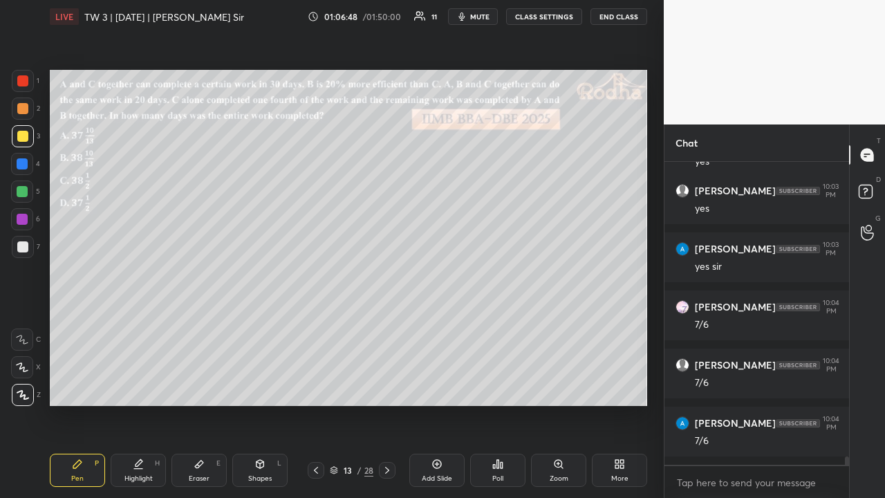
click at [24, 192] on div at bounding box center [22, 191] width 11 height 11
click at [254, 386] on div "Shapes L" at bounding box center [259, 470] width 55 height 33
click at [28, 386] on div at bounding box center [23, 395] width 22 height 22
click at [24, 109] on div at bounding box center [22, 108] width 11 height 11
click at [80, 386] on icon at bounding box center [77, 464] width 8 height 8
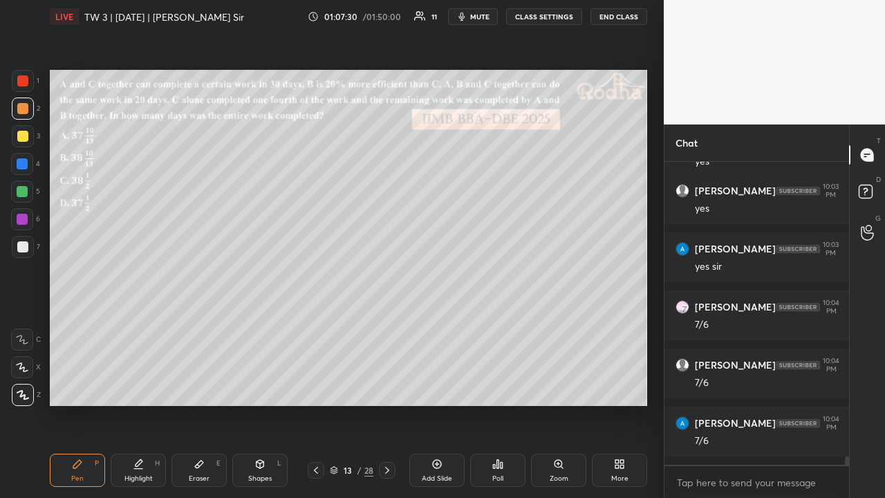
drag, startPoint x: 198, startPoint y: 462, endPoint x: 254, endPoint y: 407, distance: 78.2
click at [199, 386] on icon at bounding box center [199, 464] width 11 height 11
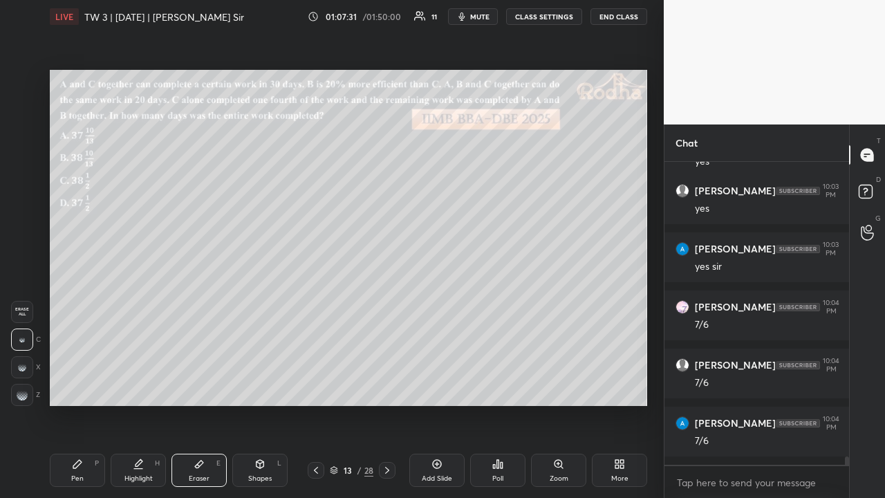
scroll to position [10431, 0]
click at [72, 386] on icon at bounding box center [77, 464] width 11 height 11
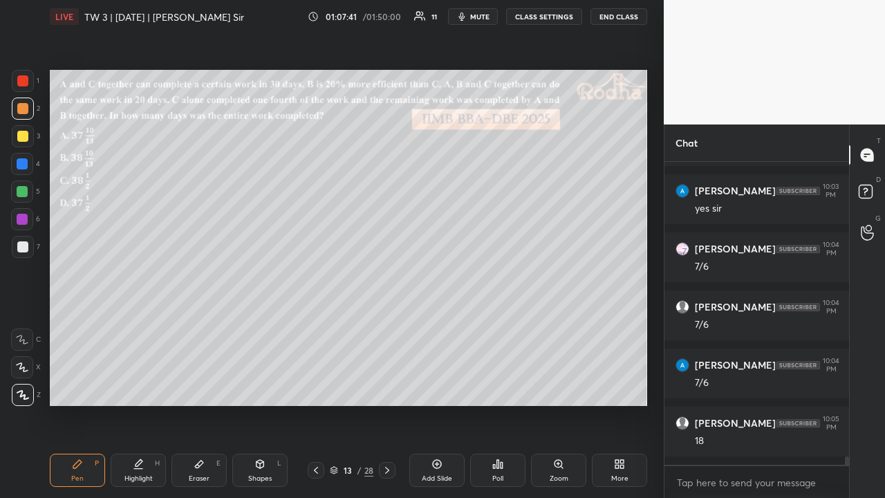
scroll to position [10489, 0]
drag, startPoint x: 26, startPoint y: 134, endPoint x: 32, endPoint y: 147, distance: 13.6
click at [26, 134] on div at bounding box center [22, 136] width 11 height 11
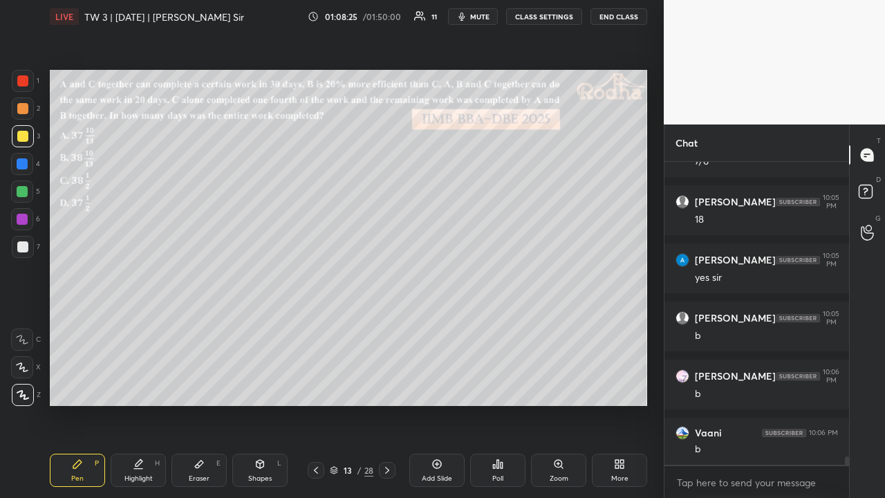
click at [24, 110] on div at bounding box center [22, 108] width 11 height 11
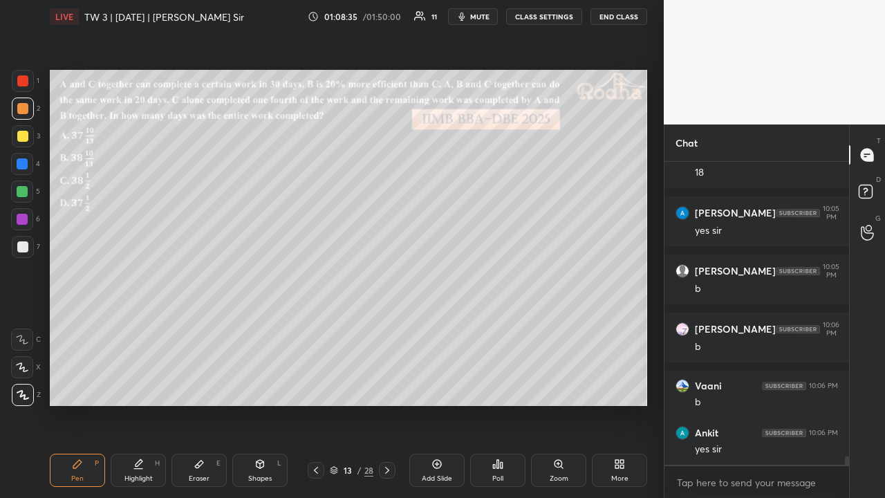
scroll to position [10757, 0]
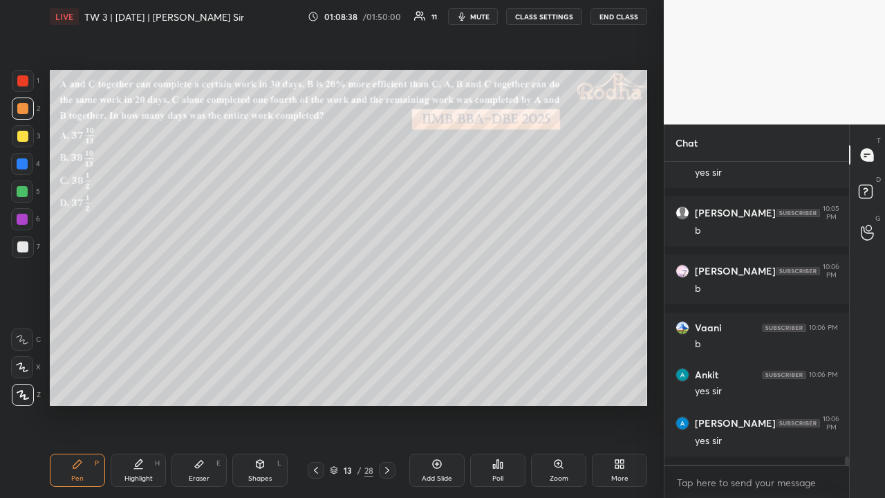
click at [21, 139] on div at bounding box center [22, 136] width 11 height 11
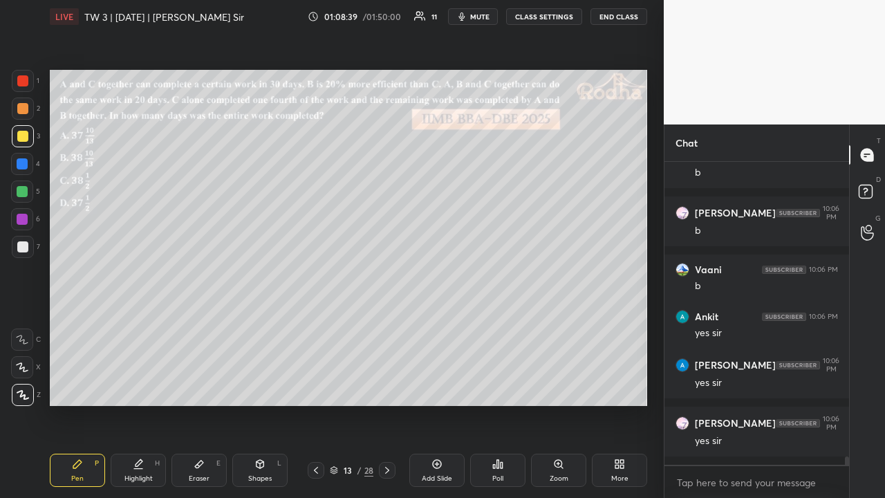
click at [391, 386] on icon at bounding box center [387, 470] width 11 height 11
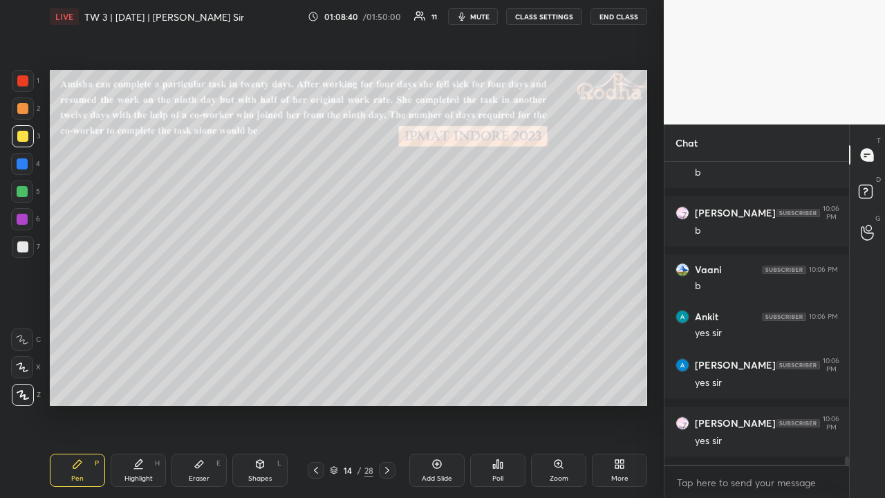
click at [317, 386] on icon at bounding box center [316, 470] width 4 height 7
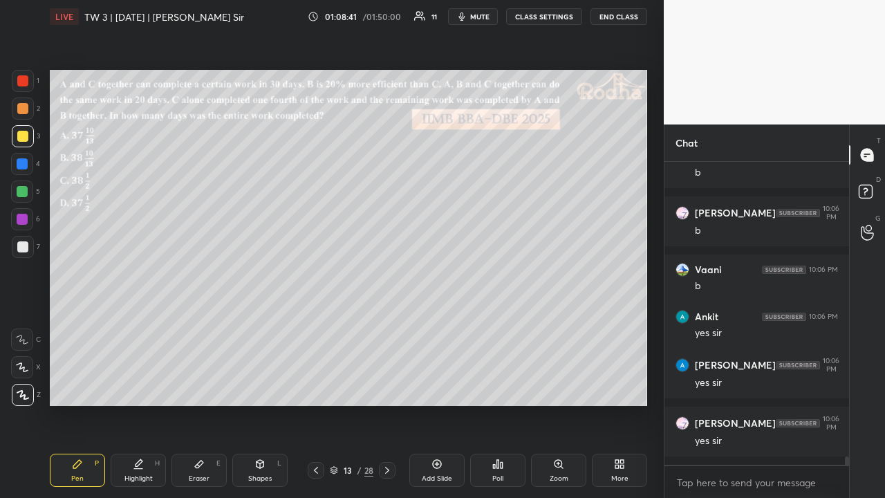
scroll to position [10873, 0]
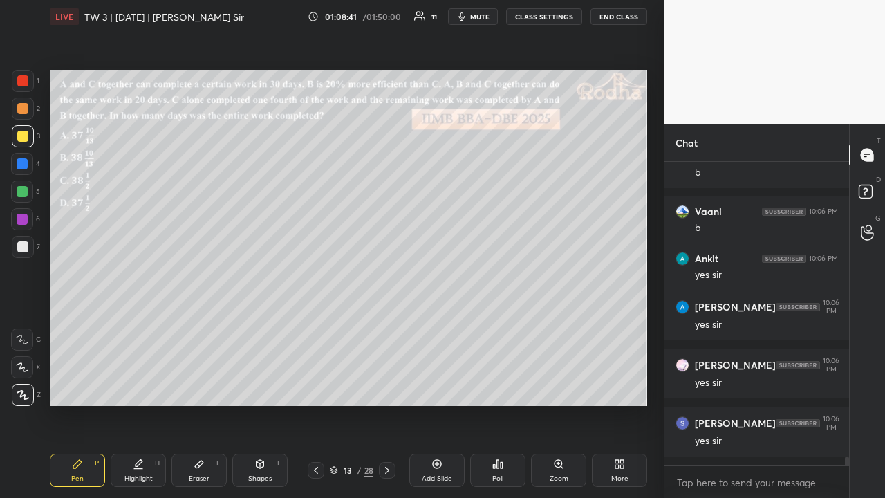
click at [387, 386] on icon at bounding box center [387, 470] width 11 height 11
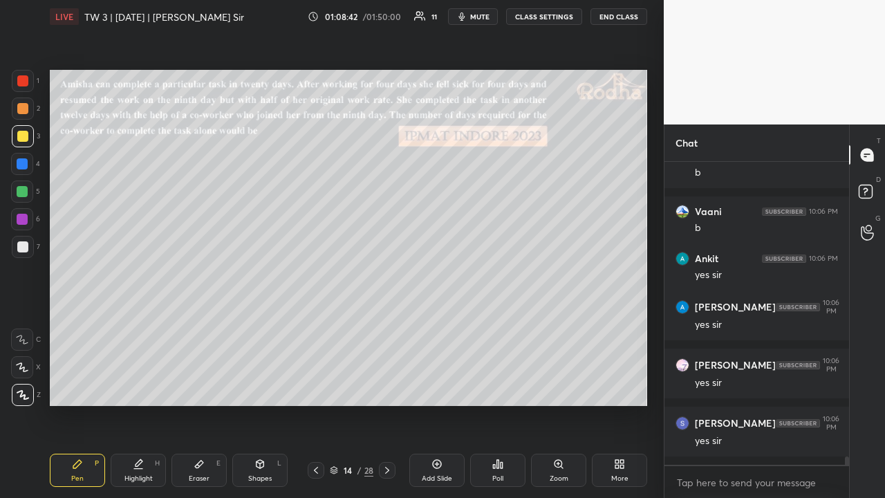
scroll to position [10931, 0]
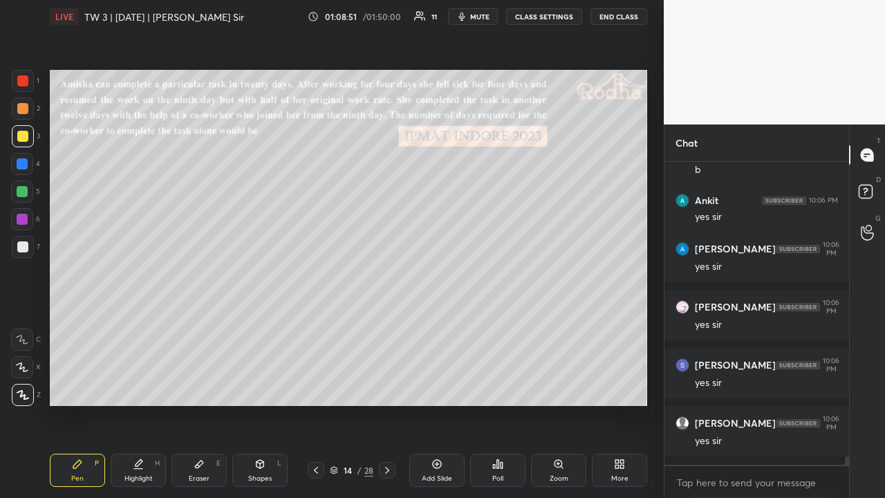
drag, startPoint x: 17, startPoint y: 107, endPoint x: 24, endPoint y: 115, distance: 10.8
click at [18, 107] on div at bounding box center [22, 108] width 11 height 11
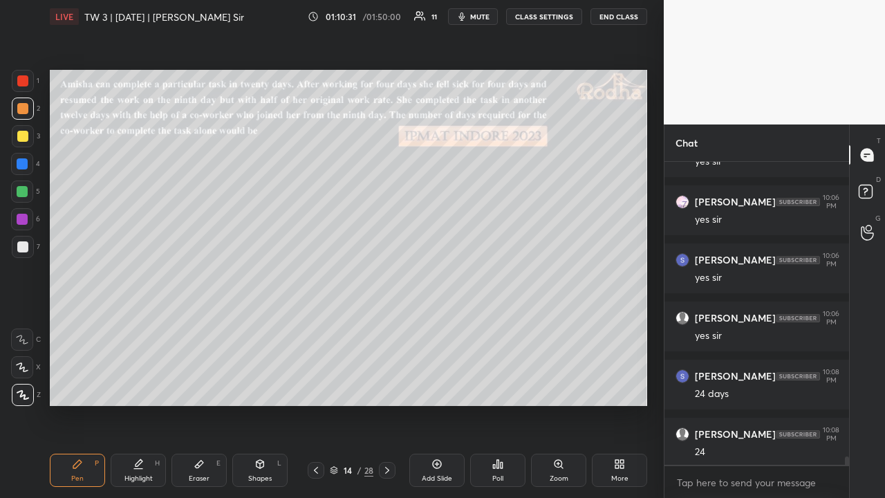
click at [23, 141] on div at bounding box center [22, 136] width 11 height 11
click at [263, 386] on icon at bounding box center [261, 463] width 8 height 2
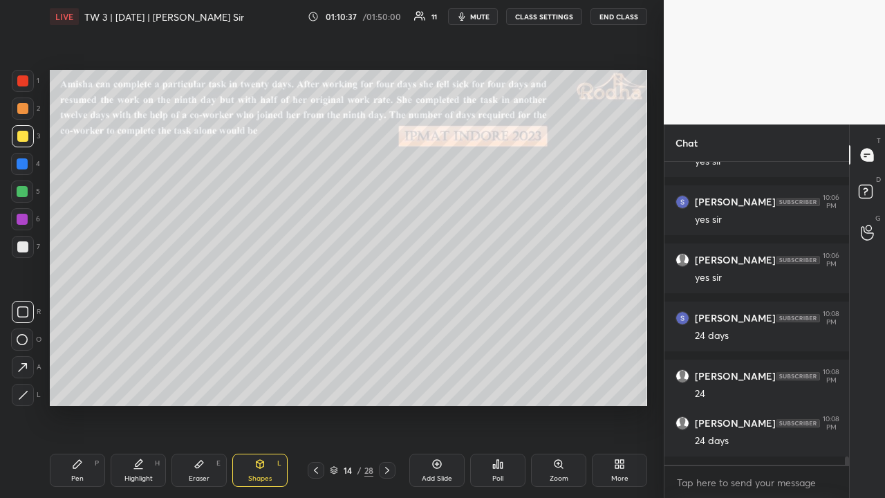
click at [201, 386] on icon at bounding box center [199, 464] width 11 height 11
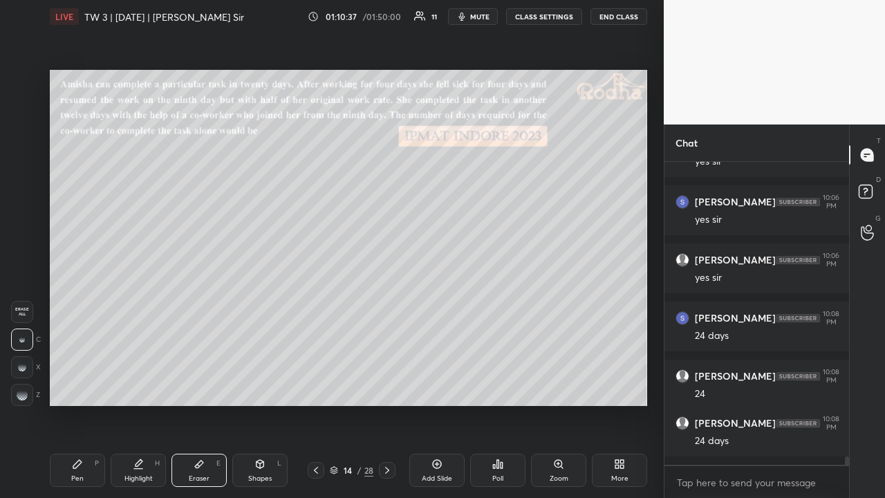
scroll to position [11153, 0]
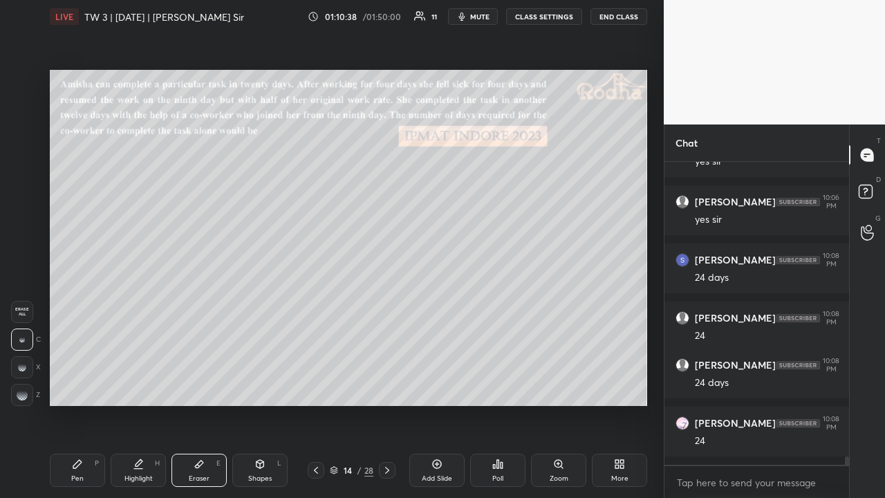
drag, startPoint x: 255, startPoint y: 466, endPoint x: 239, endPoint y: 455, distance: 19.4
click at [255, 386] on icon at bounding box center [260, 464] width 11 height 11
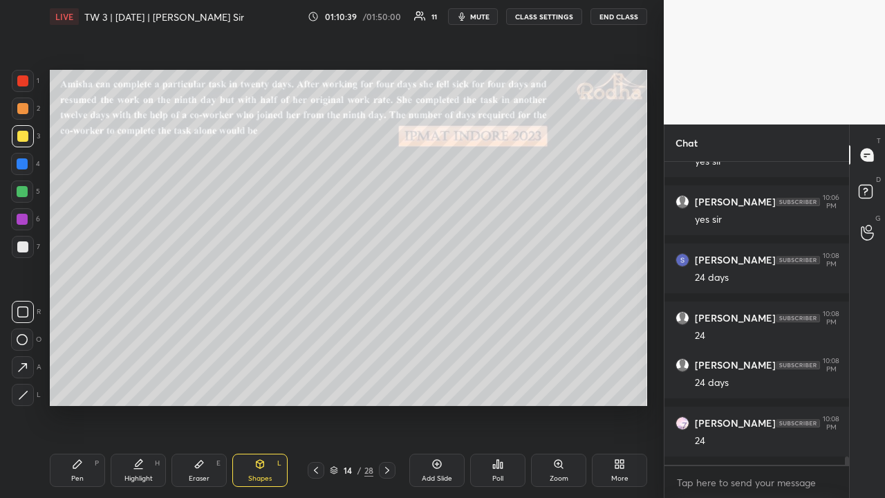
click at [25, 386] on icon at bounding box center [23, 395] width 10 height 10
drag, startPoint x: 22, startPoint y: 109, endPoint x: 22, endPoint y: 138, distance: 29.7
click at [23, 109] on div at bounding box center [22, 108] width 11 height 11
drag, startPoint x: 80, startPoint y: 468, endPoint x: 86, endPoint y: 452, distance: 16.2
click at [82, 386] on icon at bounding box center [77, 464] width 11 height 11
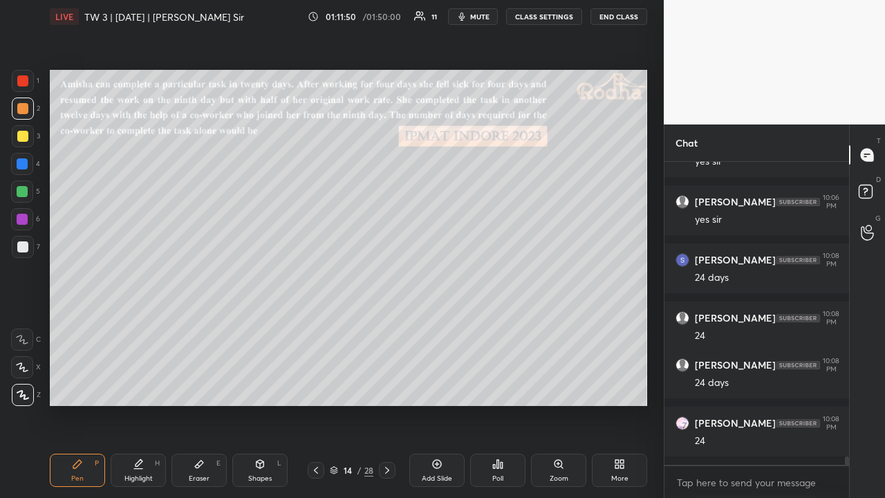
click at [24, 243] on div at bounding box center [22, 246] width 11 height 11
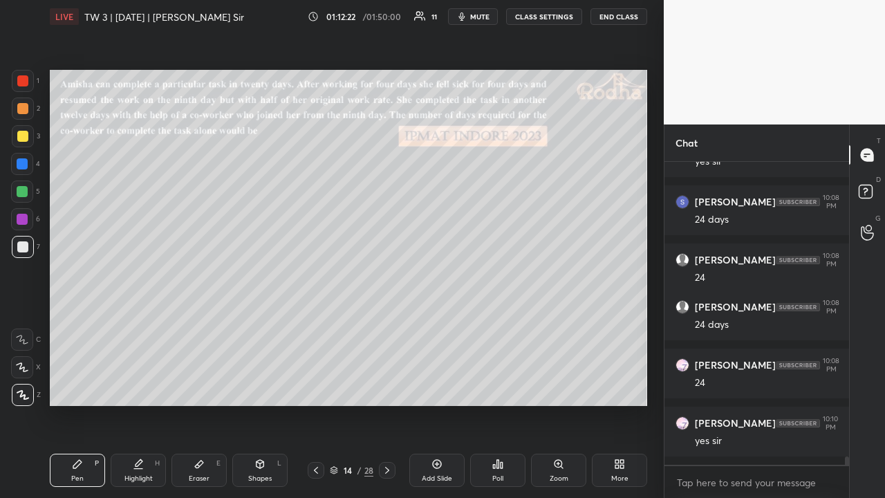
click at [21, 191] on div at bounding box center [22, 191] width 11 height 11
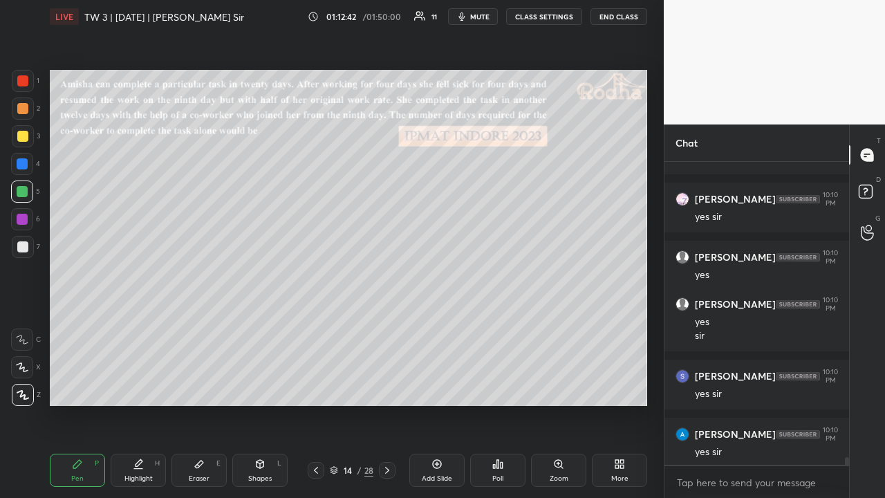
scroll to position [11493, 0]
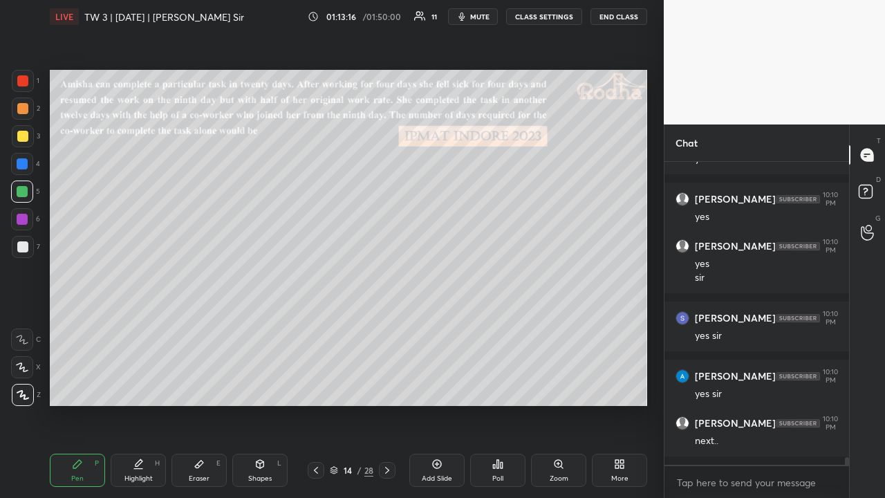
drag, startPoint x: 24, startPoint y: 137, endPoint x: 34, endPoint y: 150, distance: 16.3
click at [26, 138] on div at bounding box center [22, 136] width 11 height 11
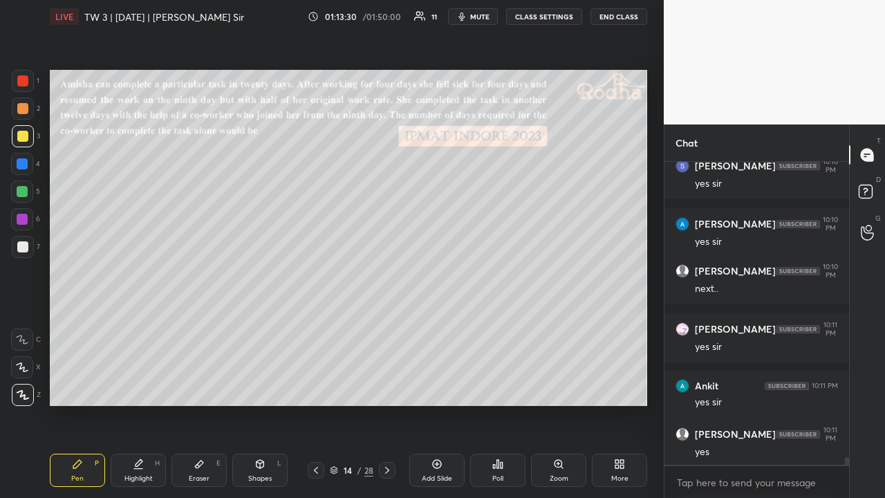
scroll to position [11692, 0]
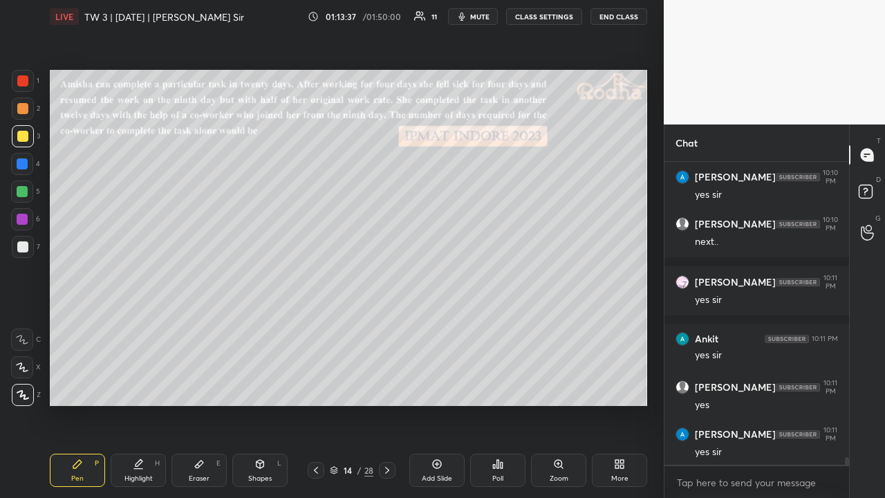
click at [207, 386] on div "Eraser E" at bounding box center [199, 470] width 55 height 33
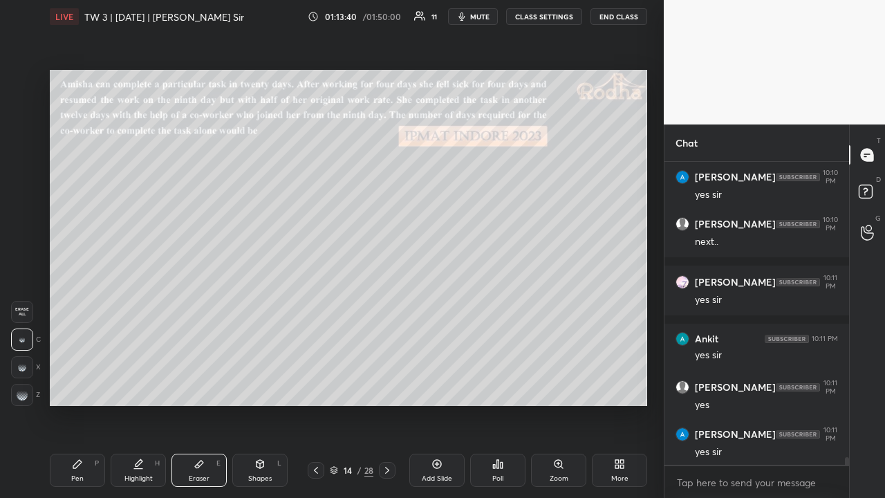
click at [92, 386] on div "Pen P" at bounding box center [77, 470] width 55 height 33
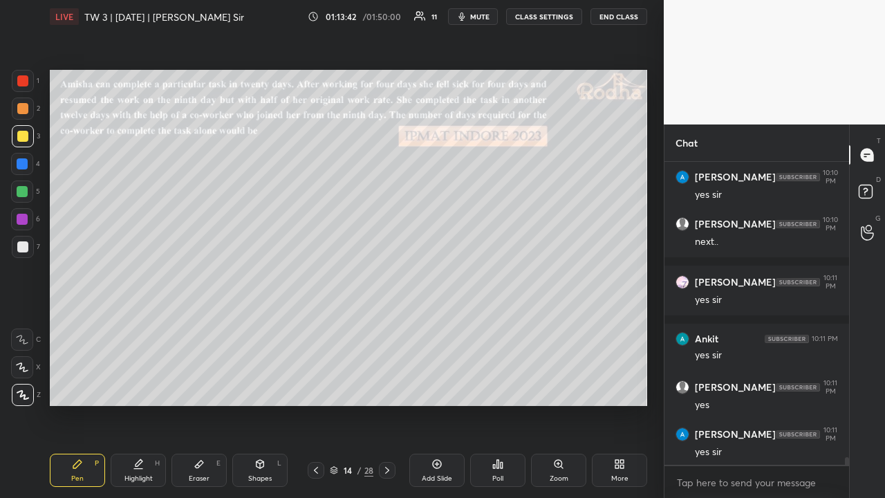
click at [26, 245] on div at bounding box center [22, 246] width 11 height 11
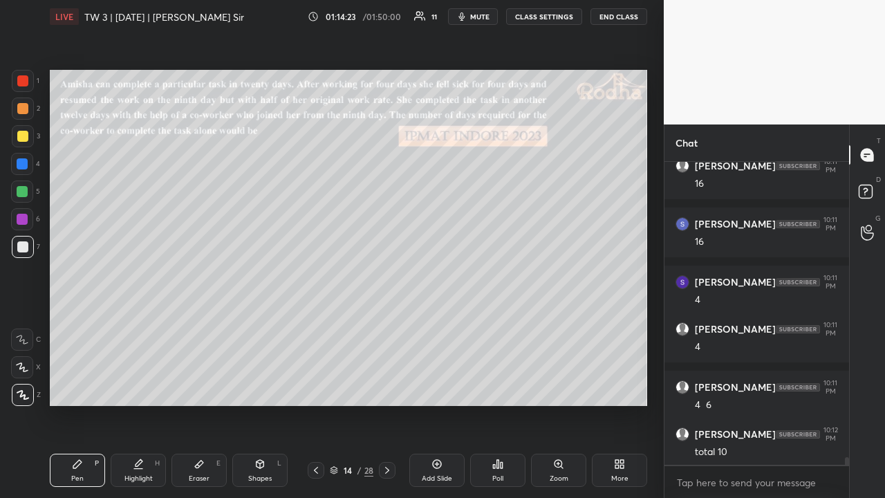
scroll to position [12124, 0]
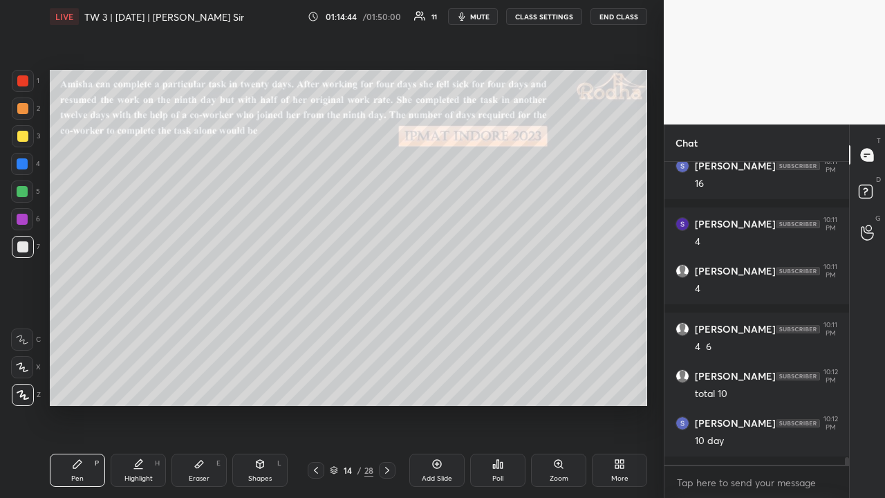
click at [28, 105] on div at bounding box center [23, 109] width 22 height 22
click at [28, 187] on div at bounding box center [22, 192] width 22 height 22
click at [29, 241] on div at bounding box center [23, 247] width 22 height 22
click at [21, 109] on div at bounding box center [22, 108] width 11 height 11
drag, startPoint x: 24, startPoint y: 136, endPoint x: 23, endPoint y: 145, distance: 9.7
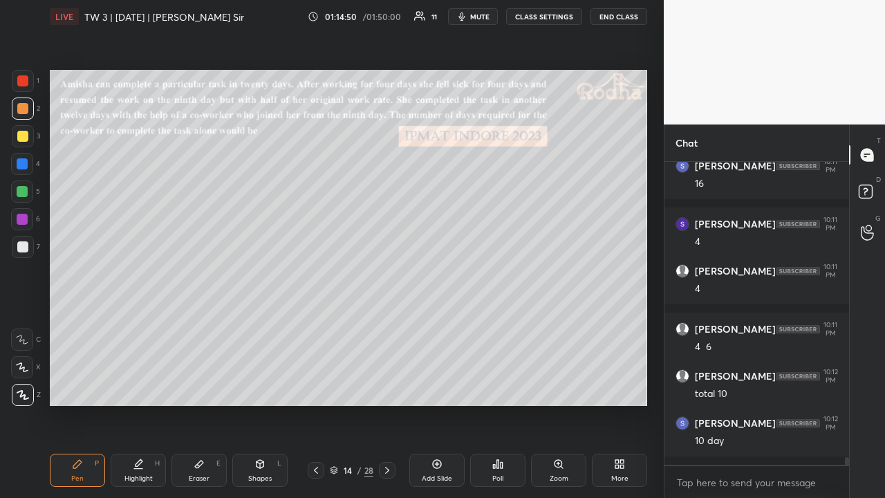
click at [25, 136] on div at bounding box center [22, 136] width 11 height 11
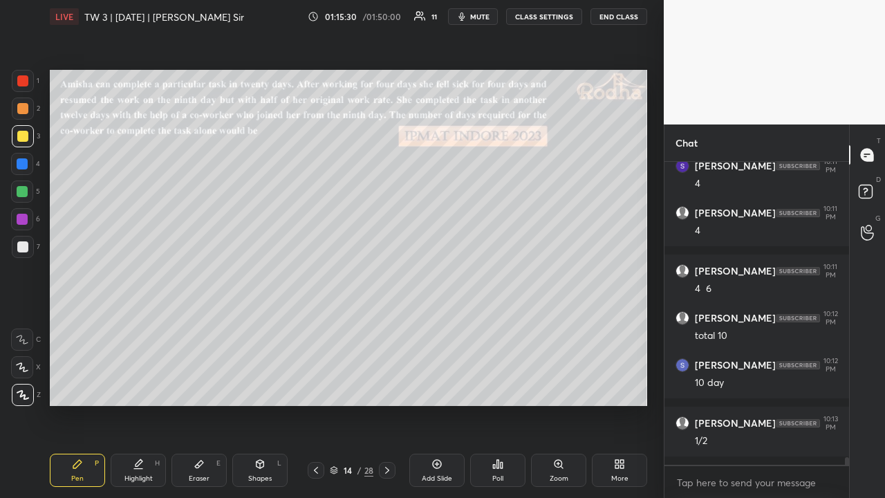
click at [24, 249] on div at bounding box center [22, 246] width 11 height 11
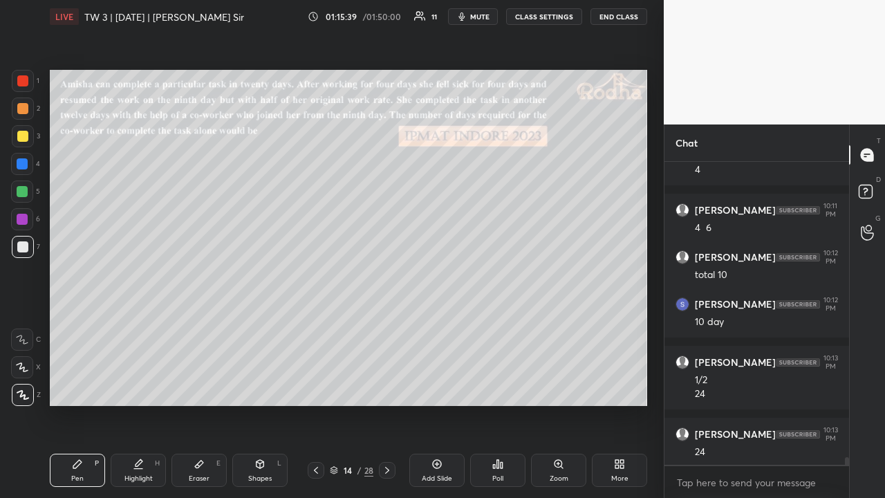
scroll to position [12301, 0]
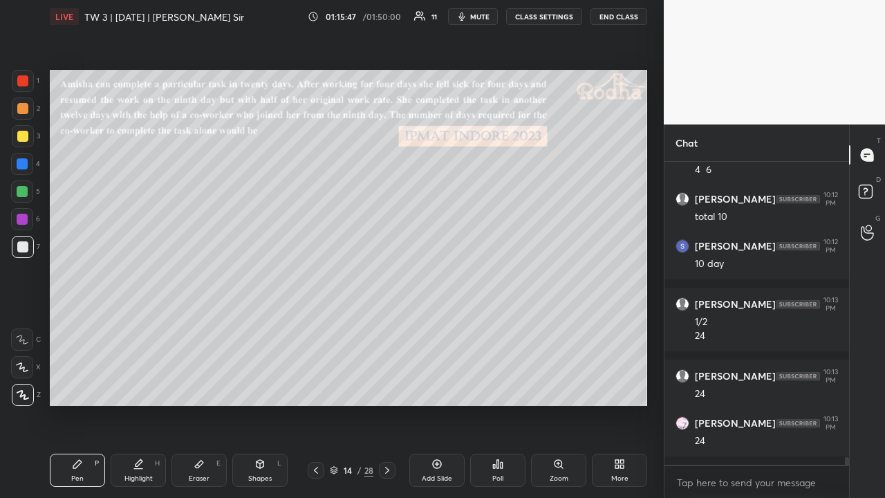
drag, startPoint x: 28, startPoint y: 109, endPoint x: 32, endPoint y: 118, distance: 9.6
click at [28, 111] on div at bounding box center [23, 109] width 22 height 22
click at [24, 238] on div at bounding box center [23, 247] width 22 height 22
drag, startPoint x: 26, startPoint y: 79, endPoint x: 19, endPoint y: 80, distance: 7.0
click at [25, 80] on div at bounding box center [22, 80] width 11 height 11
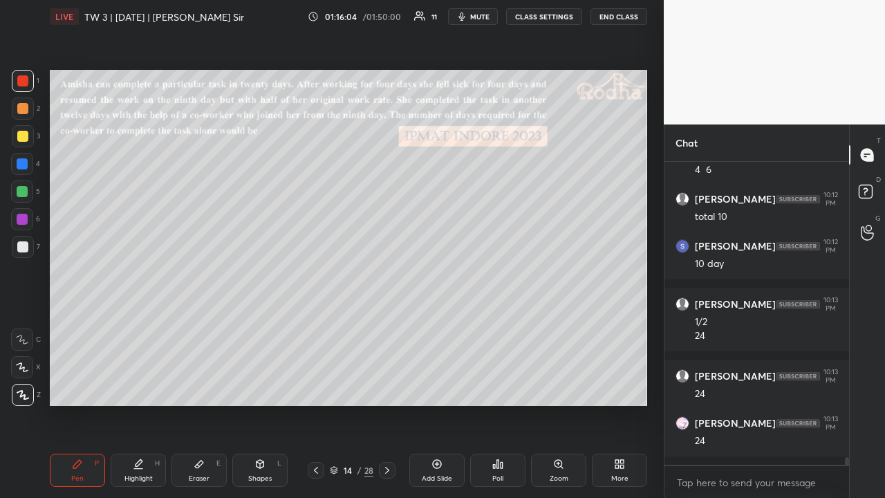
drag, startPoint x: 22, startPoint y: 189, endPoint x: 24, endPoint y: 201, distance: 11.2
click at [22, 190] on div at bounding box center [22, 191] width 11 height 11
click at [24, 245] on div at bounding box center [22, 246] width 11 height 11
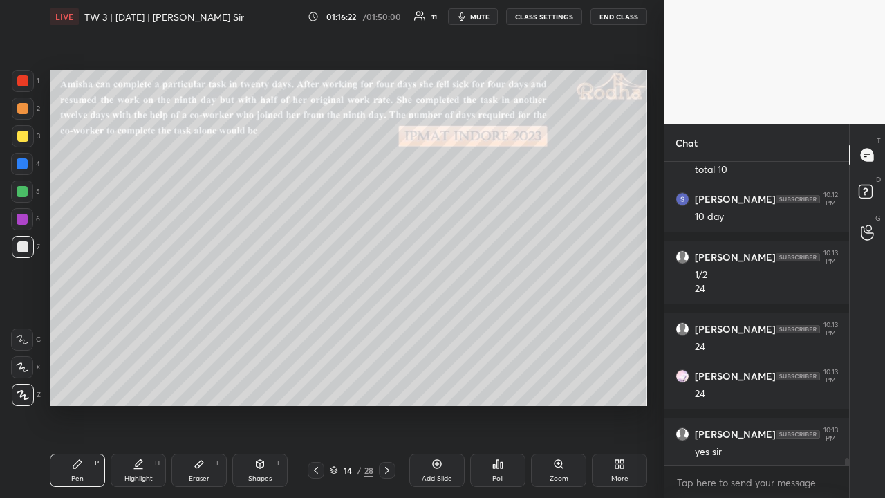
click at [21, 136] on div at bounding box center [22, 136] width 11 height 11
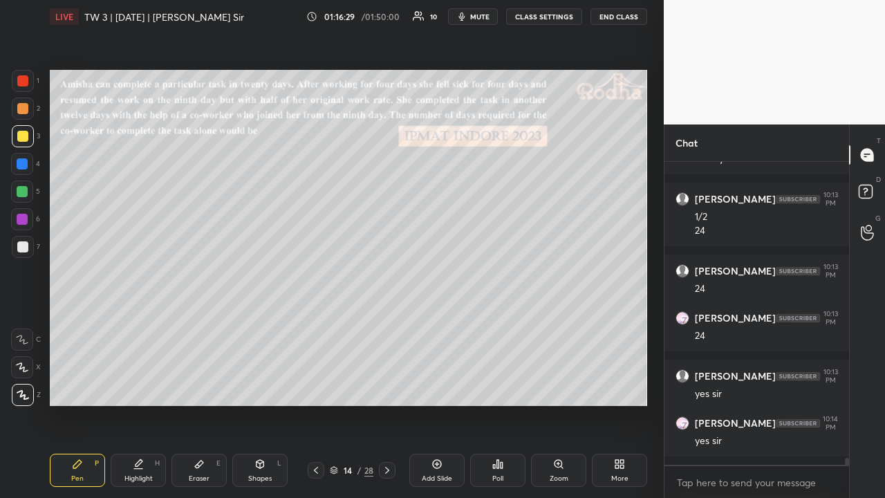
click at [25, 243] on div at bounding box center [22, 246] width 11 height 11
click at [194, 386] on div "Eraser E" at bounding box center [199, 470] width 55 height 33
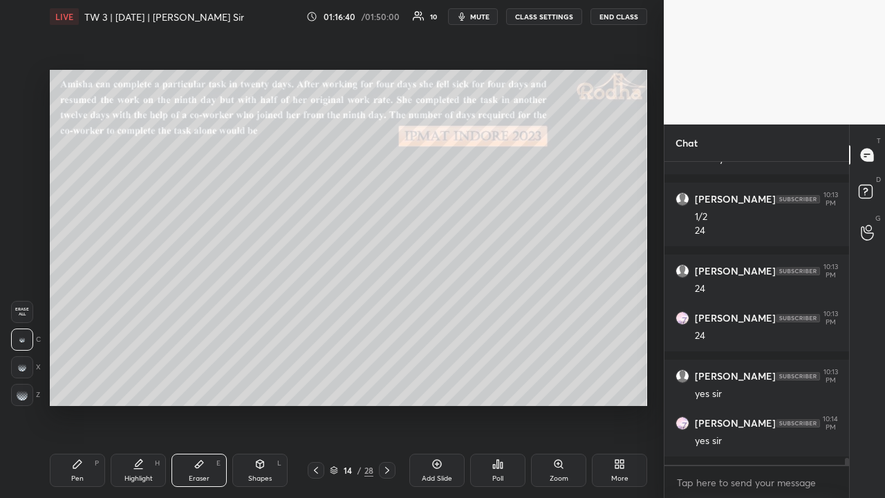
drag, startPoint x: 80, startPoint y: 465, endPoint x: 80, endPoint y: 438, distance: 27.7
click at [79, 386] on icon at bounding box center [77, 464] width 11 height 11
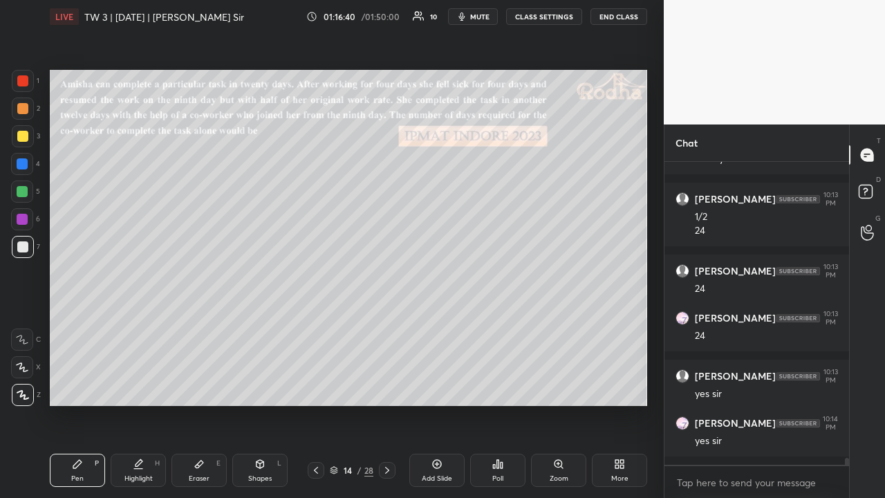
click at [24, 135] on div at bounding box center [22, 136] width 11 height 11
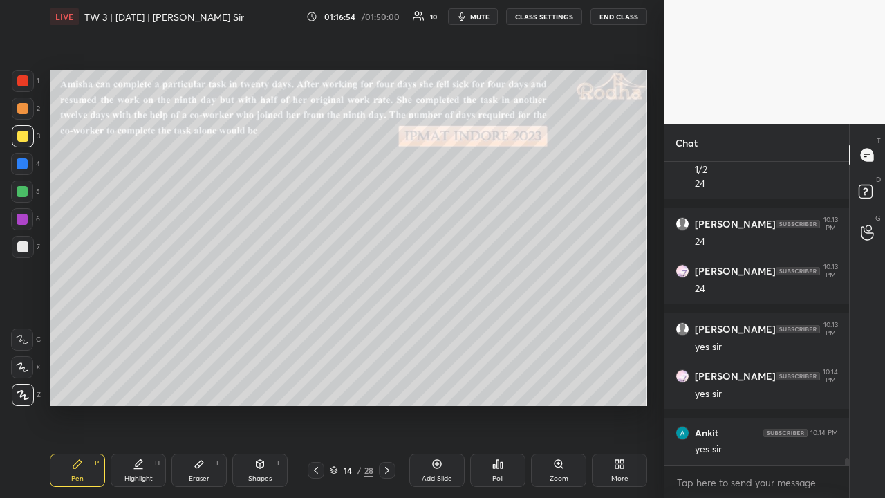
scroll to position [12511, 0]
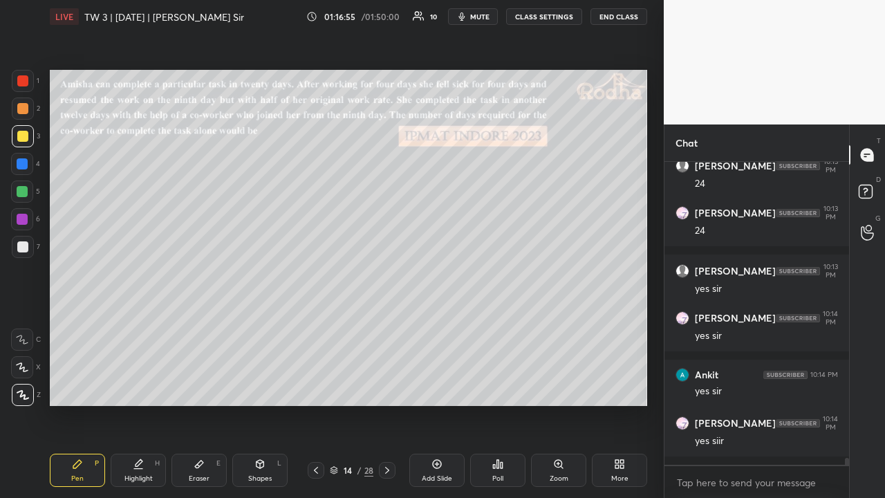
drag, startPoint x: 21, startPoint y: 111, endPoint x: 22, endPoint y: 120, distance: 9.7
click at [21, 111] on div at bounding box center [22, 108] width 11 height 11
click at [24, 127] on div at bounding box center [23, 136] width 22 height 22
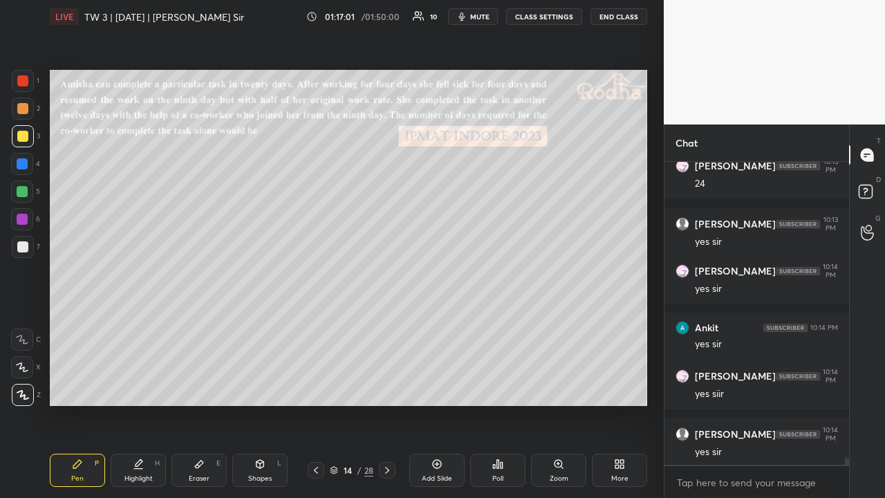
click at [387, 386] on icon at bounding box center [387, 470] width 11 height 11
click at [491, 386] on div "Poll" at bounding box center [497, 470] width 55 height 33
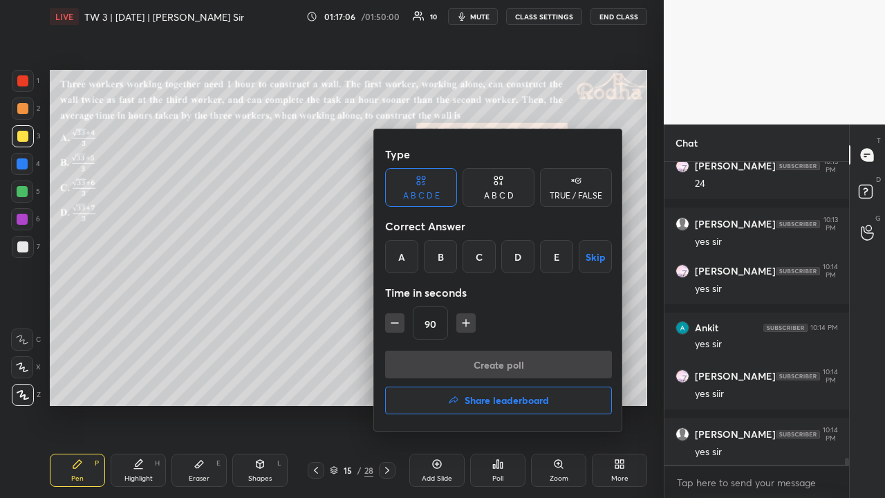
click at [405, 261] on div "A" at bounding box center [401, 256] width 33 height 33
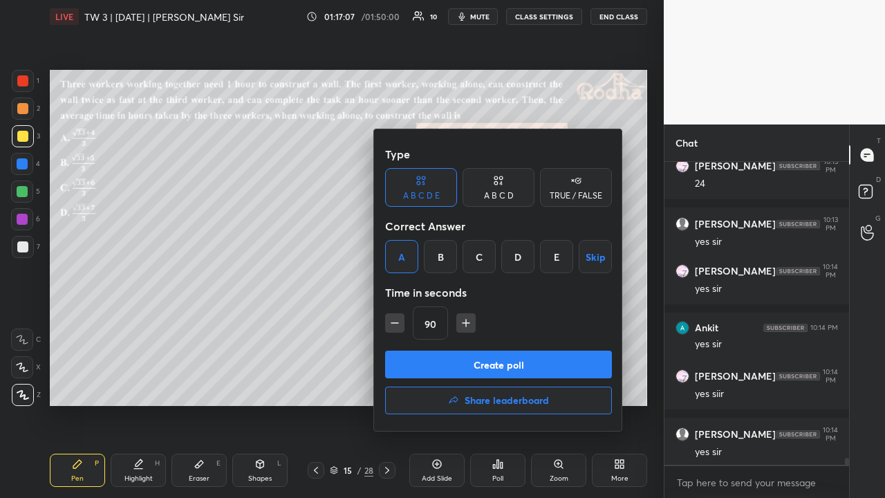
drag, startPoint x: 510, startPoint y: 180, endPoint x: 507, endPoint y: 188, distance: 9.0
click at [510, 181] on div "A B C D" at bounding box center [499, 187] width 72 height 39
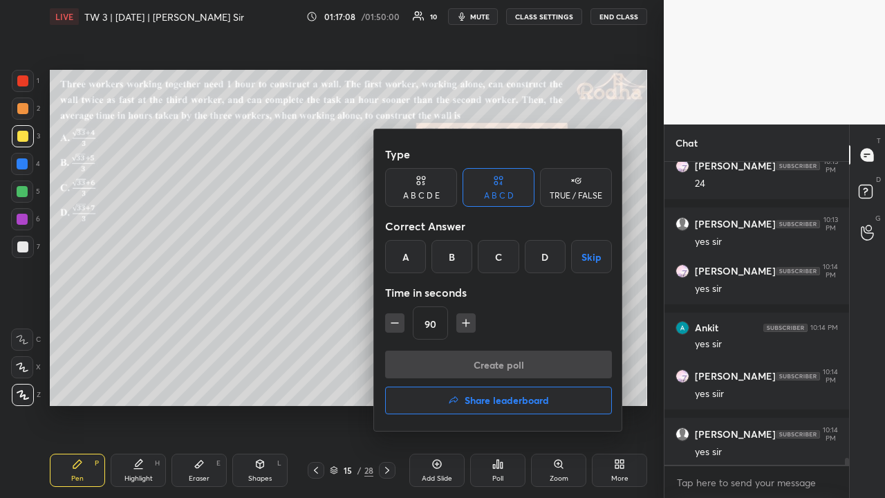
click at [408, 252] on div "A" at bounding box center [405, 256] width 41 height 33
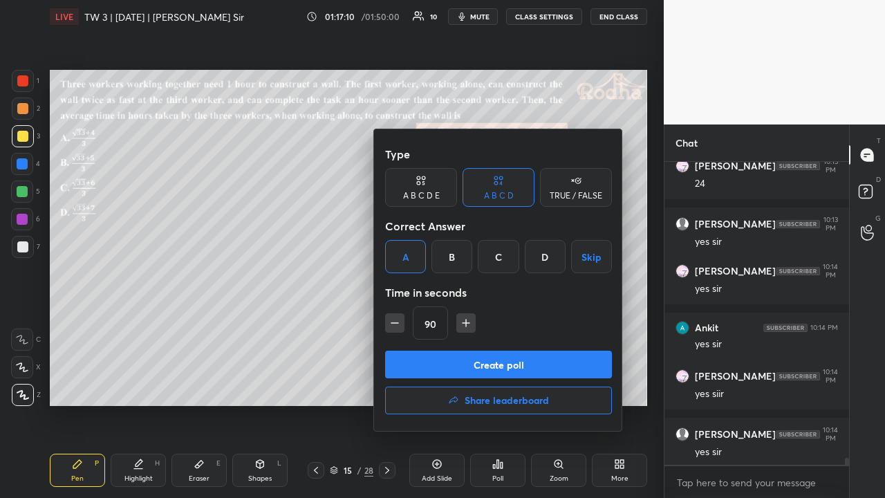
click at [463, 325] on icon "button" at bounding box center [466, 323] width 14 height 14
type input "105"
drag, startPoint x: 486, startPoint y: 358, endPoint x: 495, endPoint y: 360, distance: 9.9
click at [486, 358] on button "Create poll" at bounding box center [498, 365] width 227 height 28
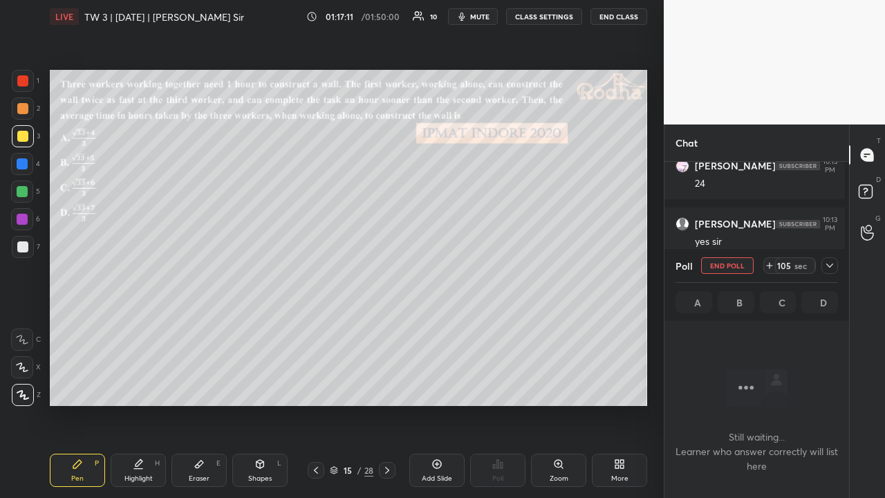
scroll to position [260, 181]
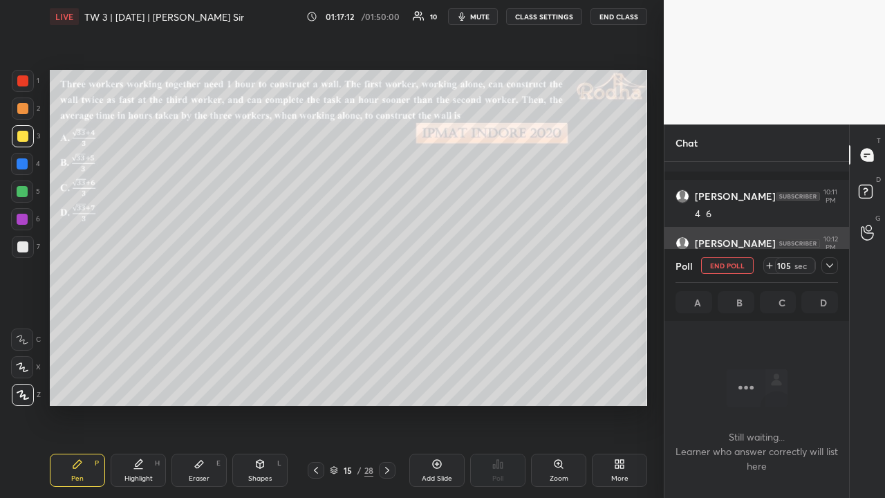
drag, startPoint x: 833, startPoint y: 266, endPoint x: 827, endPoint y: 273, distance: 9.3
click at [833, 266] on icon at bounding box center [829, 265] width 11 height 11
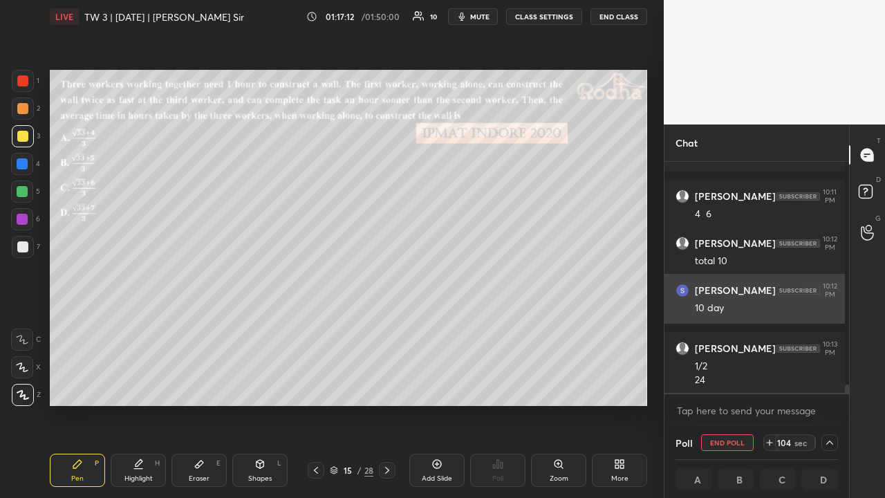
scroll to position [4, 4]
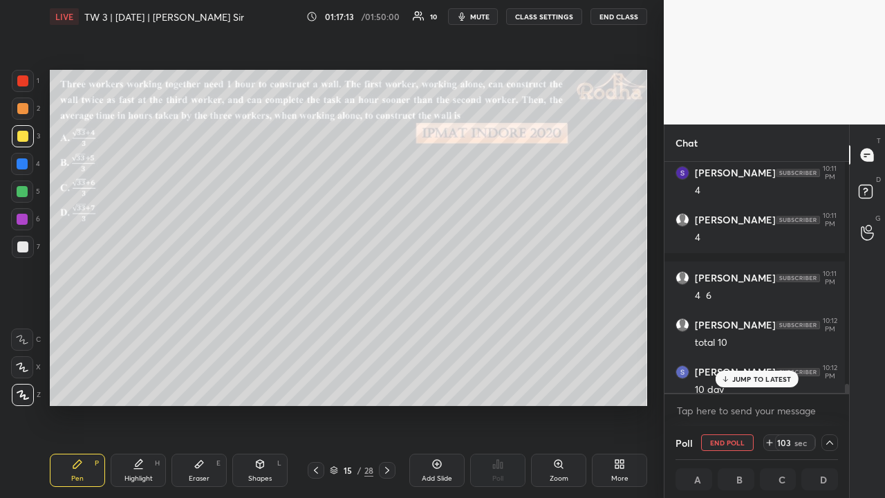
click at [764, 381] on p "JUMP TO LATEST" at bounding box center [761, 379] width 59 height 8
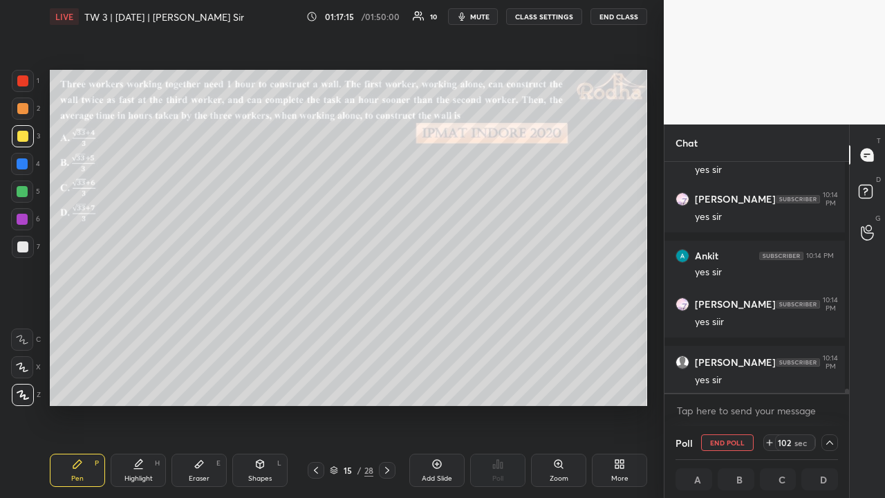
click at [25, 245] on div at bounding box center [22, 246] width 11 height 11
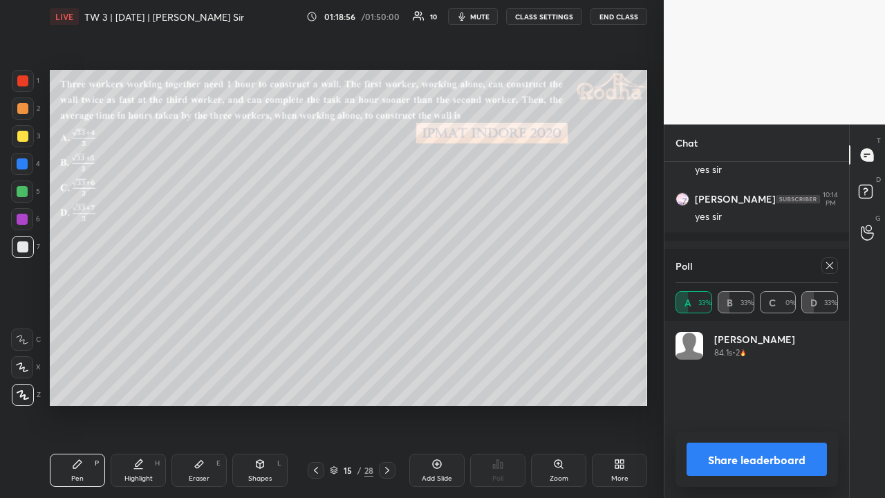
scroll to position [260, 181]
click at [827, 266] on icon at bounding box center [829, 265] width 11 height 11
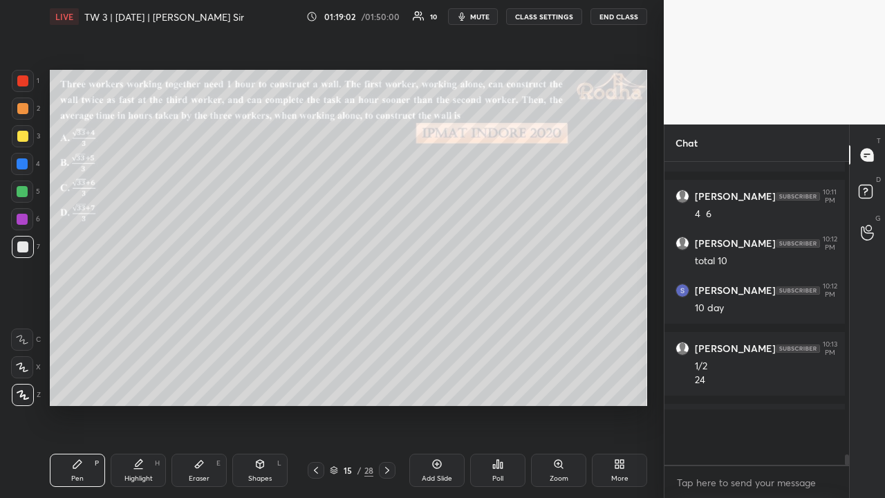
scroll to position [332, 181]
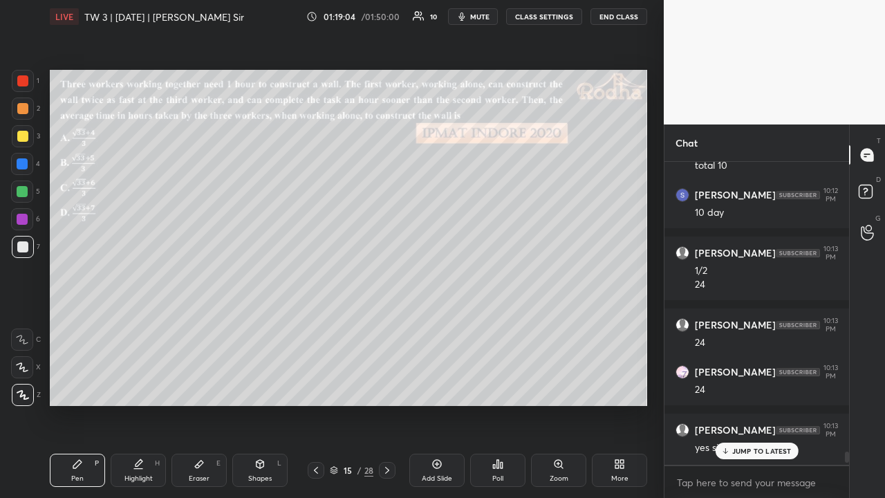
click at [761, 386] on p "JUMP TO LATEST" at bounding box center [761, 451] width 59 height 8
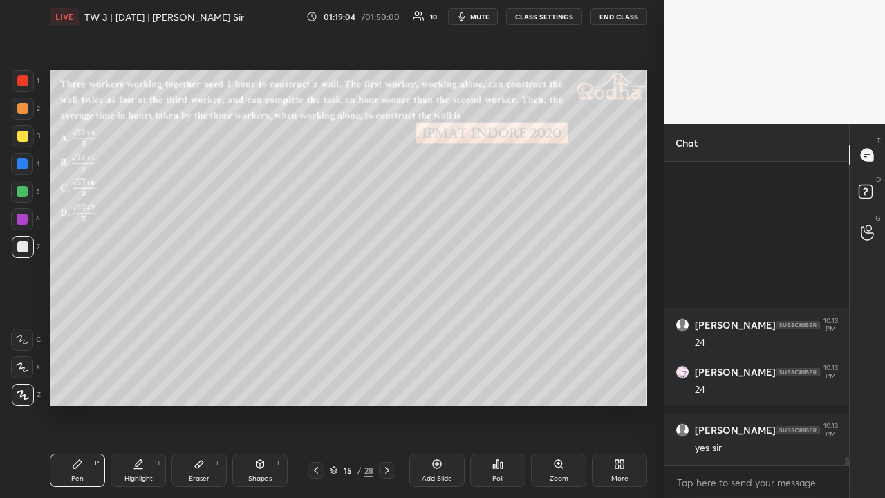
scroll to position [11660, 0]
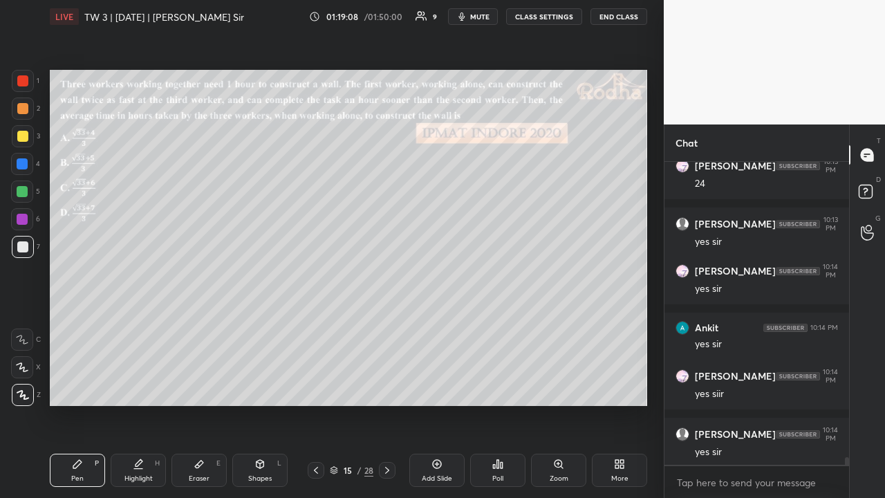
click at [28, 136] on div at bounding box center [22, 136] width 11 height 11
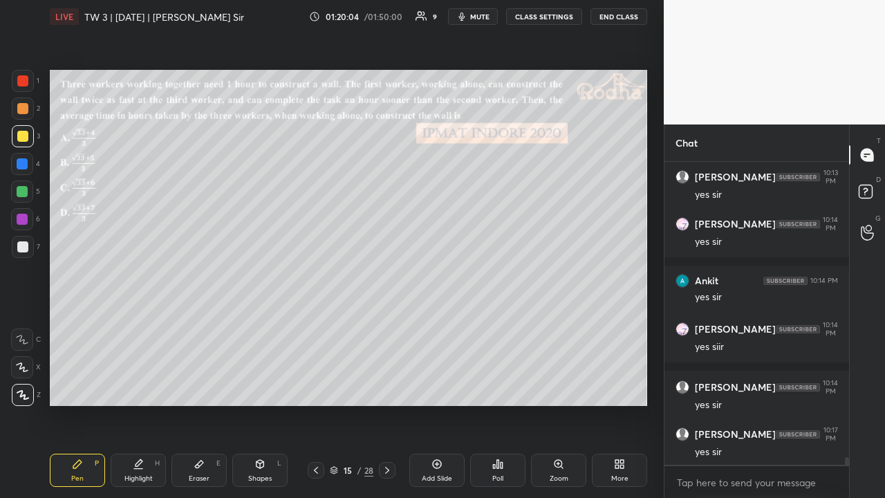
scroll to position [11765, 0]
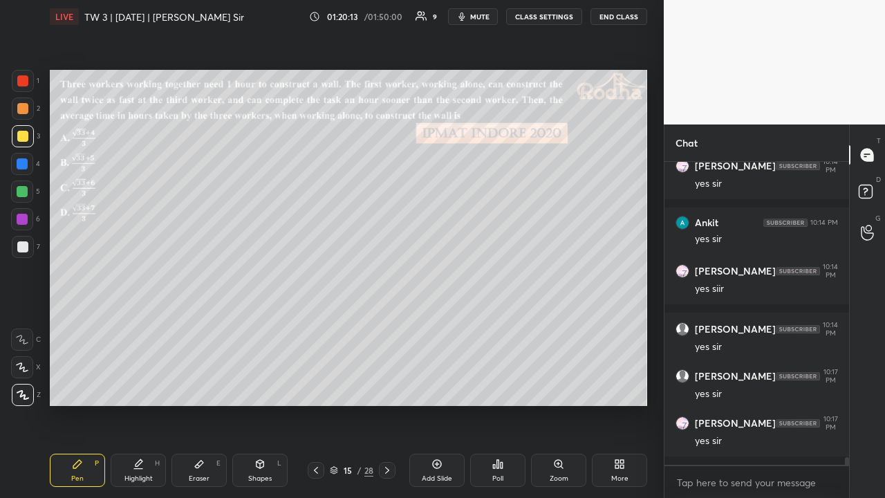
click at [30, 104] on div at bounding box center [23, 109] width 22 height 22
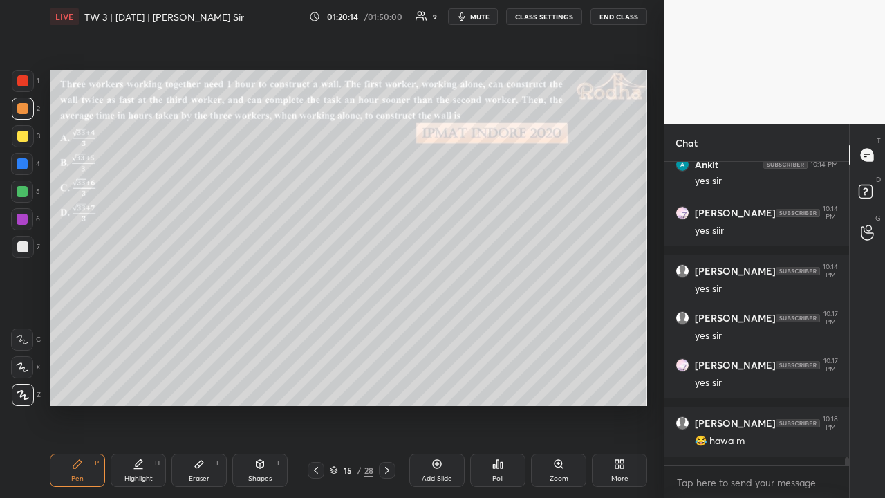
click at [28, 187] on div at bounding box center [22, 192] width 22 height 22
click at [27, 136] on div at bounding box center [22, 136] width 11 height 11
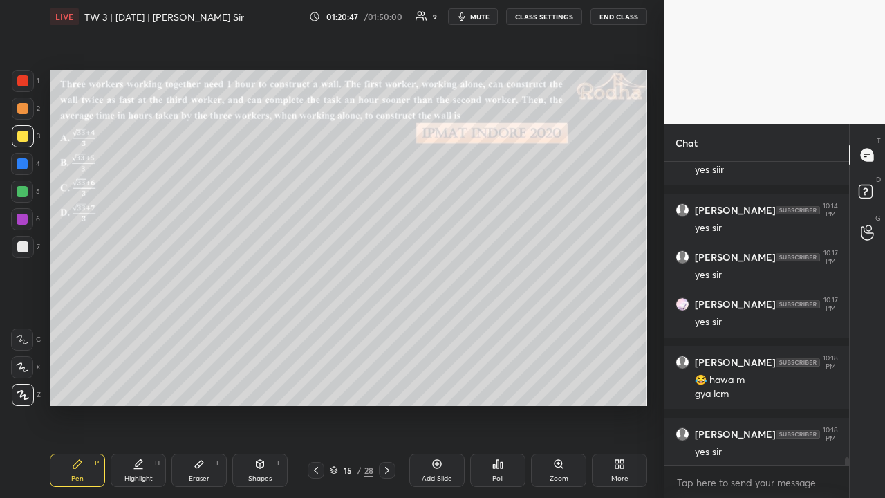
scroll to position [11931, 0]
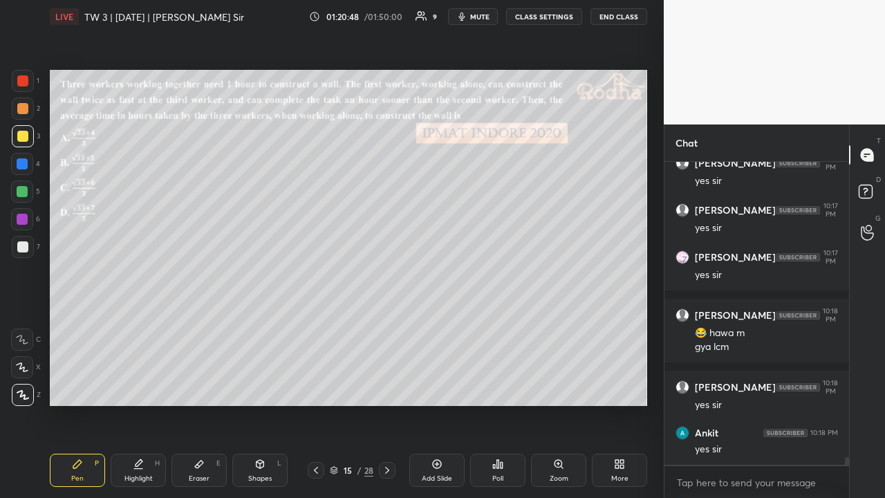
drag, startPoint x: 24, startPoint y: 109, endPoint x: 25, endPoint y: 120, distance: 11.2
click at [24, 111] on div at bounding box center [22, 108] width 11 height 11
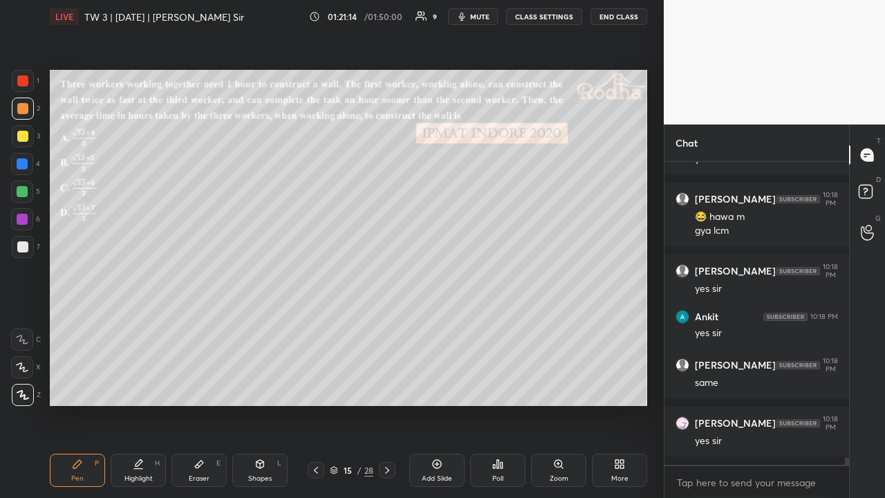
scroll to position [12106, 0]
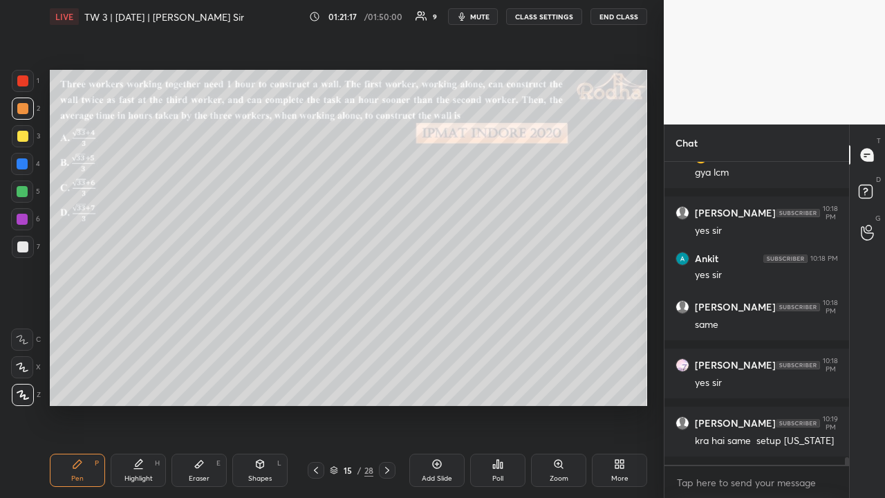
click at [24, 189] on div at bounding box center [22, 191] width 11 height 11
click at [27, 138] on div at bounding box center [22, 136] width 11 height 11
click at [24, 84] on div at bounding box center [22, 80] width 11 height 11
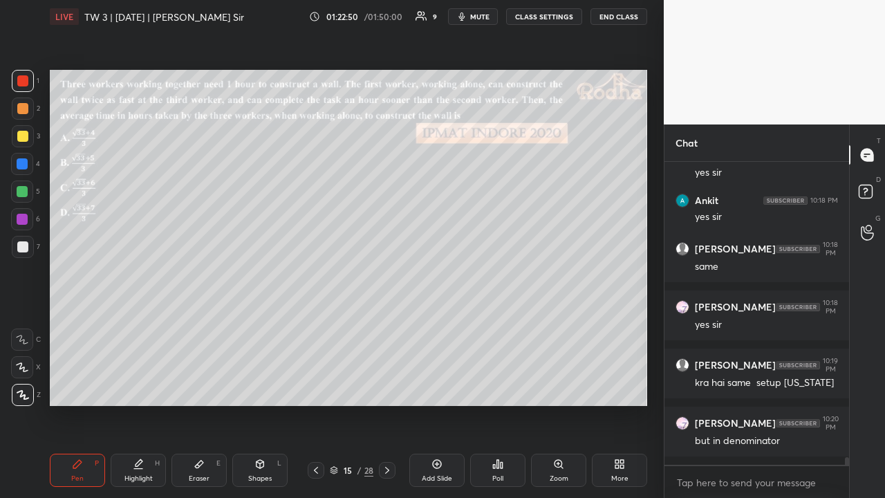
click at [25, 194] on div at bounding box center [22, 191] width 11 height 11
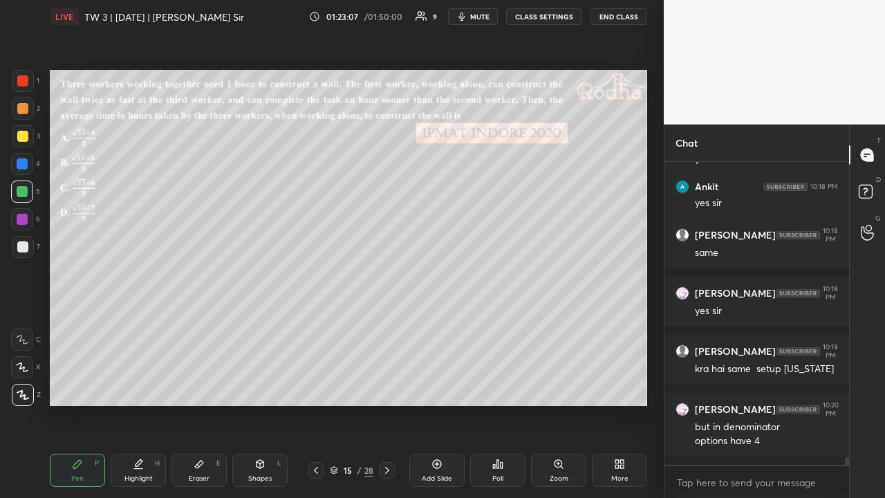
click at [25, 132] on div at bounding box center [22, 136] width 11 height 11
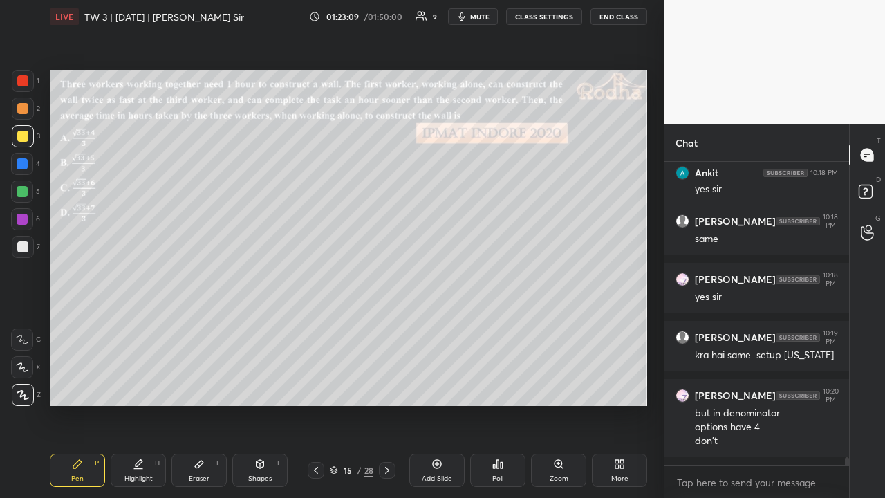
scroll to position [12250, 0]
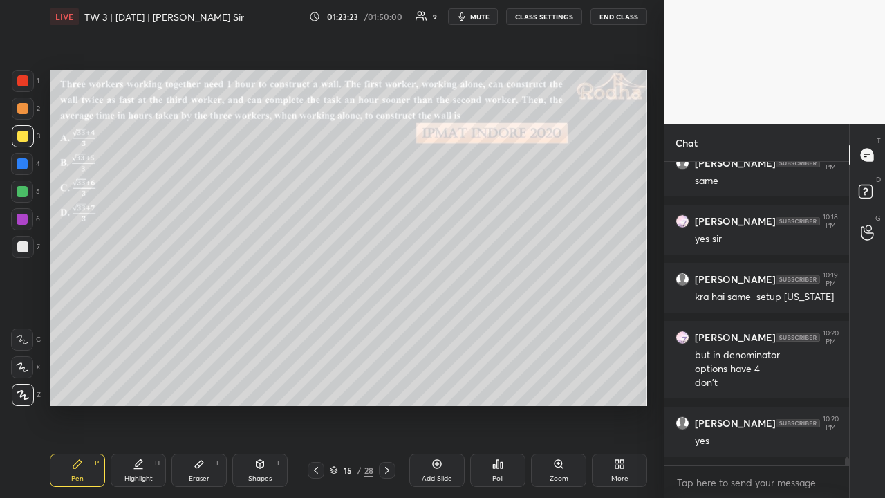
click at [26, 241] on div at bounding box center [23, 247] width 22 height 22
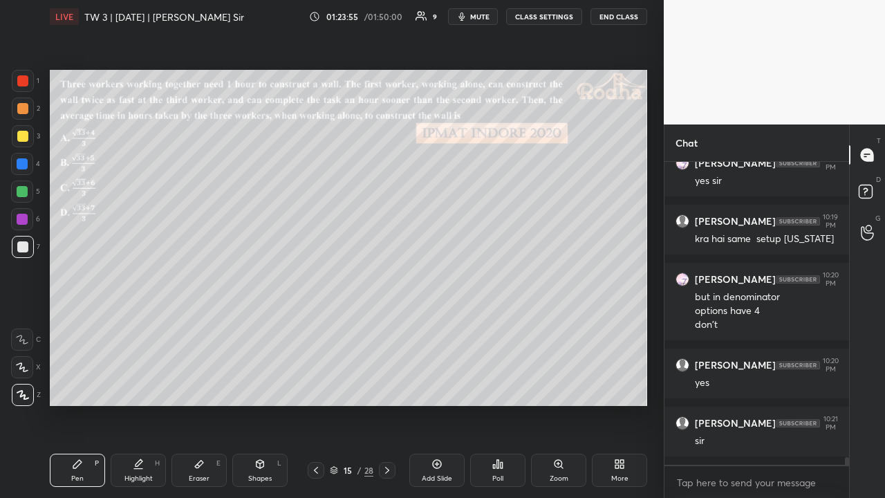
click at [22, 186] on div at bounding box center [22, 191] width 11 height 11
click at [24, 136] on div at bounding box center [22, 136] width 11 height 11
click at [22, 111] on div at bounding box center [22, 108] width 11 height 11
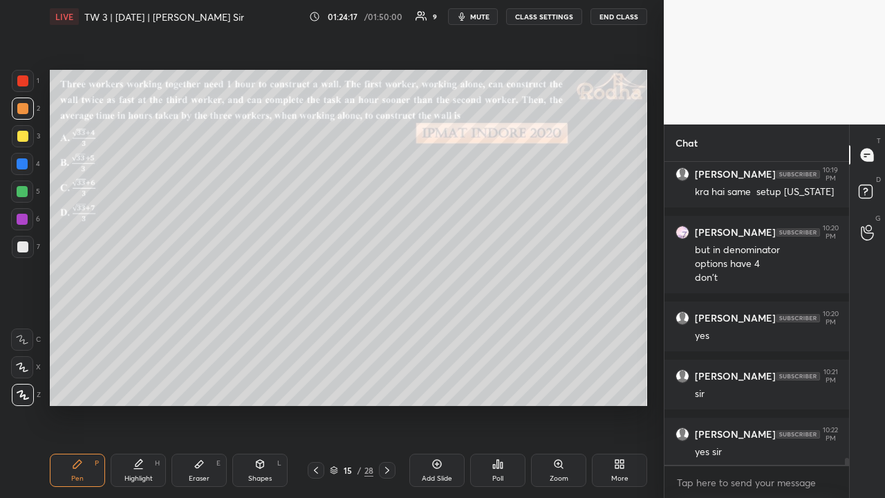
scroll to position [12413, 0]
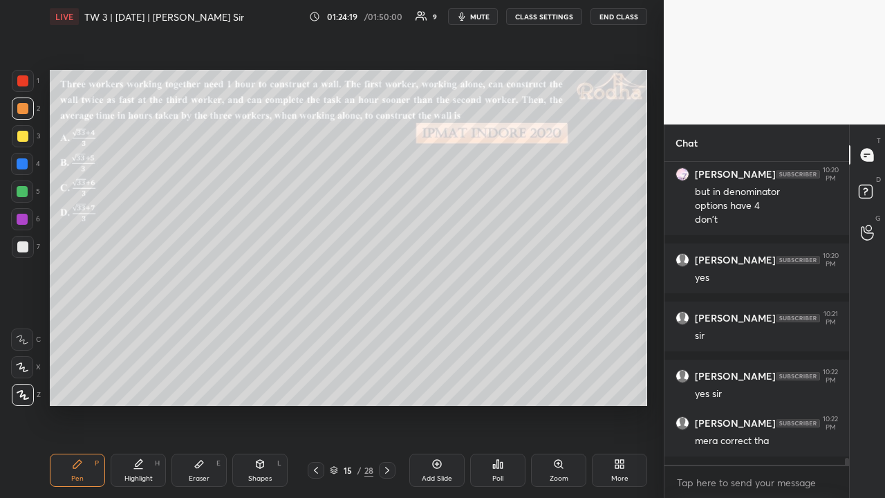
click at [21, 137] on div at bounding box center [22, 136] width 11 height 11
drag, startPoint x: 21, startPoint y: 111, endPoint x: 35, endPoint y: 113, distance: 14.8
click at [20, 111] on div at bounding box center [22, 108] width 11 height 11
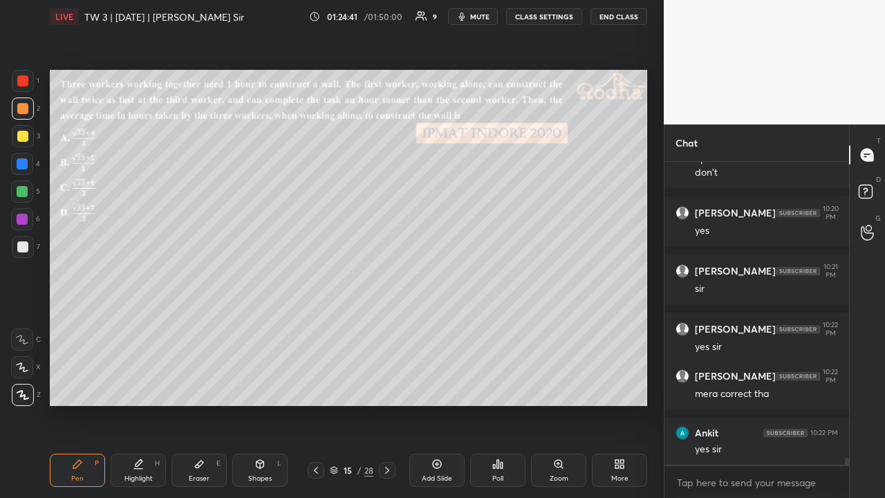
click at [28, 138] on div at bounding box center [23, 136] width 22 height 22
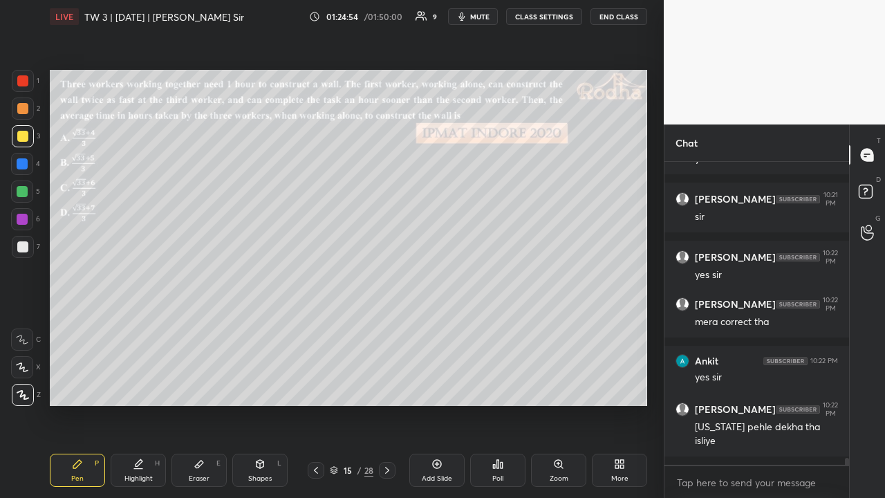
scroll to position [12602, 0]
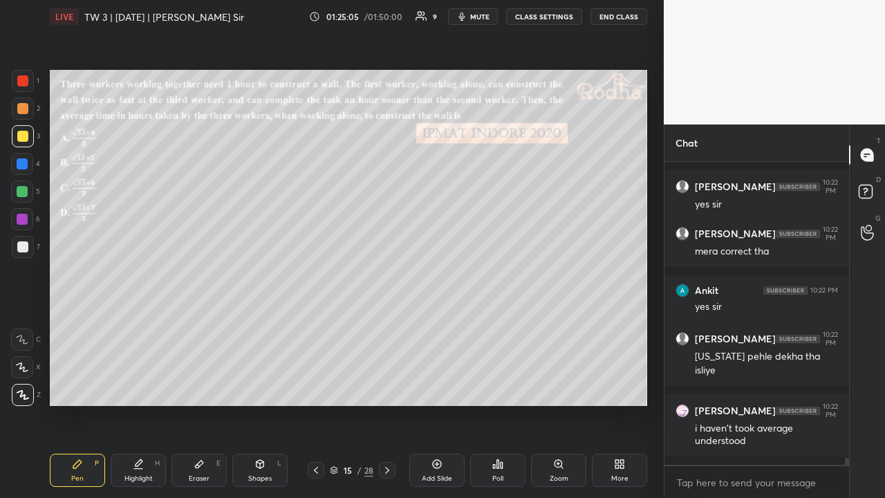
click at [25, 191] on div at bounding box center [22, 191] width 11 height 11
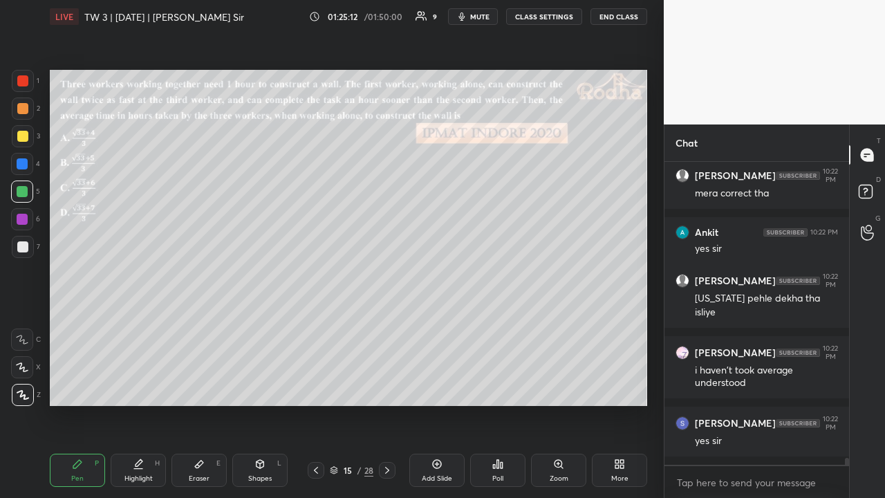
scroll to position [12718, 0]
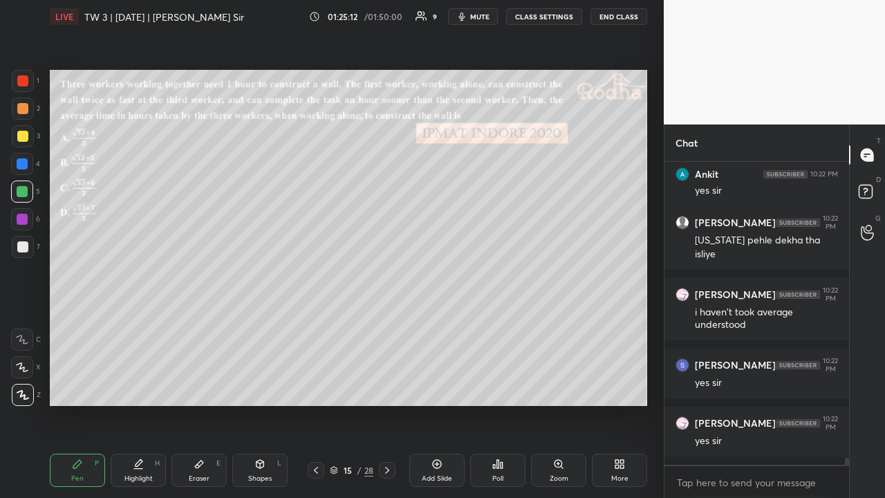
click at [333, 386] on icon at bounding box center [334, 468] width 7 height 3
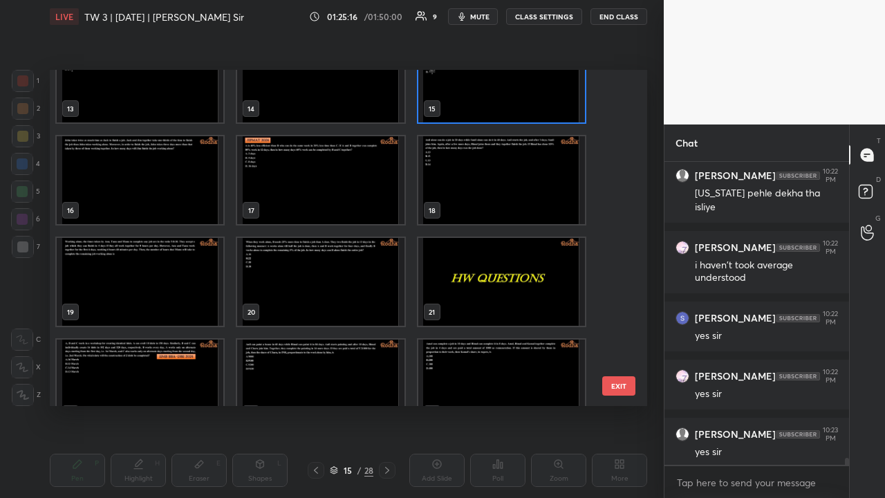
scroll to position [518, 0]
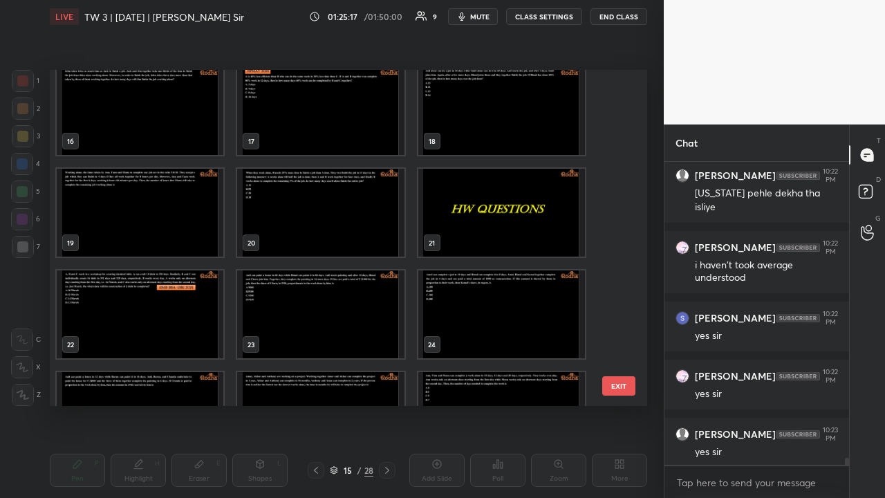
click at [505, 198] on img "grid" at bounding box center [501, 213] width 167 height 88
click at [495, 202] on img "grid" at bounding box center [501, 213] width 167 height 88
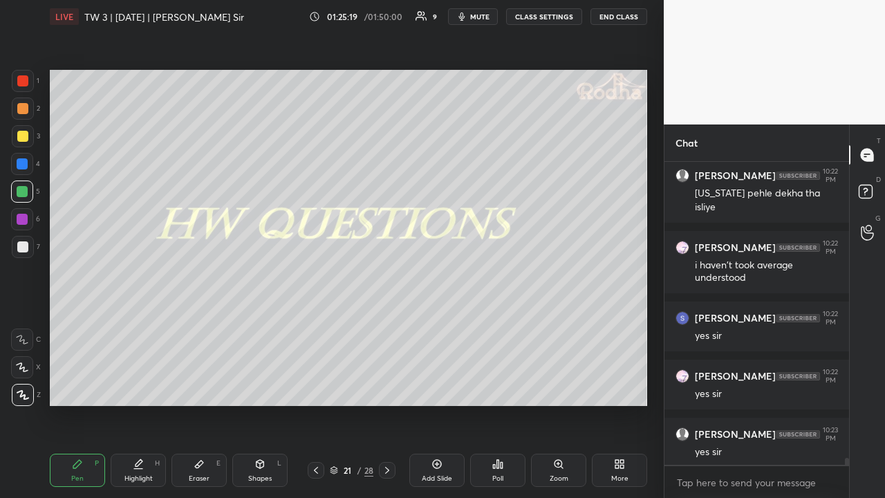
click at [396, 386] on div "21 / 28" at bounding box center [351, 470] width 99 height 17
click at [391, 386] on icon at bounding box center [387, 470] width 11 height 11
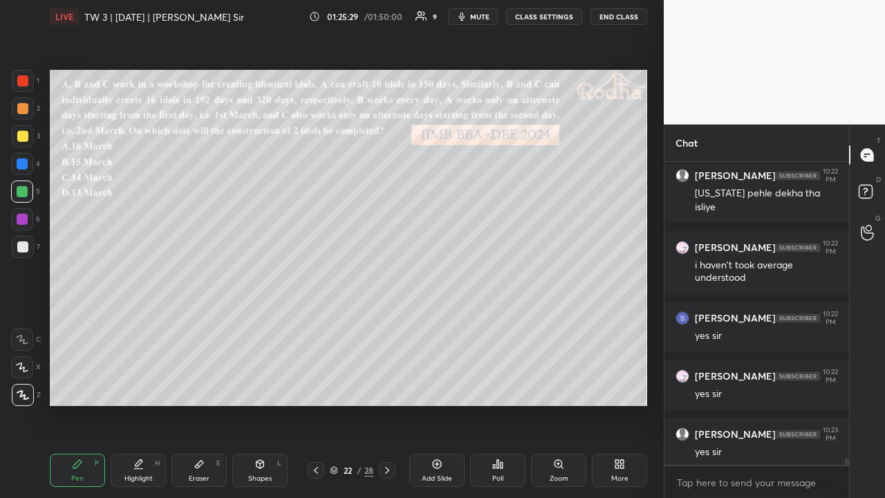
click at [388, 386] on icon at bounding box center [387, 470] width 11 height 11
click at [387, 386] on icon at bounding box center [387, 470] width 11 height 11
click at [389, 386] on icon at bounding box center [387, 470] width 11 height 11
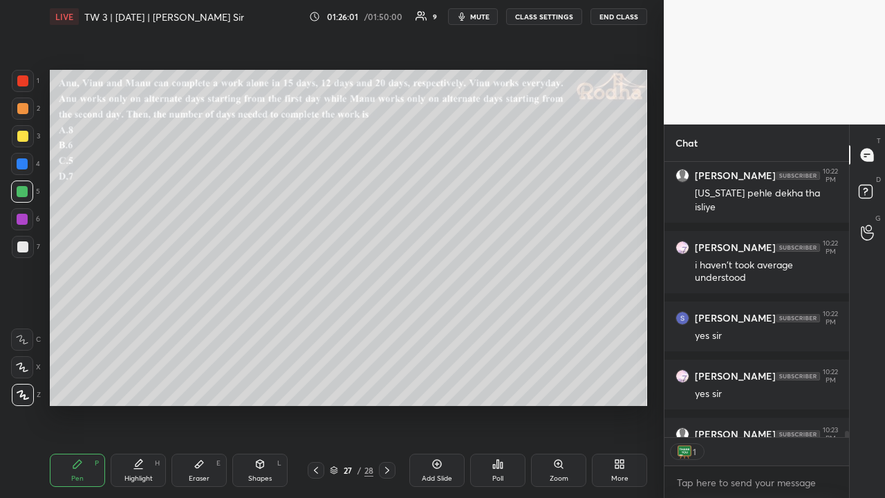
scroll to position [5, 4]
click at [391, 386] on icon at bounding box center [387, 470] width 11 height 11
click at [313, 386] on icon at bounding box center [316, 470] width 11 height 11
click at [318, 386] on icon at bounding box center [316, 470] width 11 height 11
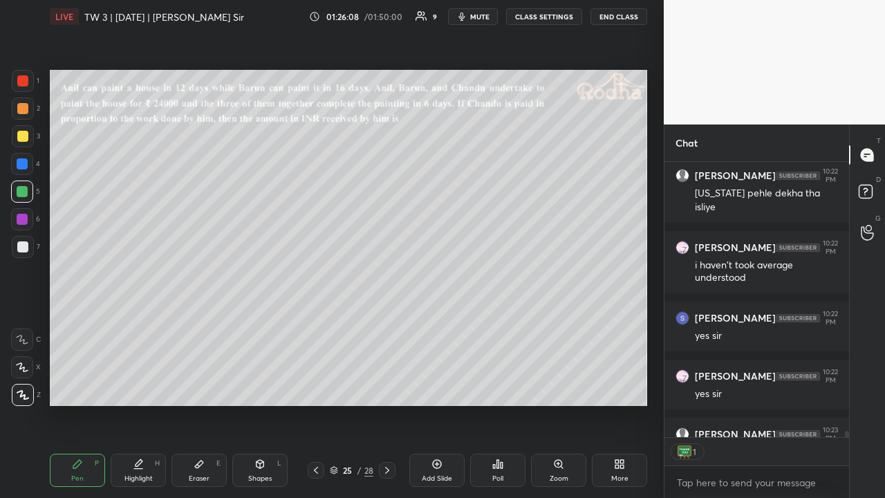
click at [317, 386] on icon at bounding box center [316, 470] width 11 height 11
click at [315, 386] on div at bounding box center [316, 470] width 17 height 17
click at [315, 386] on div "Pen P Highlight H Eraser E Shapes L 23 / 28 Add Slide Poll Zoom More" at bounding box center [349, 470] width 598 height 55
click at [316, 386] on icon at bounding box center [316, 470] width 11 height 11
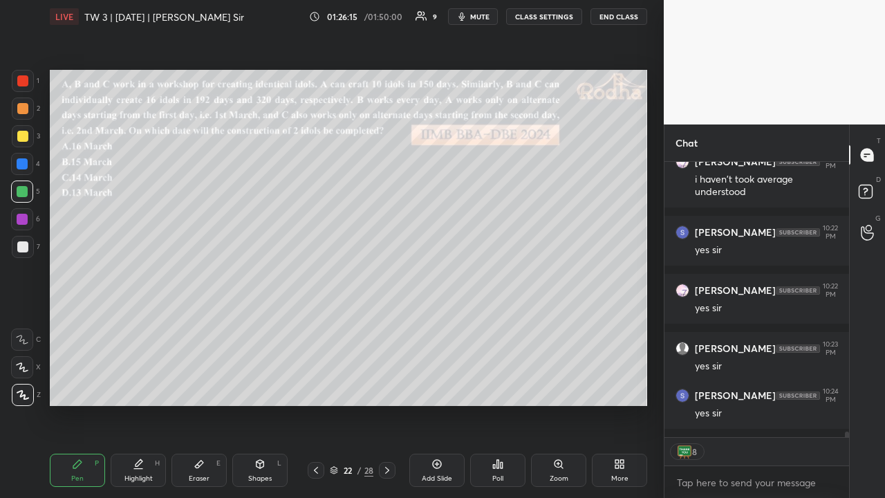
scroll to position [12909, 0]
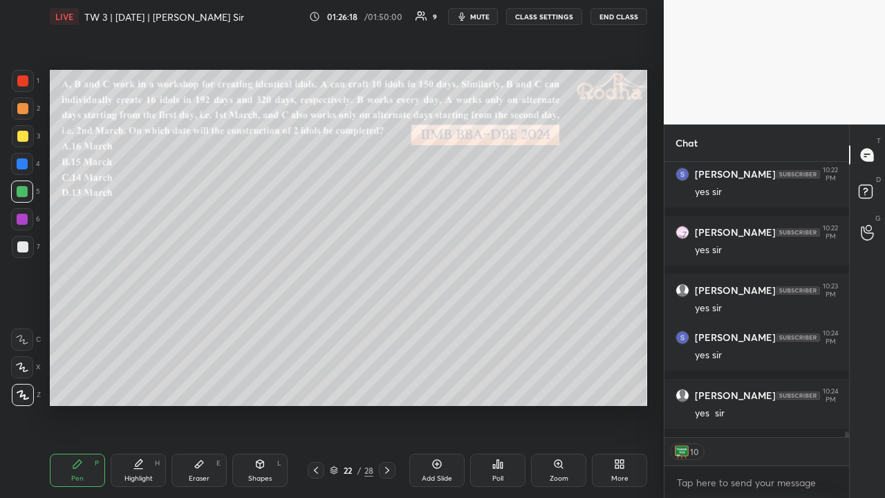
drag, startPoint x: 28, startPoint y: 131, endPoint x: 32, endPoint y: 140, distance: 9.9
click at [26, 133] on div at bounding box center [23, 136] width 22 height 22
click at [390, 386] on icon at bounding box center [387, 470] width 11 height 11
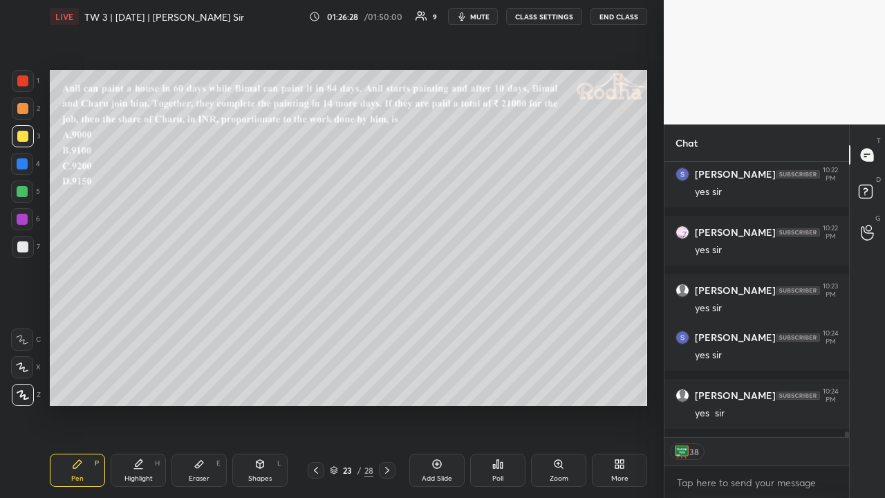
click at [388, 386] on icon at bounding box center [387, 470] width 11 height 11
click at [391, 386] on icon at bounding box center [387, 470] width 11 height 11
click at [314, 386] on icon at bounding box center [316, 470] width 11 height 11
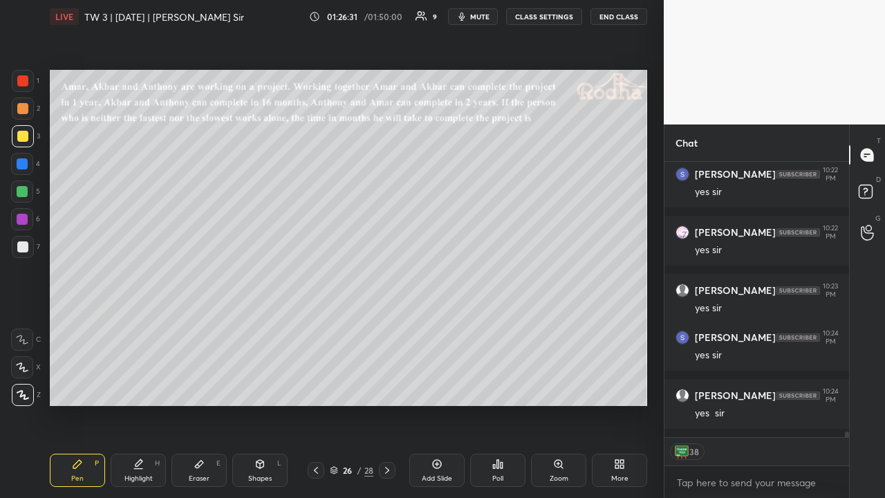
click at [315, 386] on icon at bounding box center [316, 470] width 11 height 11
click at [315, 386] on icon at bounding box center [316, 470] width 4 height 7
click at [315, 386] on icon at bounding box center [316, 470] width 11 height 11
click at [317, 386] on icon at bounding box center [316, 470] width 11 height 11
click at [318, 386] on icon at bounding box center [316, 470] width 11 height 11
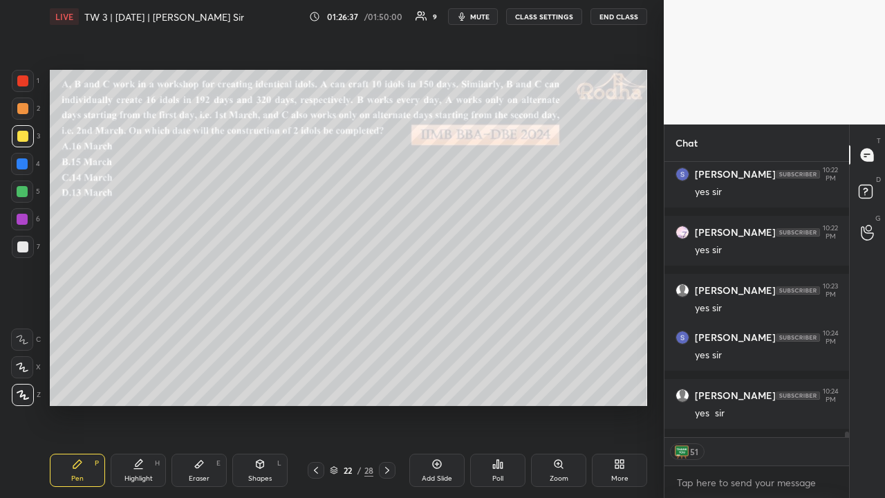
click at [317, 386] on icon at bounding box center [316, 470] width 11 height 11
click at [318, 386] on icon at bounding box center [316, 470] width 11 height 11
click at [317, 386] on icon at bounding box center [316, 470] width 11 height 11
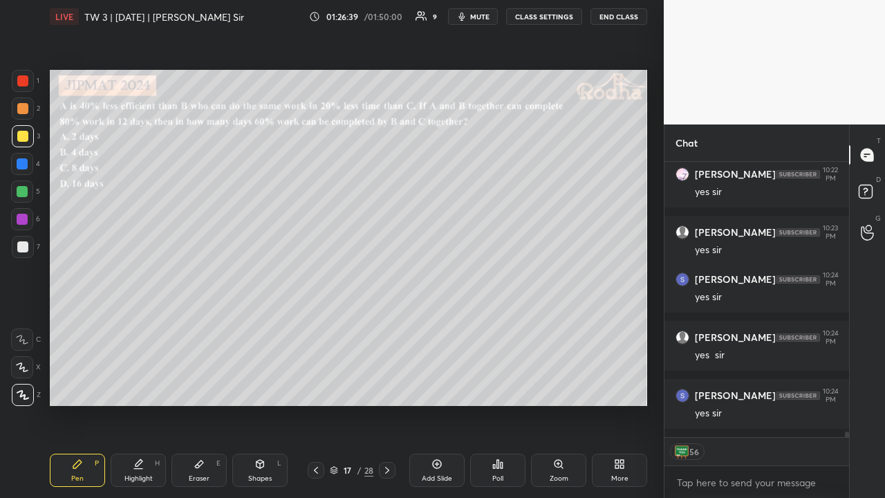
click at [318, 386] on icon at bounding box center [316, 470] width 11 height 11
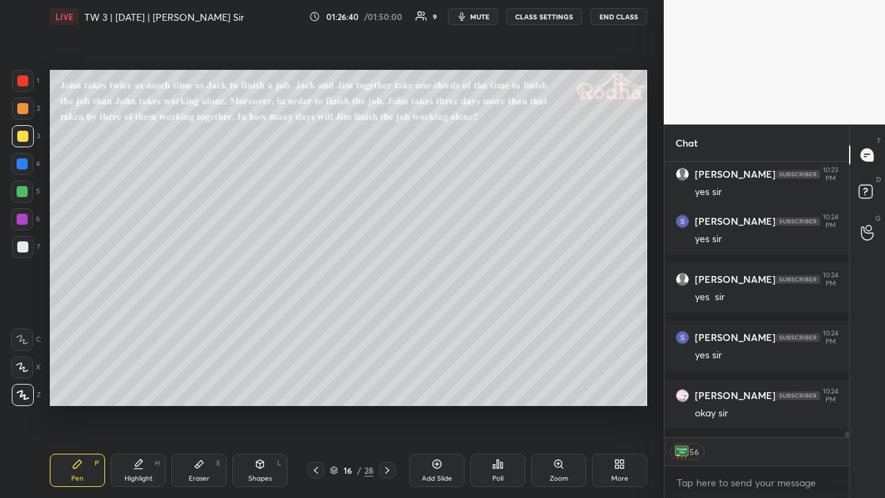
click at [317, 386] on icon at bounding box center [316, 470] width 11 height 11
click at [385, 386] on icon at bounding box center [387, 470] width 11 height 11
click at [384, 386] on icon at bounding box center [387, 470] width 11 height 11
click at [385, 386] on icon at bounding box center [387, 470] width 11 height 11
click at [386, 386] on icon at bounding box center [387, 470] width 11 height 11
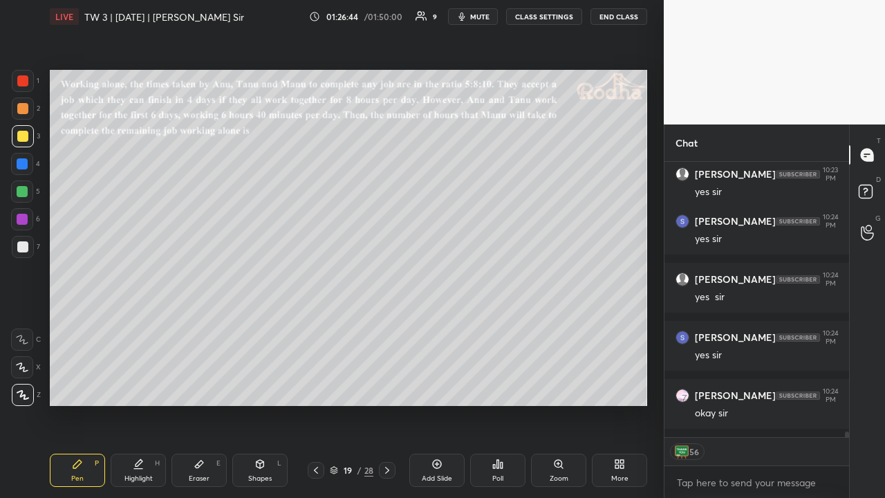
drag, startPoint x: 316, startPoint y: 472, endPoint x: 326, endPoint y: 468, distance: 11.2
click at [317, 386] on icon at bounding box center [316, 470] width 11 height 11
click at [381, 386] on div at bounding box center [387, 470] width 17 height 17
click at [385, 386] on icon at bounding box center [387, 470] width 11 height 11
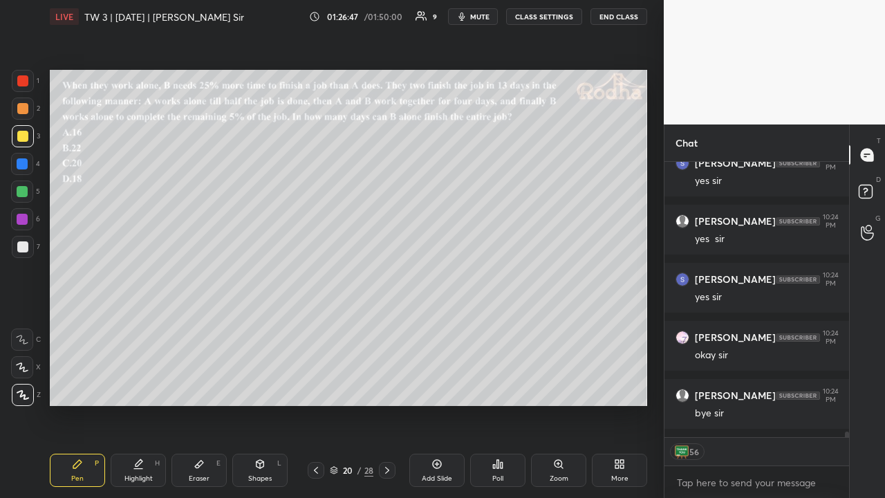
click at [387, 386] on icon at bounding box center [387, 470] width 11 height 11
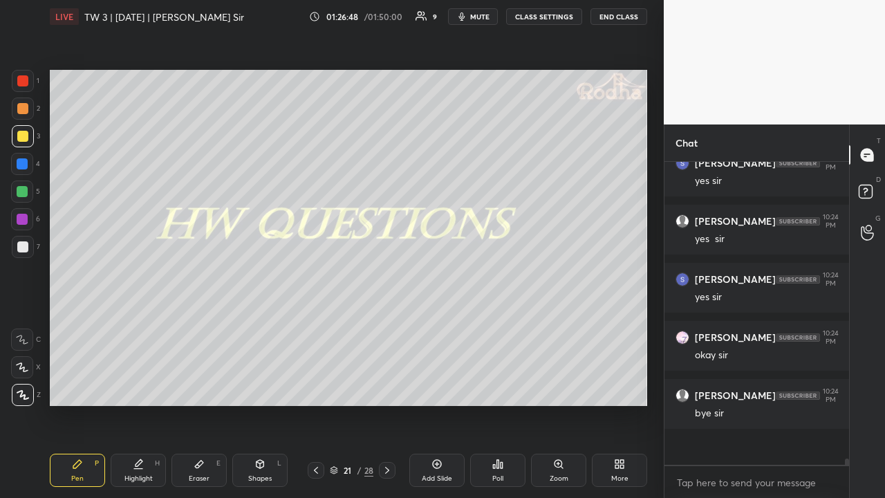
scroll to position [13056, 0]
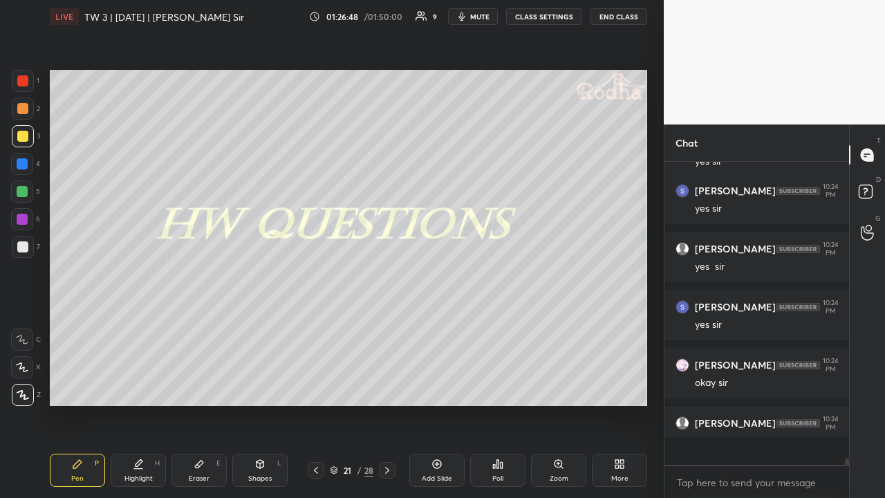
click at [386, 386] on icon at bounding box center [387, 470] width 4 height 7
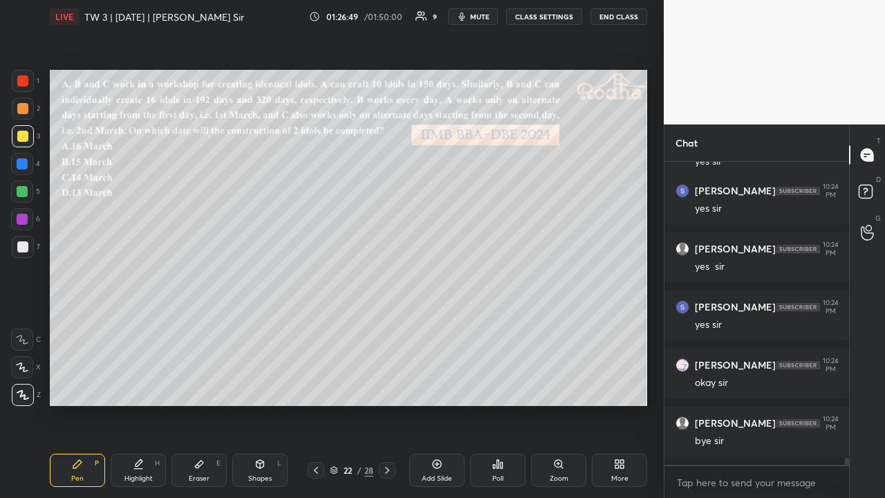
scroll to position [5, 4]
click at [318, 386] on div at bounding box center [316, 470] width 17 height 17
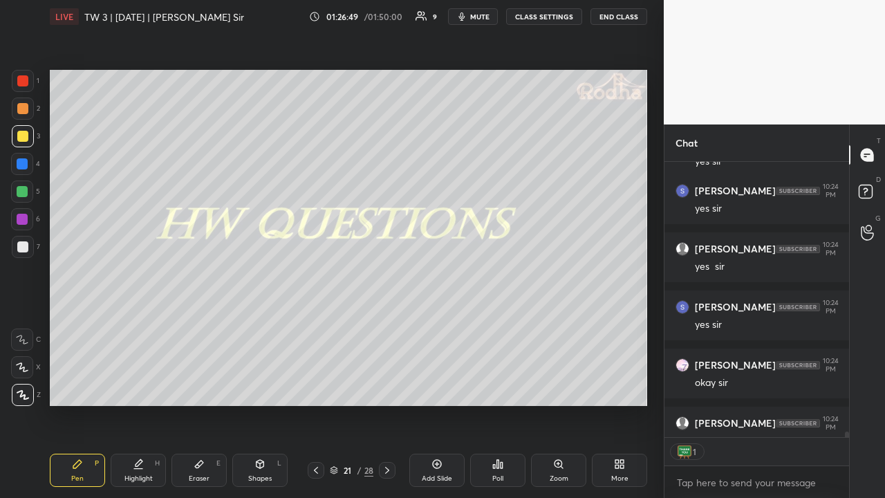
scroll to position [13084, 0]
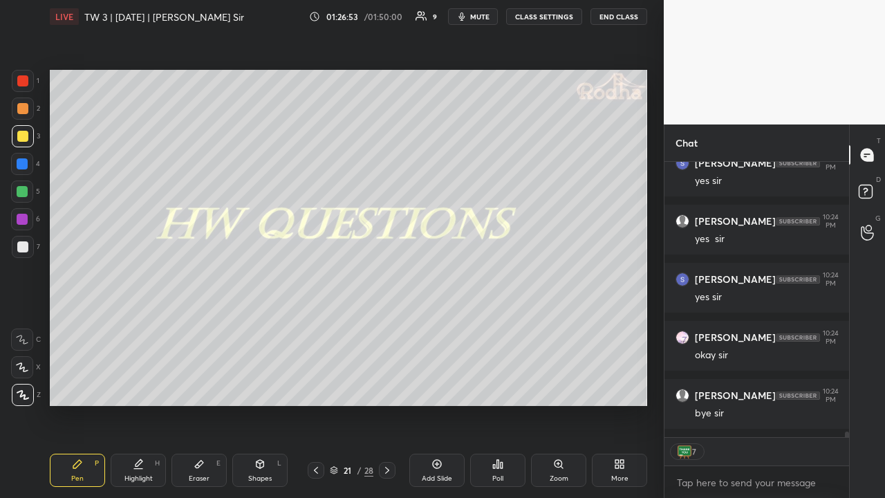
click at [386, 386] on icon at bounding box center [387, 470] width 11 height 11
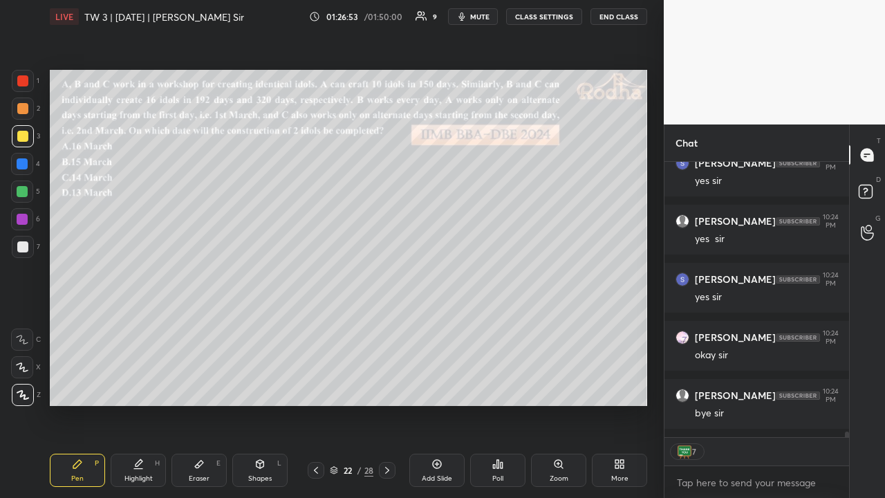
click at [386, 386] on icon at bounding box center [387, 470] width 11 height 11
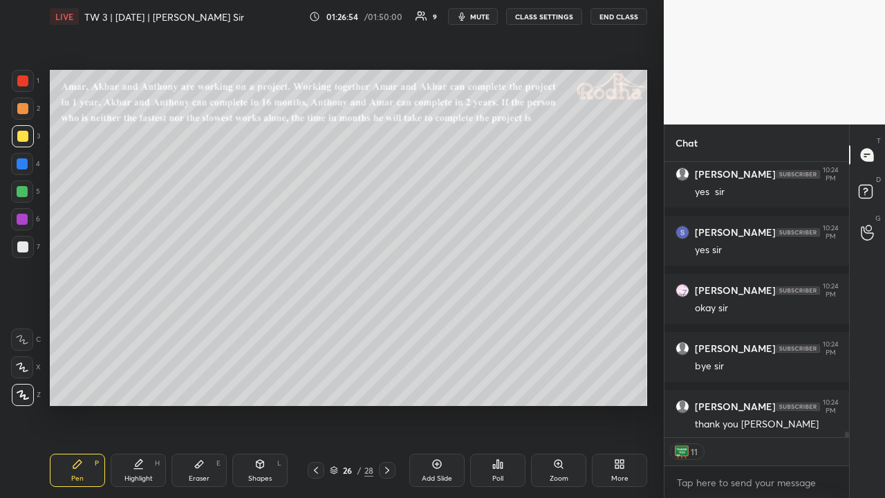
click at [386, 386] on icon at bounding box center [387, 470] width 11 height 11
click at [387, 386] on icon at bounding box center [387, 470] width 11 height 11
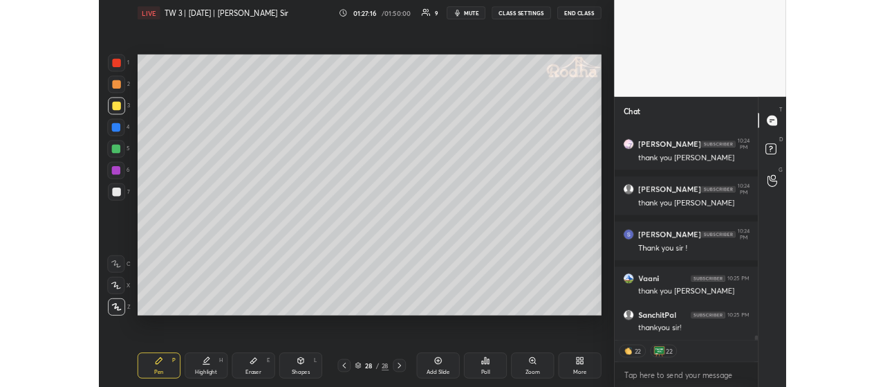
scroll to position [13446, 0]
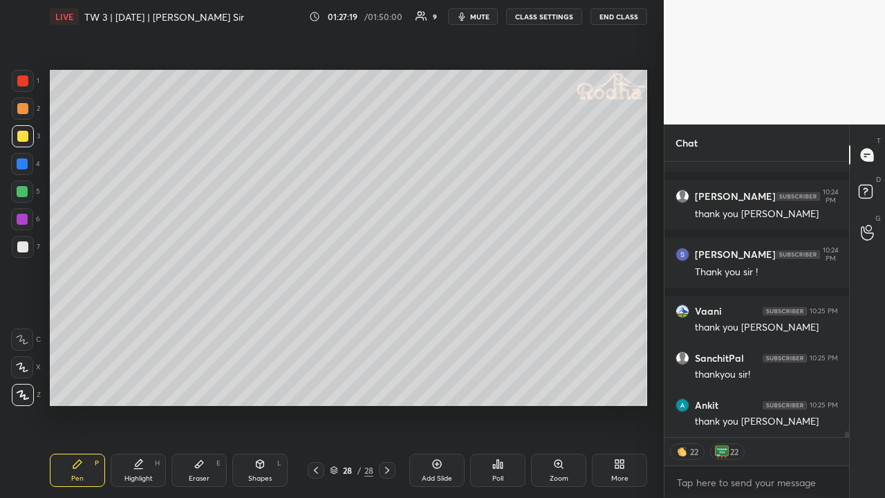
click at [616, 386] on icon at bounding box center [617, 466] width 3 height 3
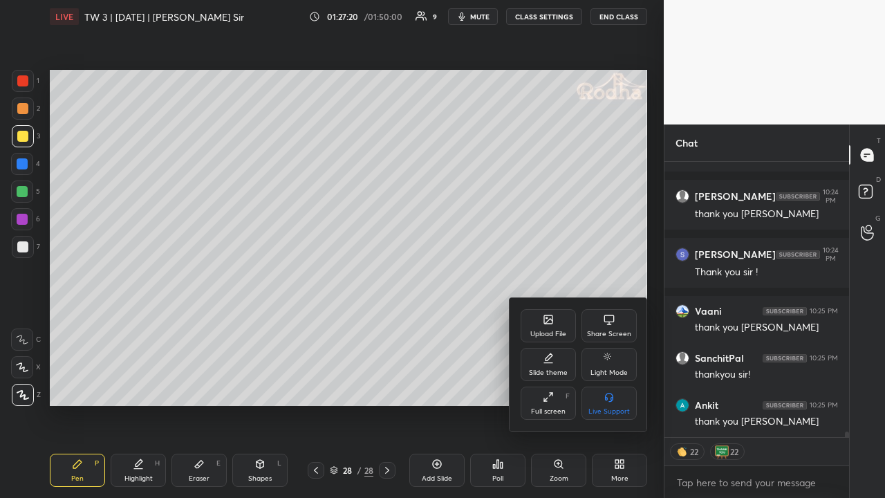
click at [549, 386] on div "Full screen F" at bounding box center [548, 403] width 55 height 33
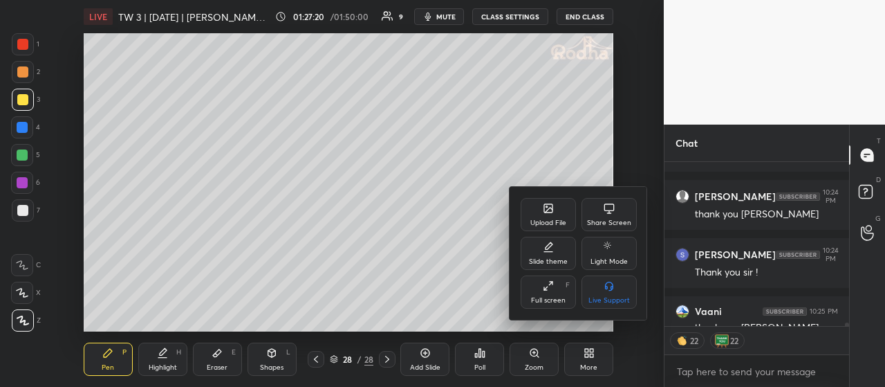
scroll to position [4, 4]
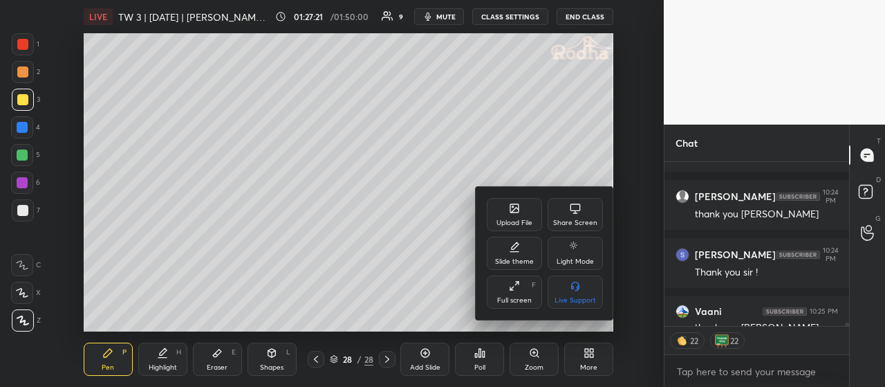
type textarea "x"
